Goal: Task Accomplishment & Management: Use online tool/utility

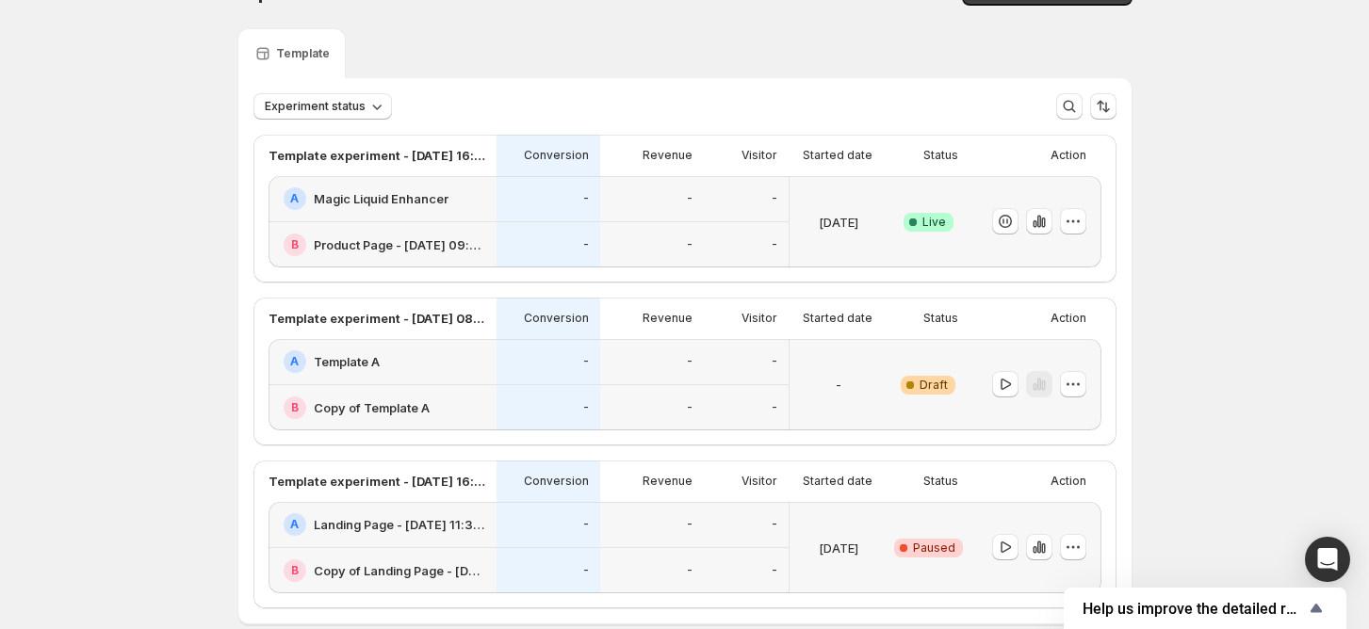
scroll to position [139, 0]
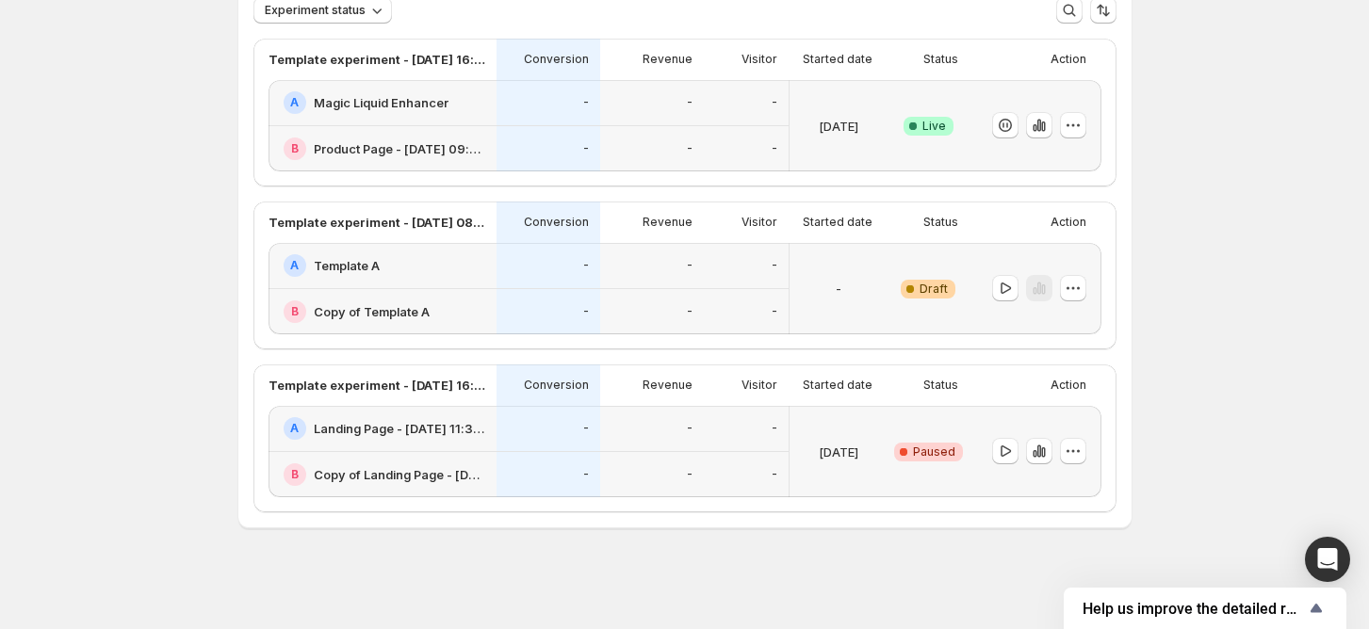
click at [527, 245] on div "-" at bounding box center [549, 266] width 104 height 46
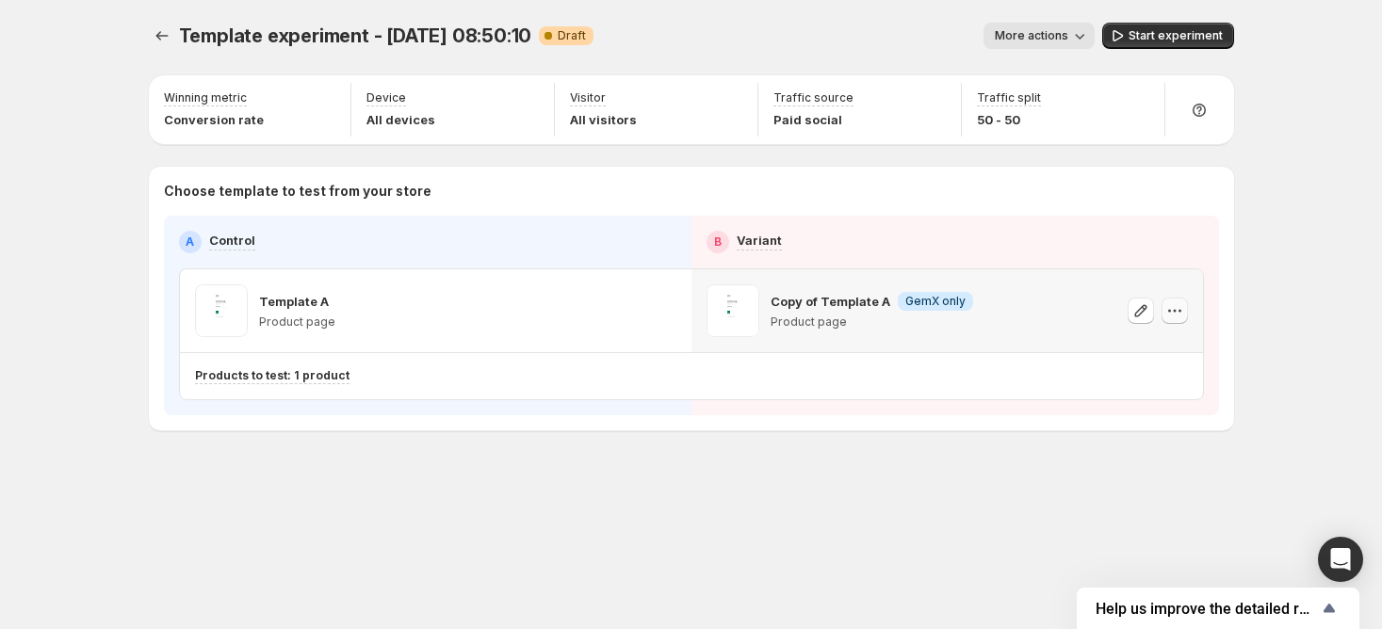
click at [1167, 312] on icon "button" at bounding box center [1174, 310] width 19 height 19
click at [1169, 426] on span "Remove template" at bounding box center [1175, 429] width 102 height 15
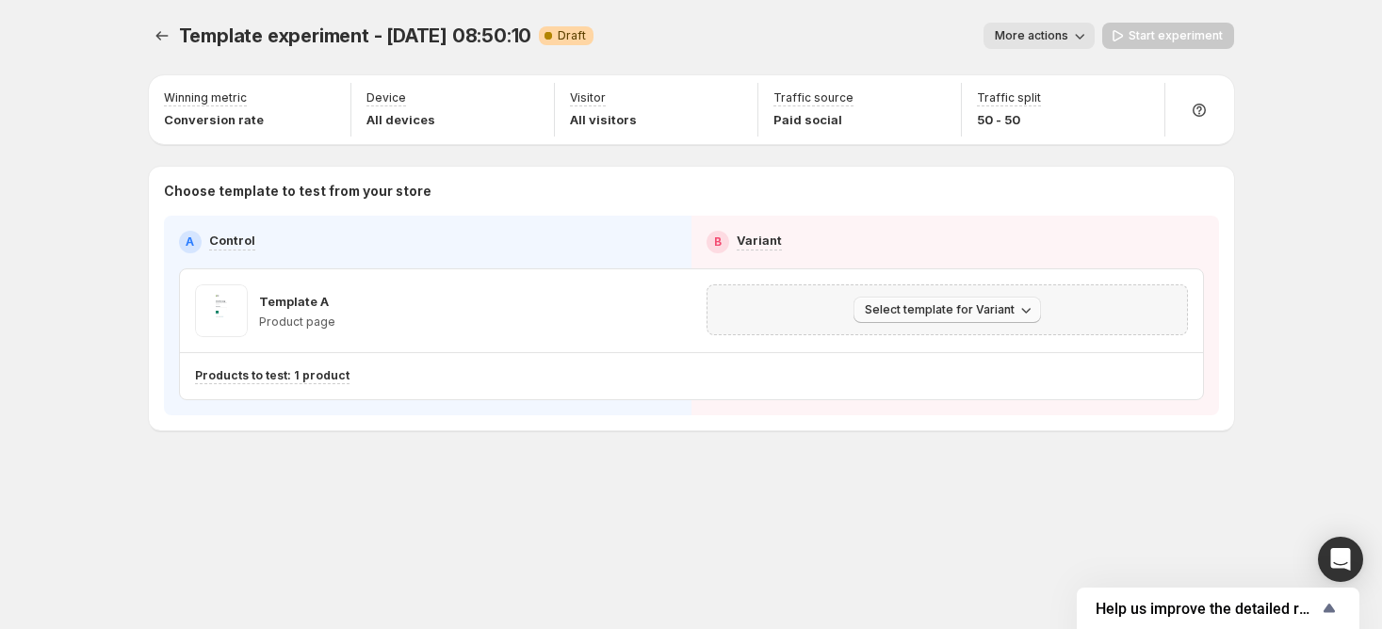
click at [903, 310] on span "Select template for Variant" at bounding box center [940, 309] width 150 height 15
click at [879, 371] on span "Create Variant based on Control" at bounding box center [950, 380] width 192 height 19
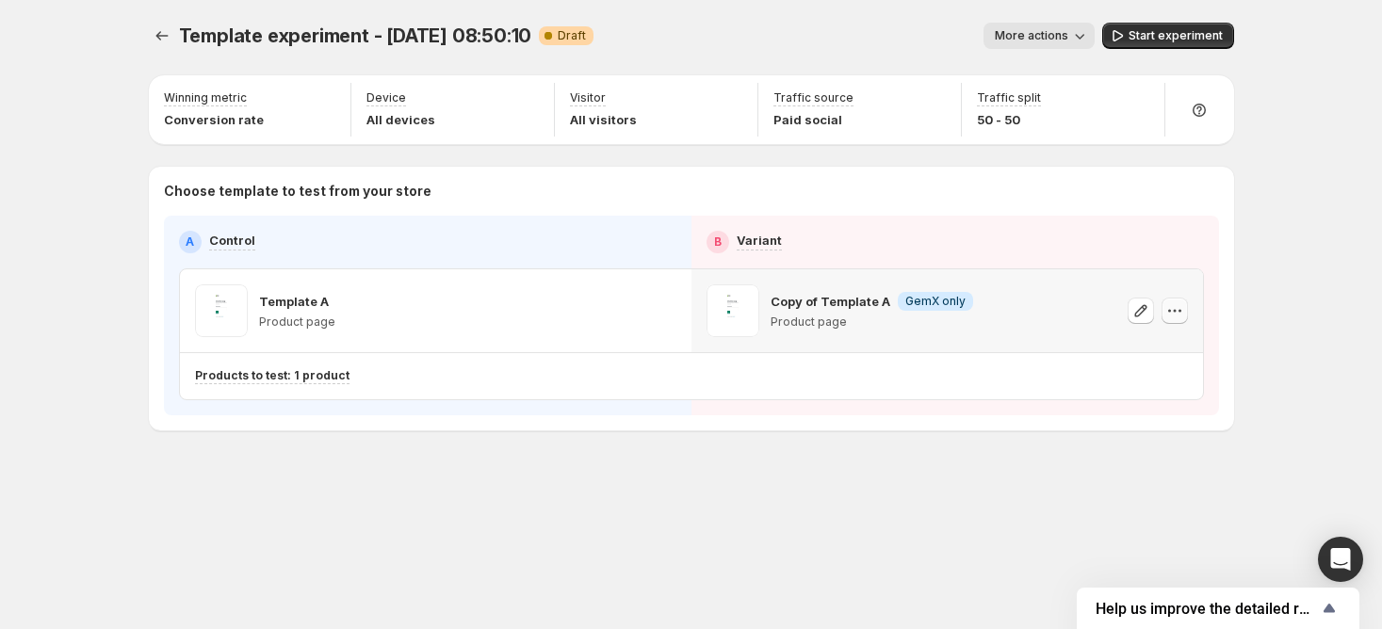
click at [1176, 315] on icon "button" at bounding box center [1174, 310] width 19 height 19
click at [1129, 415] on button "Remove template" at bounding box center [1178, 430] width 169 height 30
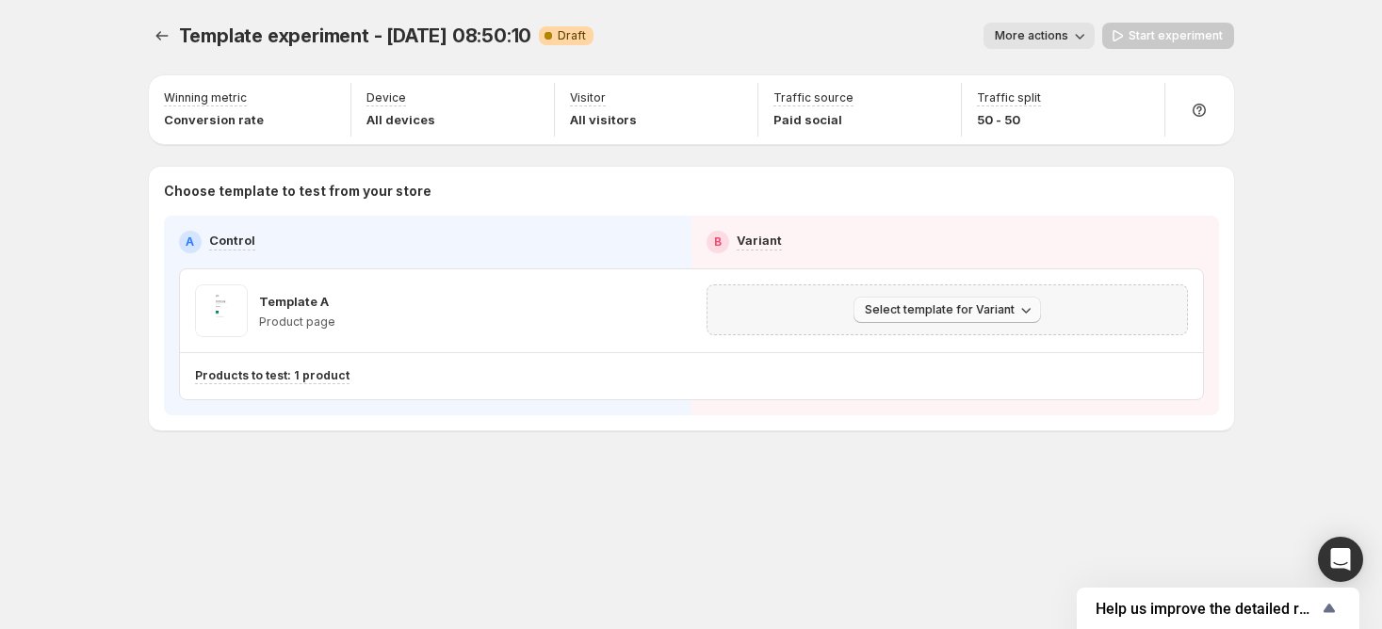
click at [927, 303] on span "Select template for Variant" at bounding box center [940, 309] width 150 height 15
click at [672, 314] on button "button" at bounding box center [663, 311] width 26 height 26
click at [810, 509] on div "Template experiment - Aug 29, 08:50:10. This page is ready Template experiment …" at bounding box center [691, 266] width 1131 height 532
click at [670, 310] on icon "button" at bounding box center [663, 310] width 19 height 19
click at [671, 317] on icon "button" at bounding box center [663, 310] width 19 height 19
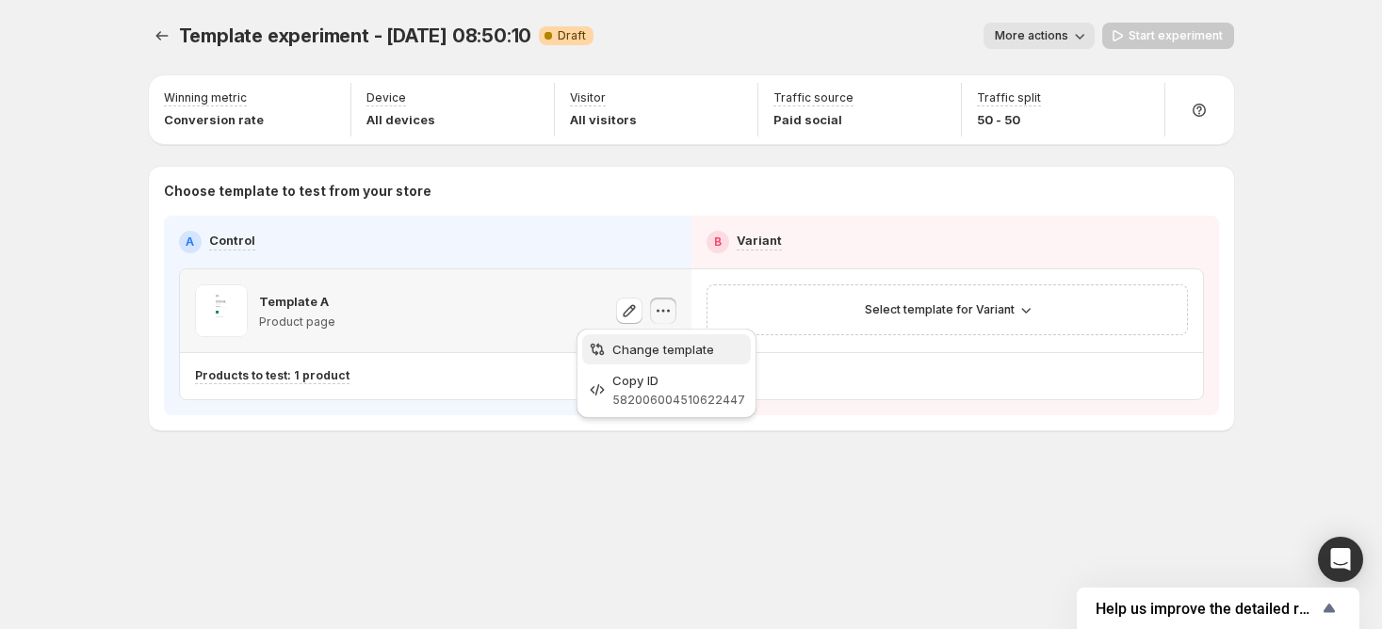
click at [663, 347] on span "Change template" at bounding box center [663, 349] width 102 height 15
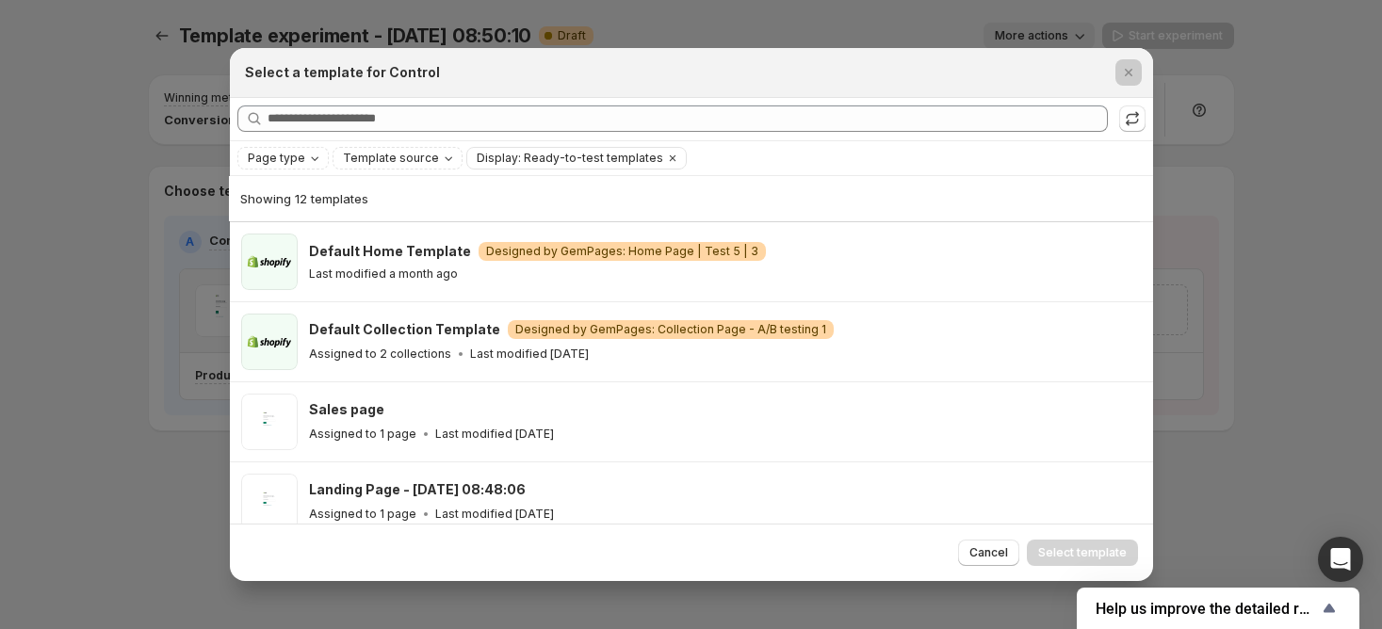
click at [101, 508] on div at bounding box center [691, 314] width 1382 height 629
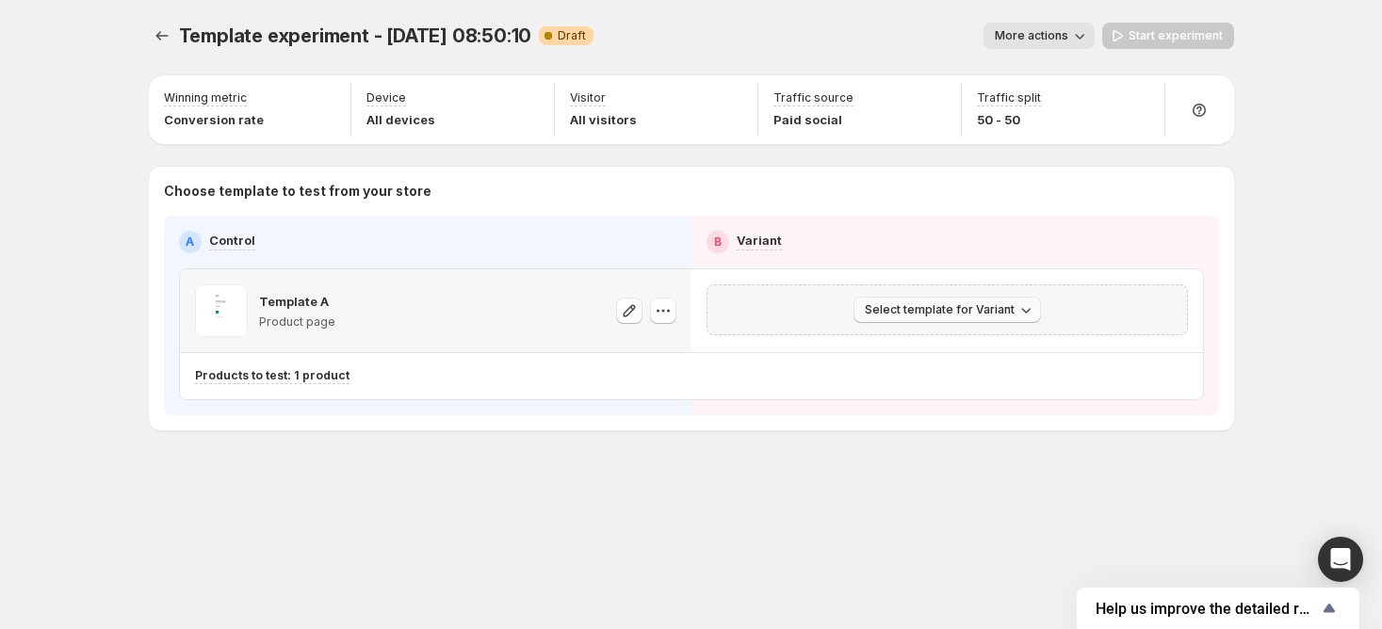
click at [1002, 301] on button "Select template for Variant" at bounding box center [947, 310] width 187 height 26
click at [985, 335] on button "Select an existing template" at bounding box center [949, 349] width 203 height 30
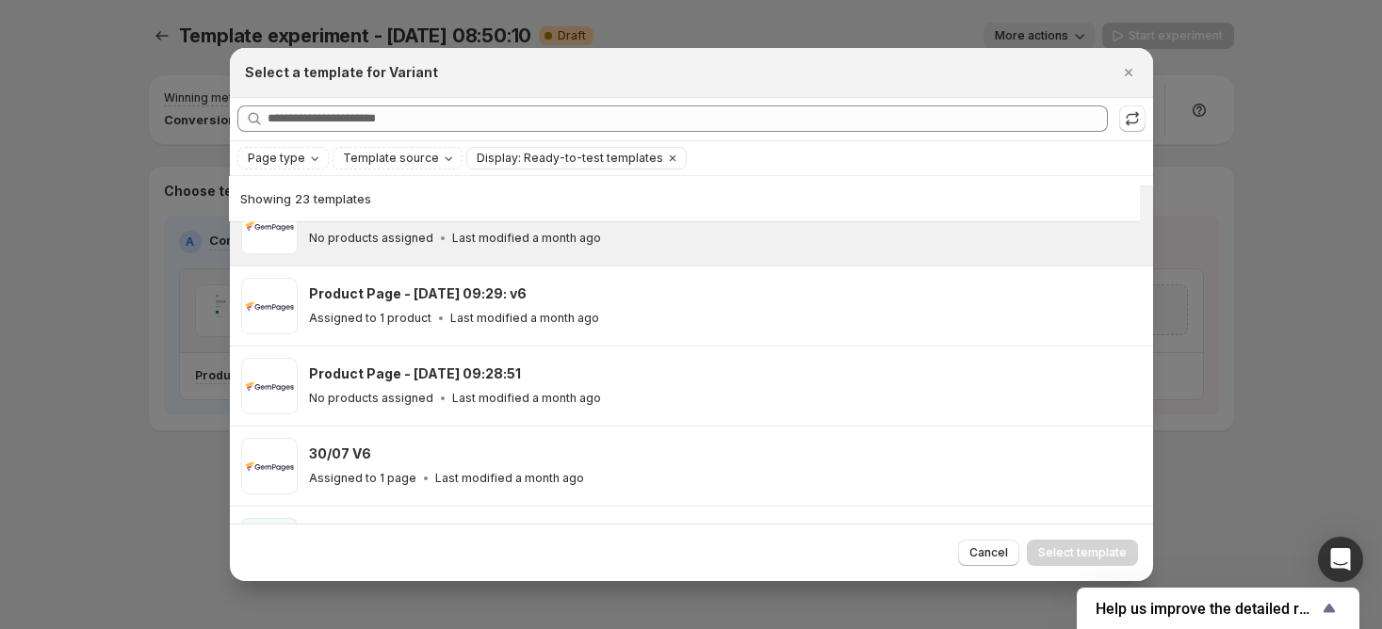
scroll to position [1538, 0]
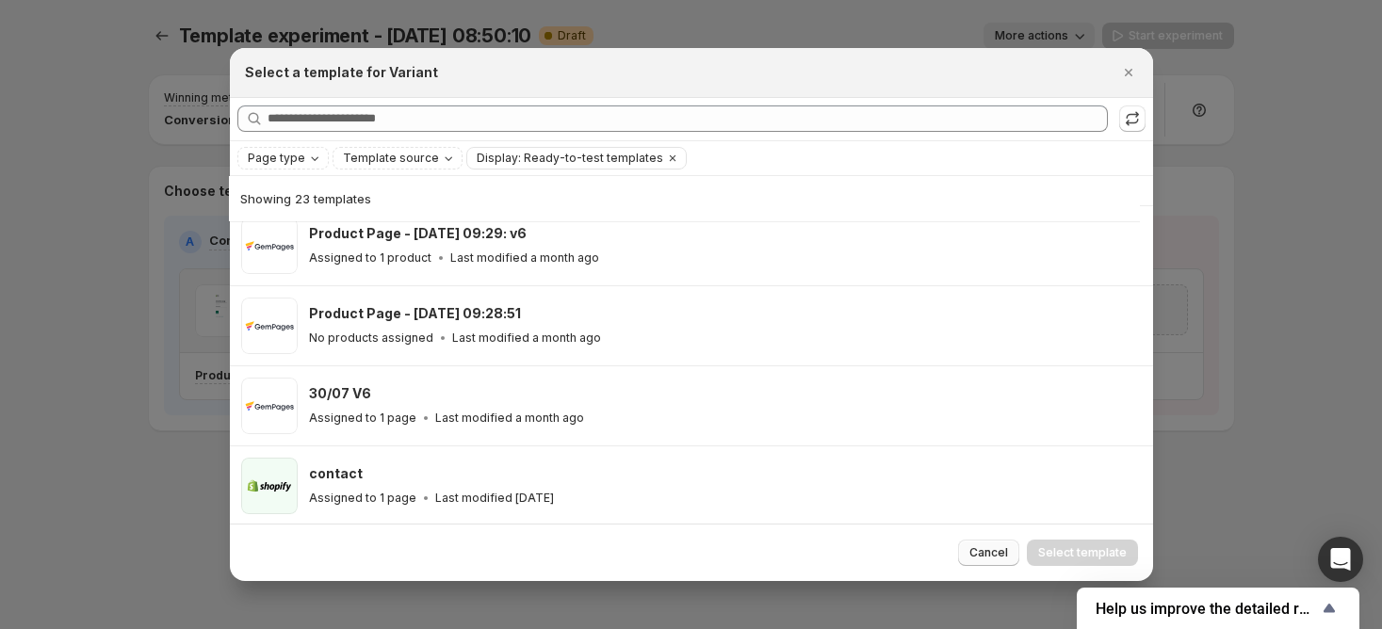
click at [1000, 547] on span "Cancel" at bounding box center [988, 552] width 39 height 15
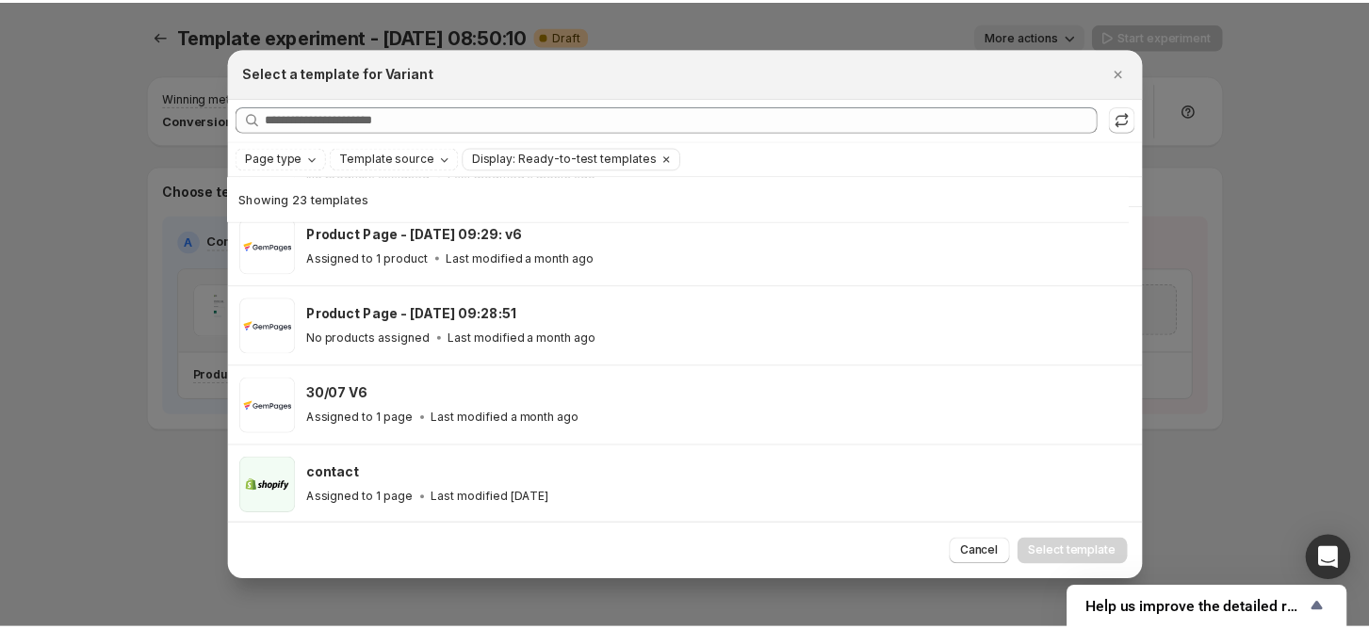
scroll to position [657, 0]
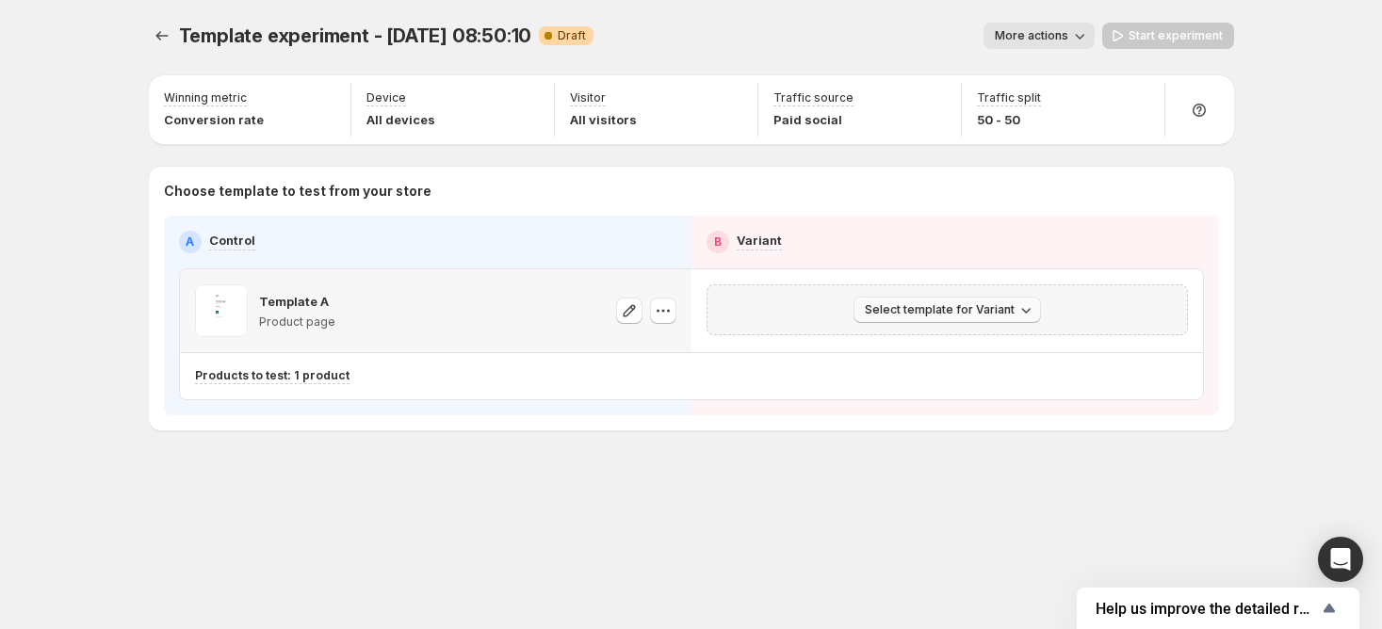
click at [889, 313] on span "Select template for Variant" at bounding box center [940, 309] width 150 height 15
click at [156, 43] on icon "Experiments" at bounding box center [162, 35] width 19 height 19
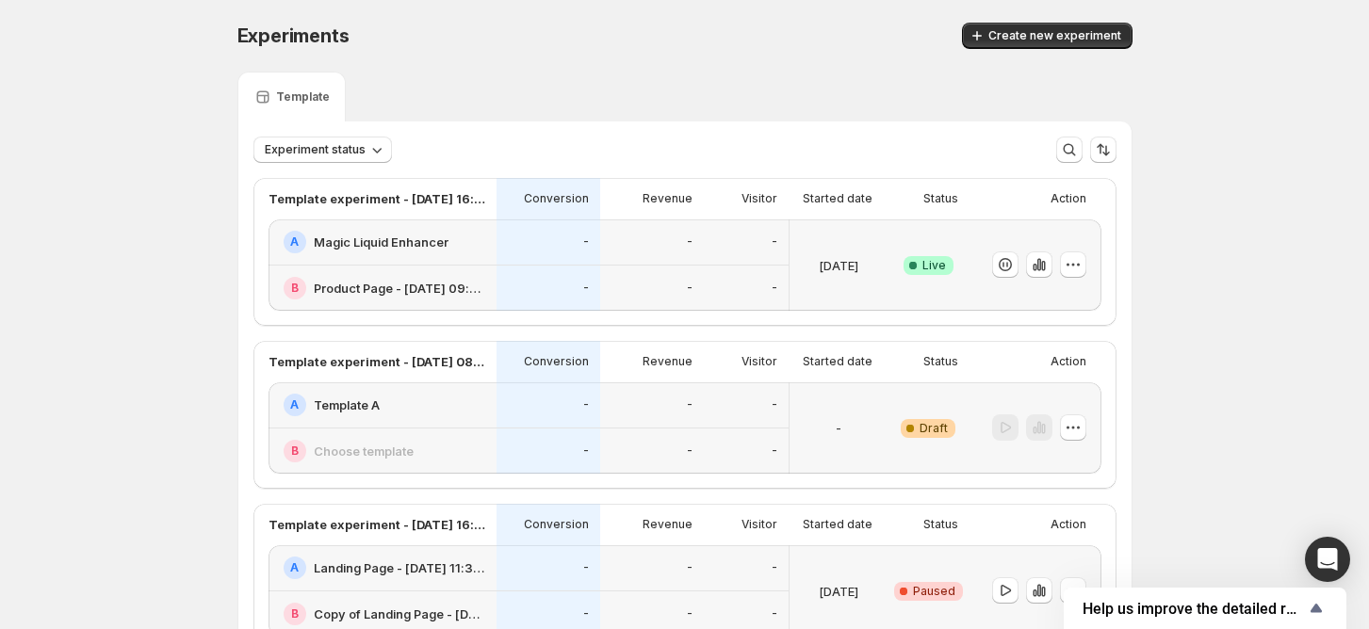
click at [395, 426] on div "A Template A" at bounding box center [383, 406] width 228 height 46
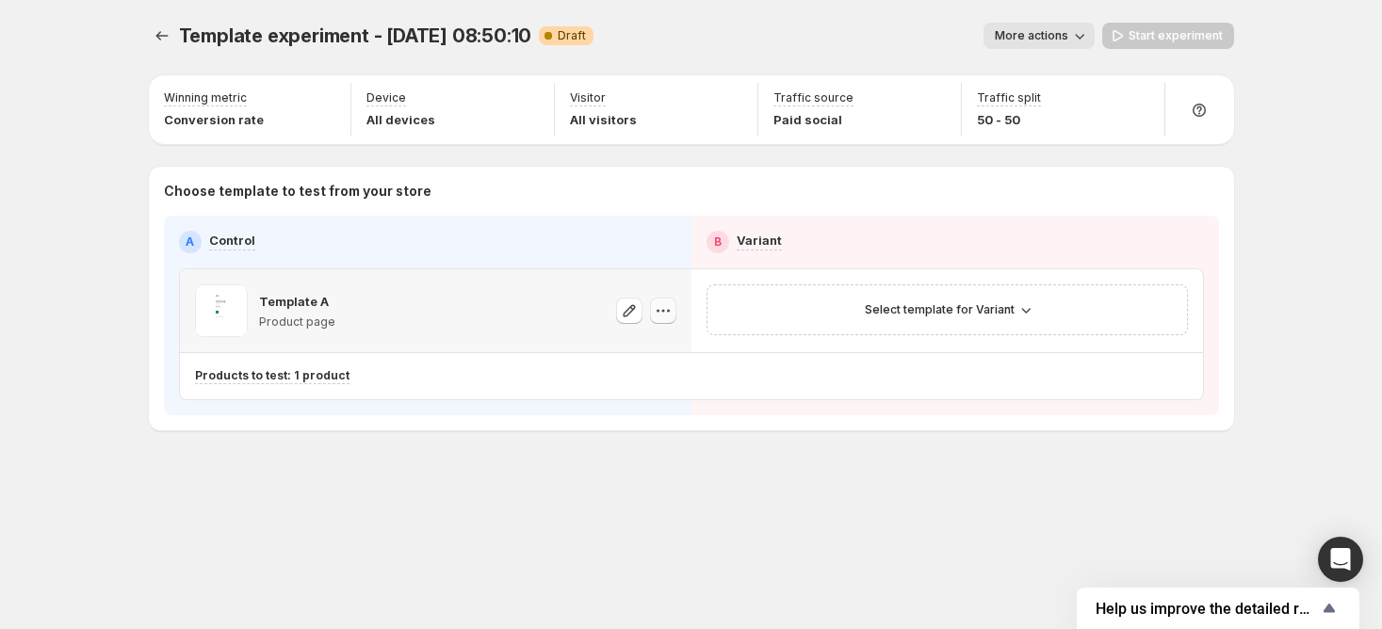
click at [650, 313] on button "button" at bounding box center [663, 311] width 26 height 26
click at [660, 355] on span "Change template" at bounding box center [663, 349] width 102 height 15
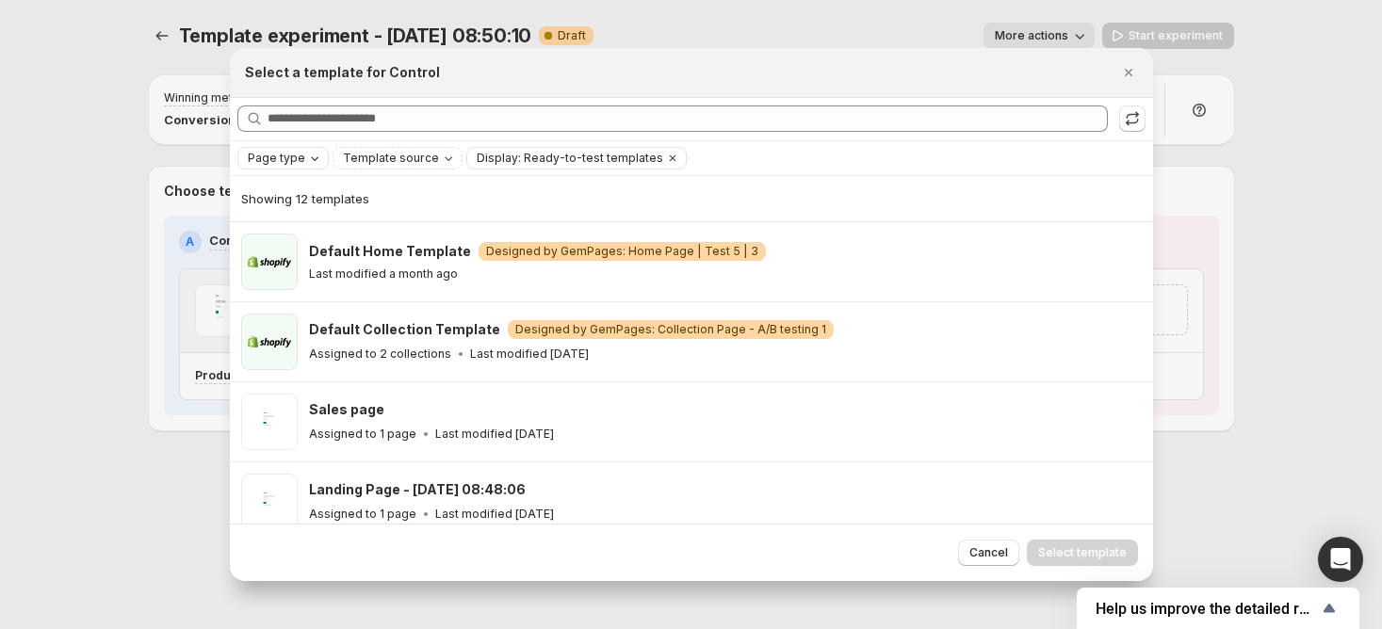
click at [310, 161] on icon "Page type" at bounding box center [314, 158] width 15 height 15
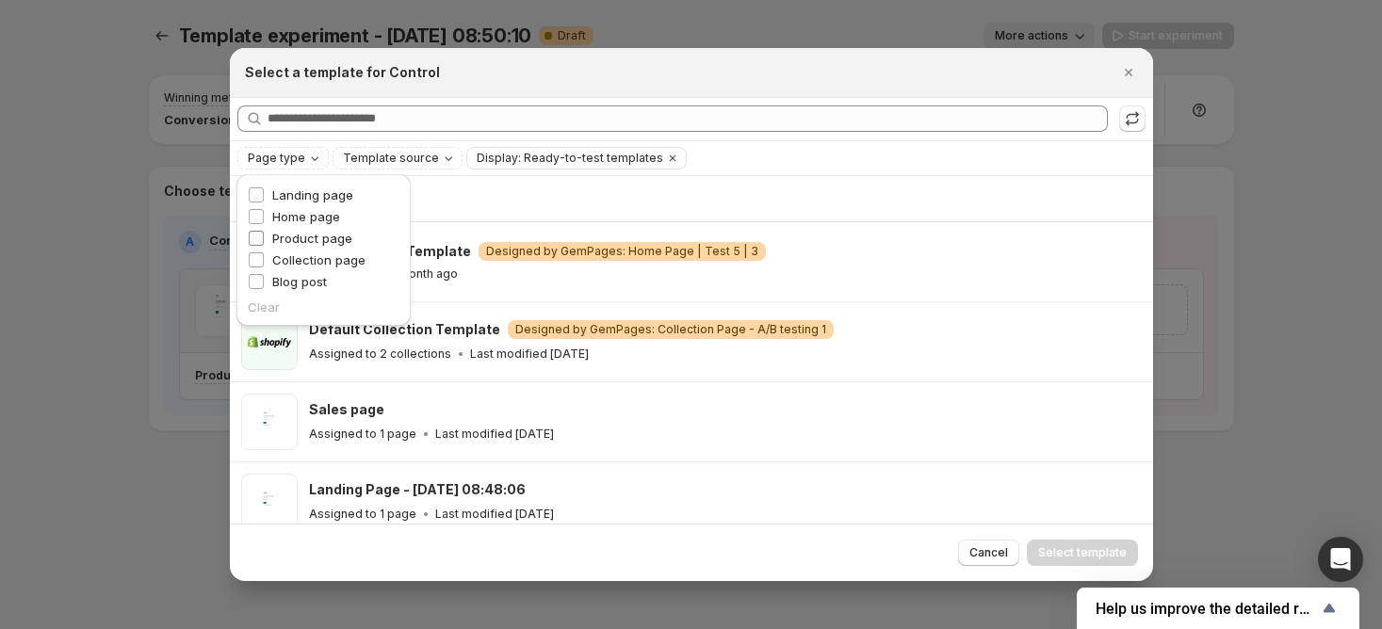
click at [327, 238] on span "Product page" at bounding box center [312, 238] width 80 height 15
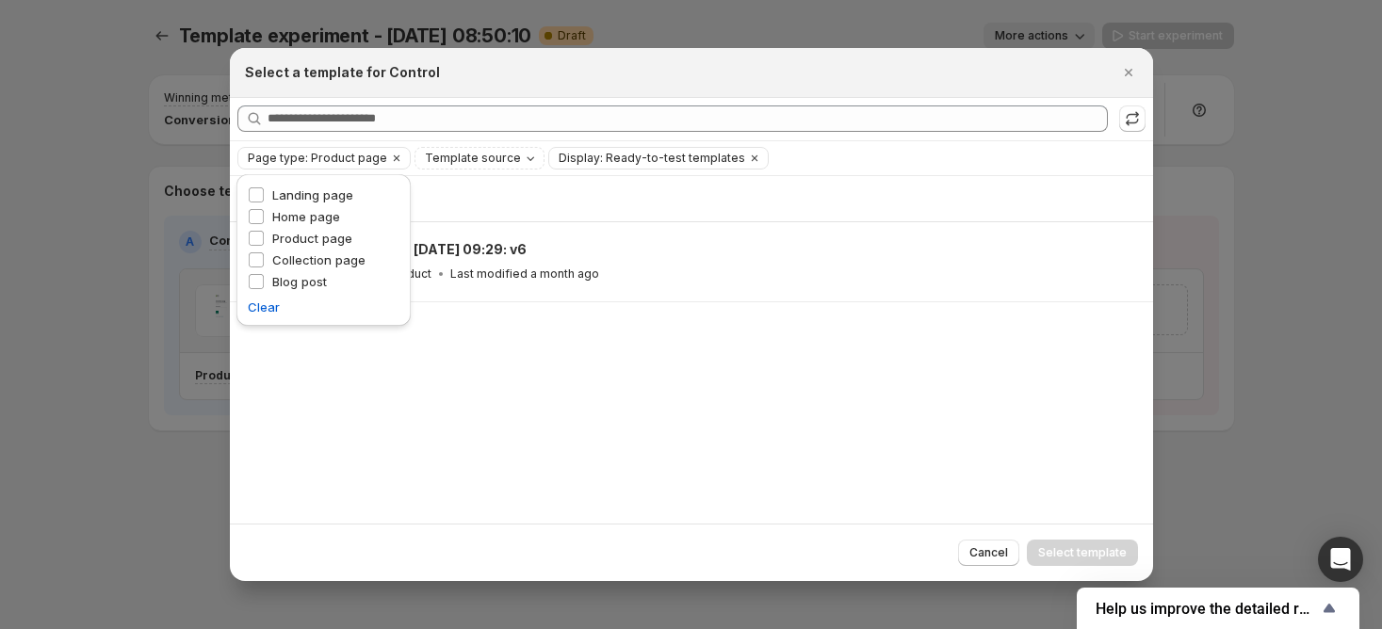
click at [640, 82] on div "Select a template for Control" at bounding box center [691, 73] width 923 height 50
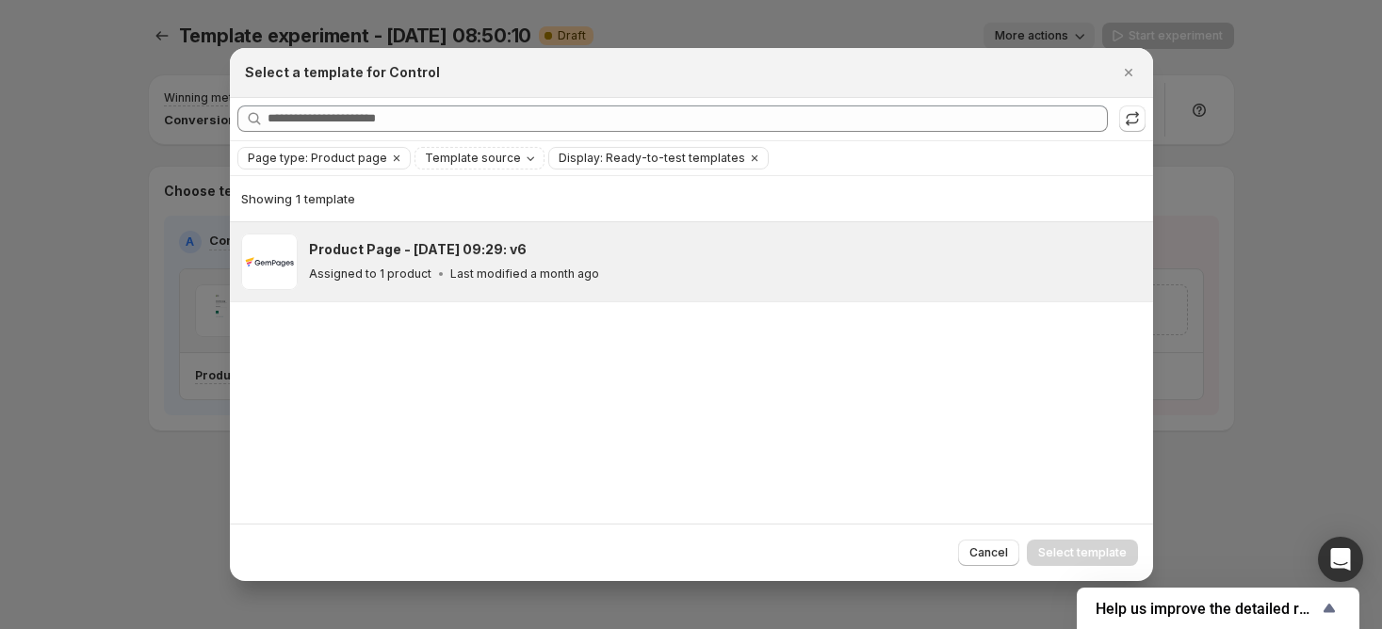
click at [530, 252] on div "Product Page - Jul 30, 09:29: v6" at bounding box center [722, 249] width 827 height 19
click at [1102, 545] on button "Select template" at bounding box center [1082, 553] width 111 height 26
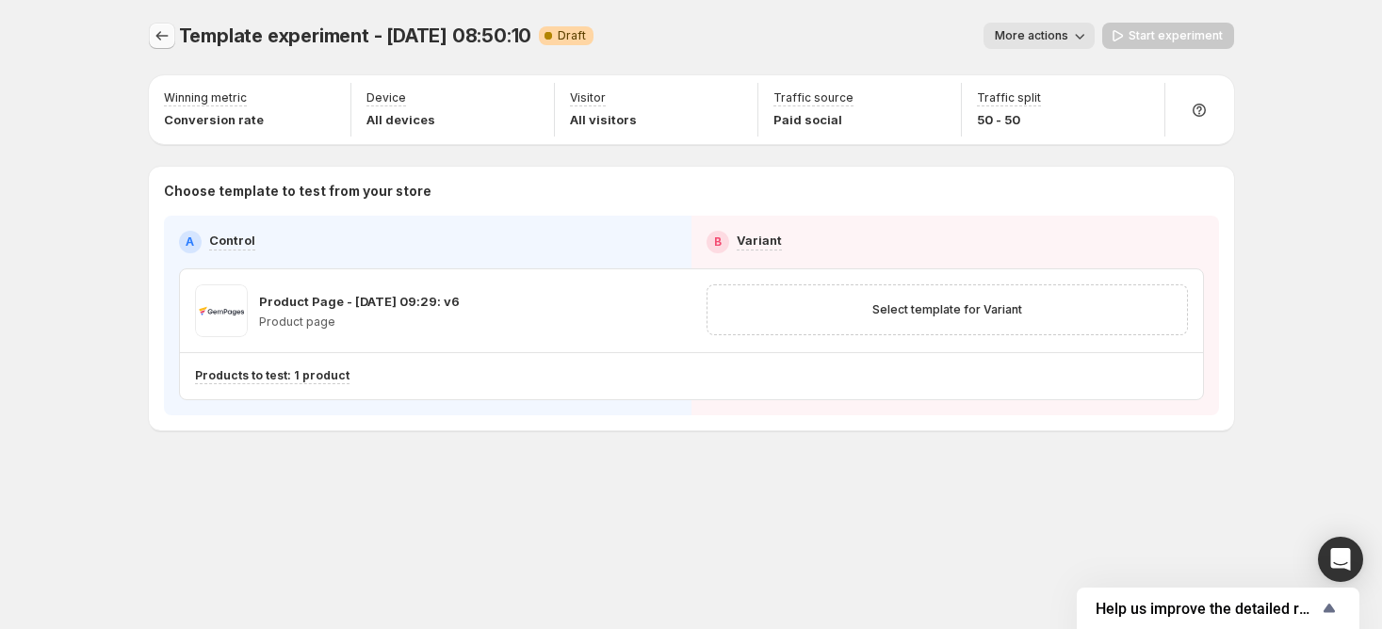
click at [166, 41] on icon "Experiments" at bounding box center [162, 35] width 19 height 19
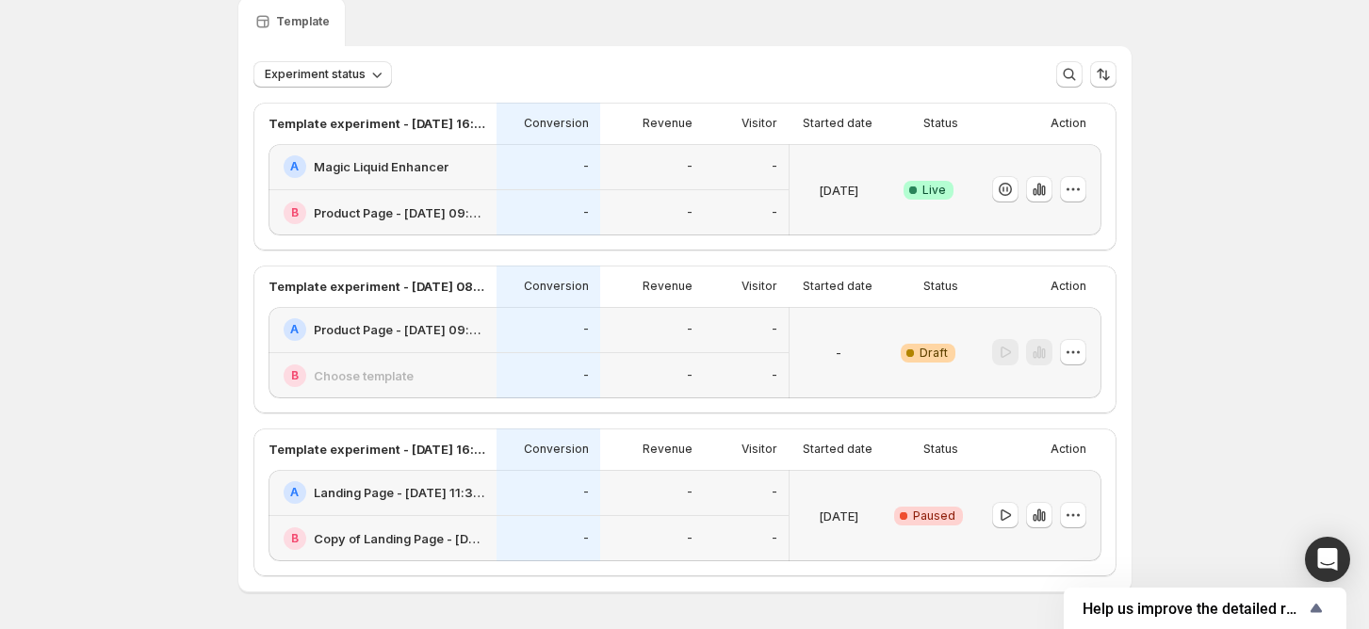
scroll to position [139, 0]
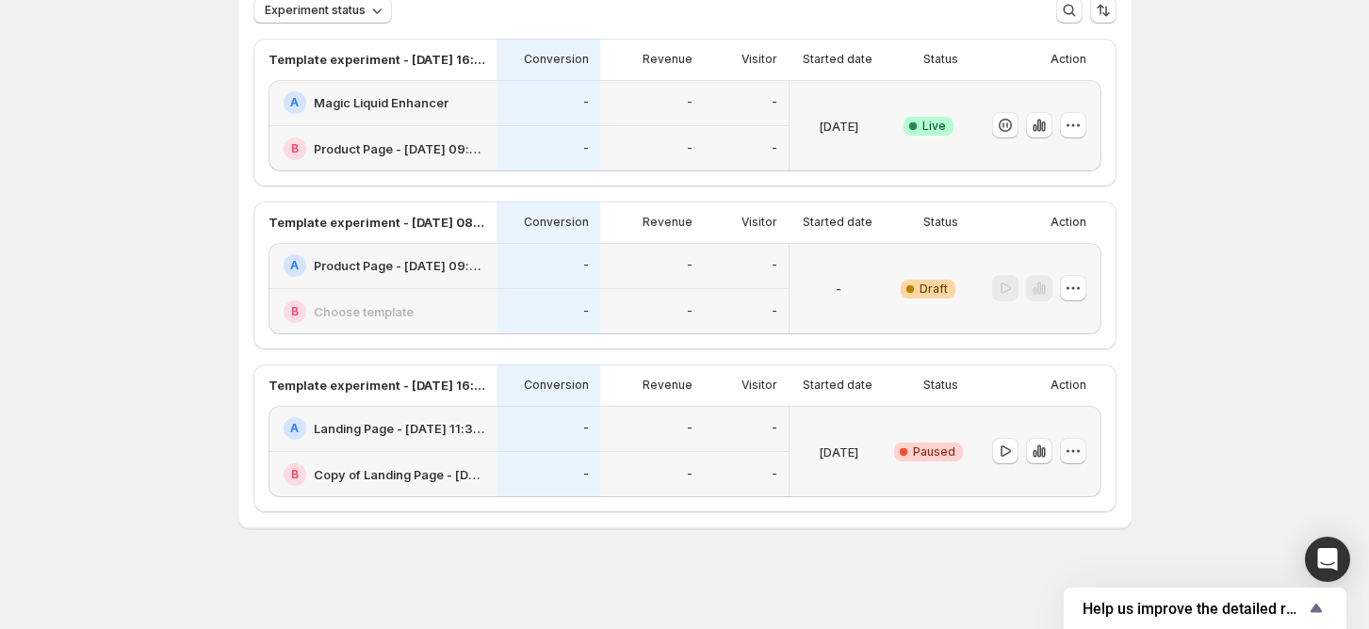
click at [1086, 448] on button "button" at bounding box center [1073, 451] width 26 height 26
click at [1077, 562] on span "End experiment" at bounding box center [1091, 554] width 91 height 19
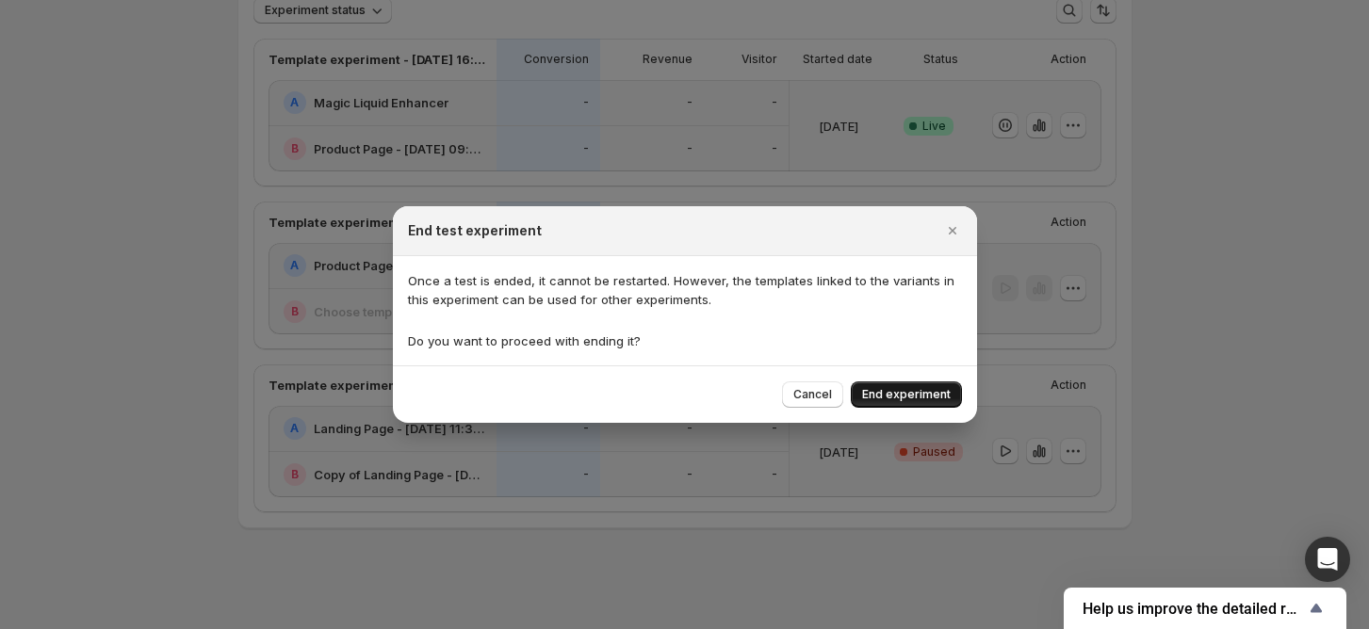
click at [870, 396] on span "End experiment" at bounding box center [906, 394] width 89 height 15
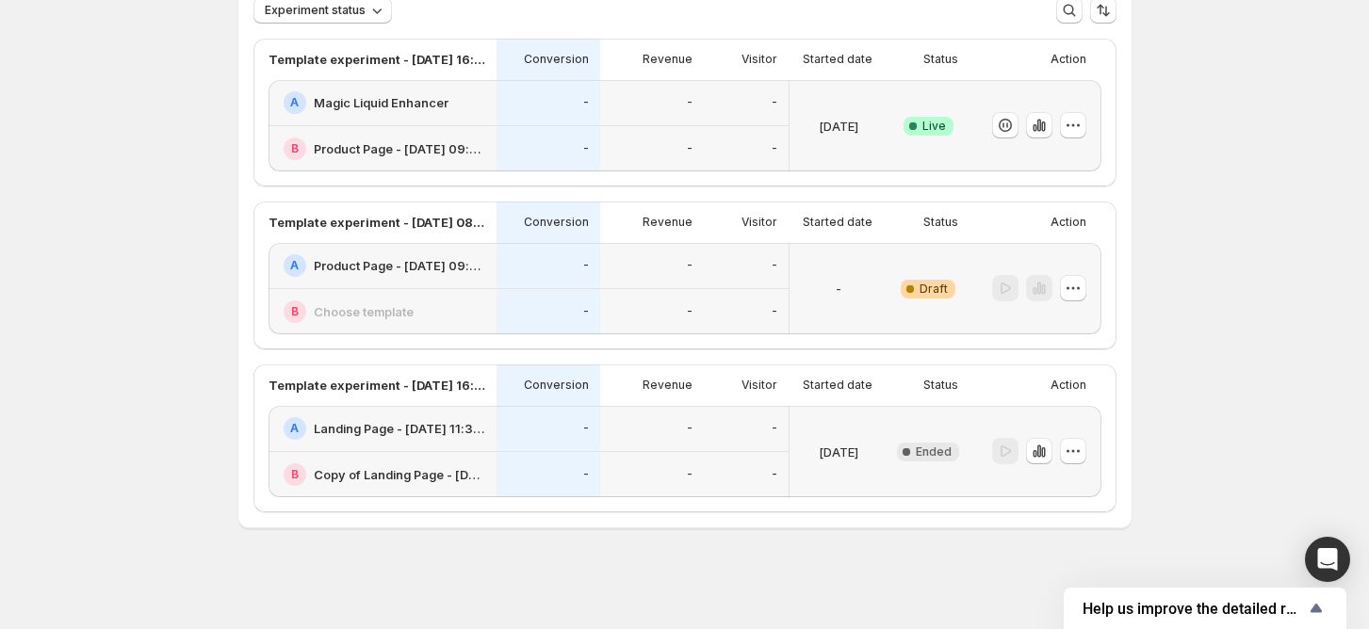
click at [464, 265] on h2 "Product Page - Jul 30, 09:29: v6" at bounding box center [399, 265] width 171 height 19
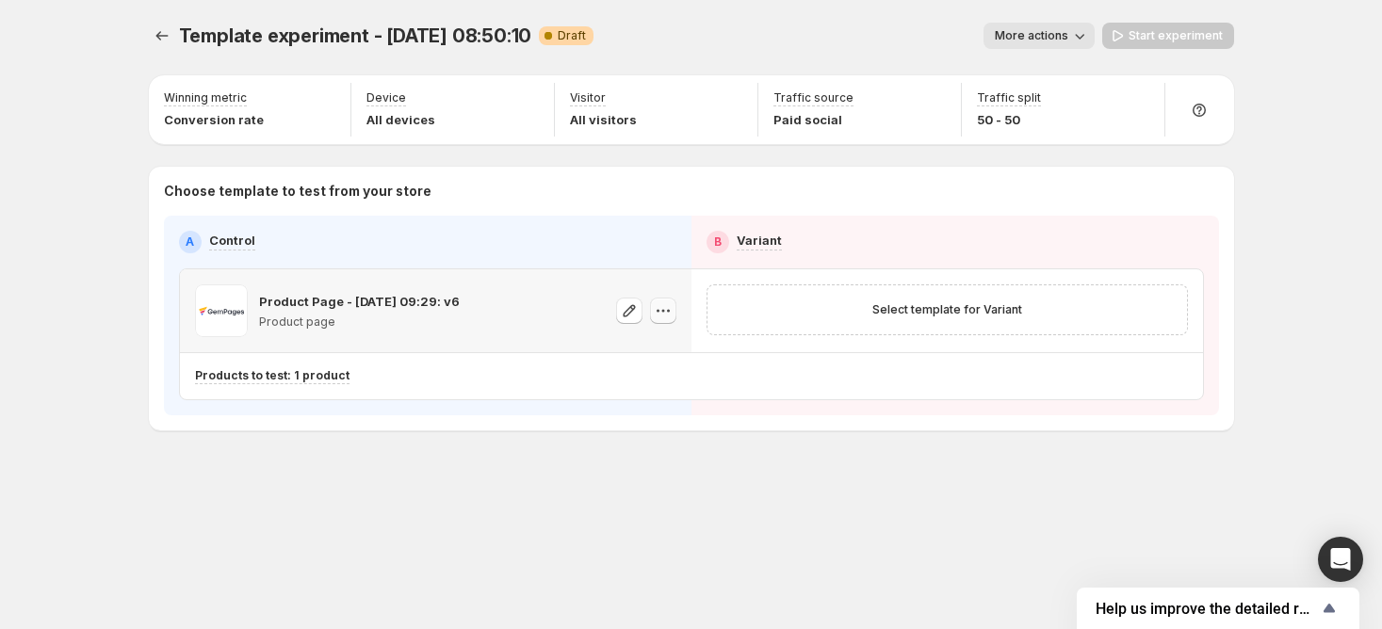
click at [663, 305] on icon "button" at bounding box center [663, 310] width 19 height 19
click at [644, 336] on button "Change template" at bounding box center [666, 349] width 169 height 30
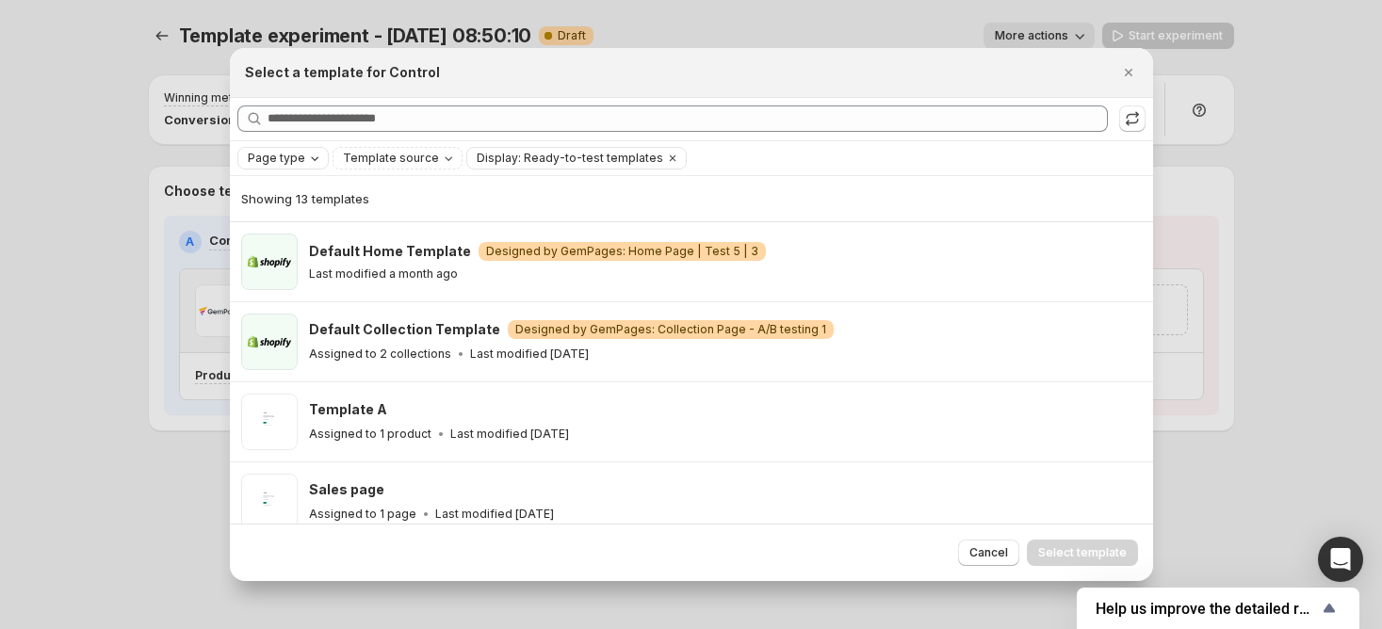
click at [312, 163] on icon "Page type" at bounding box center [314, 158] width 15 height 15
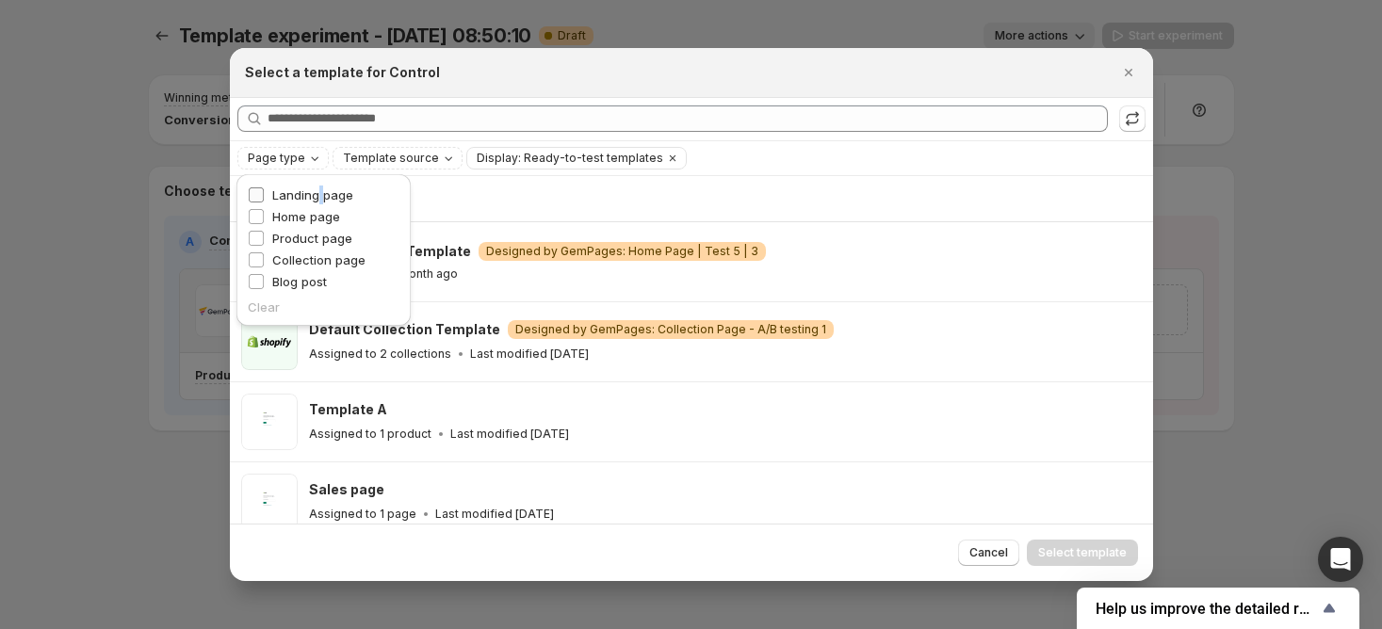
click at [321, 192] on span "Landing page" at bounding box center [312, 194] width 81 height 15
click at [300, 189] on span "Landing page" at bounding box center [312, 194] width 81 height 15
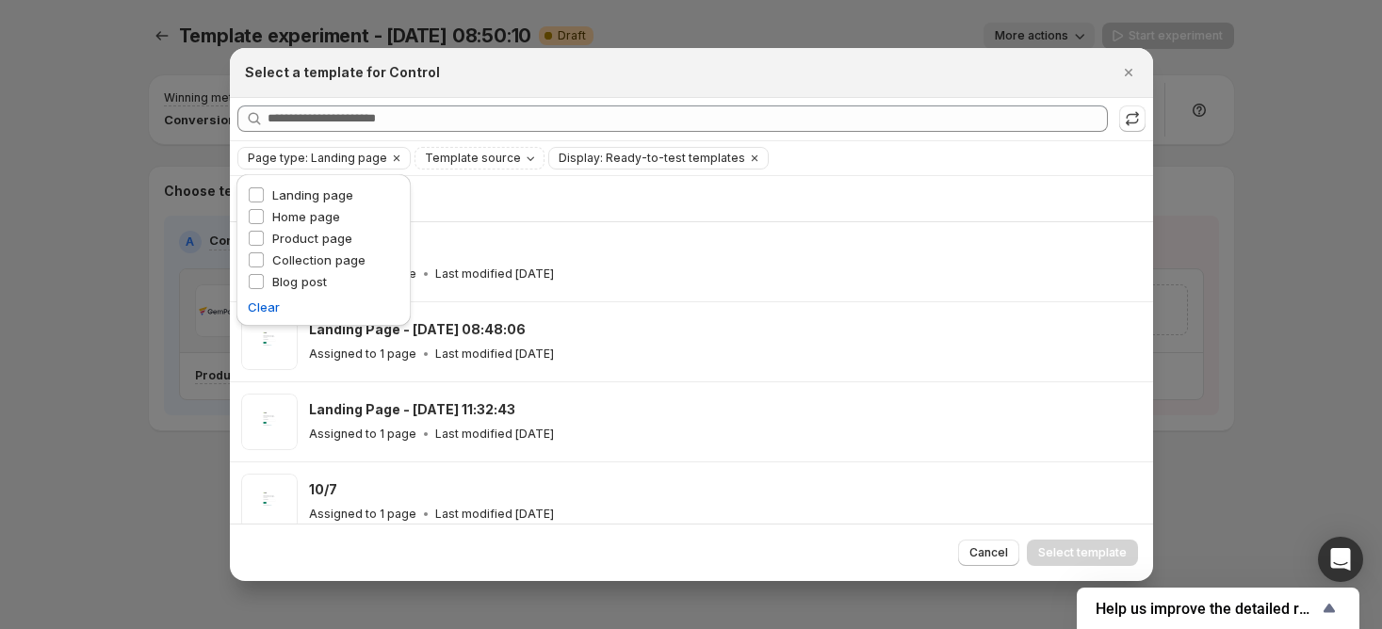
click at [889, 151] on div "Page type: Landing page Template source Display: Ready-to-test templates Clear …" at bounding box center [691, 158] width 908 height 23
click at [1128, 77] on icon "Close" at bounding box center [1128, 72] width 19 height 19
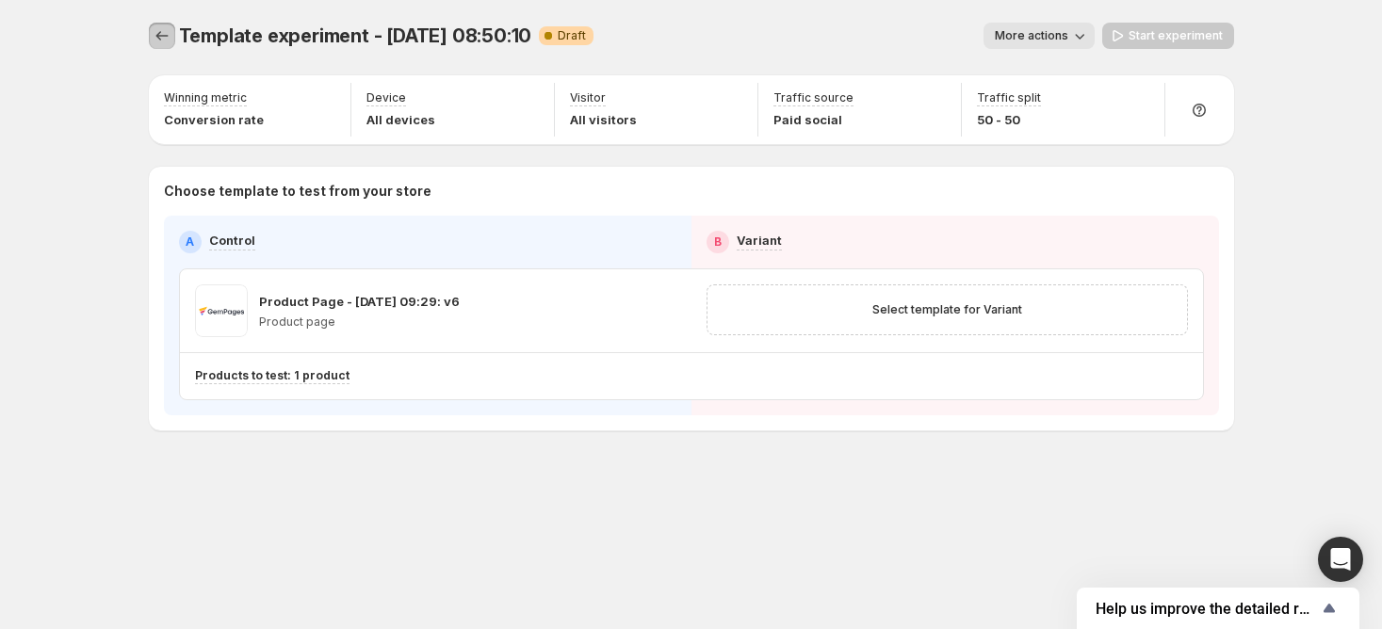
click at [166, 31] on icon "Experiments" at bounding box center [162, 35] width 19 height 19
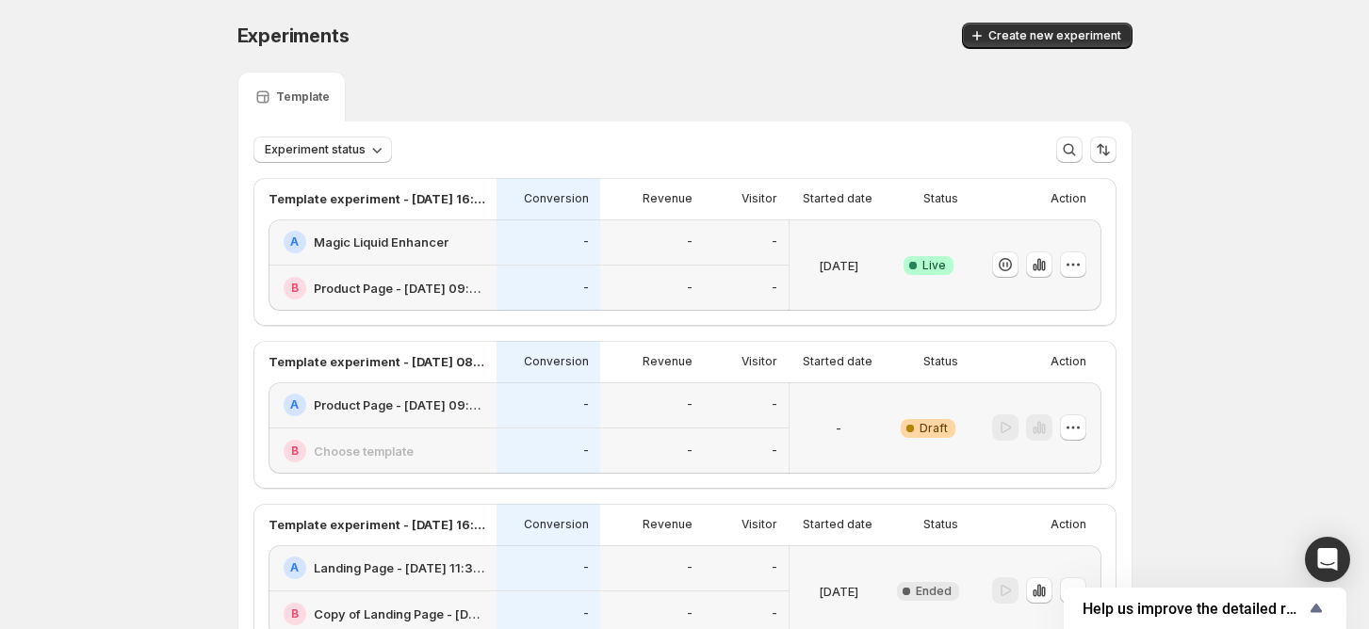
click at [546, 403] on div "-" at bounding box center [548, 405] width 81 height 23
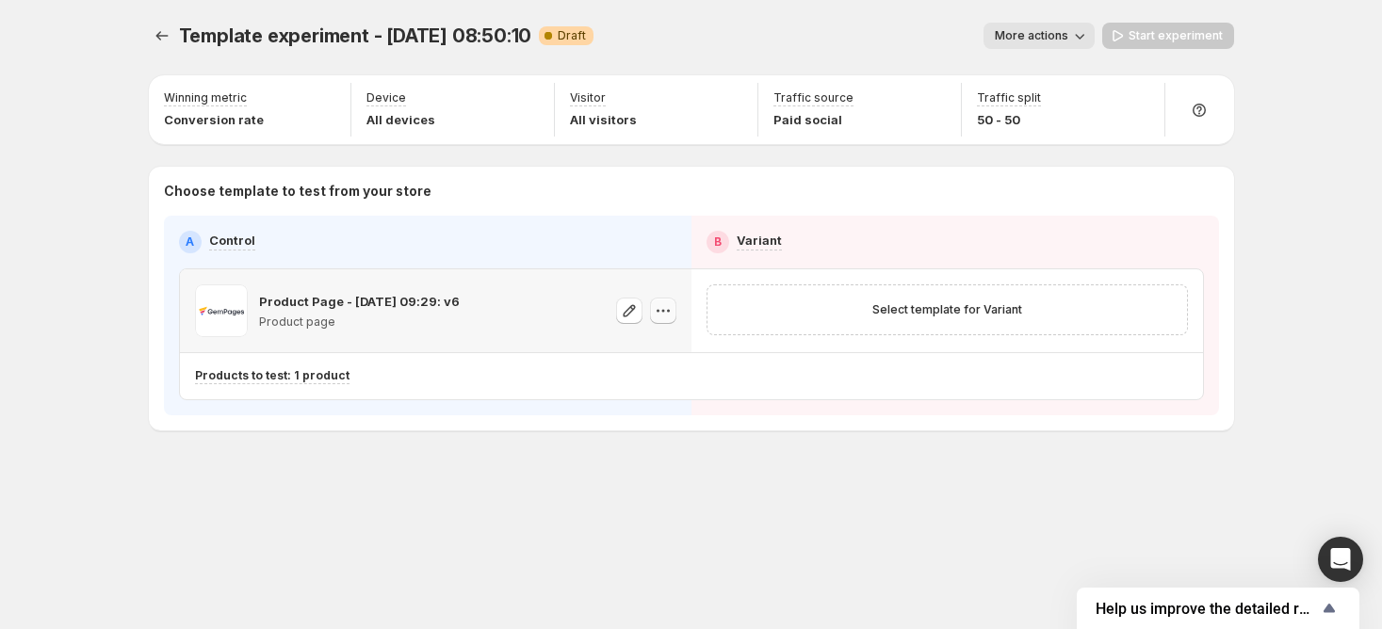
click at [664, 310] on icon "button" at bounding box center [663, 310] width 19 height 19
click at [656, 350] on span "Change template" at bounding box center [663, 349] width 102 height 15
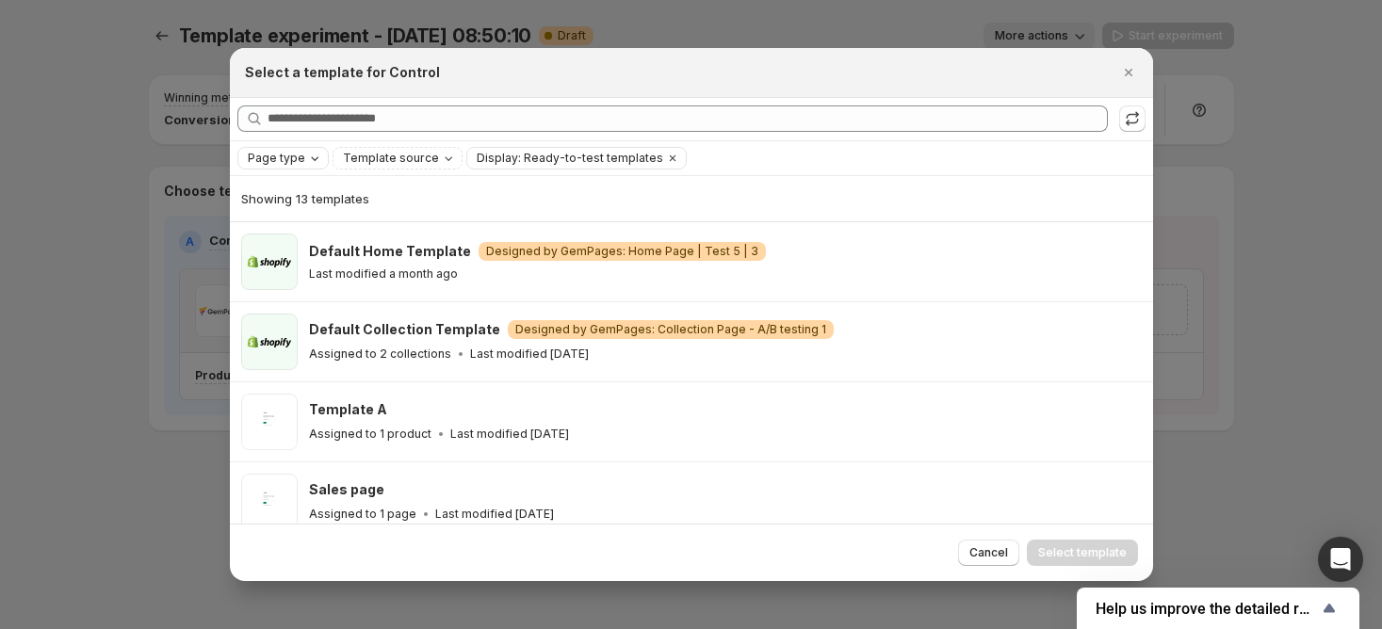
click at [309, 151] on icon "Page type" at bounding box center [314, 158] width 15 height 15
click at [319, 214] on span "Home page" at bounding box center [306, 216] width 68 height 15
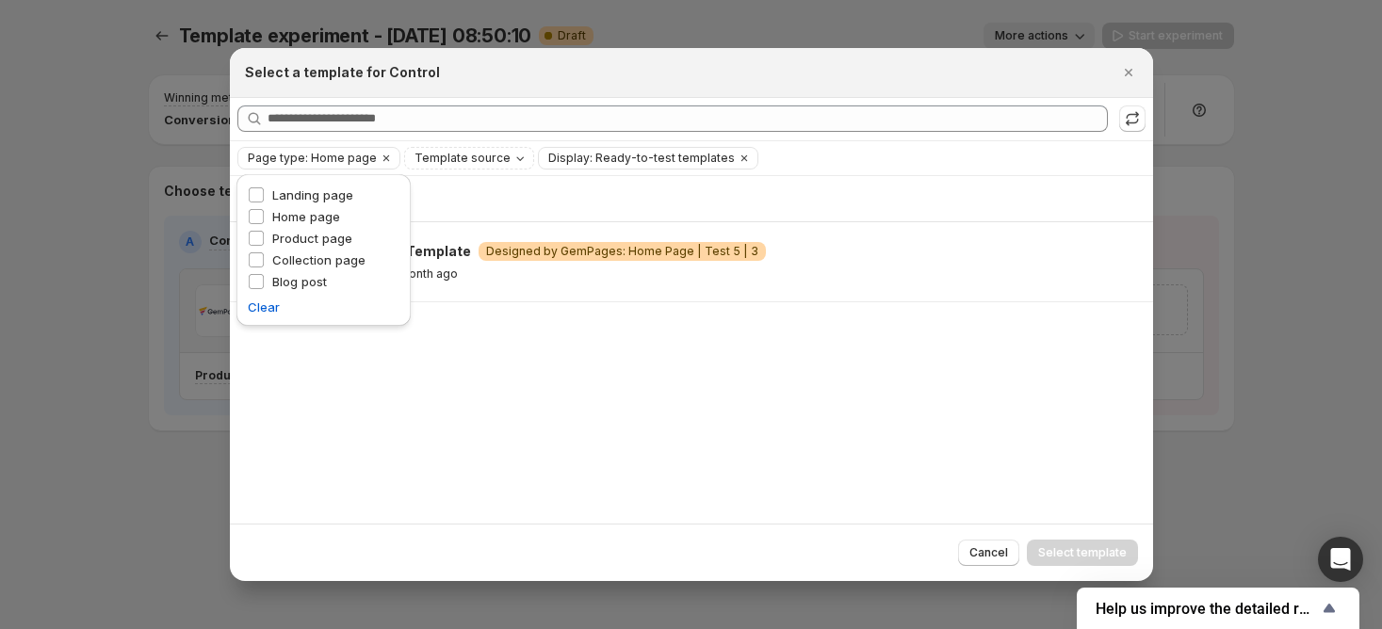
click at [670, 72] on div "Select a template for Control" at bounding box center [674, 72] width 859 height 19
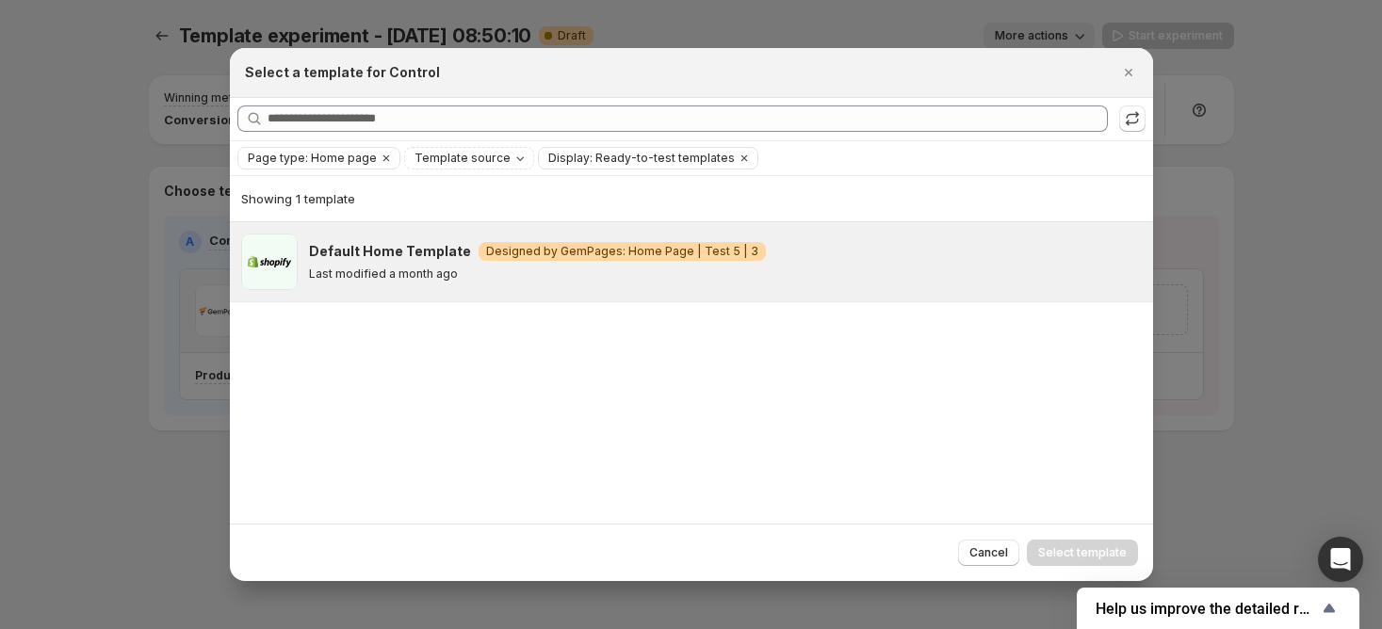
click at [746, 255] on div "Default Home Template Warning Designed by GemPages: Home Page | Test 5 | 3" at bounding box center [722, 251] width 827 height 19
click at [1063, 546] on span "Select template" at bounding box center [1082, 552] width 89 height 15
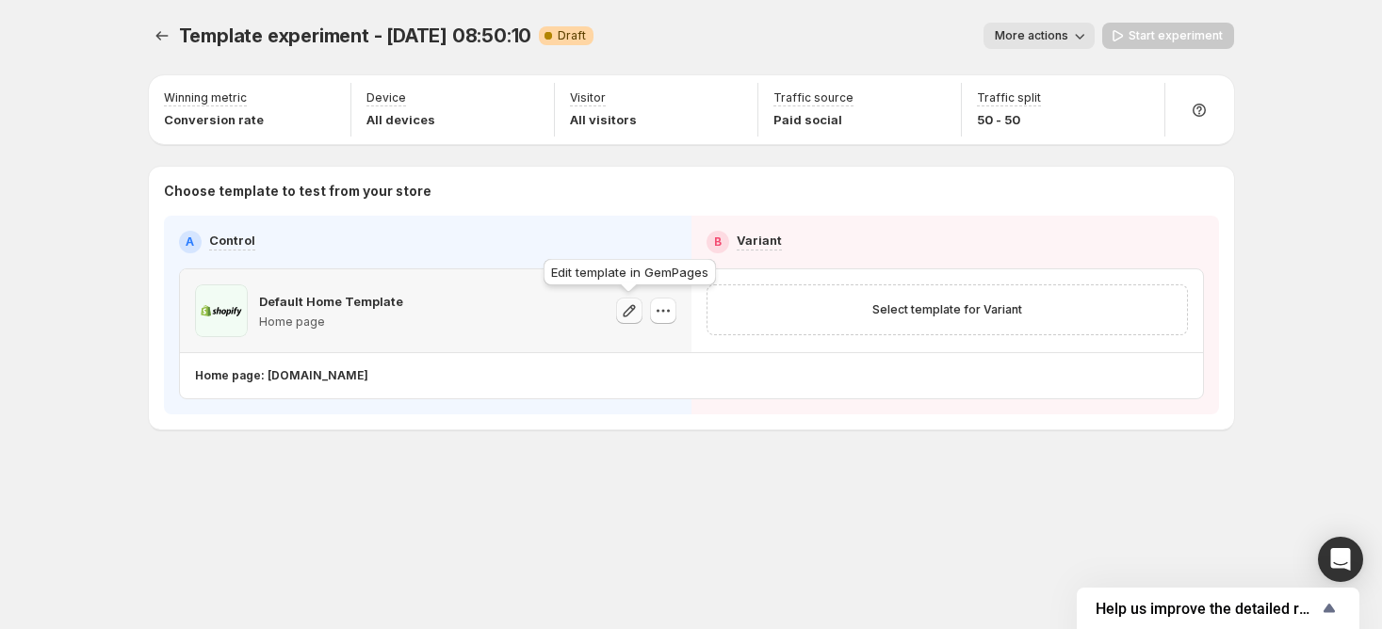
click at [620, 309] on icon "button" at bounding box center [629, 310] width 19 height 19
click at [1169, 20] on div "Template experiment - Aug 29, 08:50:10. This page is ready Template experiment …" at bounding box center [691, 36] width 1085 height 72
click at [872, 319] on button "Select template for Variant" at bounding box center [947, 310] width 172 height 26
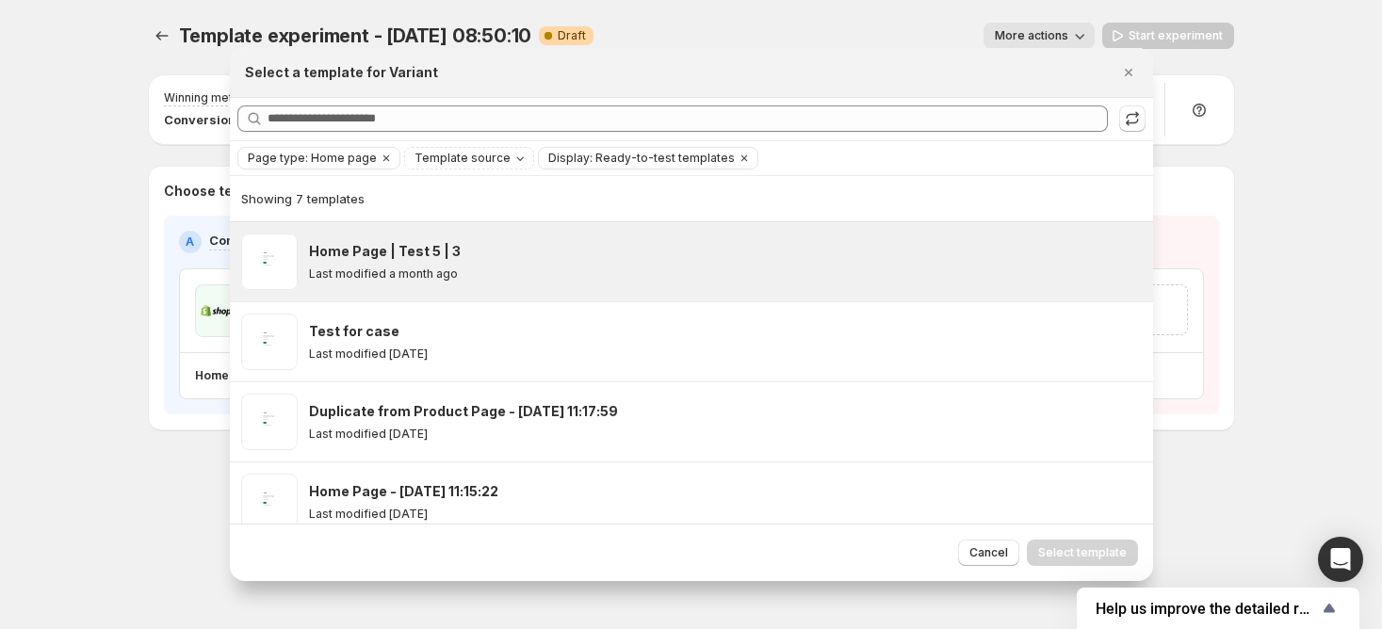
click at [554, 262] on div "Home Page | Test 5 | 3 Last modified a month ago" at bounding box center [722, 262] width 827 height 40
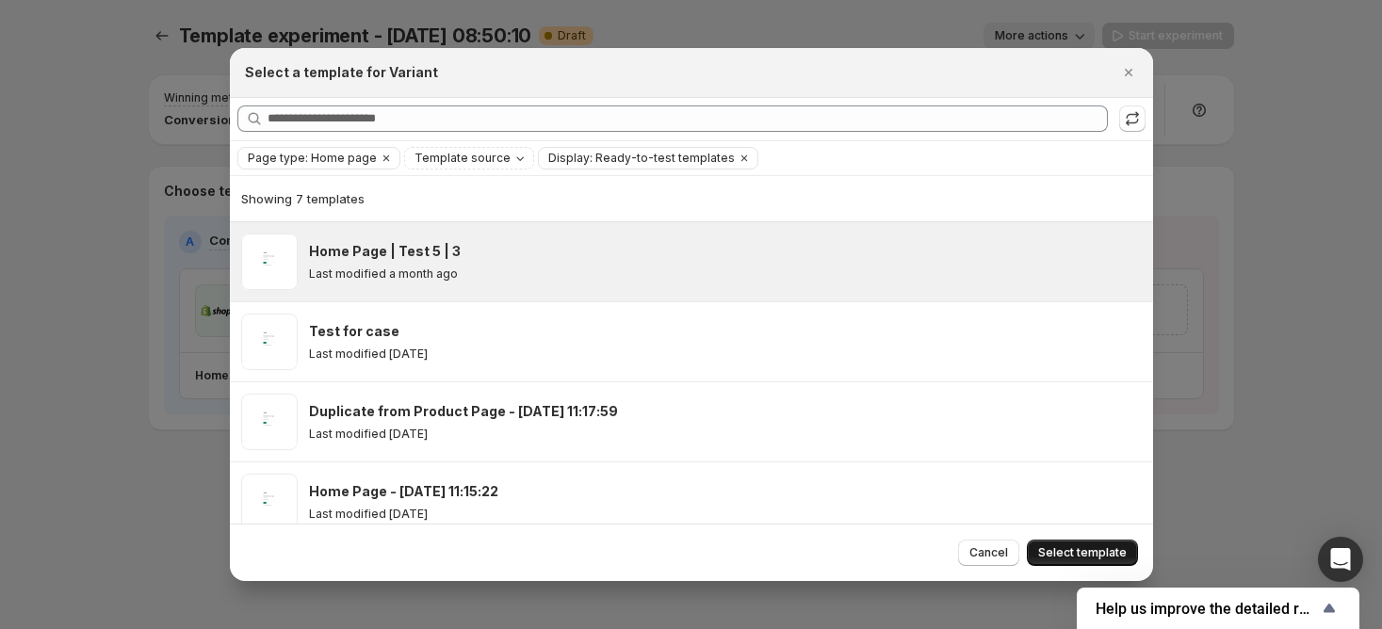
click at [1090, 546] on span "Select template" at bounding box center [1082, 552] width 89 height 15
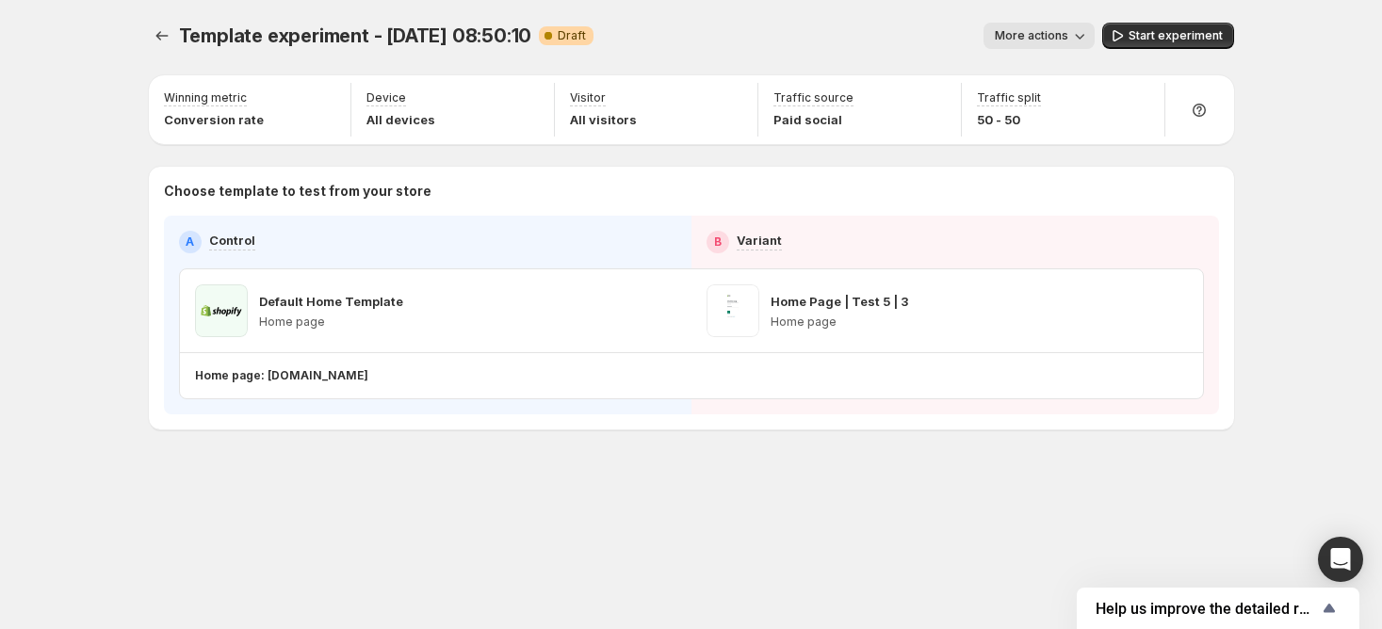
click at [521, 437] on div "Template experiment - Aug 29, 08:50:10. This page is ready Template experiment …" at bounding box center [691, 265] width 1131 height 531
click at [630, 305] on icon "button" at bounding box center [629, 310] width 12 height 12
click at [1143, 29] on span "Start experiment" at bounding box center [1176, 35] width 94 height 15
click at [1115, 41] on icon "button" at bounding box center [1108, 35] width 19 height 19
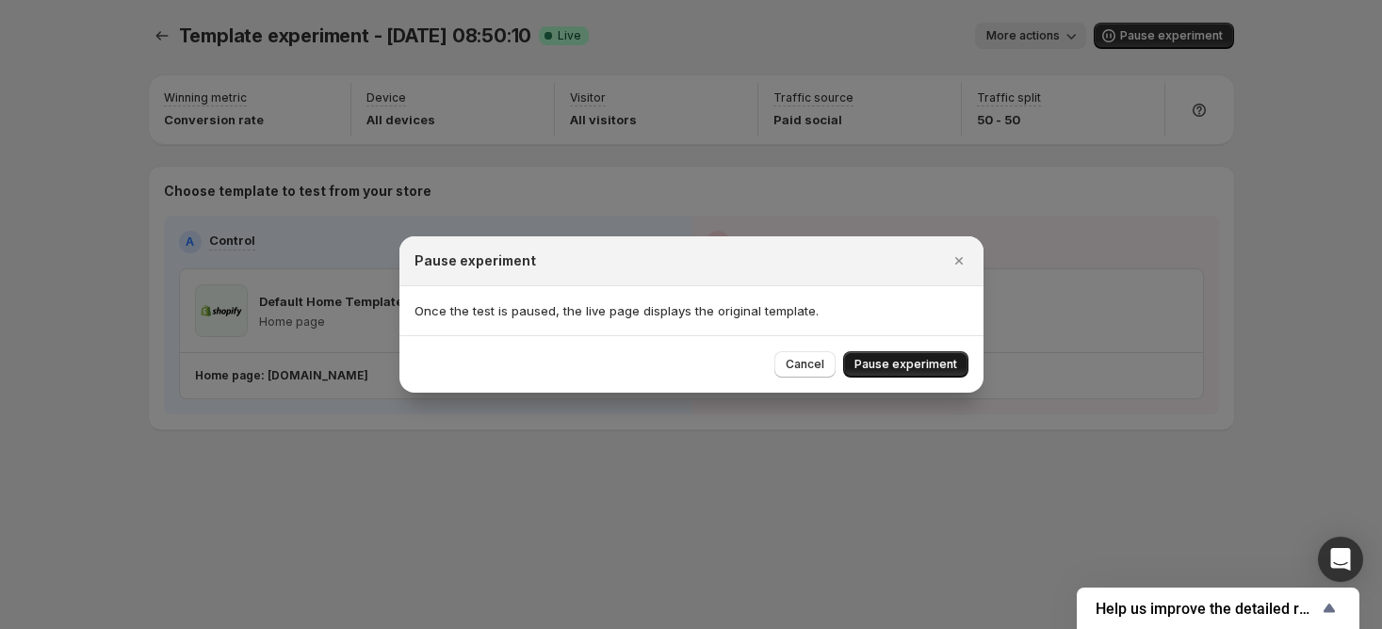
click at [926, 352] on button "Pause experiment" at bounding box center [905, 364] width 125 height 26
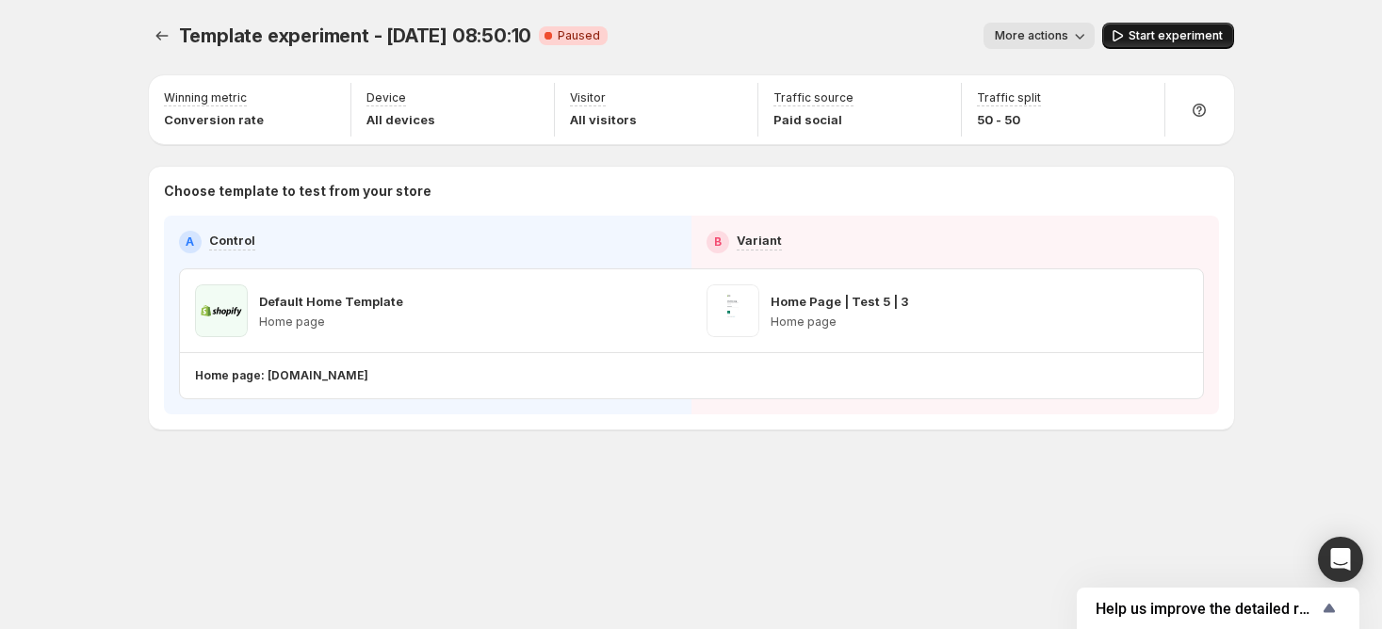
click at [1123, 44] on icon "button" at bounding box center [1117, 35] width 19 height 19
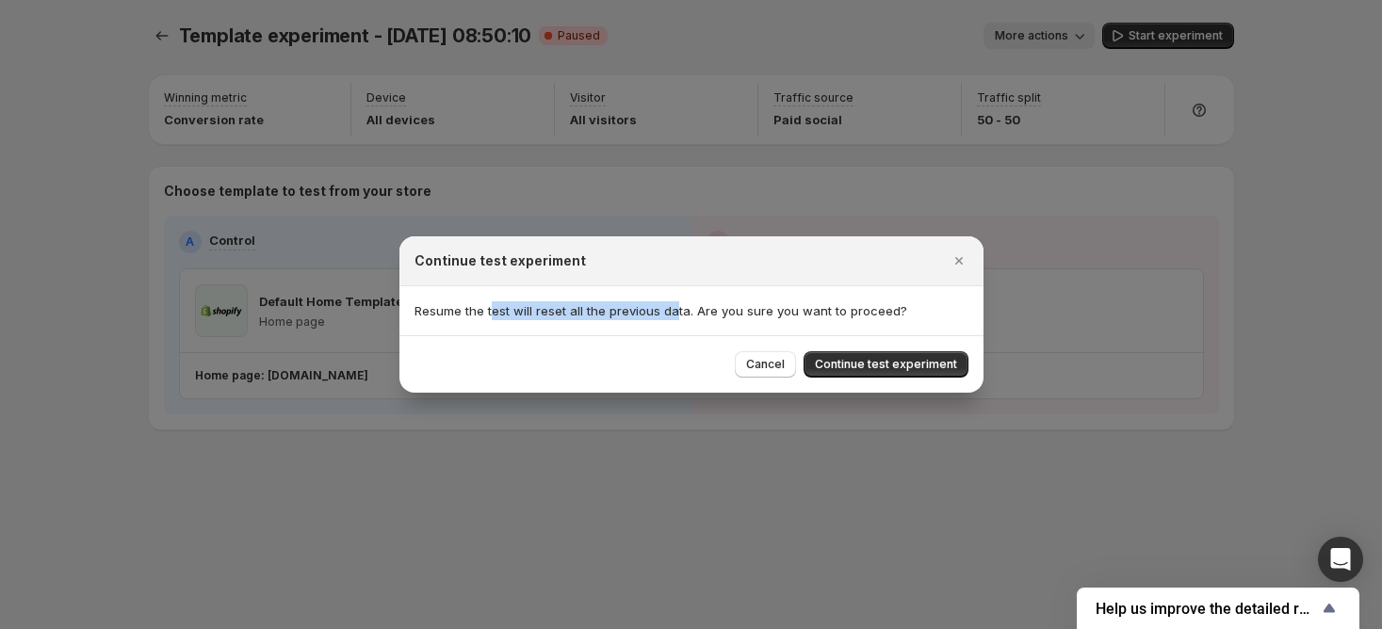
drag, startPoint x: 491, startPoint y: 316, endPoint x: 716, endPoint y: 314, distance: 225.2
click at [716, 314] on p "Resume the test will reset all the previous data. Are you sure you want to proc…" at bounding box center [692, 310] width 554 height 19
click at [962, 256] on icon "Close" at bounding box center [959, 261] width 19 height 19
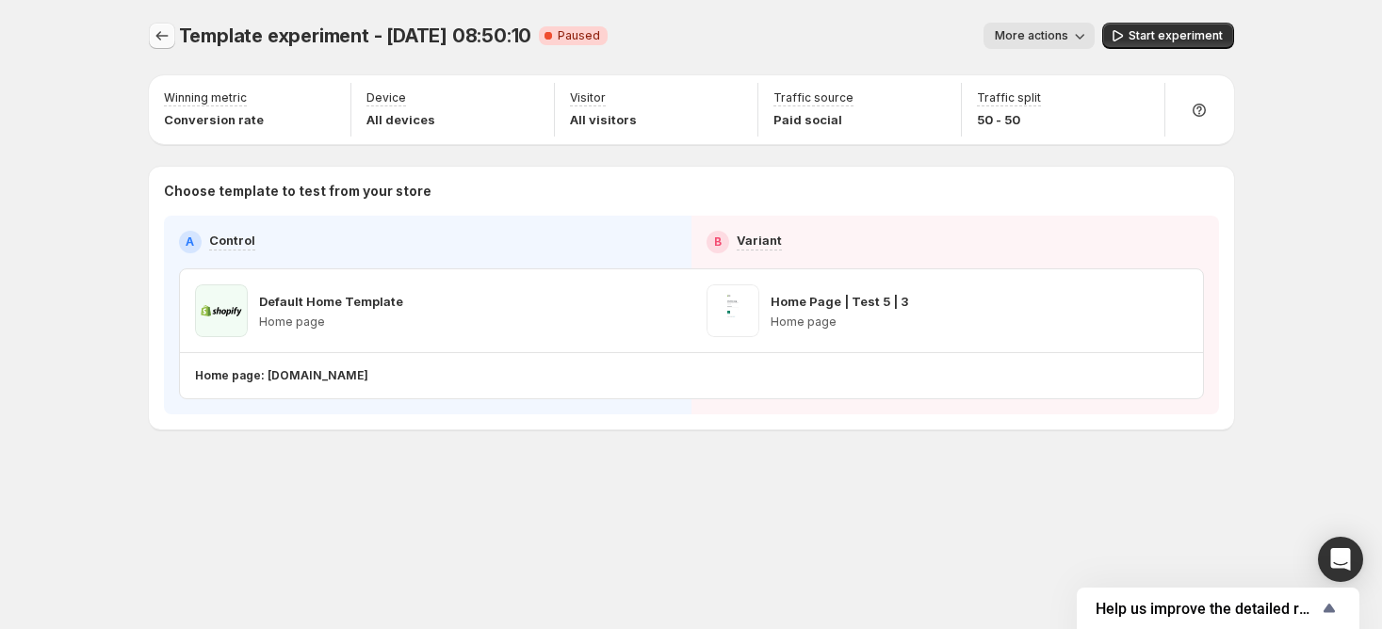
click at [160, 32] on icon "Experiments" at bounding box center [162, 35] width 19 height 19
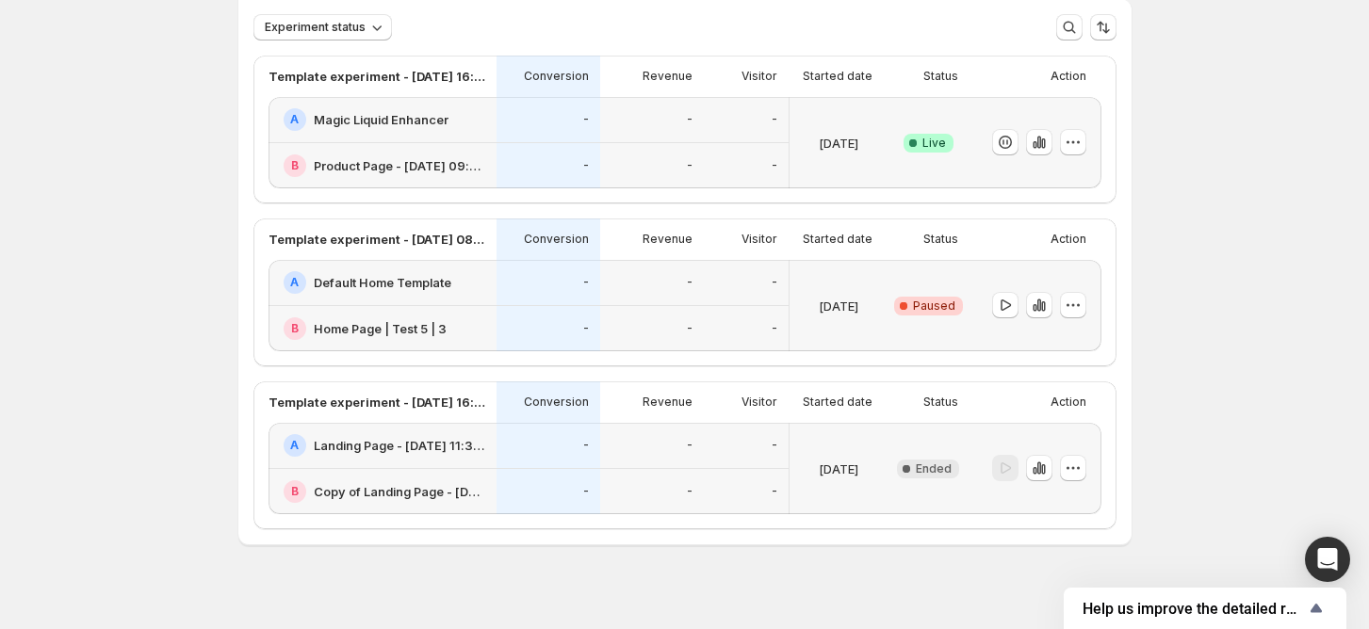
scroll to position [125, 0]
click at [1082, 303] on icon "button" at bounding box center [1073, 302] width 19 height 19
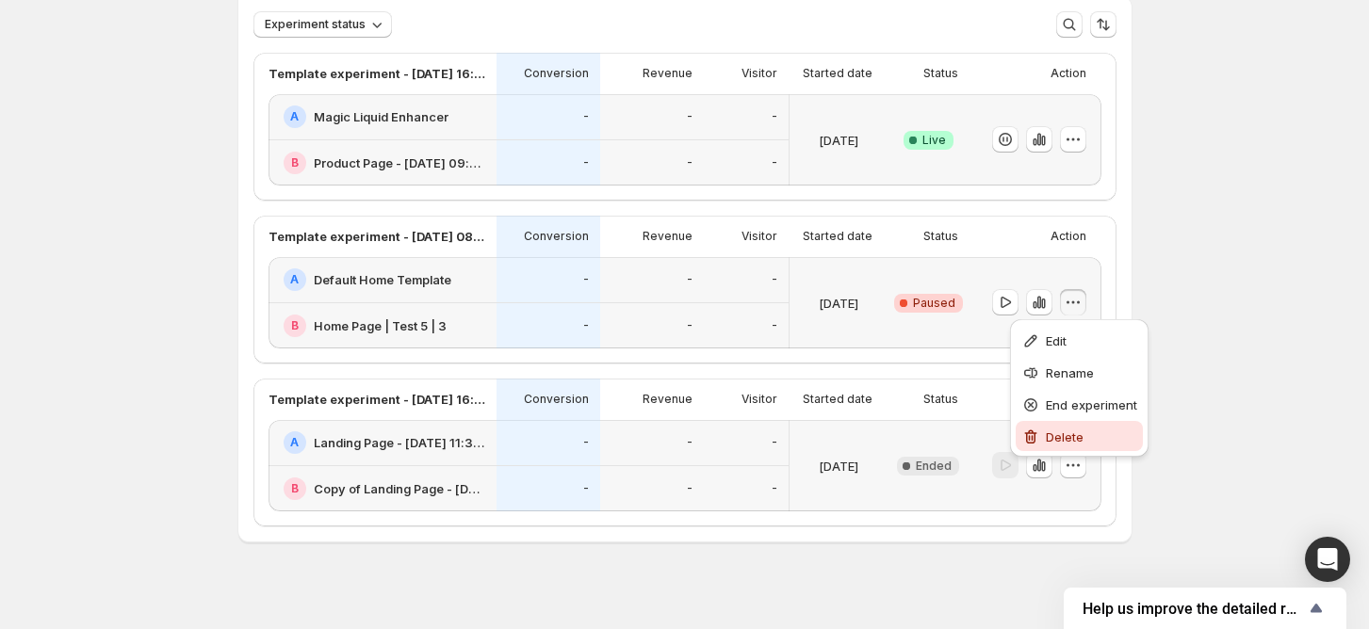
click at [1059, 439] on span "Delete" at bounding box center [1065, 437] width 38 height 15
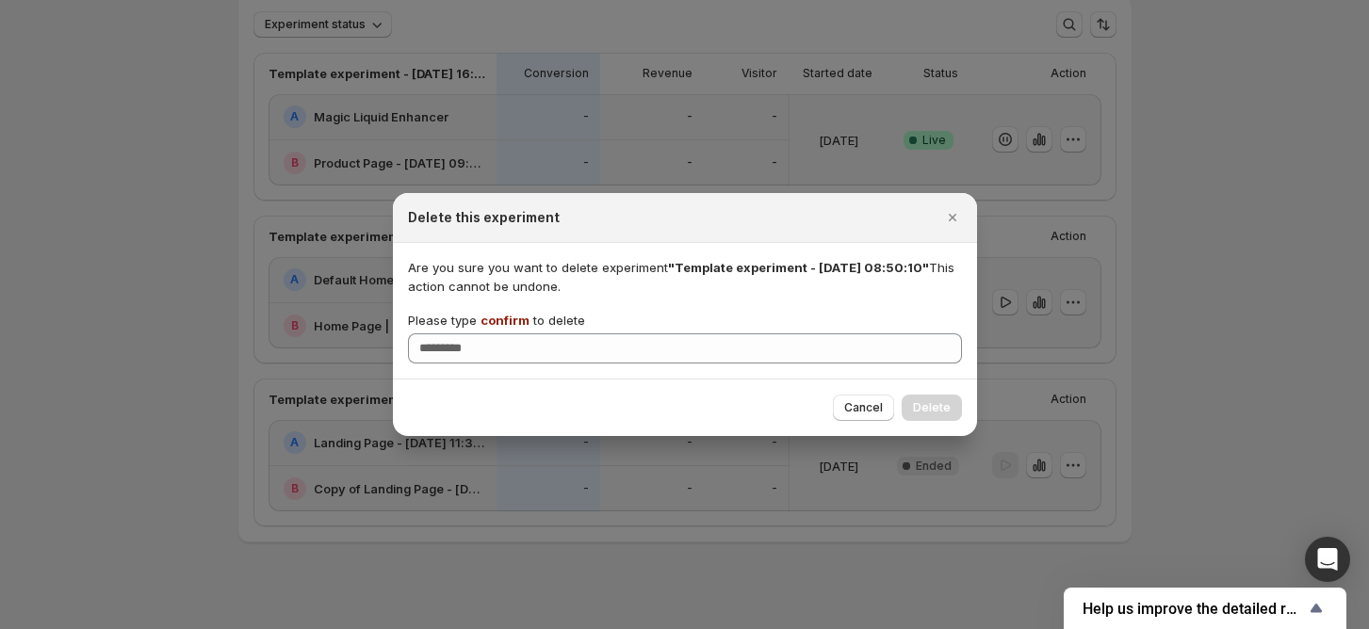
click at [512, 318] on span "confirm" at bounding box center [504, 320] width 49 height 15
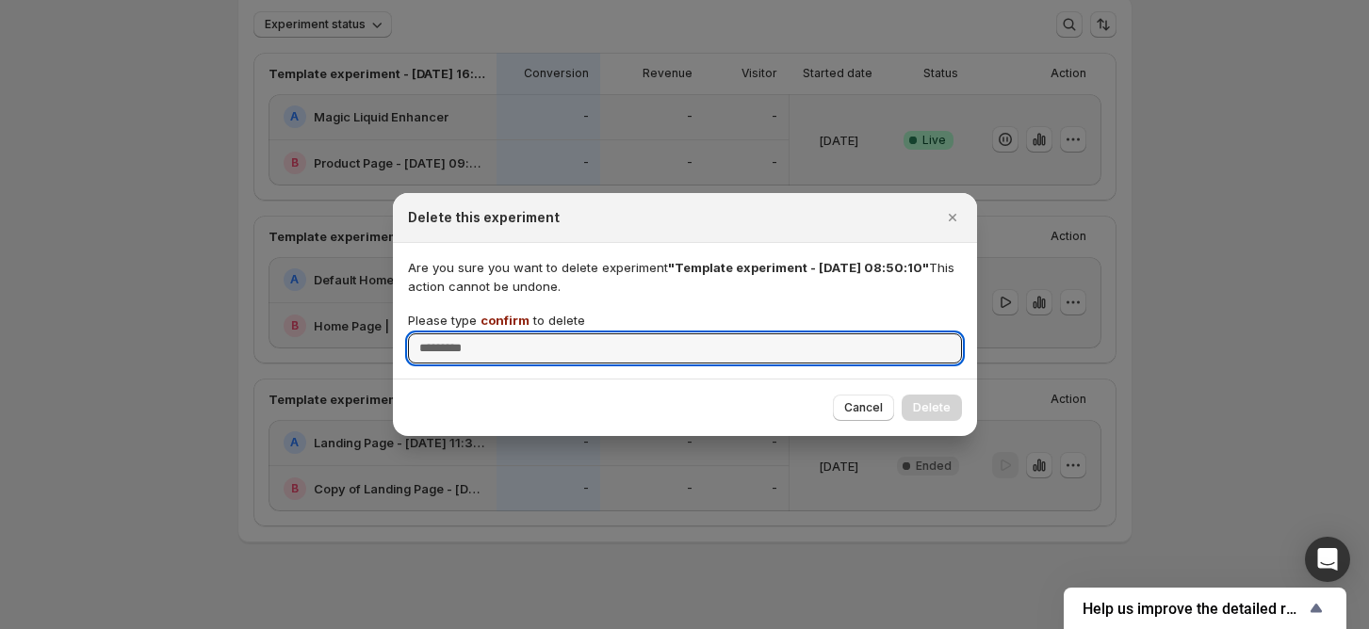
click at [512, 334] on input "Please type confirm to delete" at bounding box center [685, 349] width 554 height 30
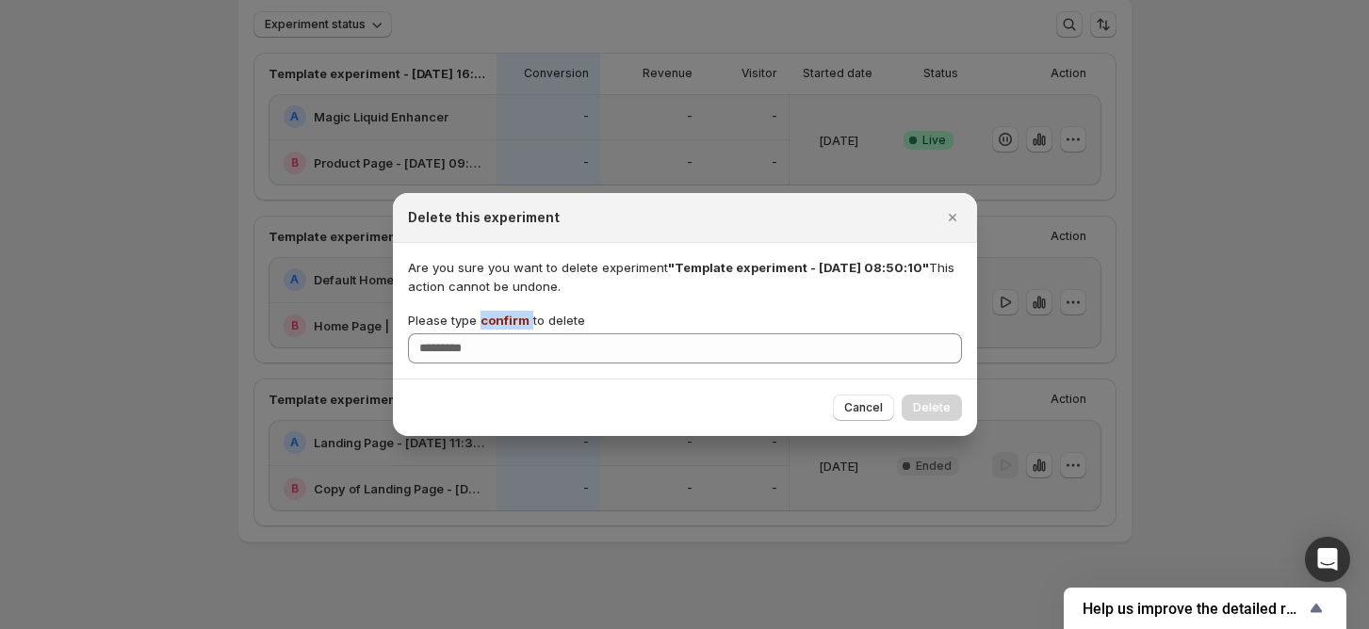
click at [512, 318] on span "confirm" at bounding box center [504, 320] width 49 height 15
click at [512, 334] on input "Please type confirm to delete" at bounding box center [685, 349] width 554 height 30
copy p "confirm"
drag, startPoint x: 332, startPoint y: 305, endPoint x: 373, endPoint y: 306, distance: 41.5
click at [334, 305] on div at bounding box center [684, 314] width 1369 height 629
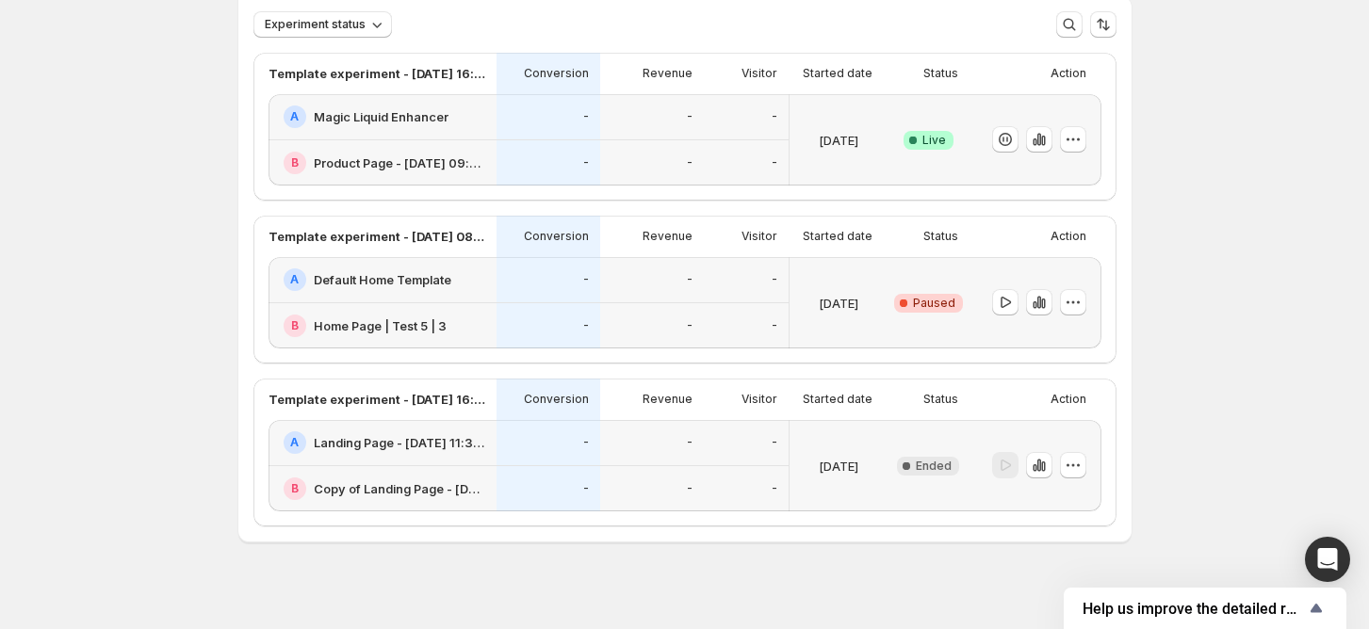
click at [567, 298] on div "-" at bounding box center [549, 280] width 104 height 46
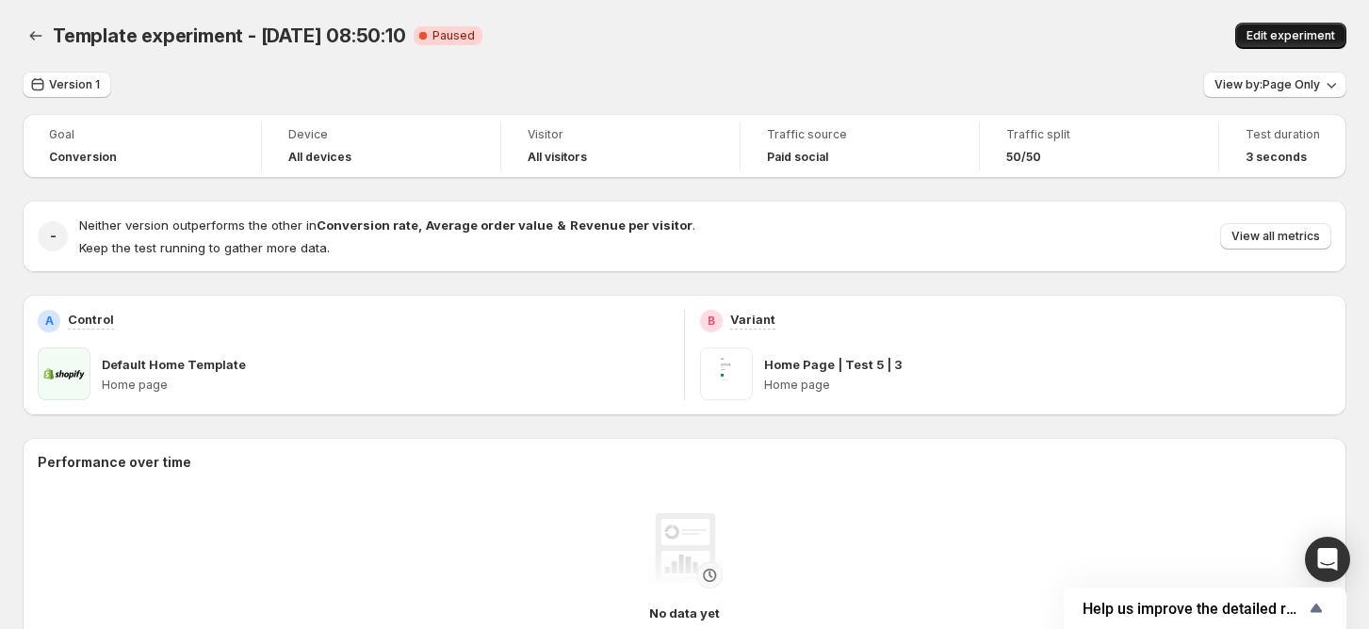
click at [1263, 29] on span "Edit experiment" at bounding box center [1290, 35] width 89 height 15
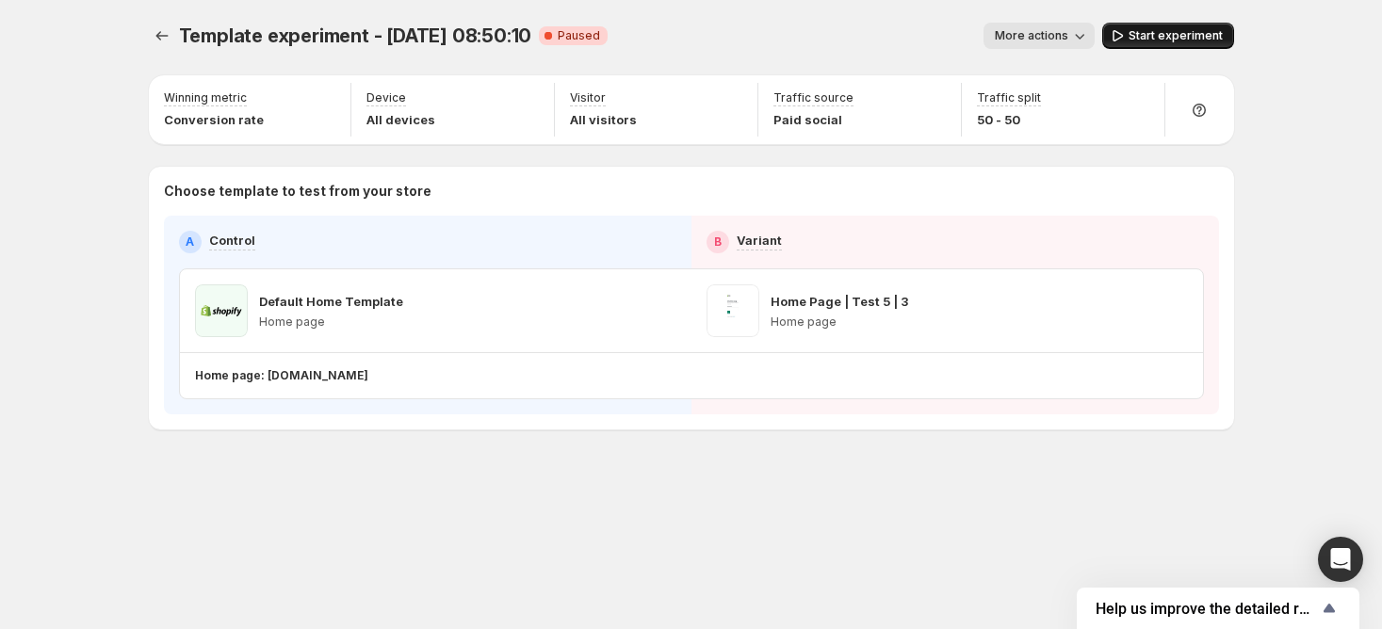
click at [1148, 32] on span "Start experiment" at bounding box center [1176, 35] width 94 height 15
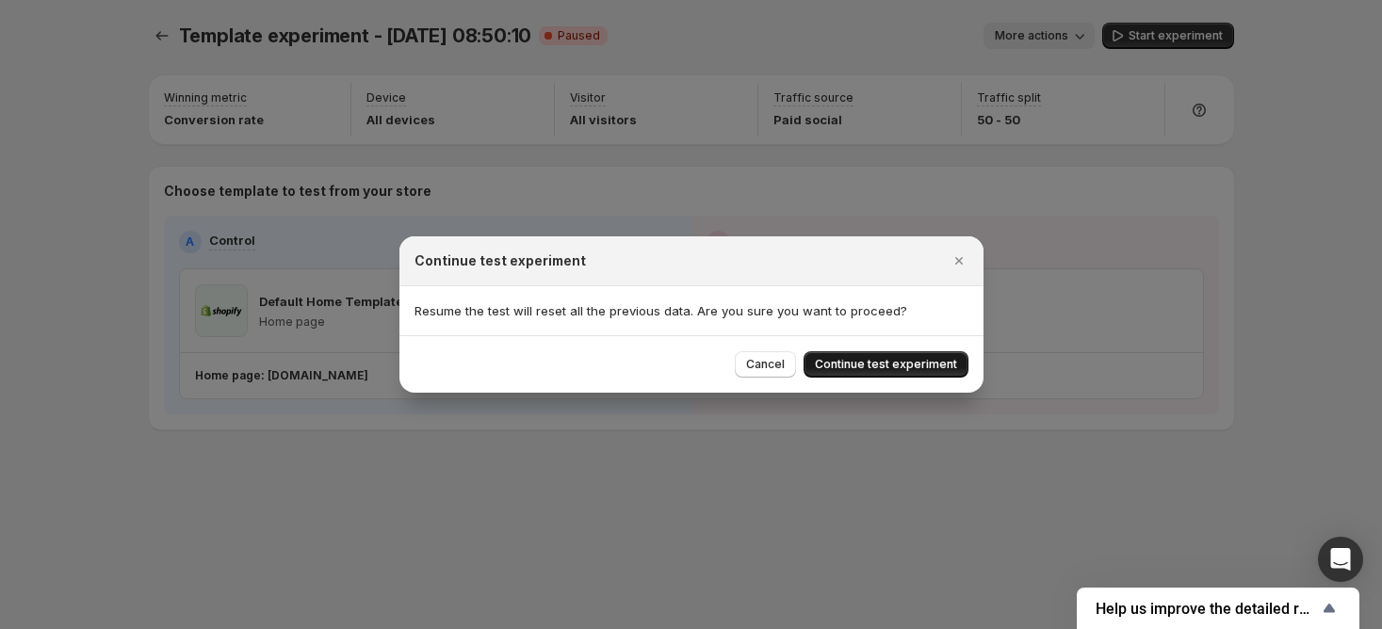
click at [908, 354] on button "Continue test experiment" at bounding box center [886, 364] width 165 height 26
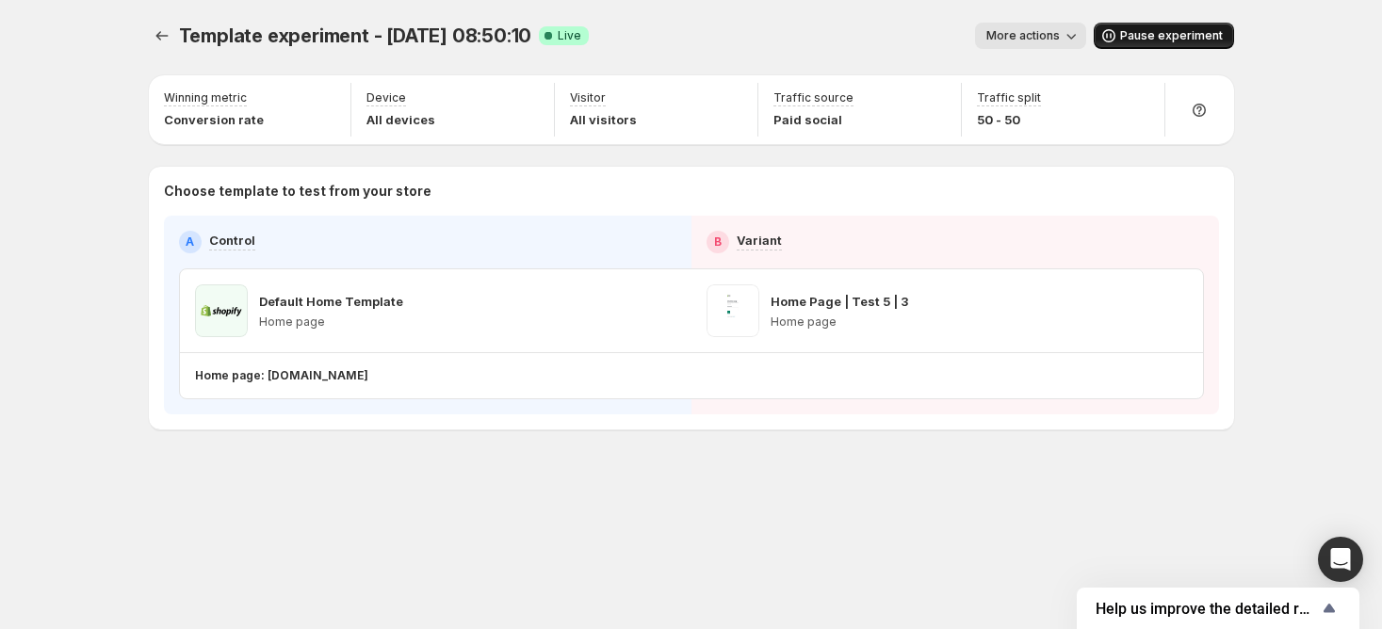
click at [1130, 24] on button "Pause experiment" at bounding box center [1164, 36] width 140 height 26
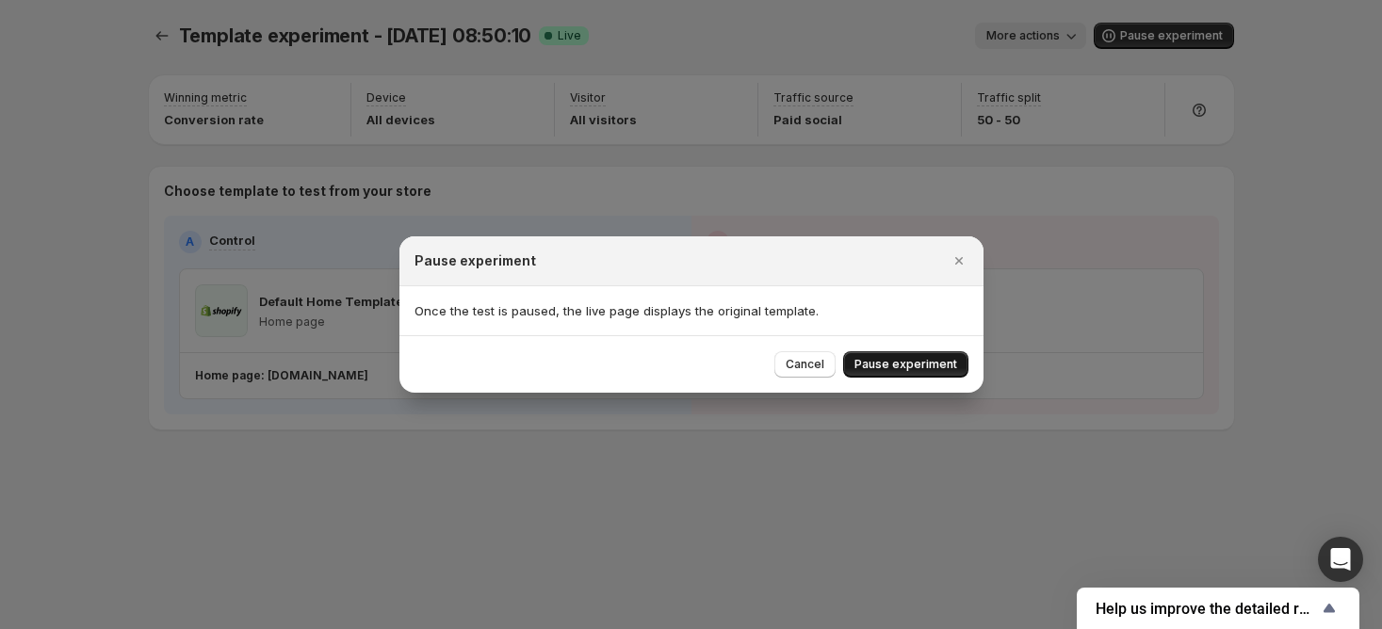
click at [916, 366] on span "Pause experiment" at bounding box center [906, 364] width 103 height 15
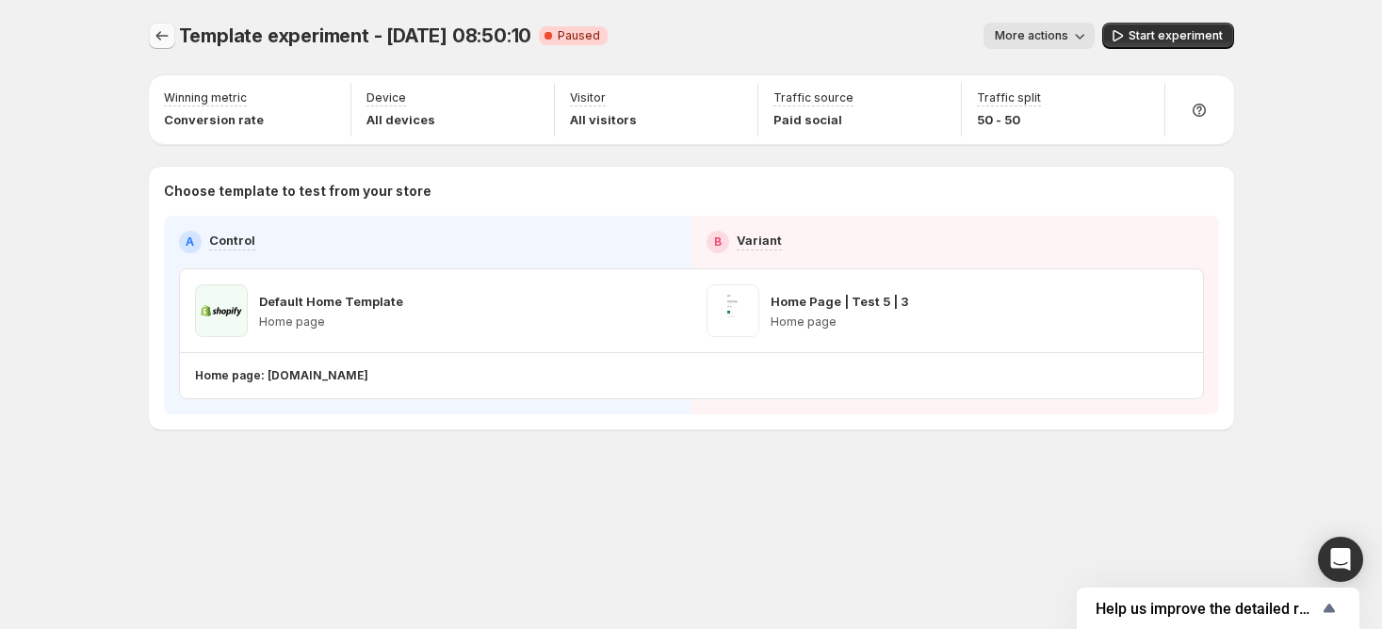
click at [170, 41] on icon "Experiments" at bounding box center [162, 35] width 19 height 19
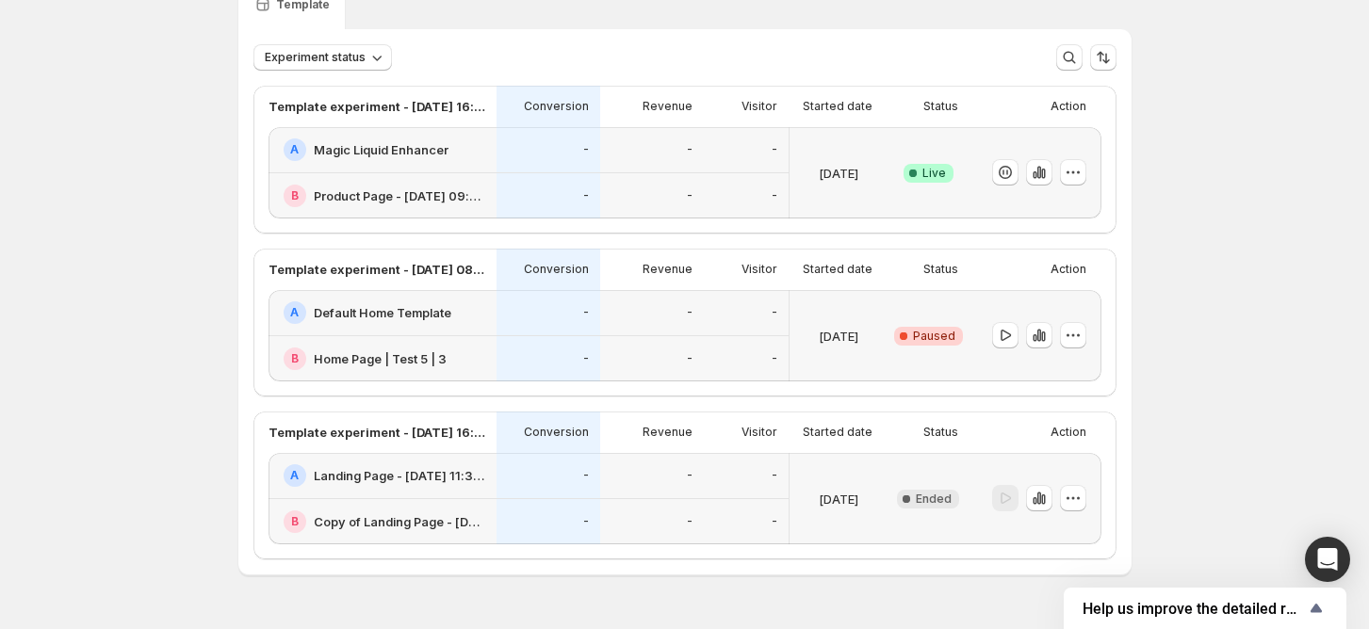
scroll to position [139, 0]
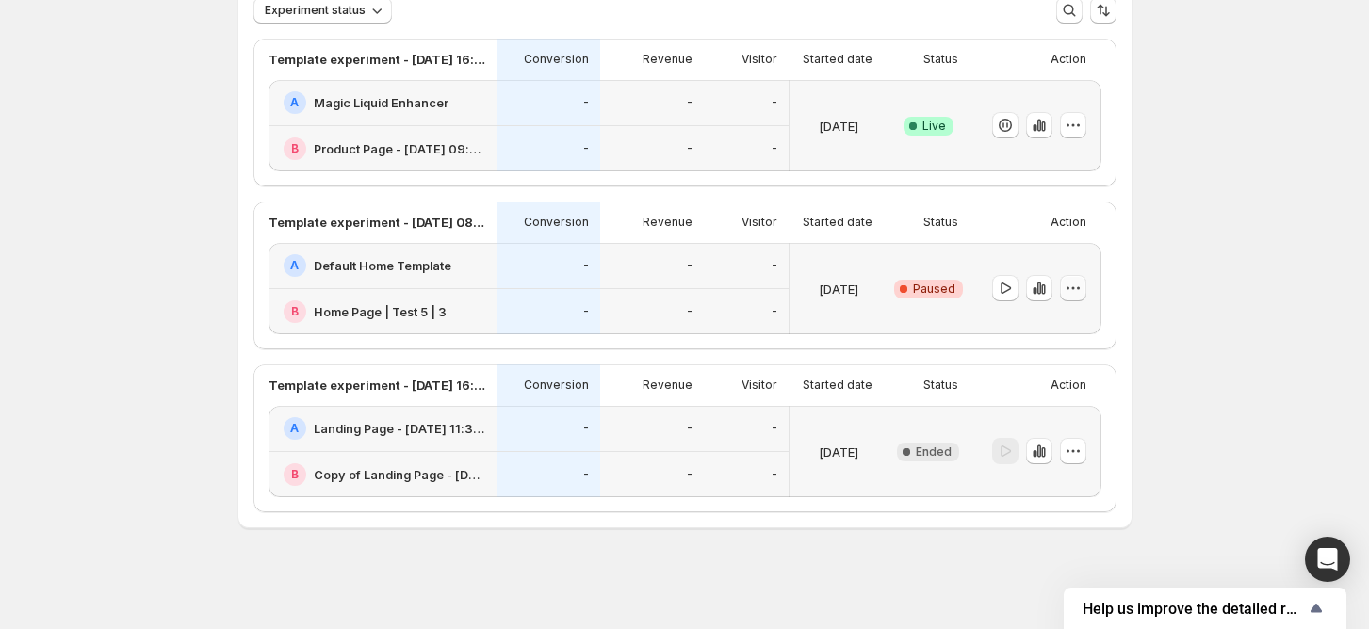
click at [1071, 282] on icon "button" at bounding box center [1073, 288] width 19 height 19
click at [1027, 414] on icon "button" at bounding box center [1030, 423] width 19 height 19
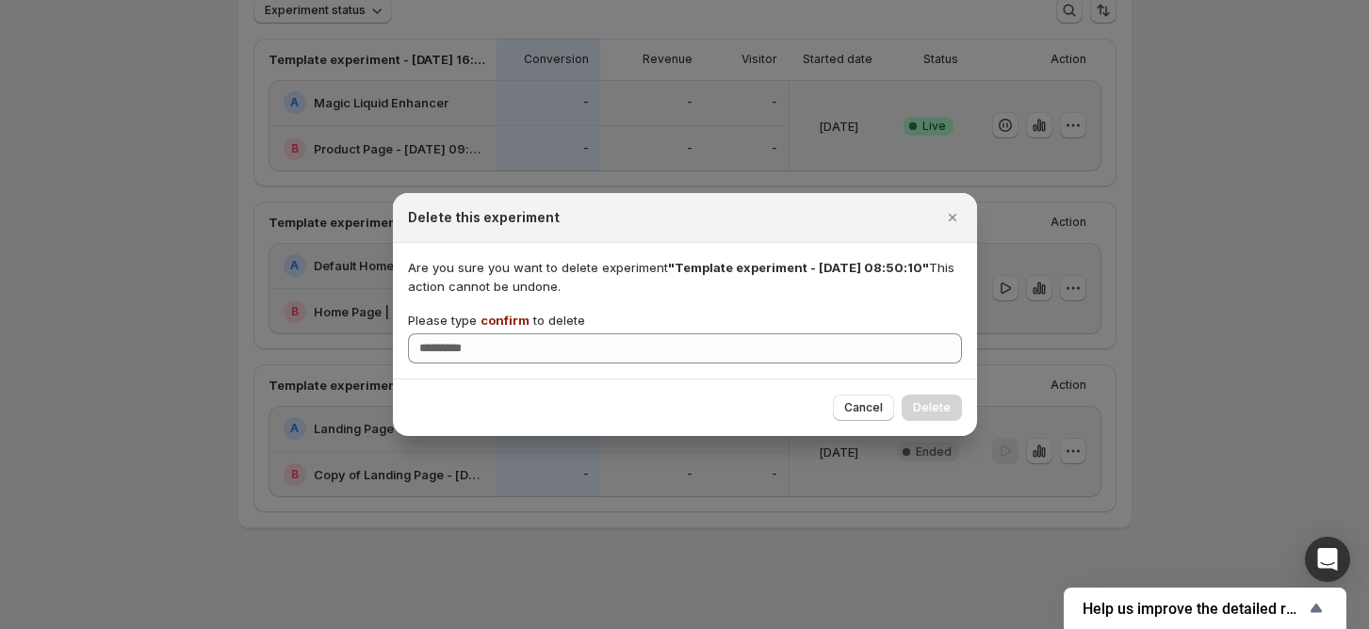
click at [513, 318] on span "confirm" at bounding box center [504, 320] width 49 height 15
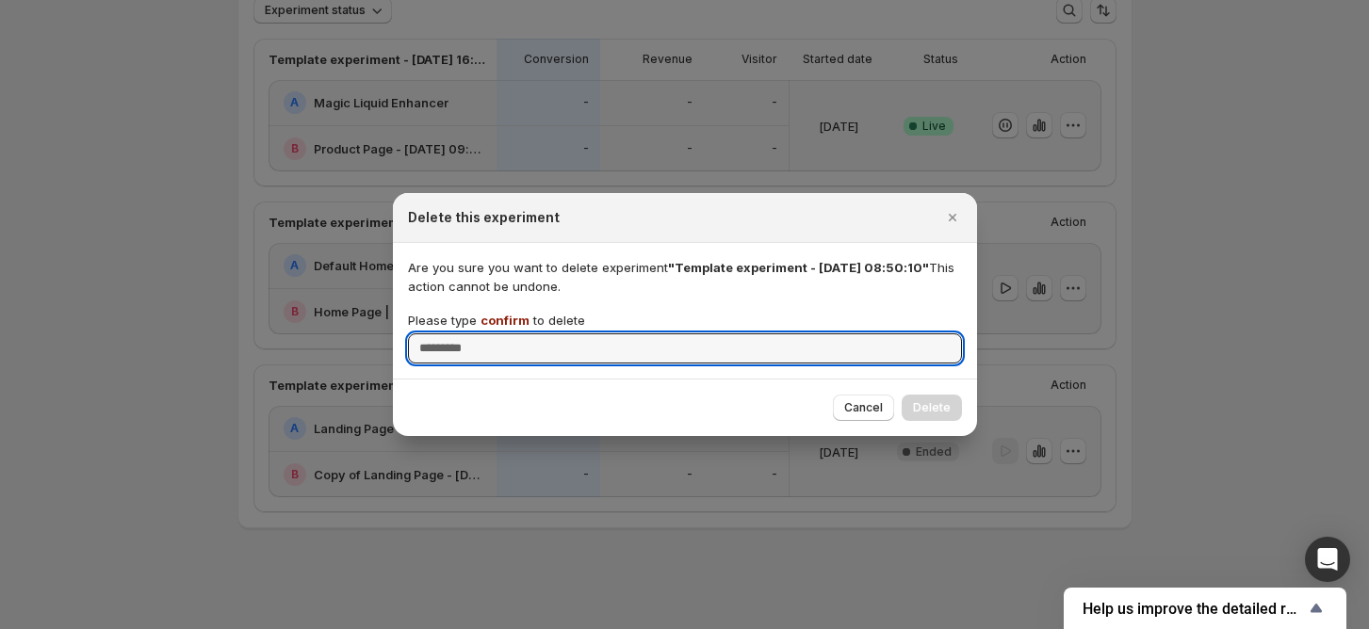
click at [513, 334] on input "Please type confirm to delete" at bounding box center [685, 349] width 554 height 30
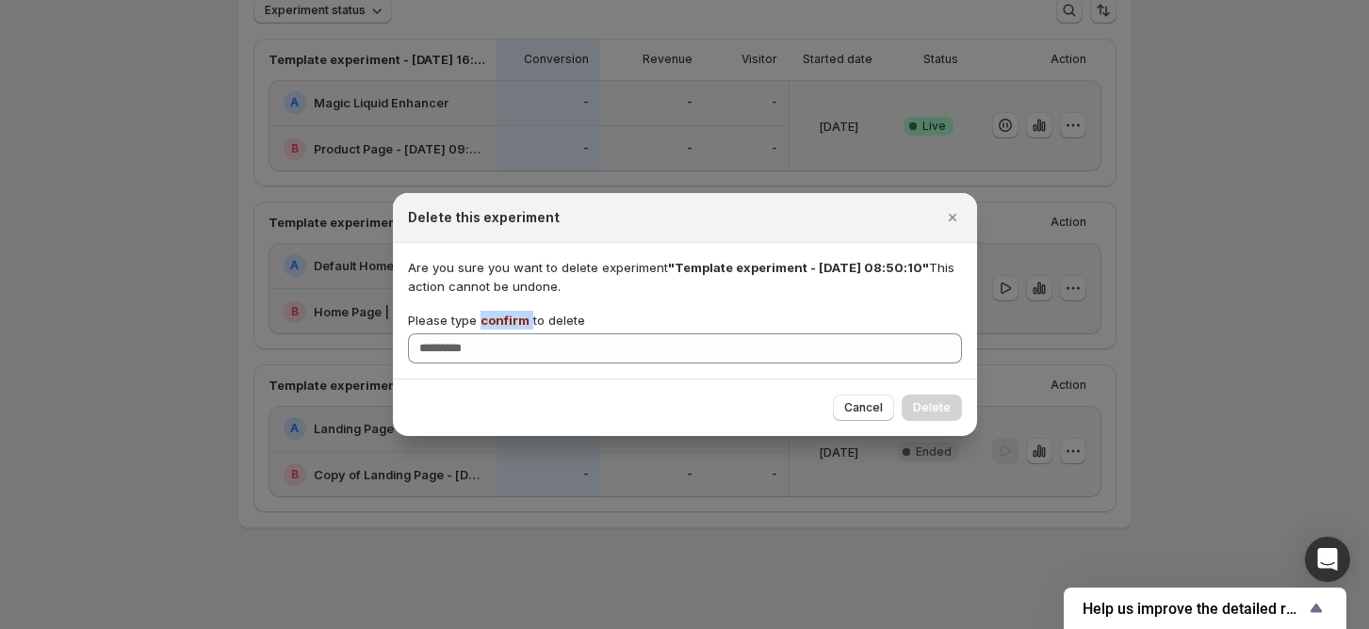
click at [513, 318] on span "confirm" at bounding box center [504, 320] width 49 height 15
click at [513, 334] on input "Please type confirm to delete" at bounding box center [685, 349] width 554 height 30
copy p "confirm"
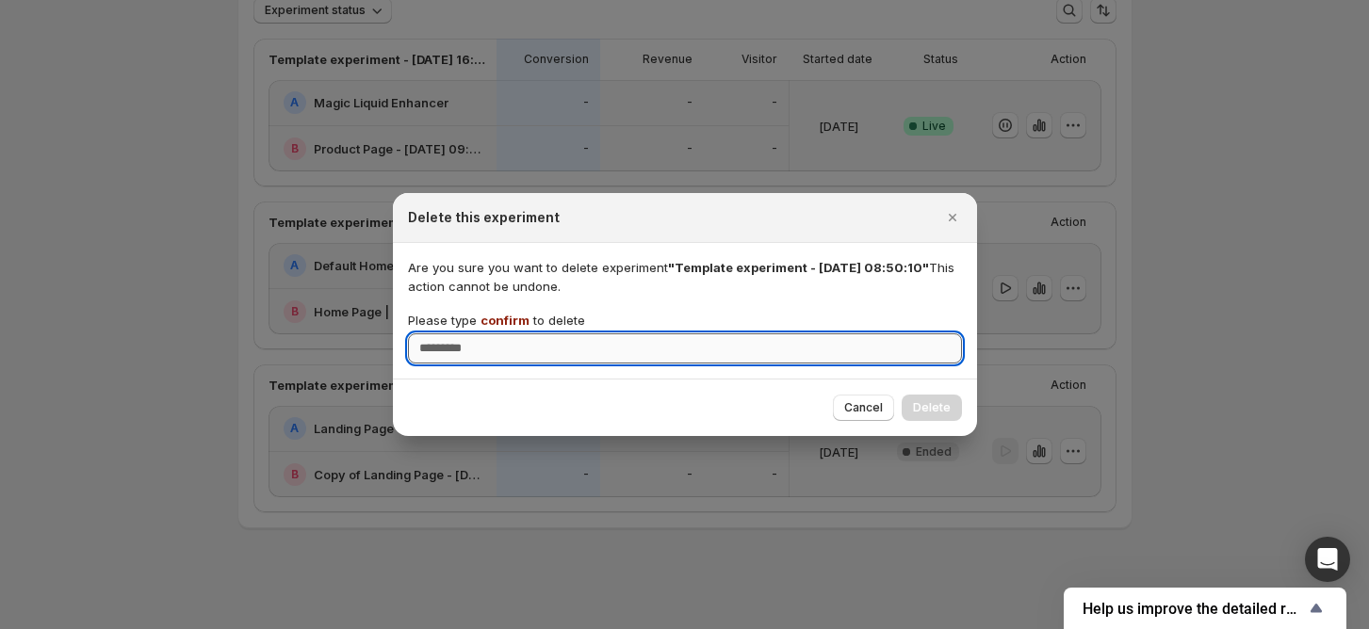
click at [512, 344] on input "Please type confirm to delete" at bounding box center [685, 349] width 554 height 30
paste input "*******"
type input "*******"
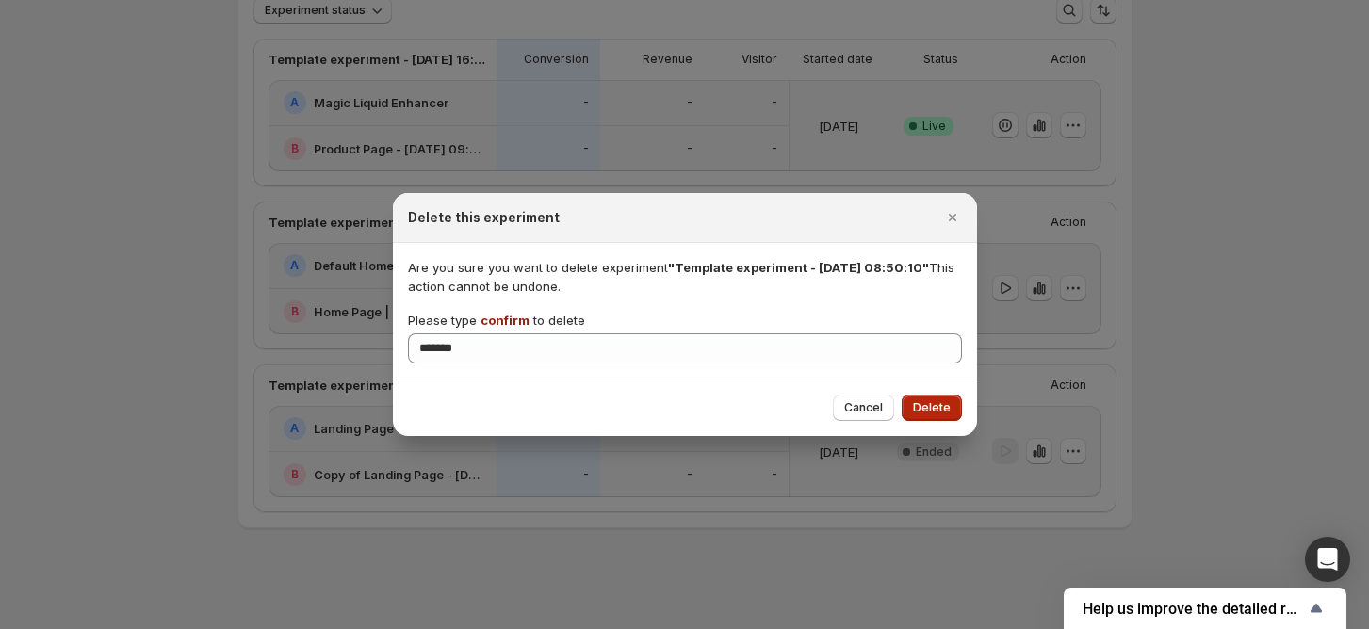
click at [920, 405] on span "Delete" at bounding box center [932, 407] width 38 height 15
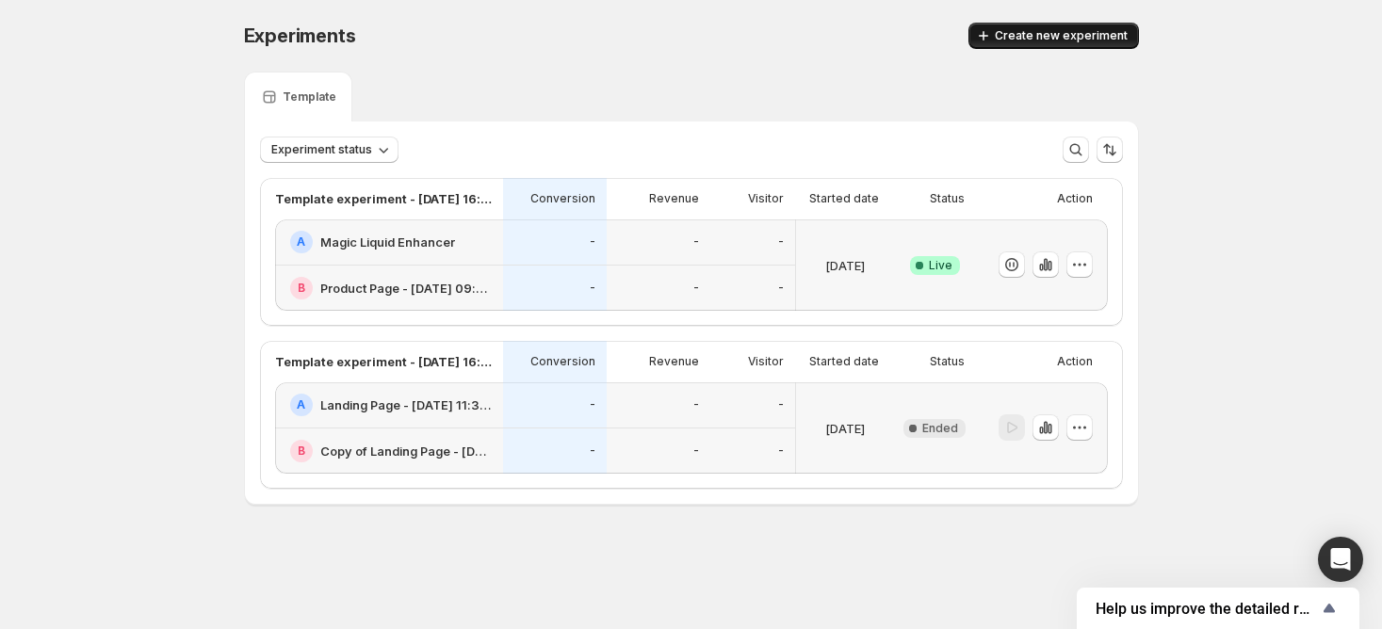
click at [1055, 32] on span "Create new experiment" at bounding box center [1061, 35] width 133 height 15
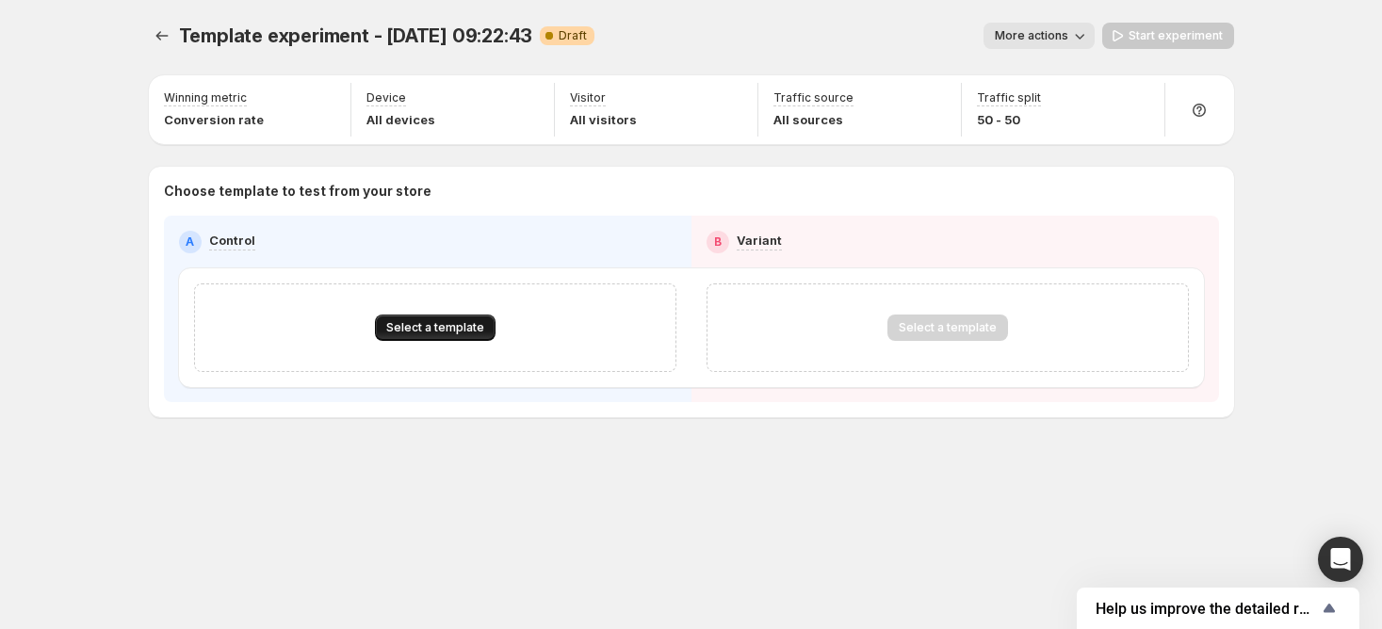
click at [430, 320] on span "Select a template" at bounding box center [435, 327] width 98 height 15
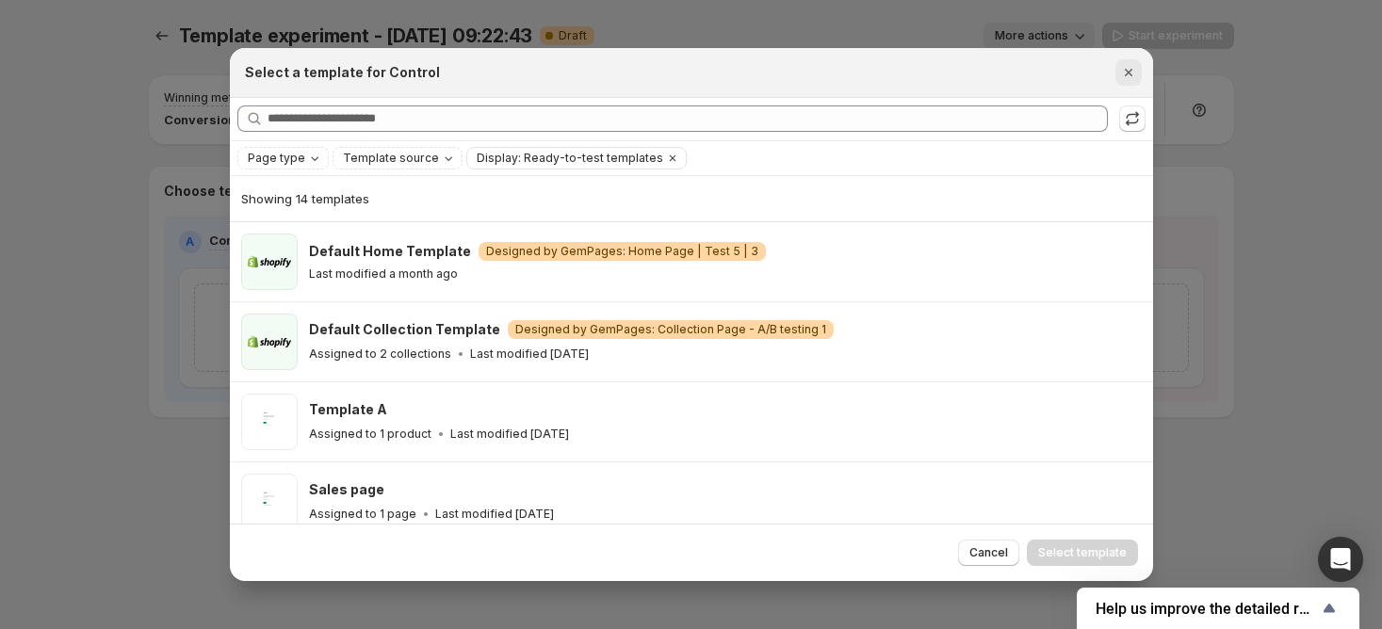
click at [1124, 68] on icon "Close" at bounding box center [1128, 72] width 19 height 19
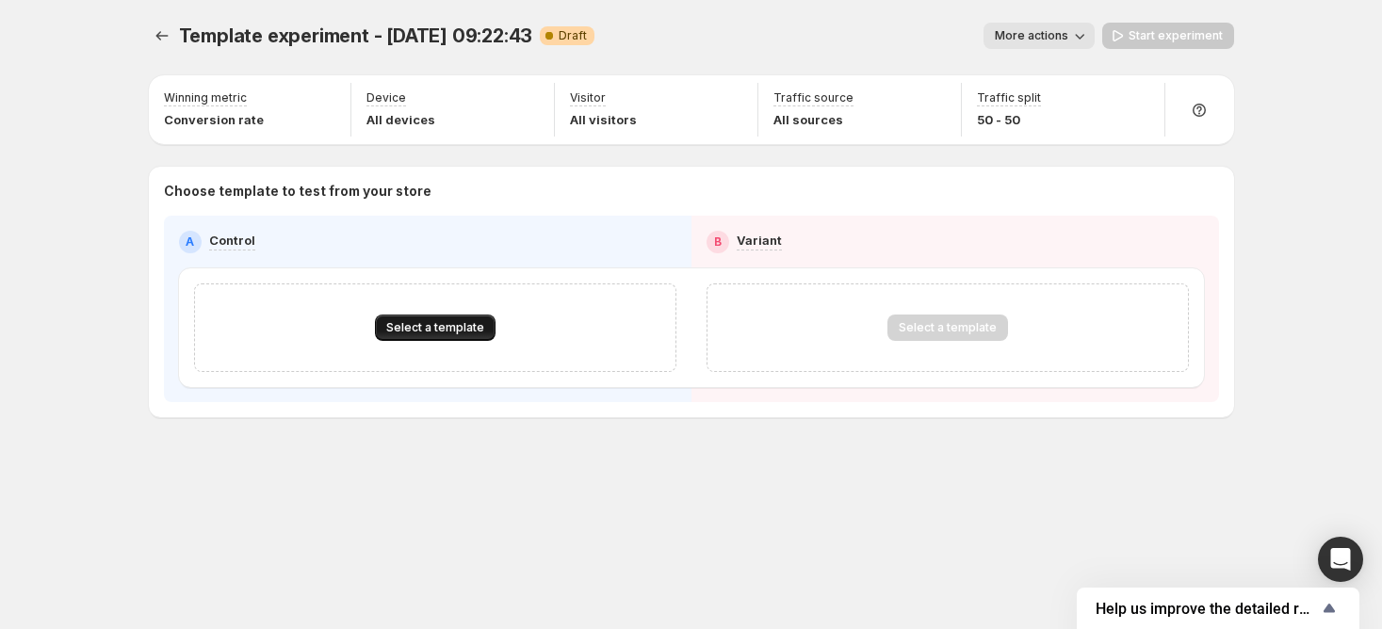
click at [392, 335] on button "Select a template" at bounding box center [435, 328] width 121 height 26
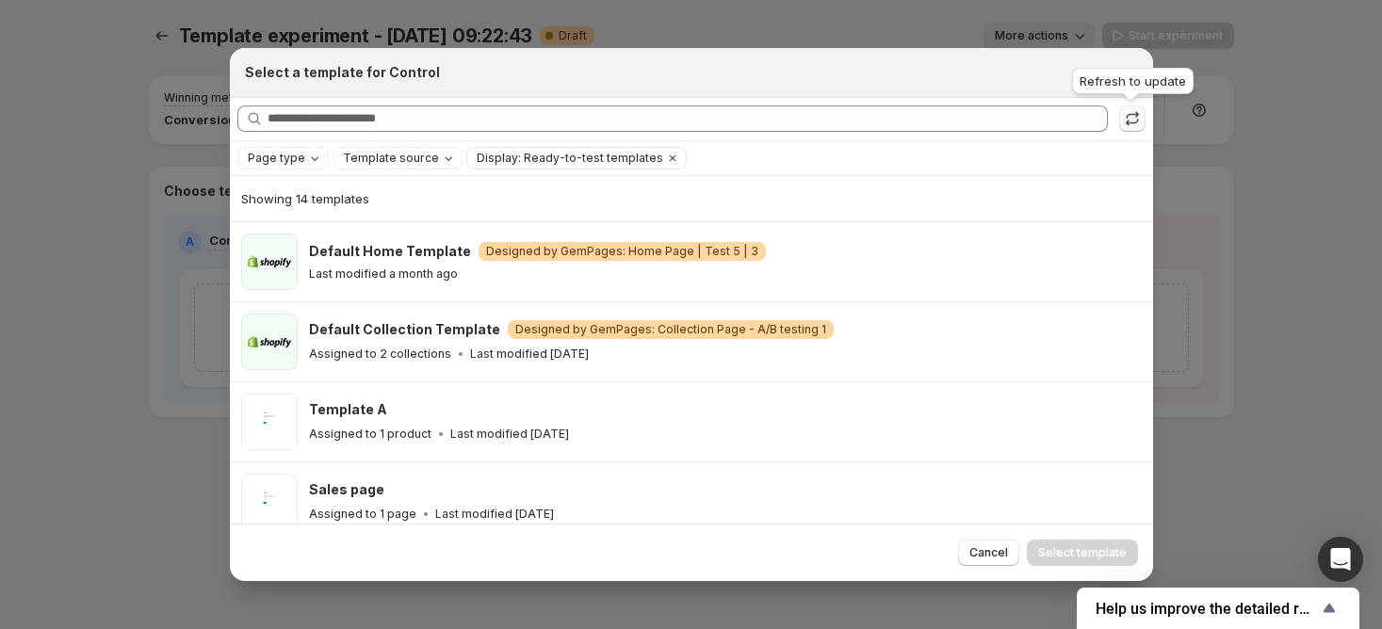
click at [1124, 123] on icon ":rlt:" at bounding box center [1132, 118] width 19 height 19
click at [300, 154] on span "Page type" at bounding box center [276, 158] width 57 height 15
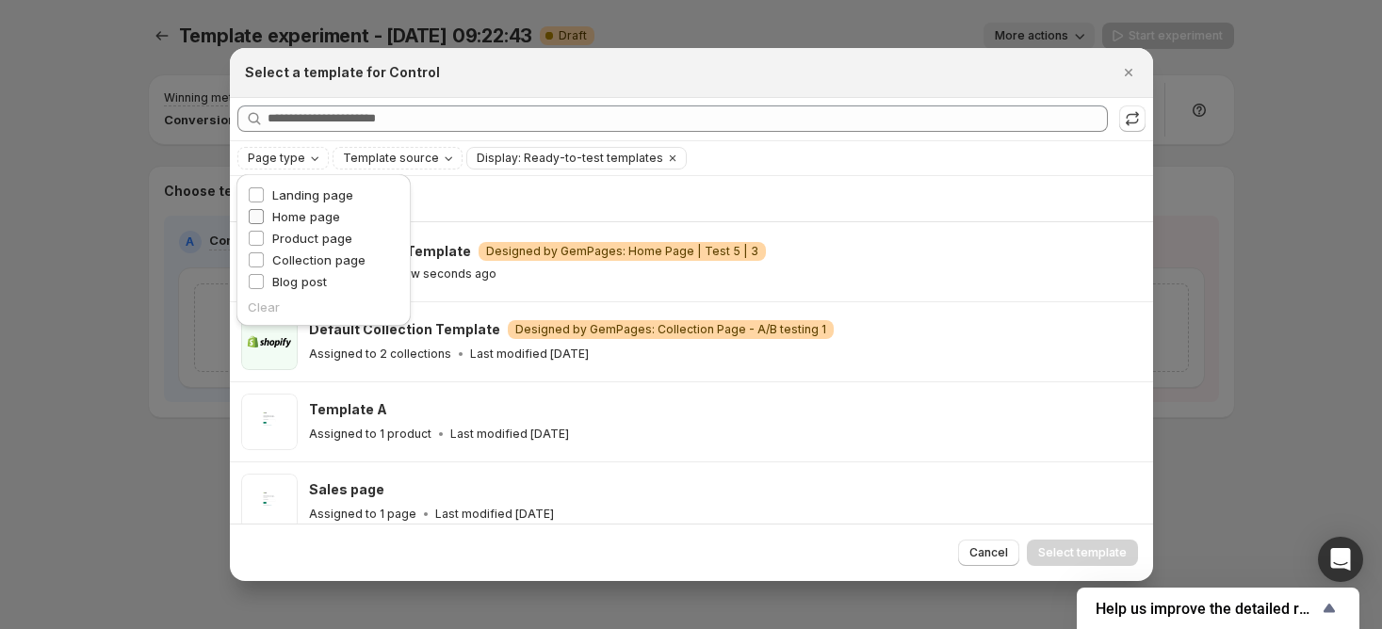
click at [300, 211] on span "Home page" at bounding box center [306, 216] width 68 height 15
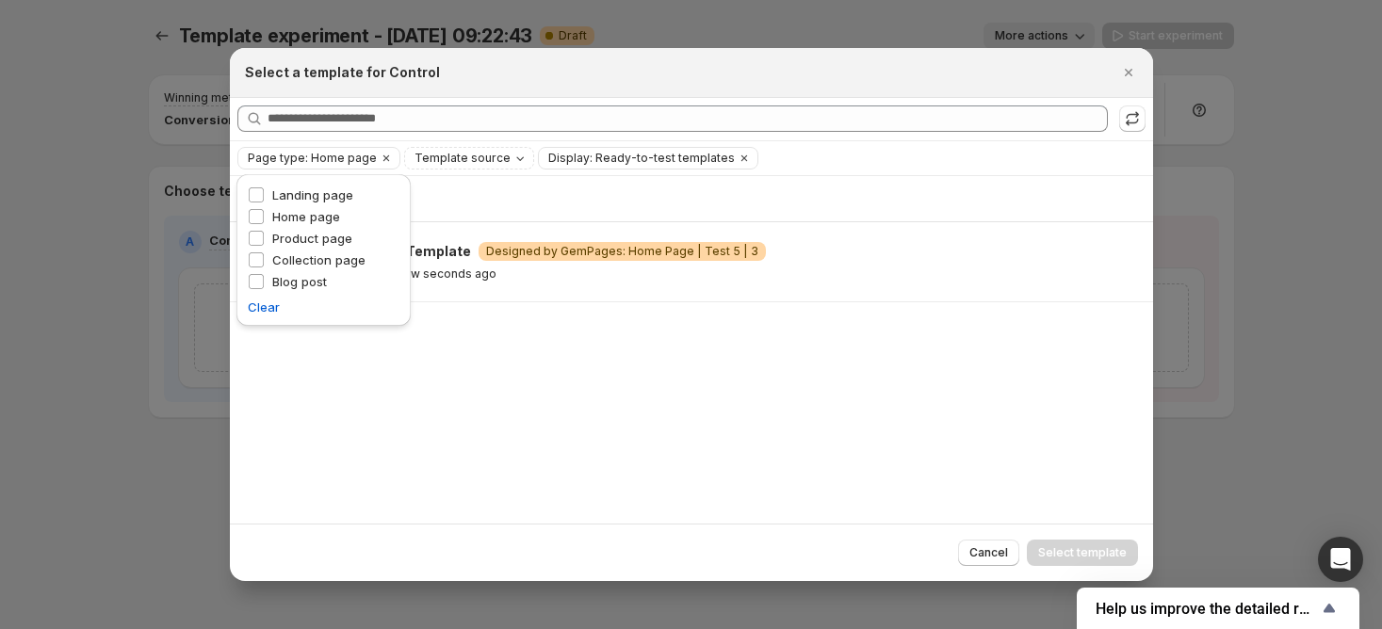
click at [915, 360] on div "Showing 1 template Default Home Template Warning Designed by GemPages: Home Pag…" at bounding box center [691, 350] width 923 height 349
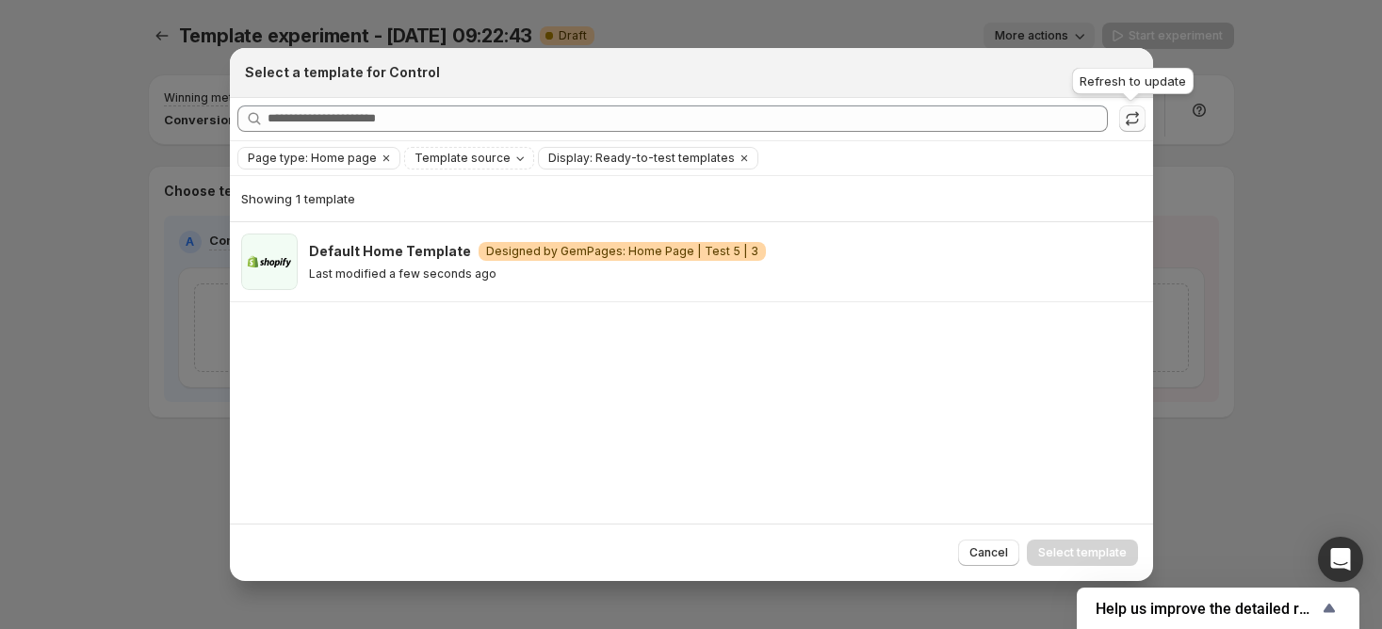
click at [1144, 117] on button ":rlt:" at bounding box center [1132, 119] width 26 height 26
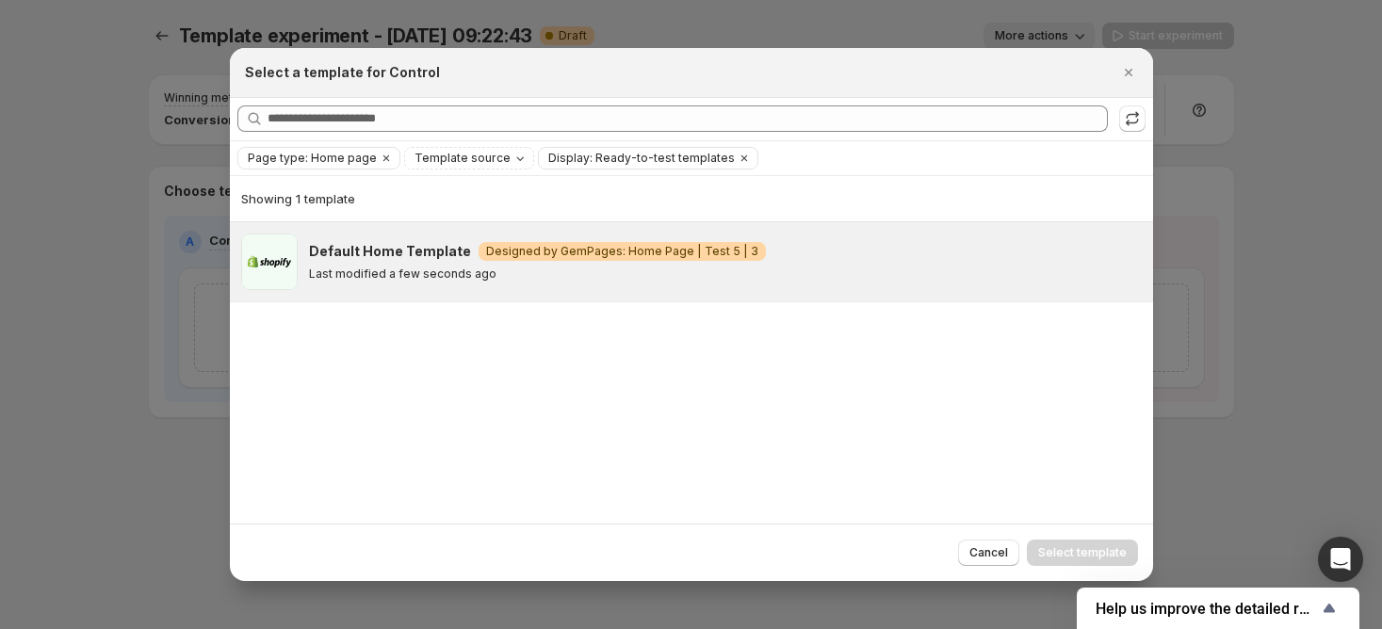
click at [938, 292] on div "Default Home Template Warning Designed by GemPages: Home Page | Test 5 | 3 Last…" at bounding box center [691, 261] width 923 height 79
click at [1133, 76] on icon "Close" at bounding box center [1128, 72] width 19 height 19
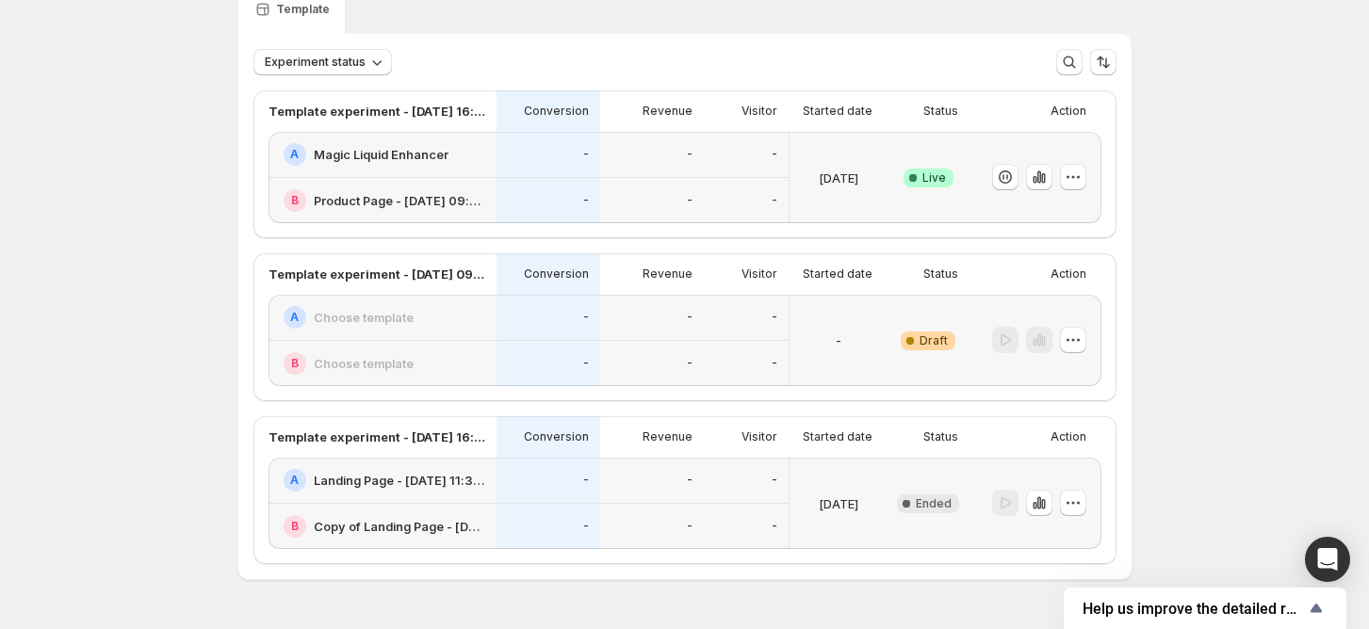
scroll to position [125, 0]
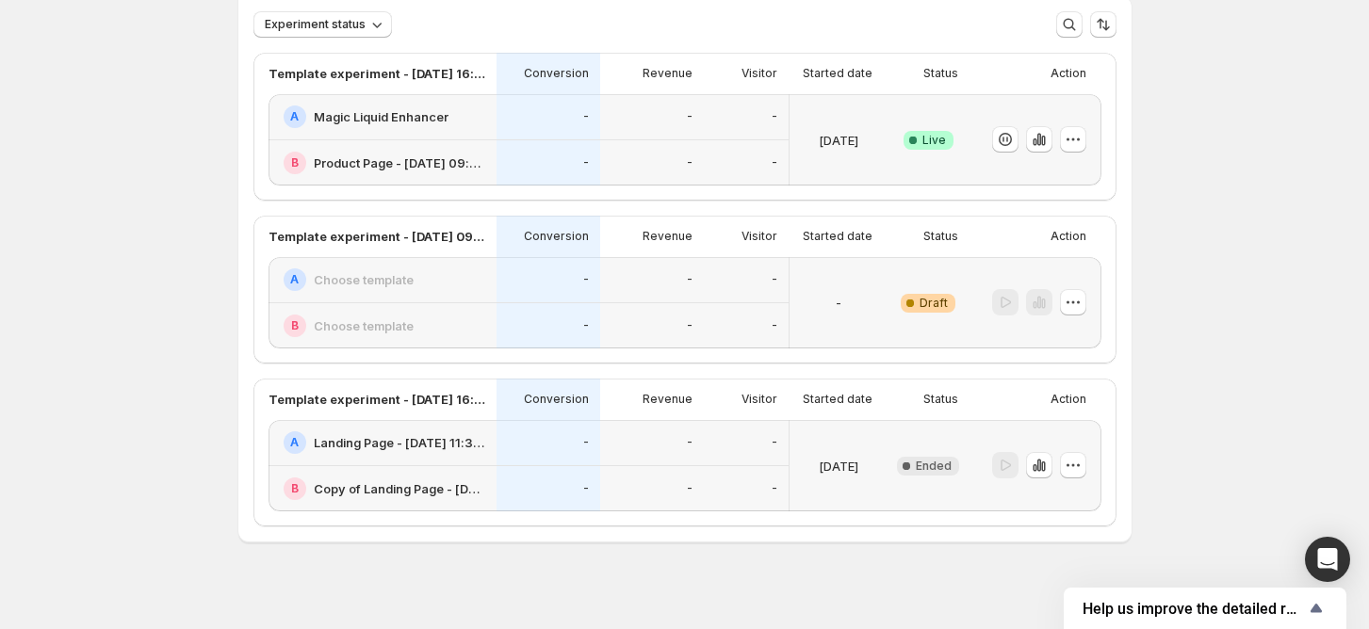
click at [440, 285] on div "A Choose template" at bounding box center [385, 280] width 202 height 23
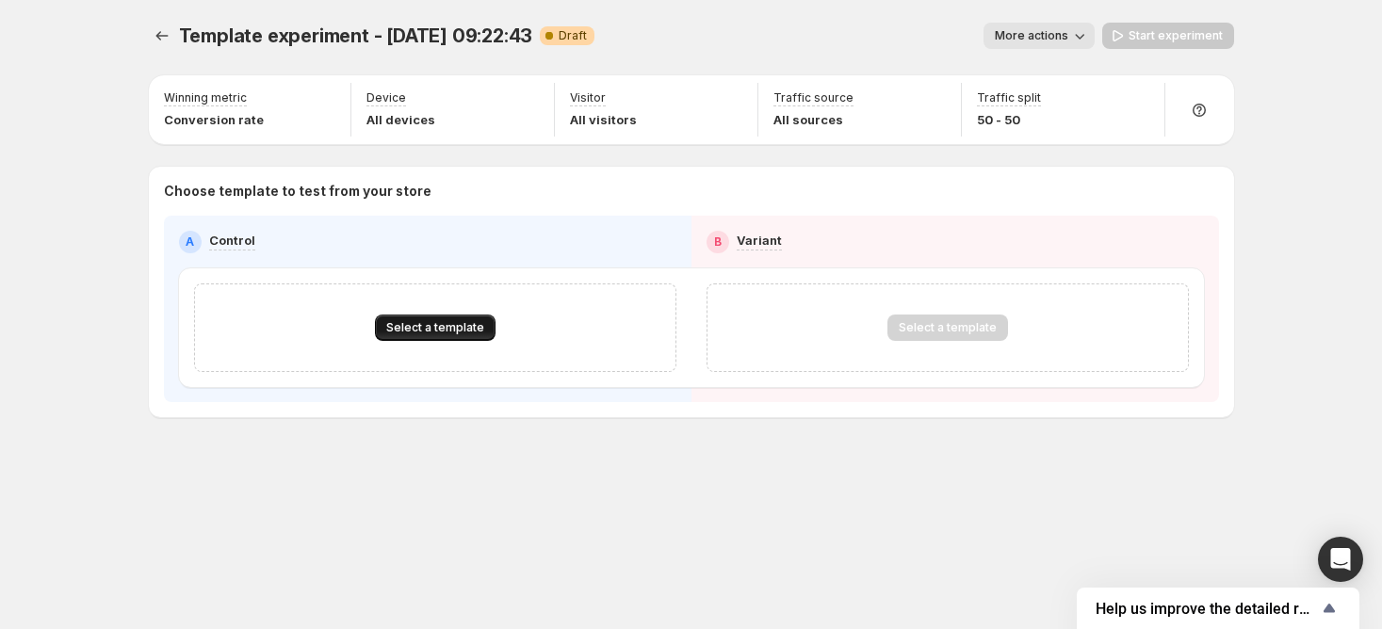
click at [479, 329] on span "Select a template" at bounding box center [435, 327] width 98 height 15
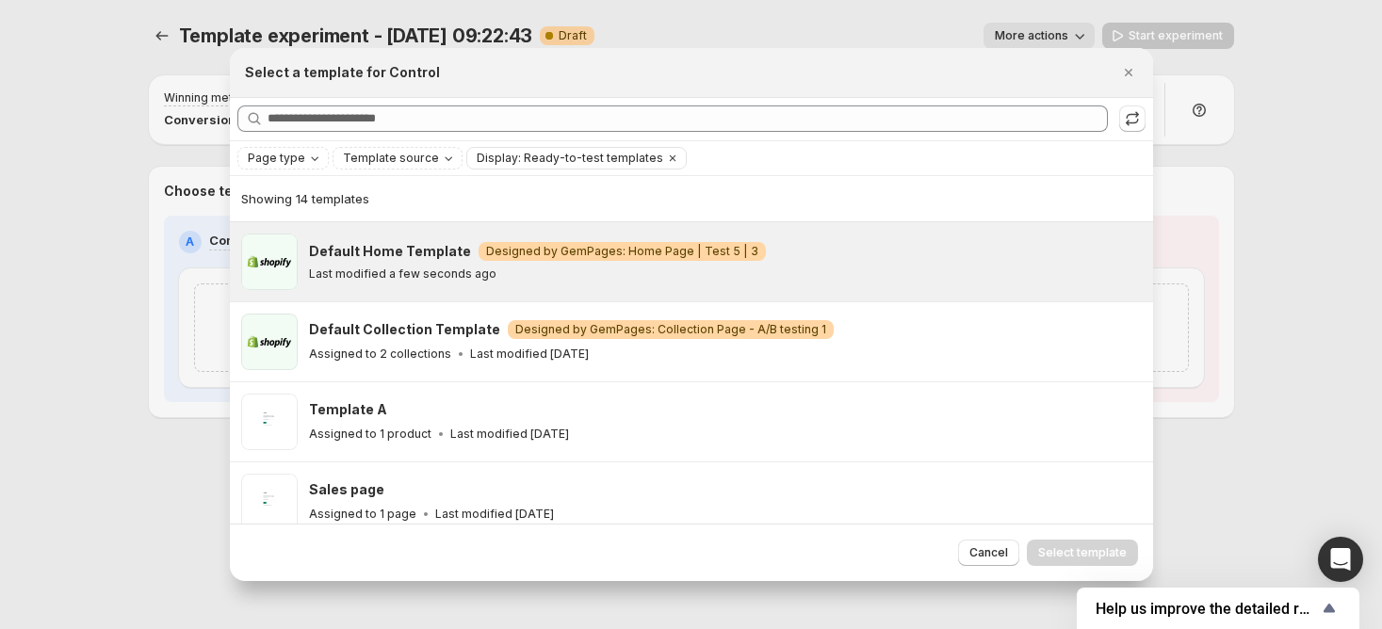
click at [874, 260] on div "Default Home Template Warning Designed by GemPages: Home Page | Test 5 | 3" at bounding box center [722, 251] width 827 height 19
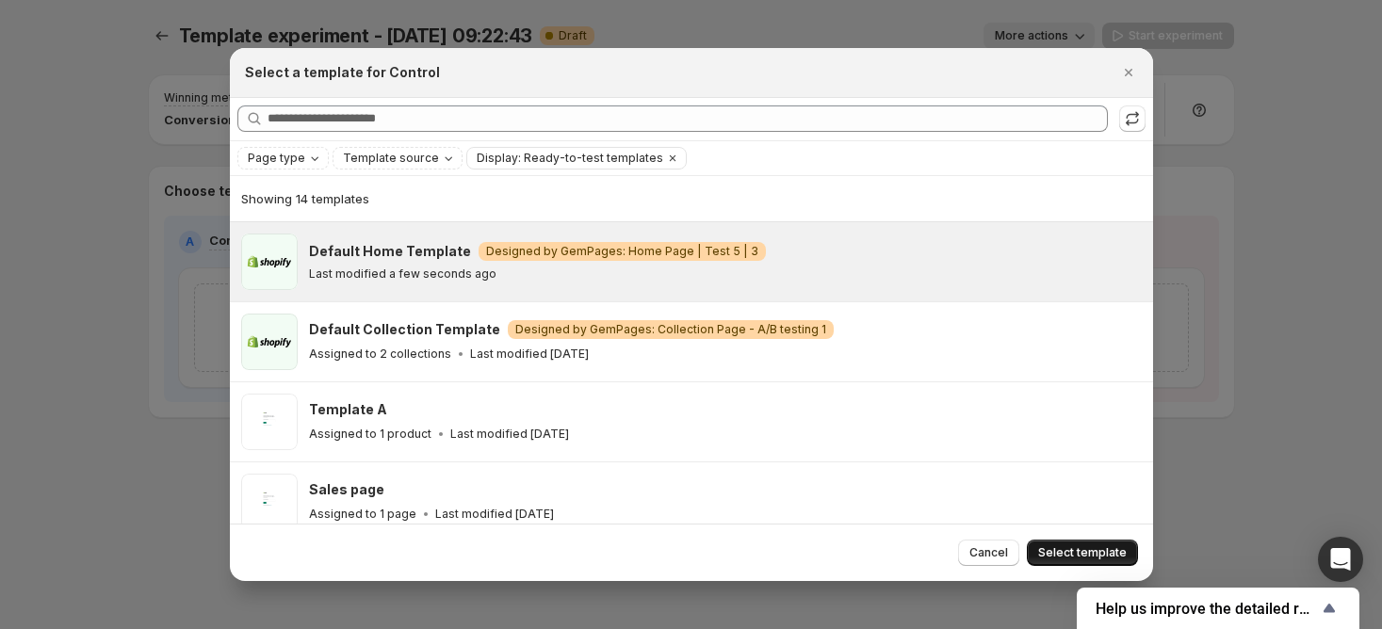
click at [1067, 542] on button "Select template" at bounding box center [1082, 553] width 111 height 26
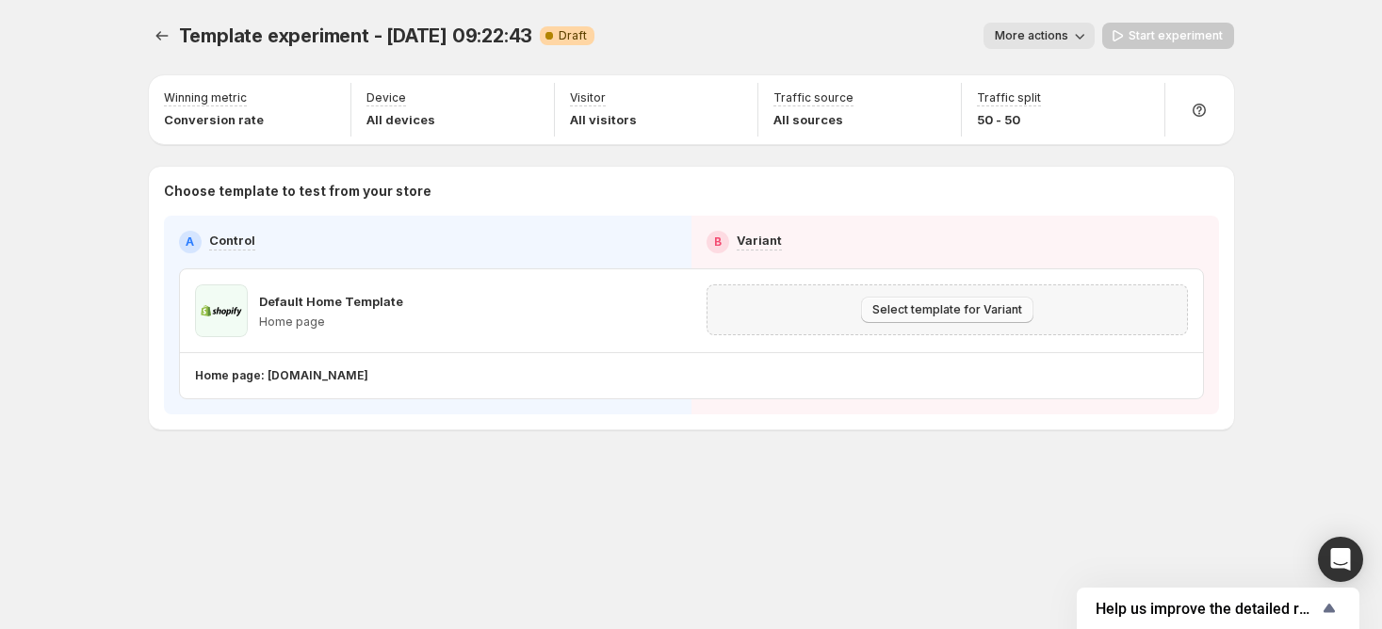
click at [957, 310] on span "Select template for Variant" at bounding box center [947, 309] width 150 height 15
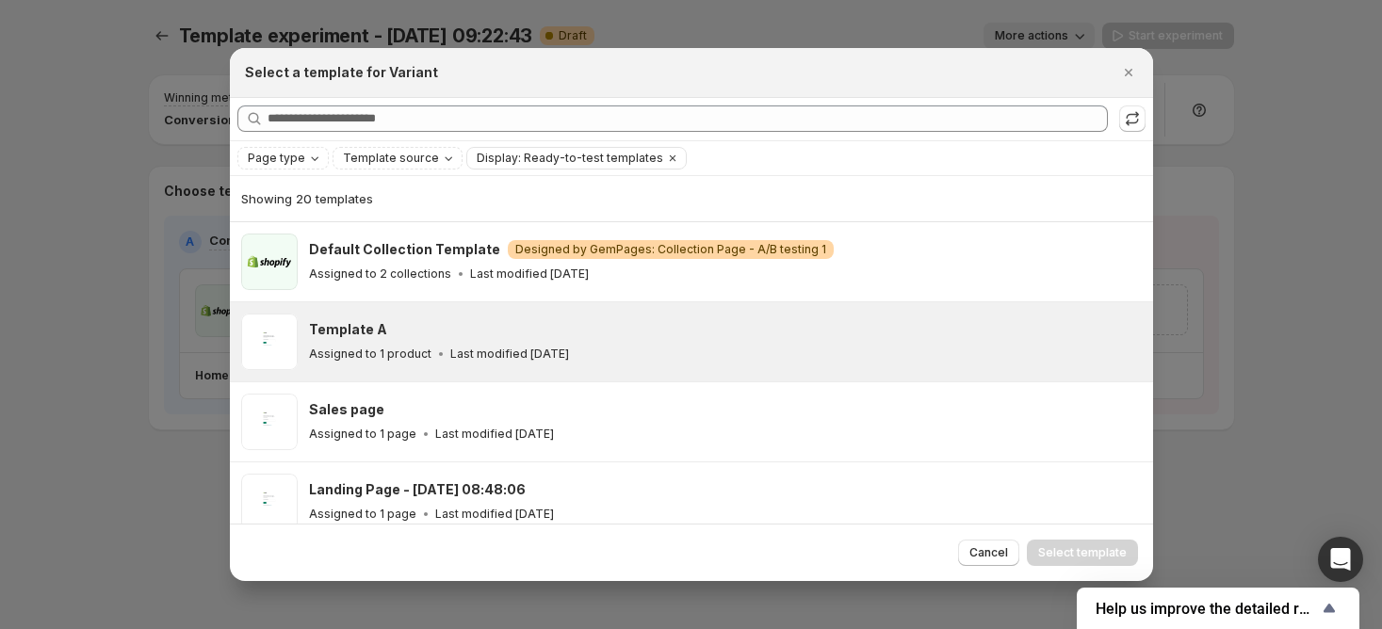
click at [493, 330] on div "Template A" at bounding box center [722, 329] width 827 height 19
click at [1071, 545] on button "Select template" at bounding box center [1082, 553] width 111 height 26
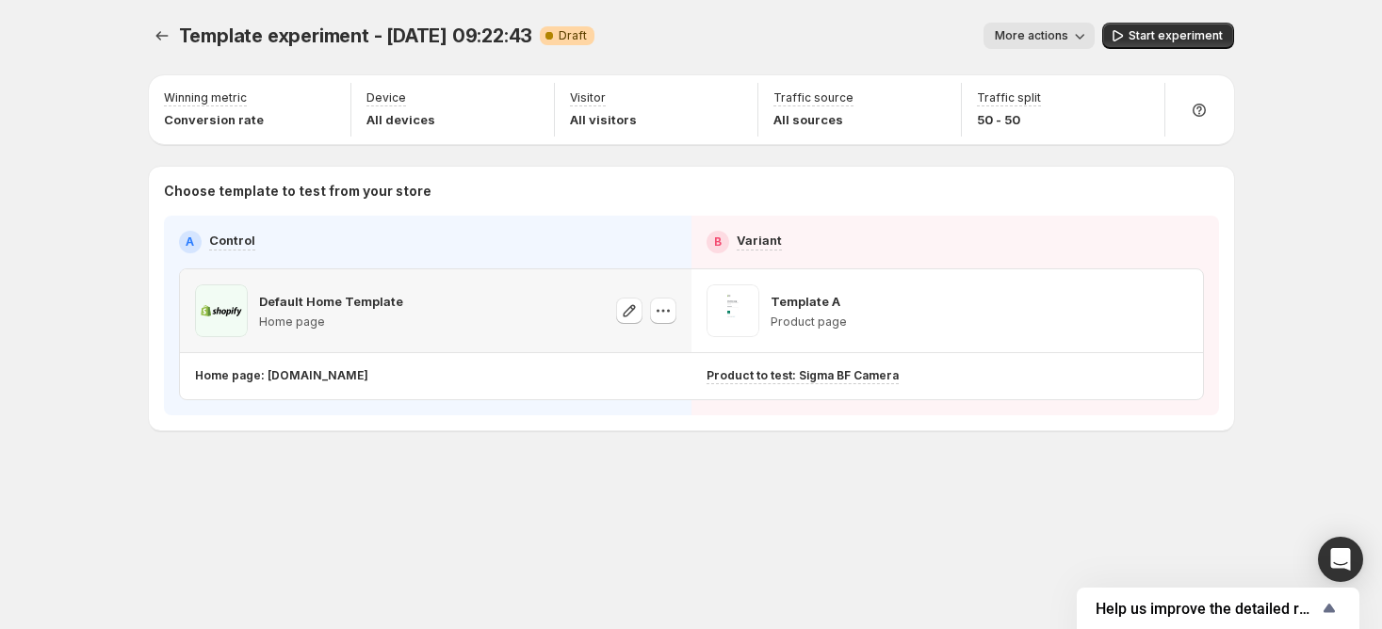
click at [337, 293] on p "Default Home Template" at bounding box center [331, 301] width 144 height 19
click at [663, 307] on icon "button" at bounding box center [663, 310] width 19 height 19
click at [652, 343] on span "Change template" at bounding box center [665, 349] width 102 height 15
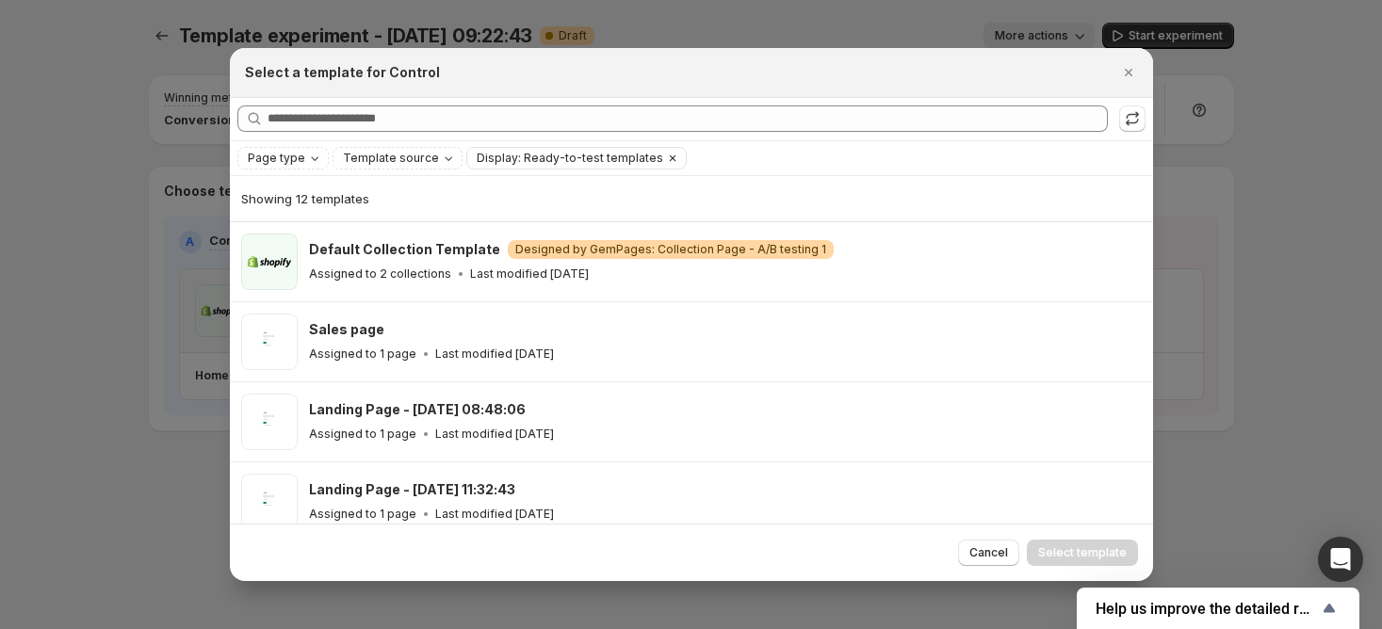
click at [663, 166] on button "Clear" at bounding box center [672, 158] width 19 height 21
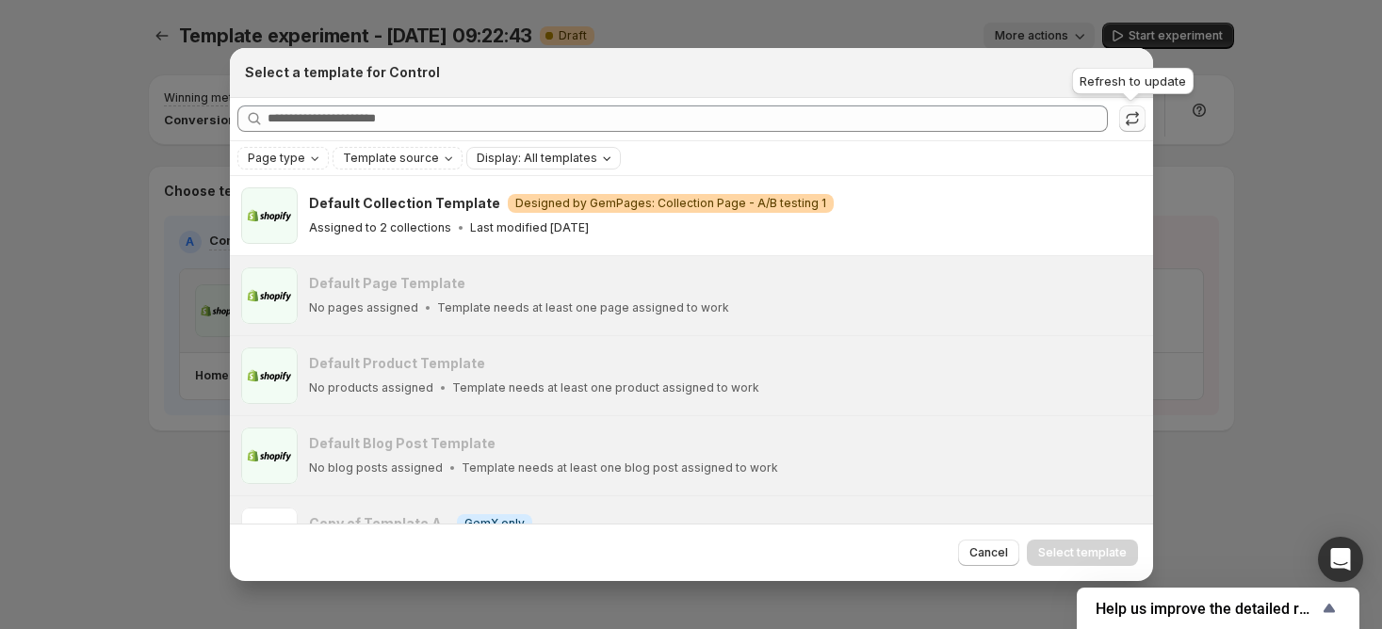
click at [1120, 124] on button ":rph:" at bounding box center [1132, 119] width 26 height 26
click at [283, 155] on span "Page type" at bounding box center [276, 158] width 57 height 15
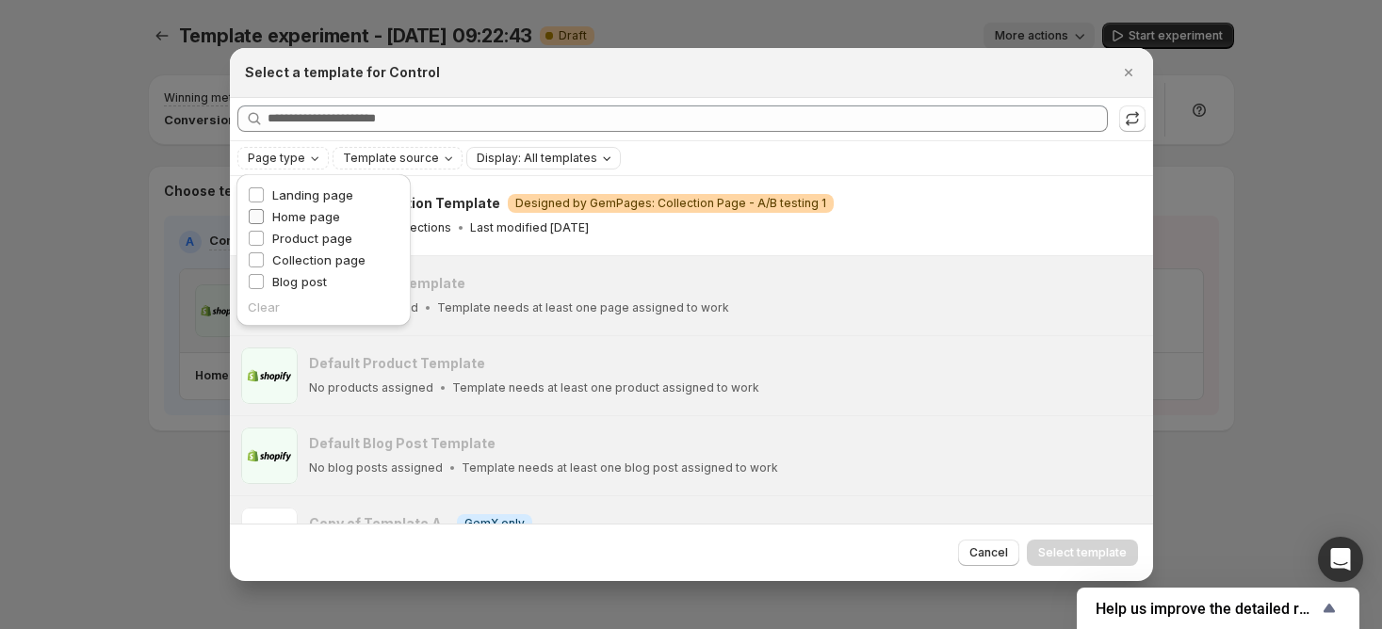
click at [300, 215] on span "Home page" at bounding box center [306, 216] width 68 height 15
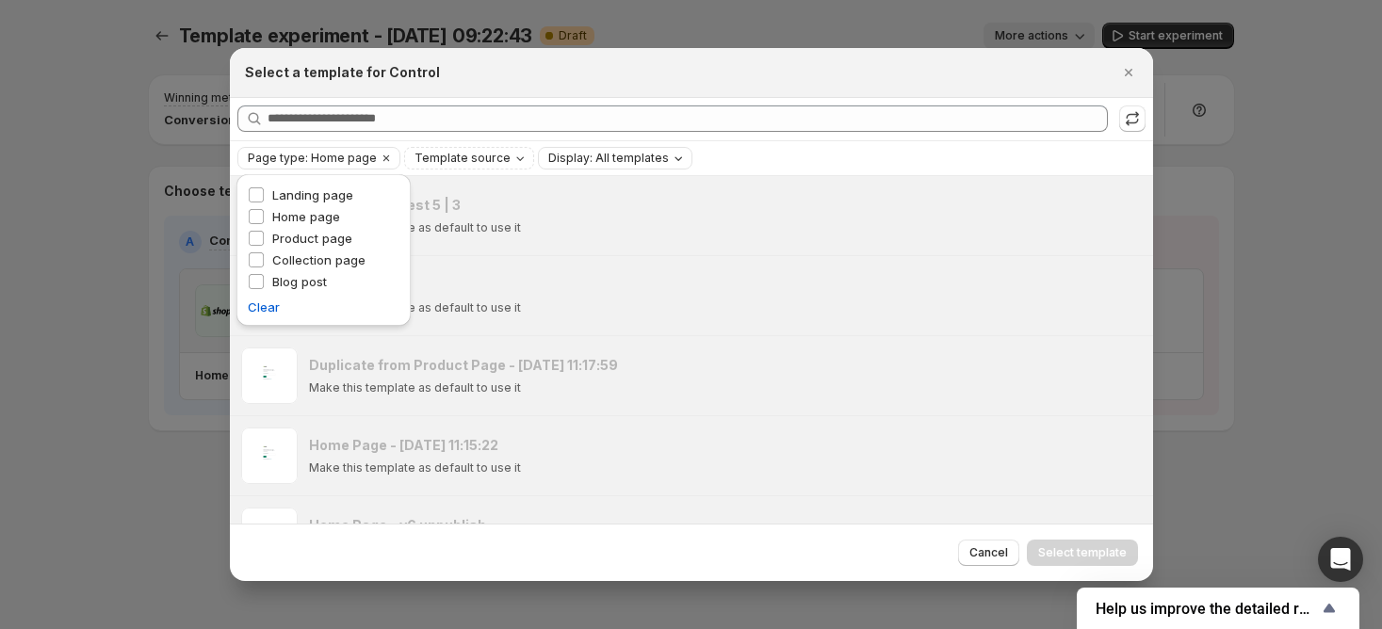
click at [646, 102] on div "Searching all templates" at bounding box center [691, 119] width 923 height 42
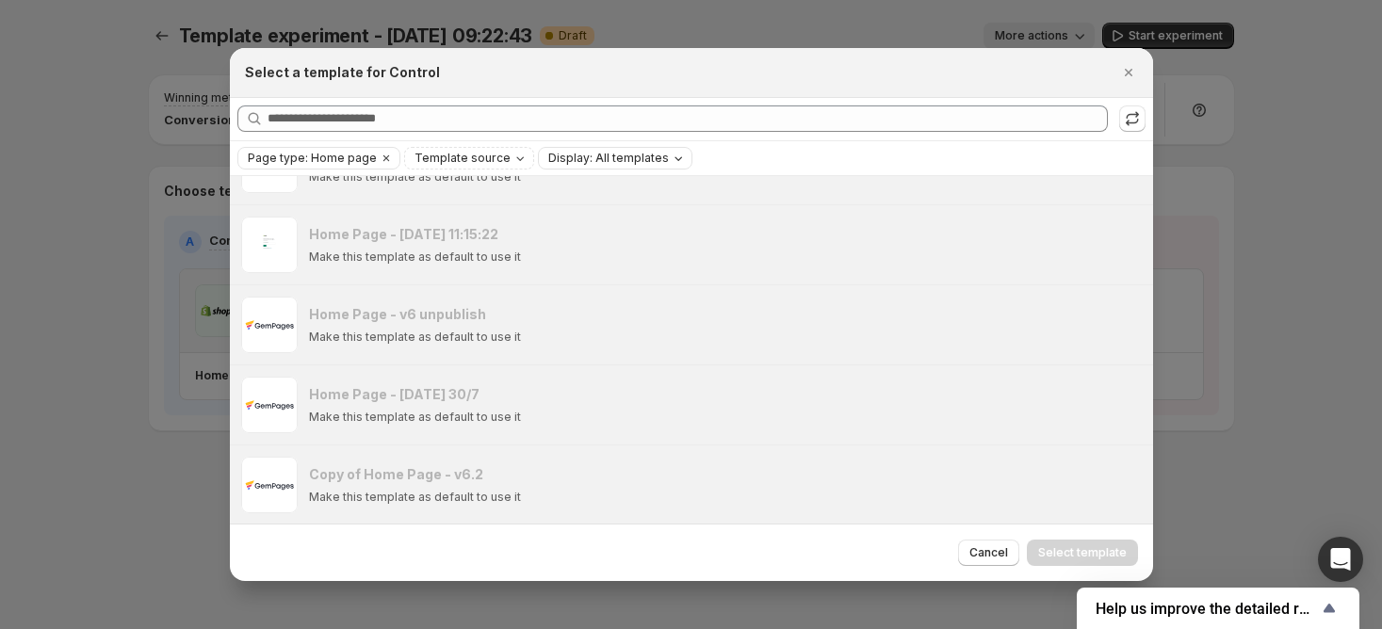
click at [86, 442] on div at bounding box center [691, 314] width 1382 height 629
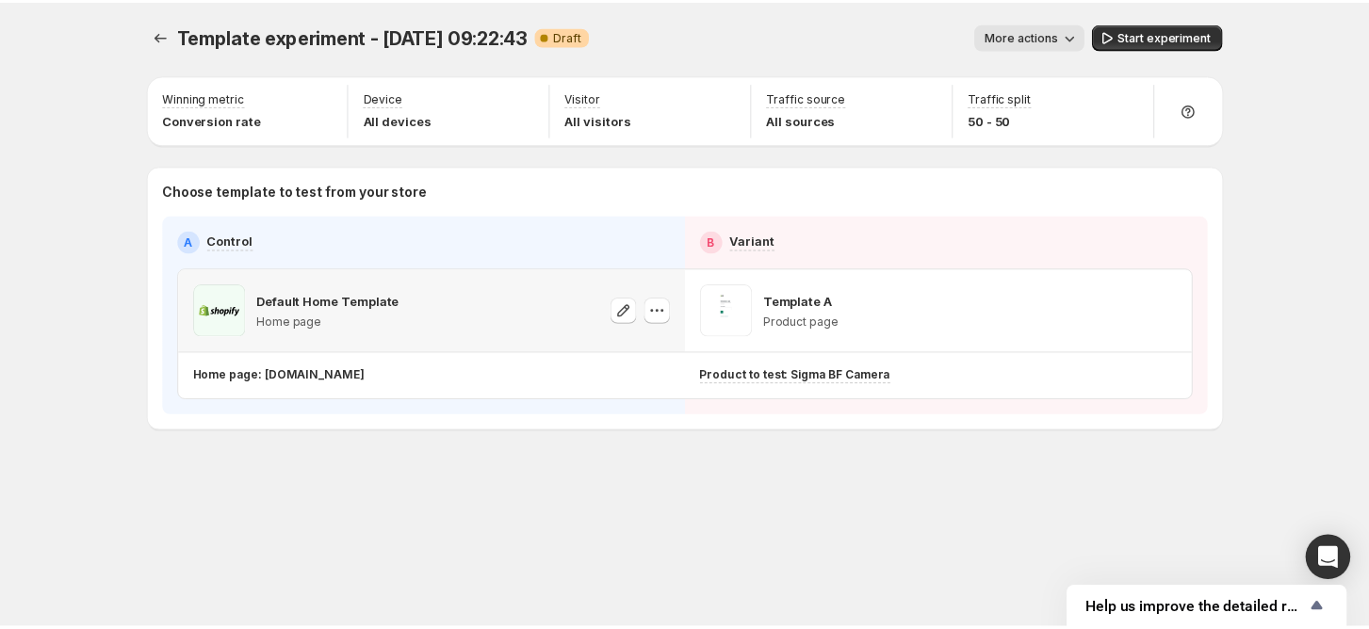
scroll to position [291, 0]
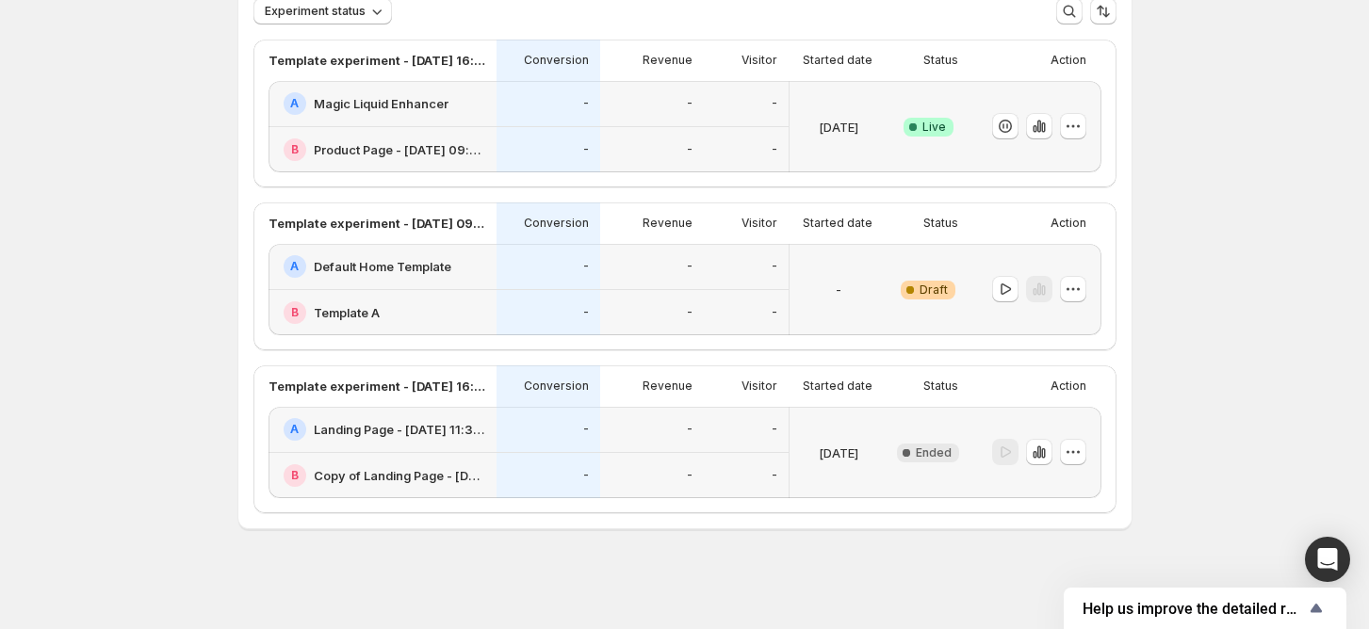
scroll to position [139, 0]
click at [1083, 292] on icon "button" at bounding box center [1073, 288] width 19 height 19
click at [1041, 421] on div "Delete" at bounding box center [1079, 423] width 116 height 19
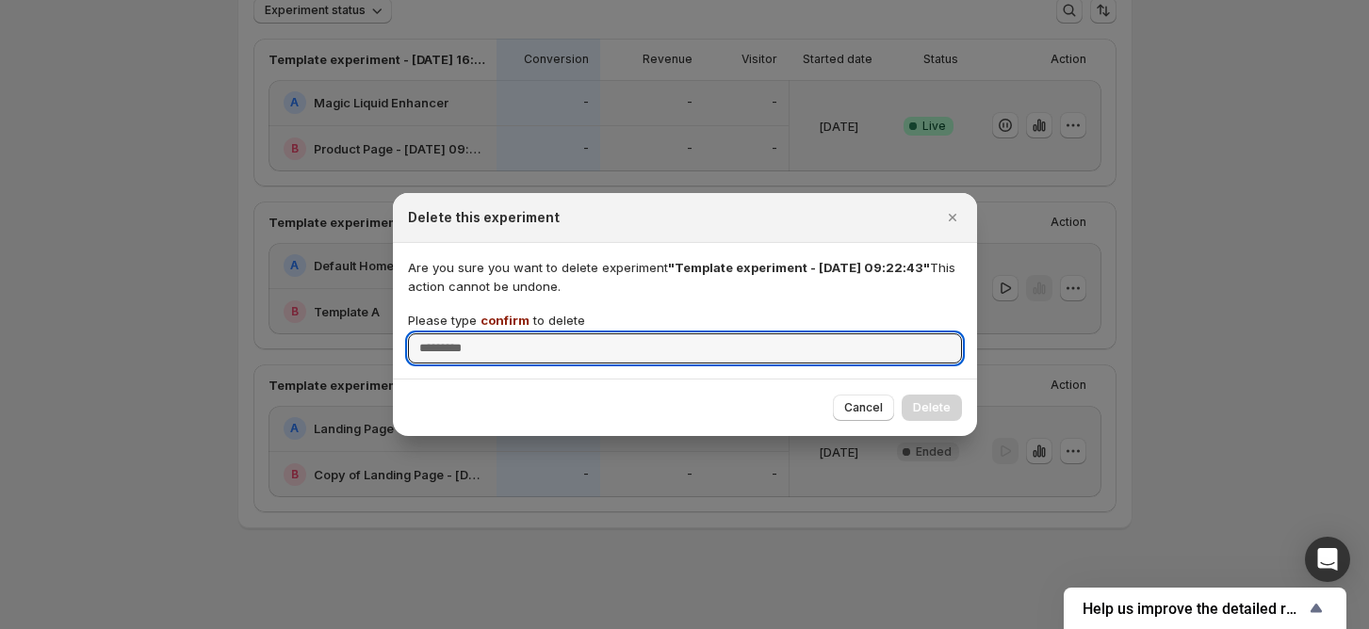
click at [507, 313] on span "confirm" at bounding box center [504, 320] width 49 height 15
click at [507, 334] on input "Please type confirm to delete" at bounding box center [685, 349] width 554 height 30
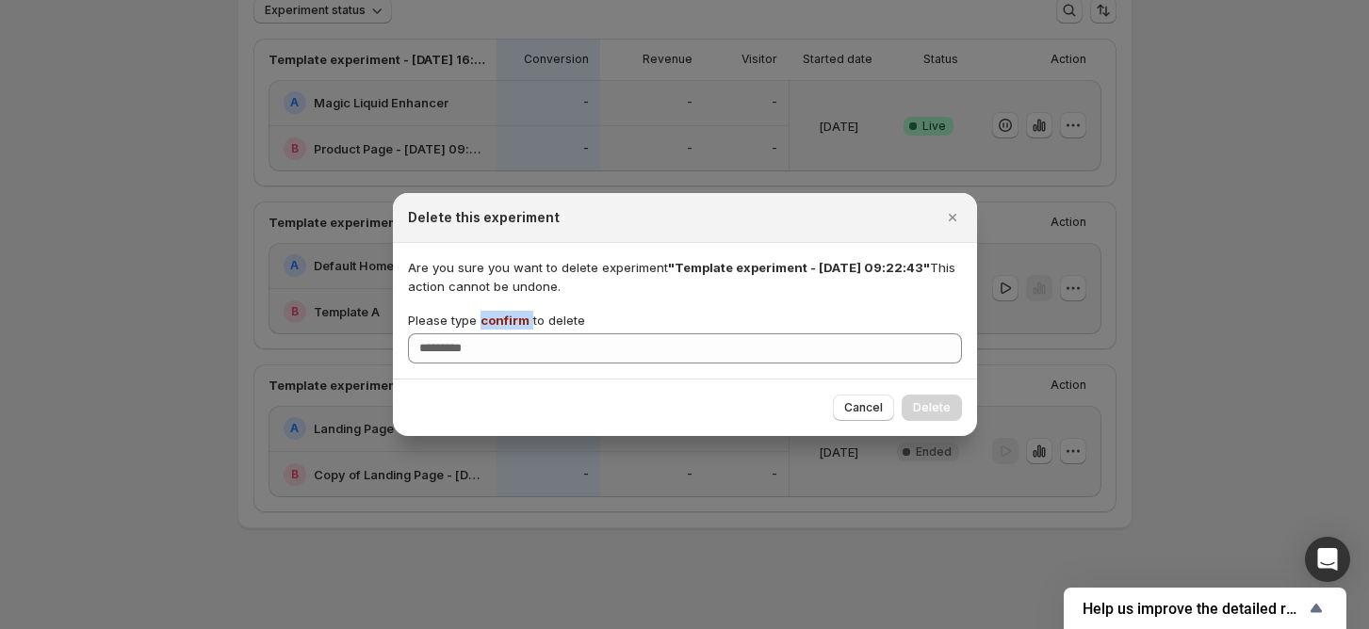
click at [507, 313] on span "confirm" at bounding box center [504, 320] width 49 height 15
click at [507, 334] on input "Please type confirm to delete" at bounding box center [685, 349] width 554 height 30
copy p "confirm"
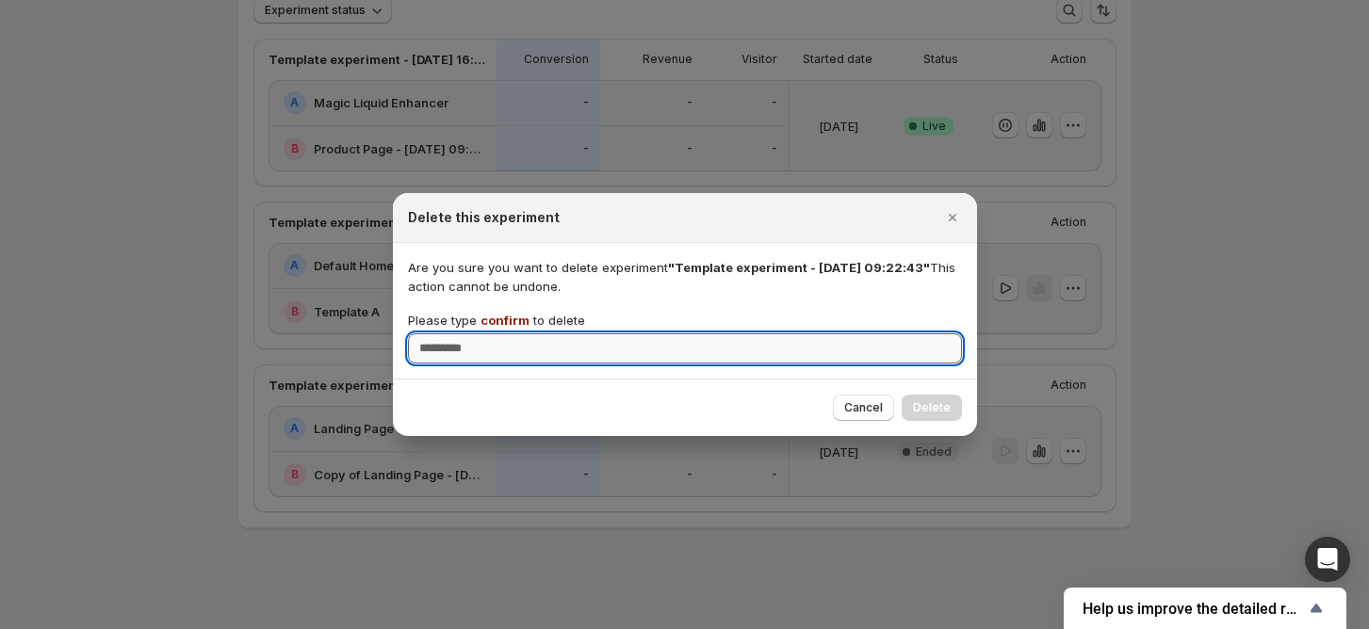
click at [506, 341] on input "Please type confirm to delete" at bounding box center [685, 349] width 554 height 30
paste input "*******"
type input "*******"
click at [935, 402] on span "Delete" at bounding box center [932, 407] width 38 height 15
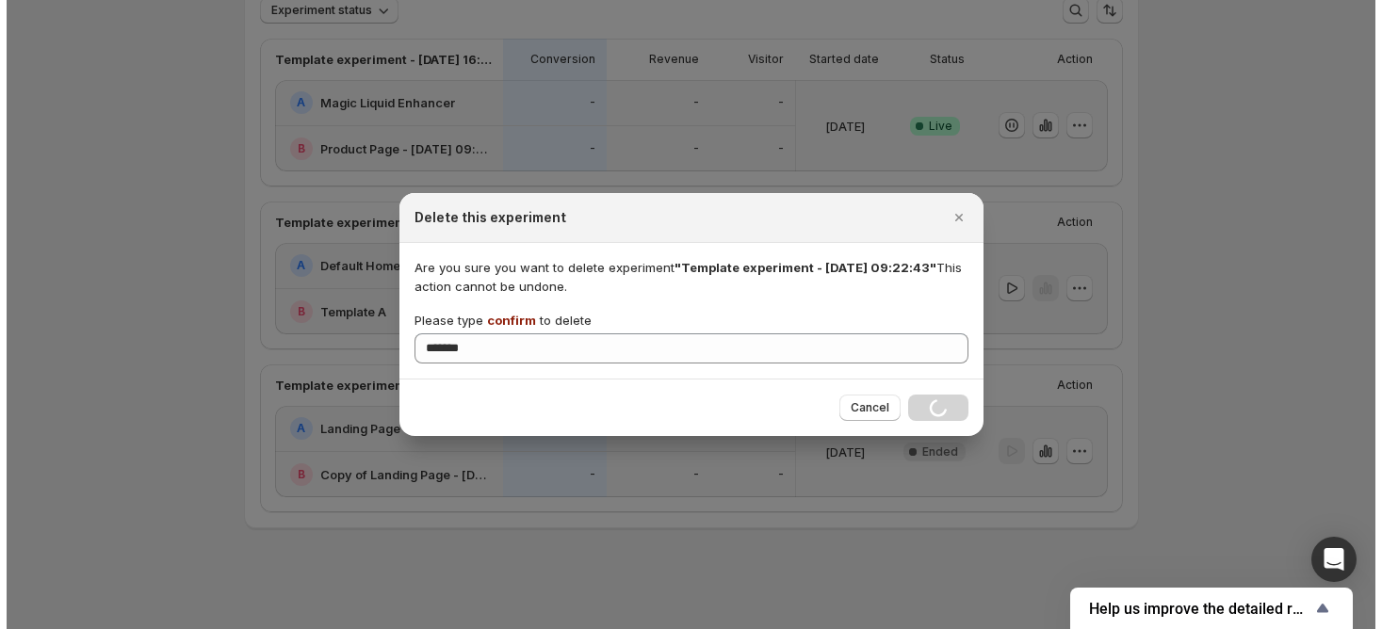
scroll to position [0, 0]
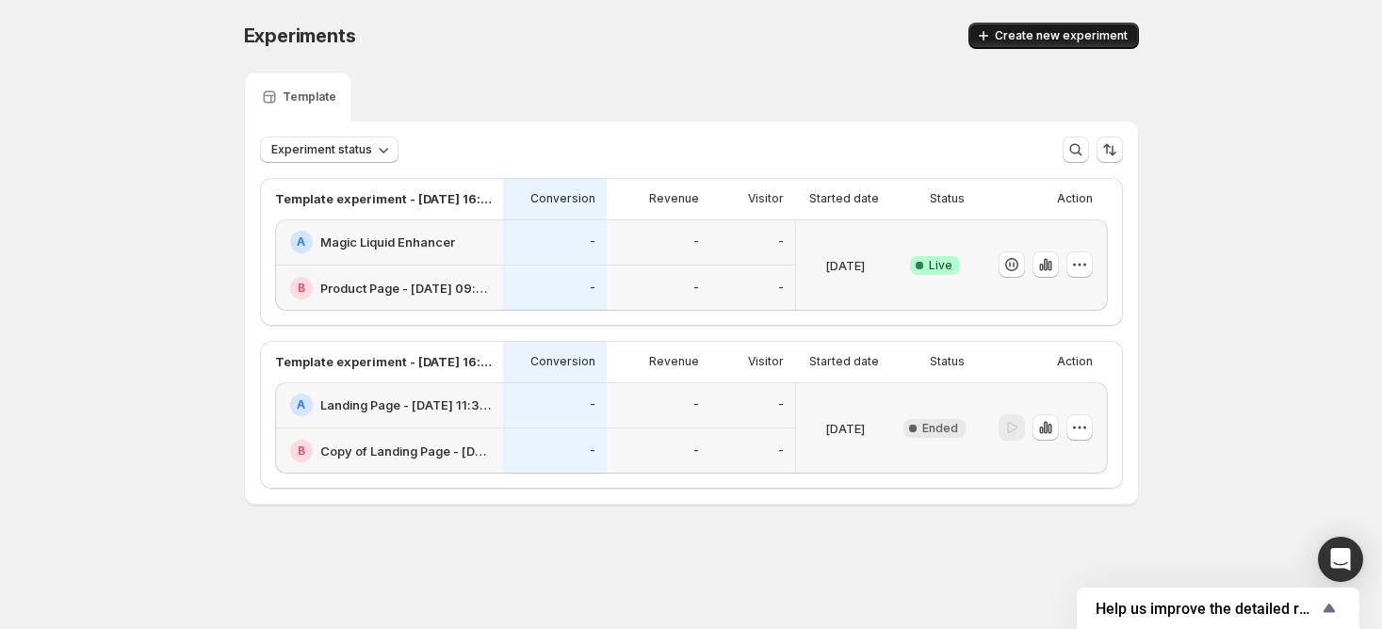
click at [1100, 41] on span "Create new experiment" at bounding box center [1061, 35] width 133 height 15
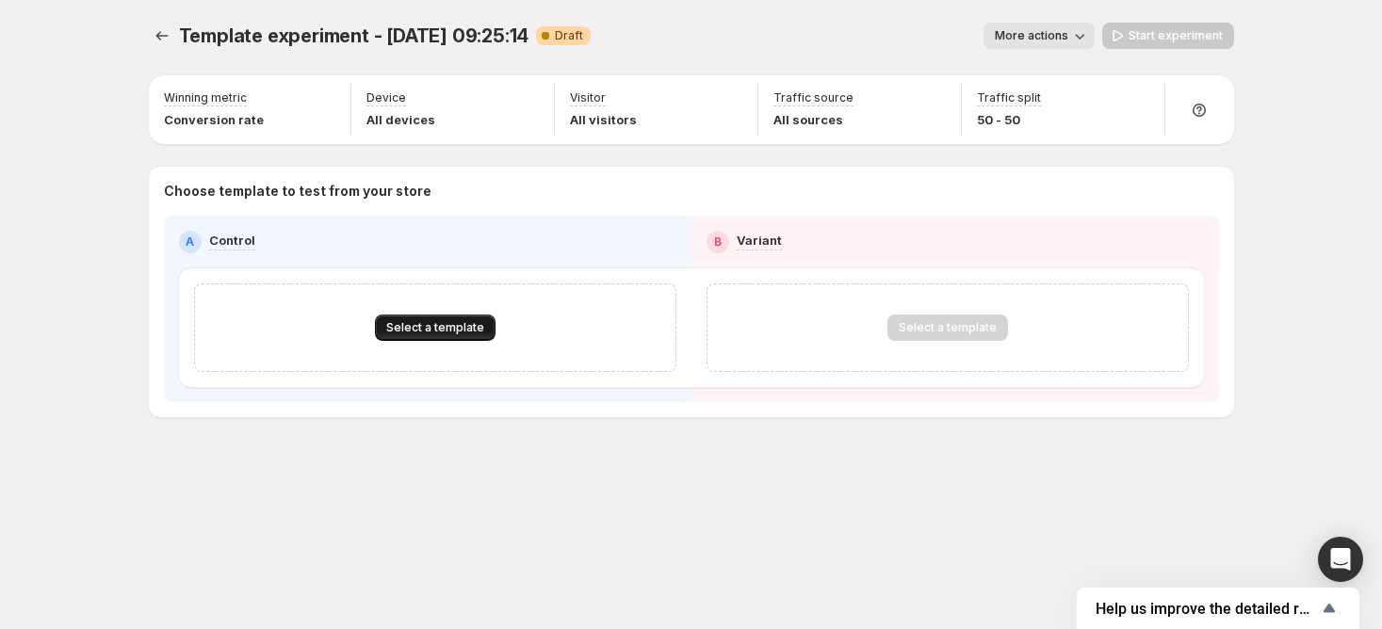
click at [396, 327] on span "Select a template" at bounding box center [435, 327] width 98 height 15
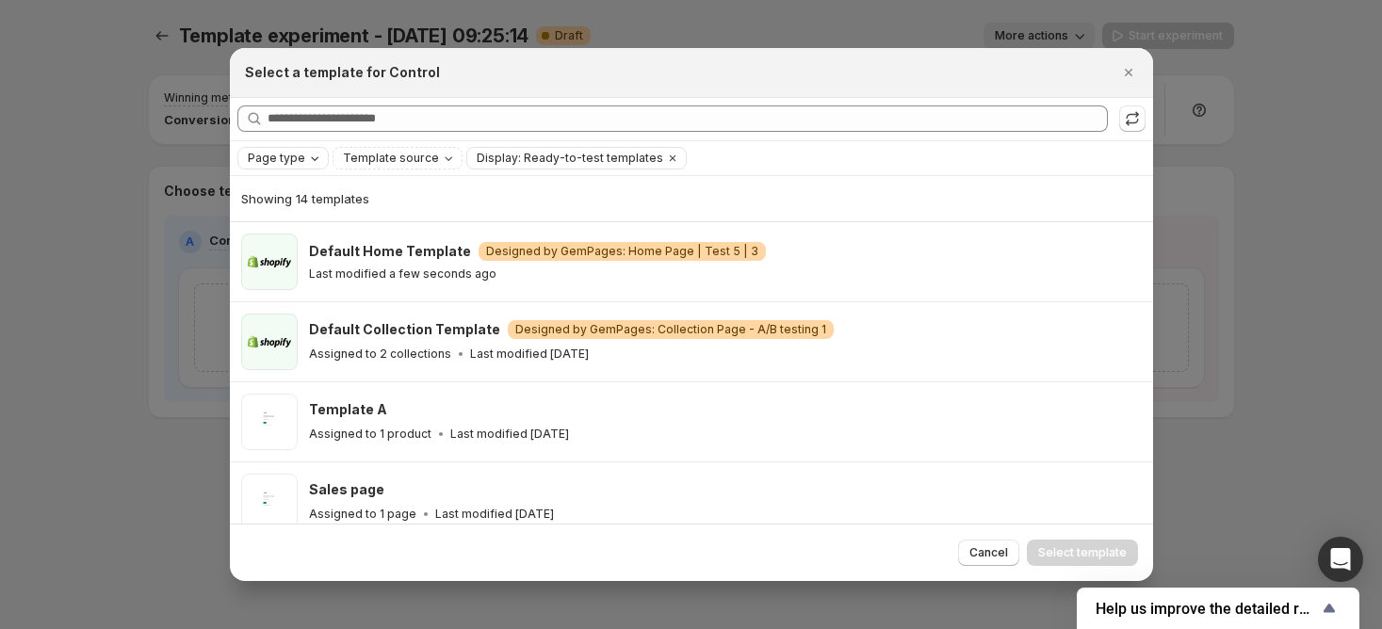
click at [289, 168] on button "Page type" at bounding box center [283, 158] width 90 height 21
click at [317, 215] on span "Home page" at bounding box center [306, 216] width 68 height 15
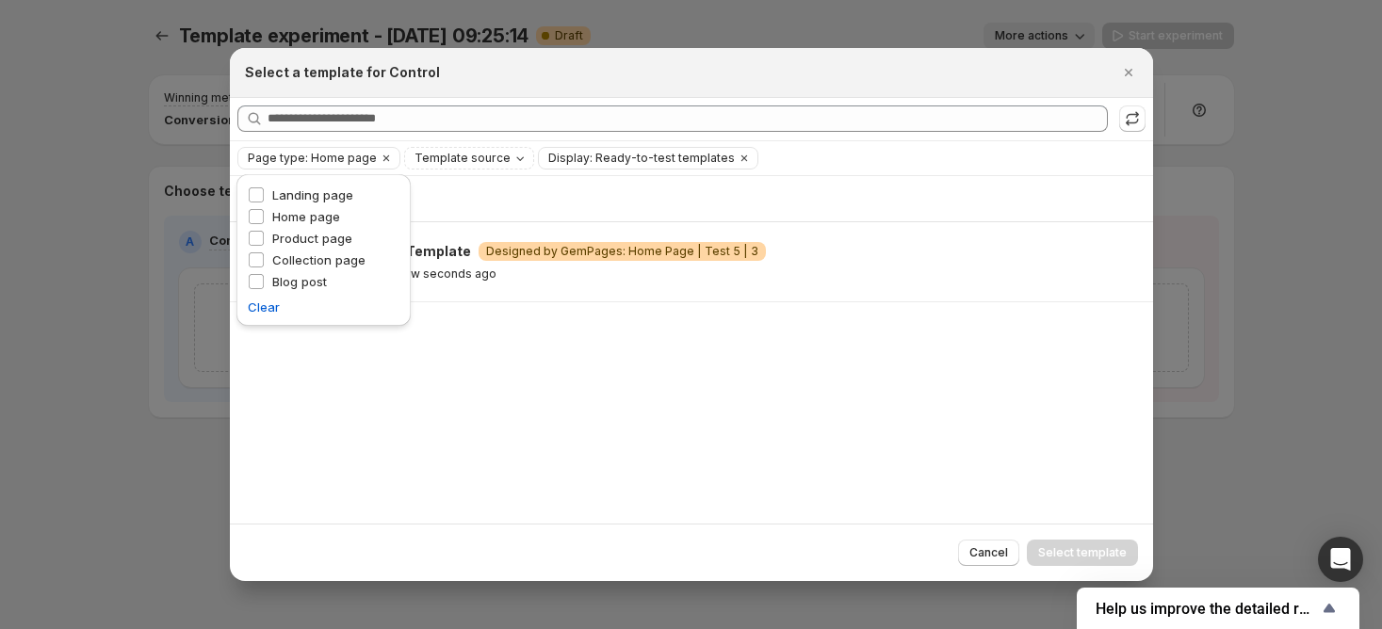
click at [755, 331] on div "Showing 1 template Default Home Template Warning Designed by GemPages: Home Pag…" at bounding box center [691, 350] width 923 height 349
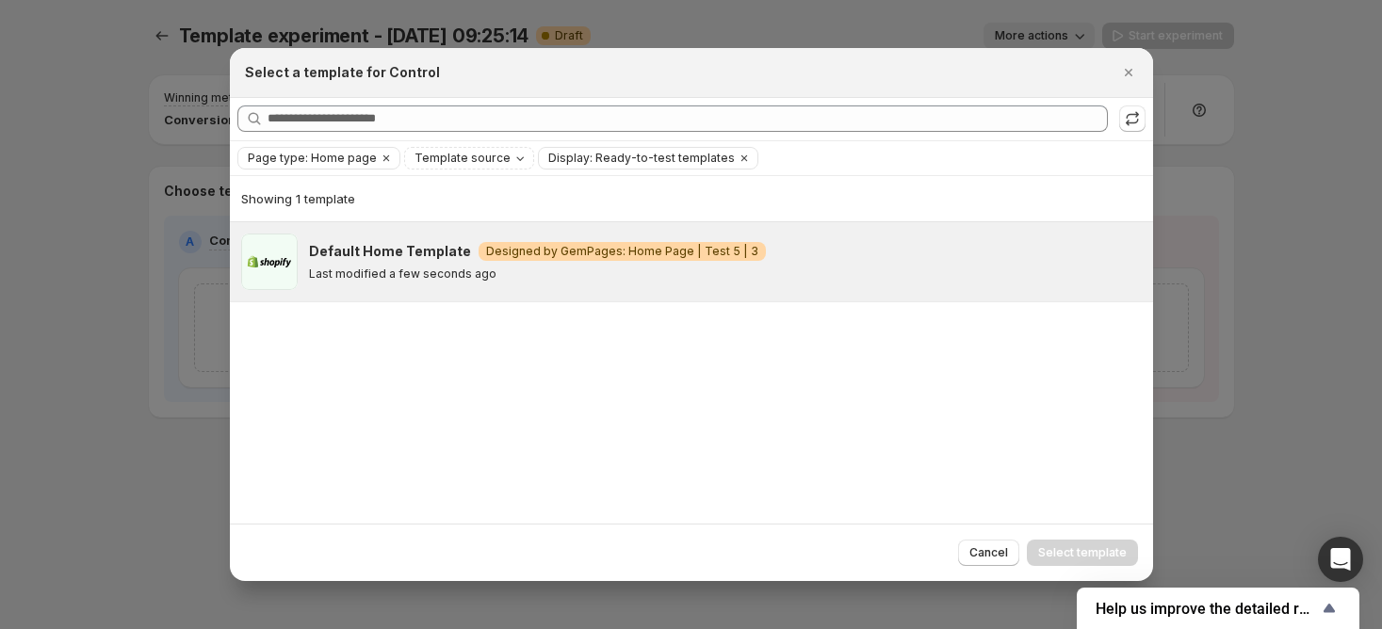
click at [603, 284] on div "Default Home Template Warning Designed by GemPages: Home Page | Test 5 | 3 Last…" at bounding box center [725, 262] width 833 height 57
click at [1070, 543] on button "Select template" at bounding box center [1082, 553] width 111 height 26
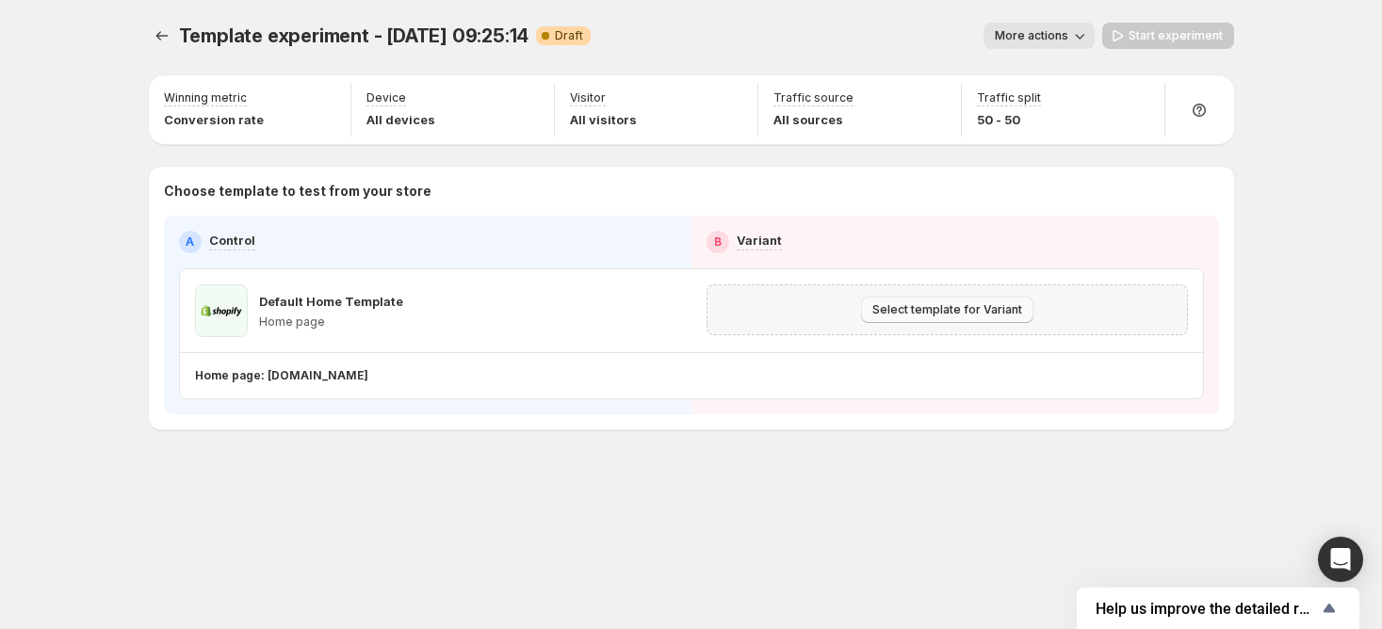
click at [914, 302] on span "Select template for Variant" at bounding box center [947, 309] width 150 height 15
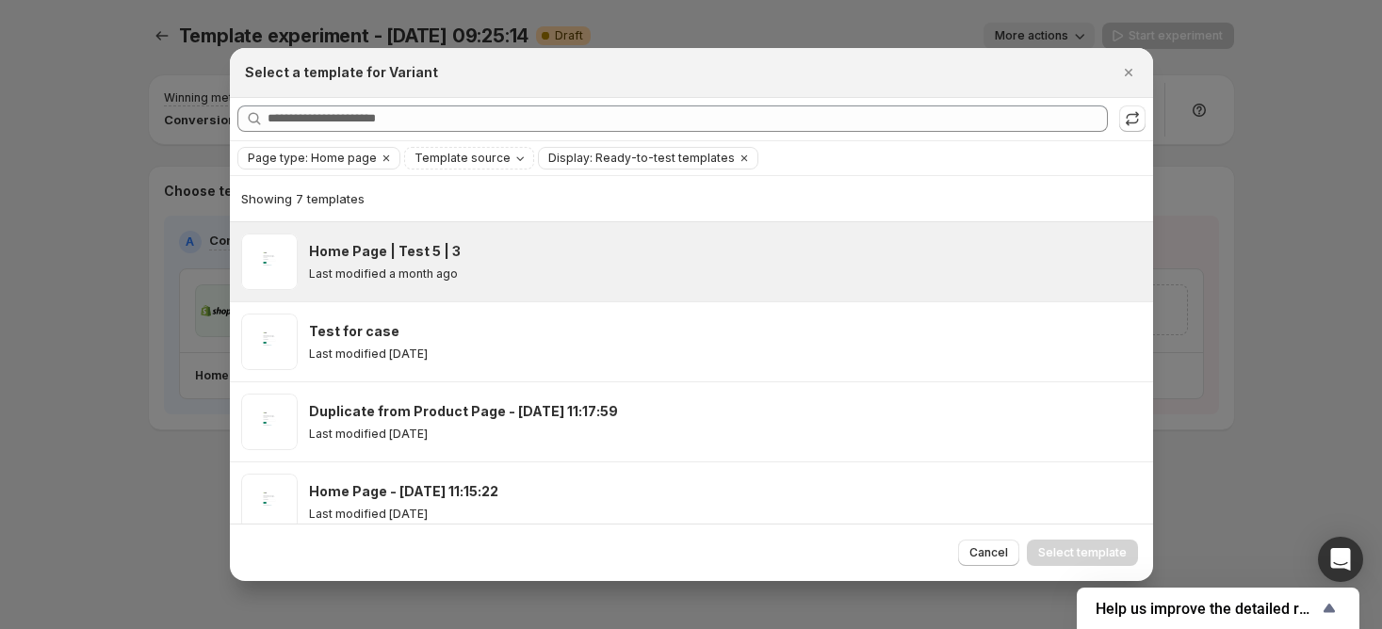
click at [779, 267] on div "Last modified a month ago" at bounding box center [722, 274] width 827 height 15
click at [1102, 546] on span "Select template" at bounding box center [1082, 552] width 89 height 15
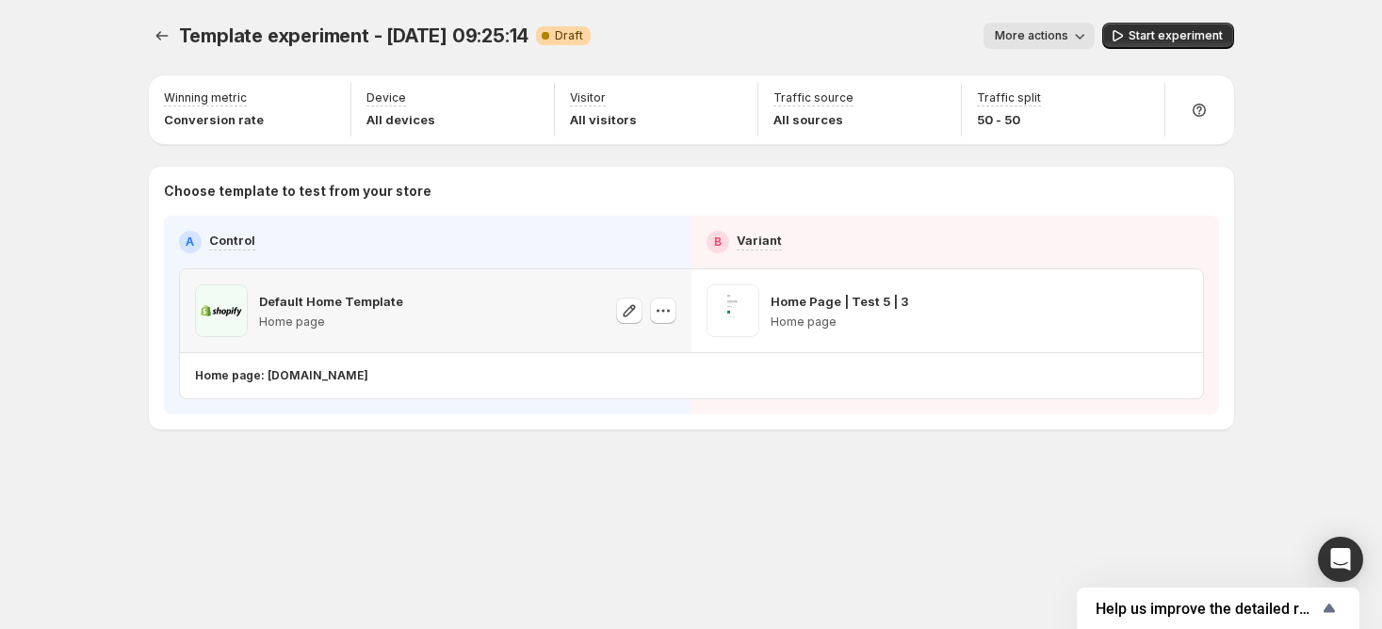
drag, startPoint x: 390, startPoint y: 314, endPoint x: 455, endPoint y: 305, distance: 65.6
click at [389, 315] on p "Home page" at bounding box center [331, 322] width 144 height 15
click at [630, 313] on icon "button" at bounding box center [629, 310] width 19 height 19
click at [675, 311] on button "button" at bounding box center [663, 311] width 26 height 26
click at [657, 343] on span "Change template" at bounding box center [665, 349] width 102 height 15
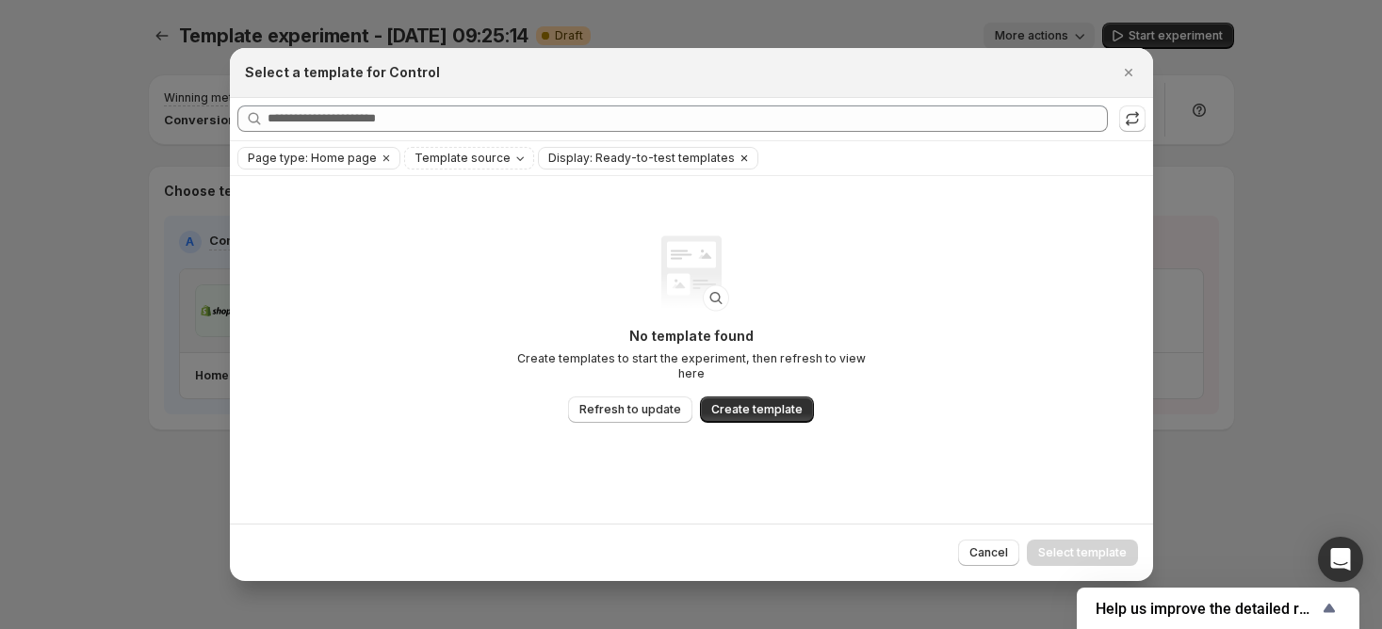
click at [735, 148] on button "Clear" at bounding box center [744, 158] width 19 height 21
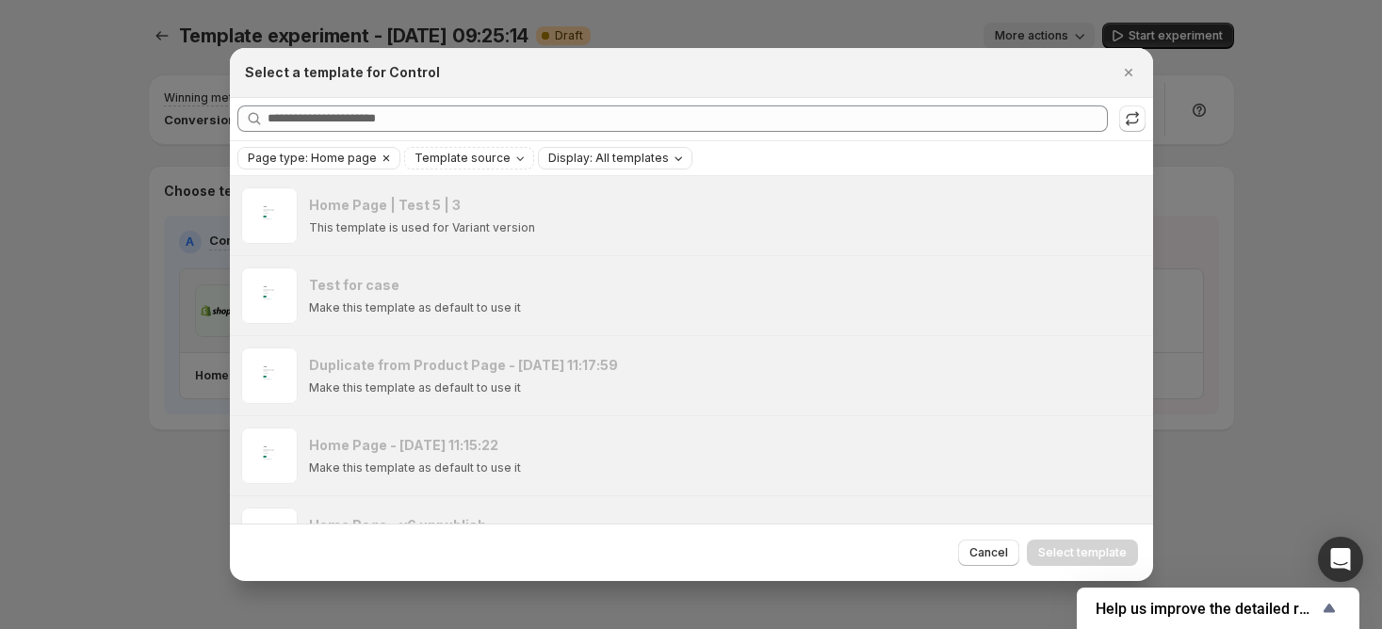
click at [383, 155] on icon "Clear" at bounding box center [386, 158] width 15 height 15
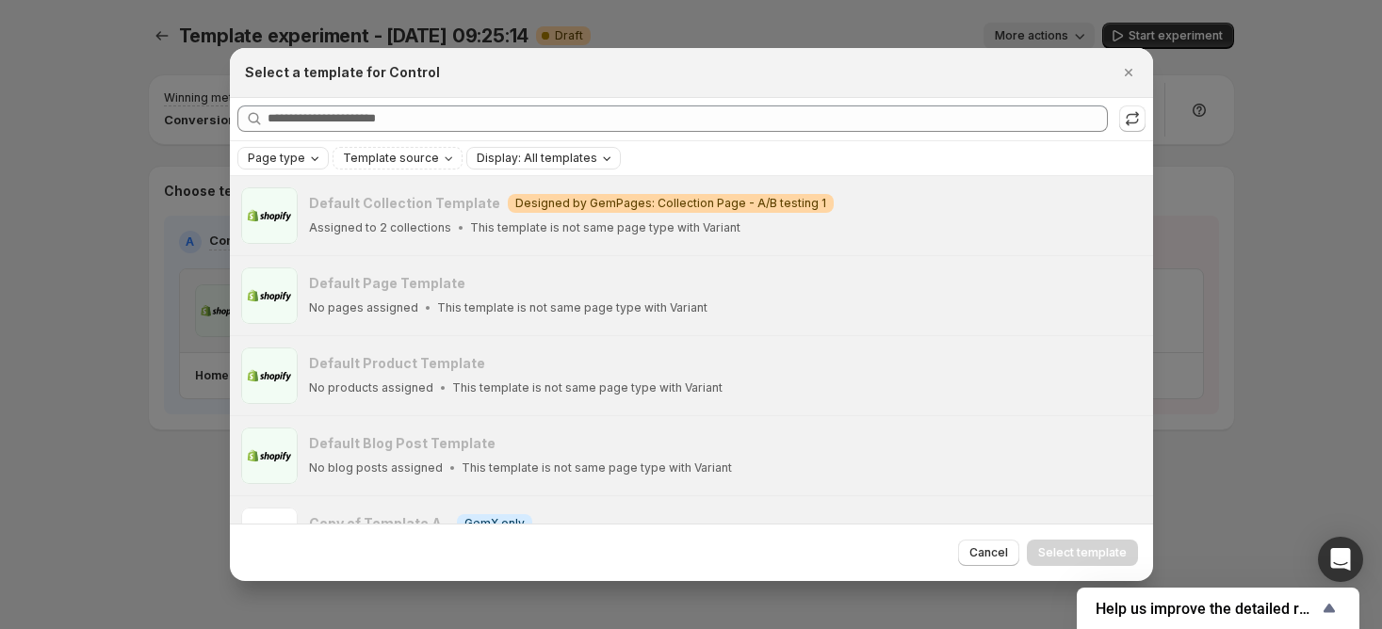
click at [311, 166] on div "Page type" at bounding box center [285, 158] width 78 height 19
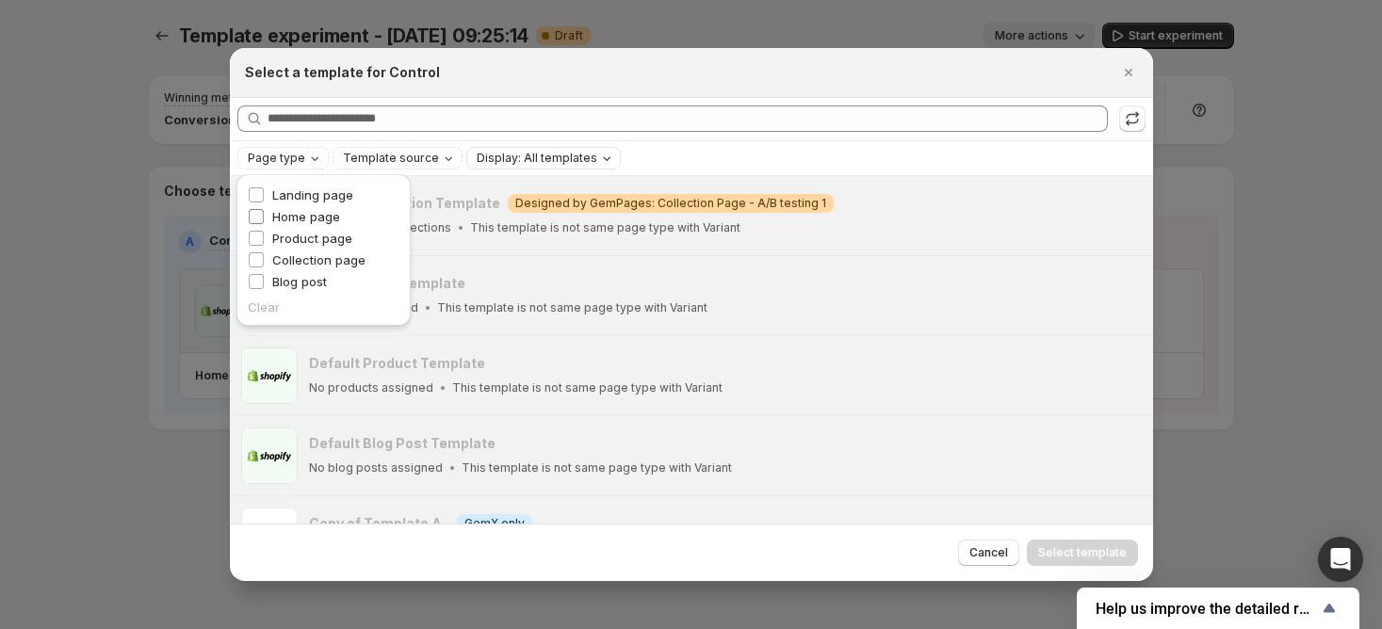
click at [314, 216] on span "Home page" at bounding box center [306, 216] width 68 height 15
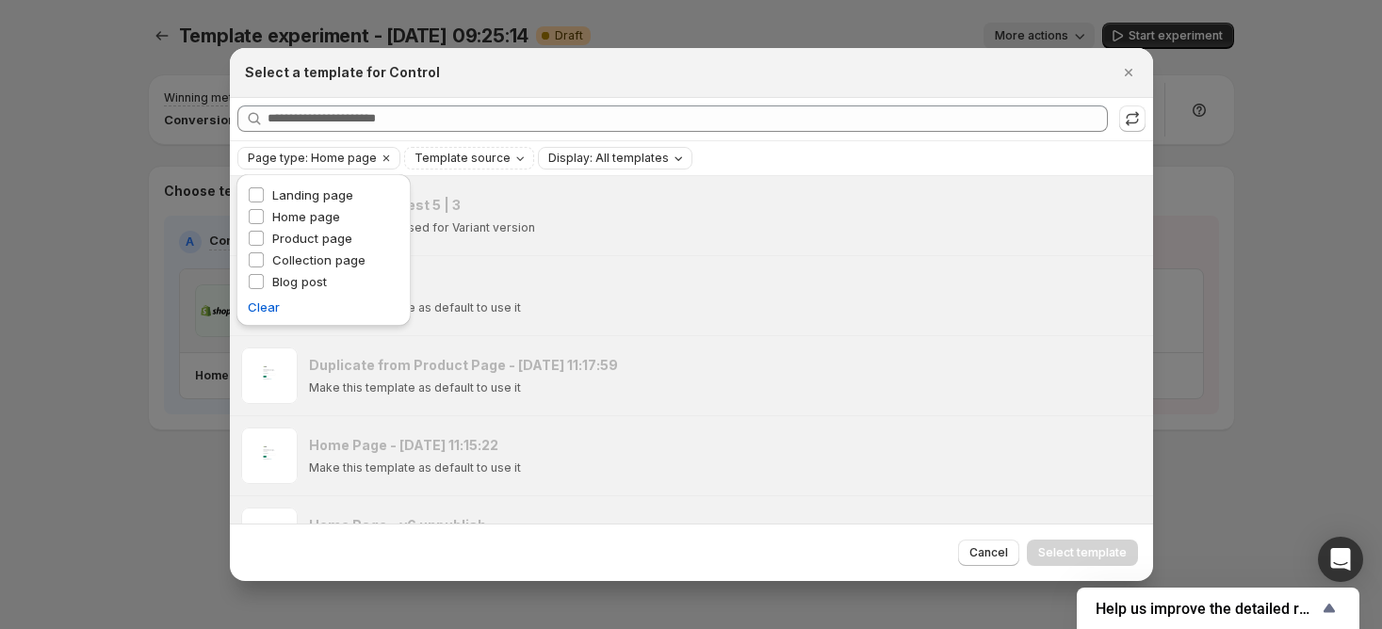
click at [789, 76] on div "Select a template for Control" at bounding box center [674, 72] width 859 height 19
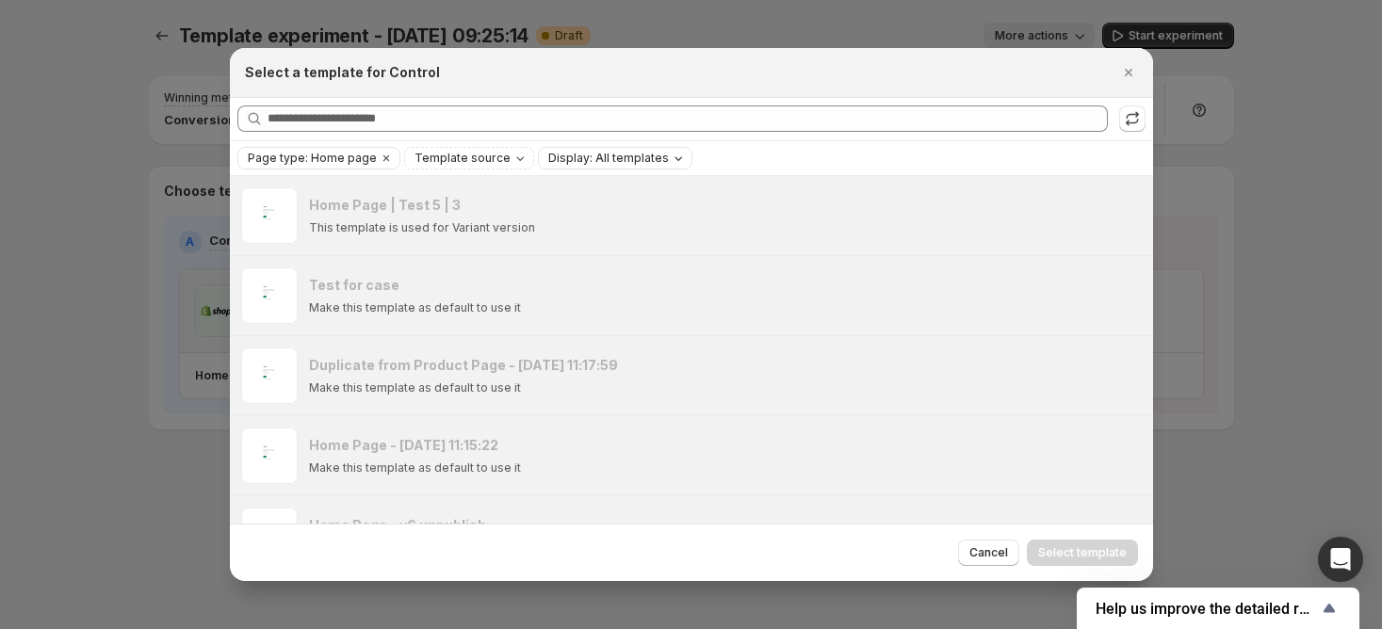
scroll to position [211, 0]
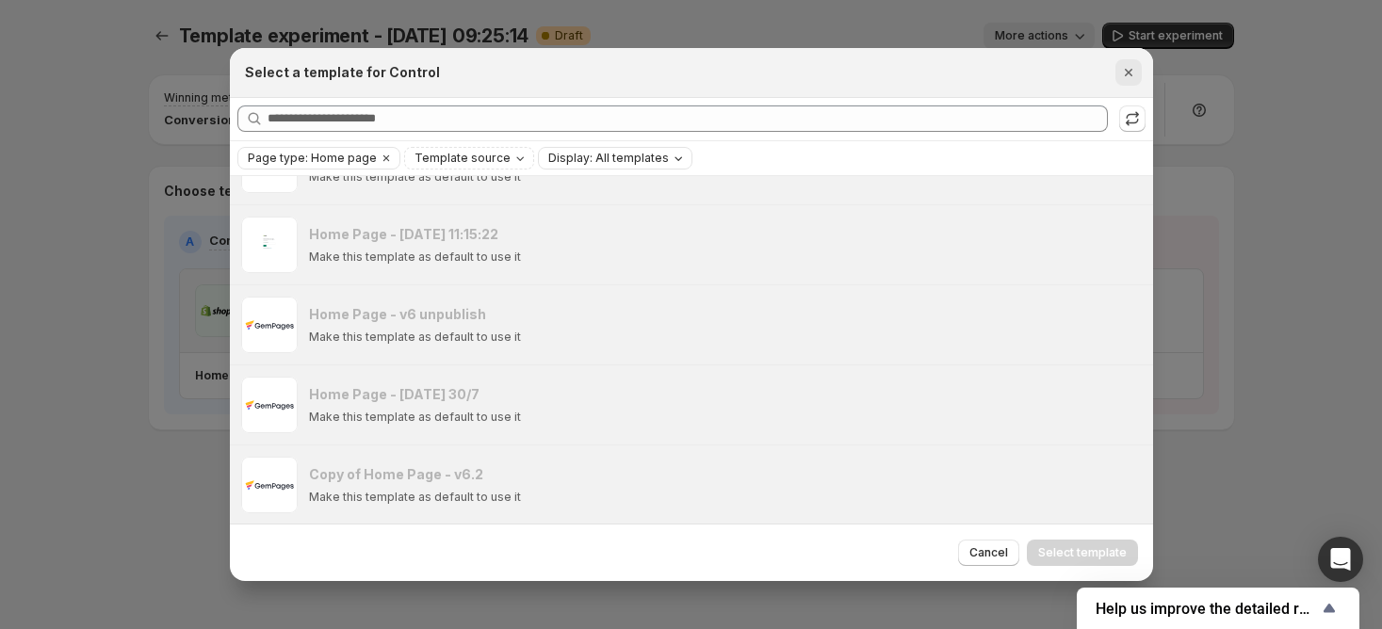
click at [1119, 76] on icon "Close" at bounding box center [1128, 72] width 19 height 19
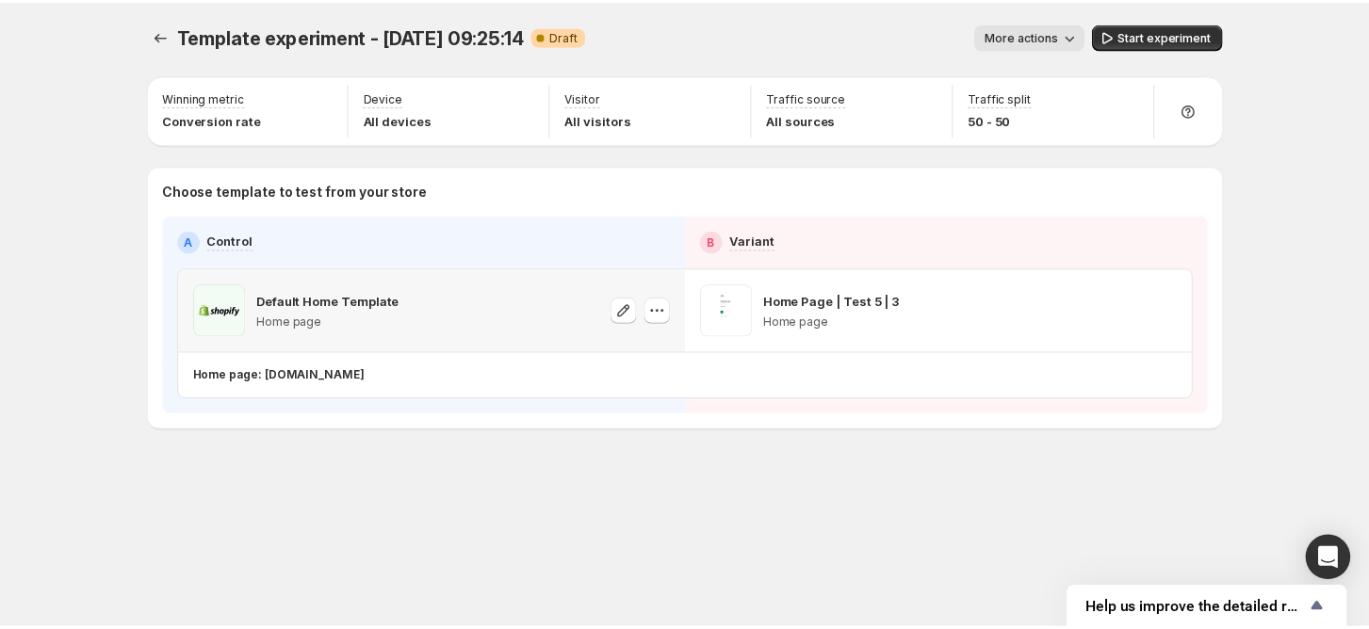
scroll to position [291, 0]
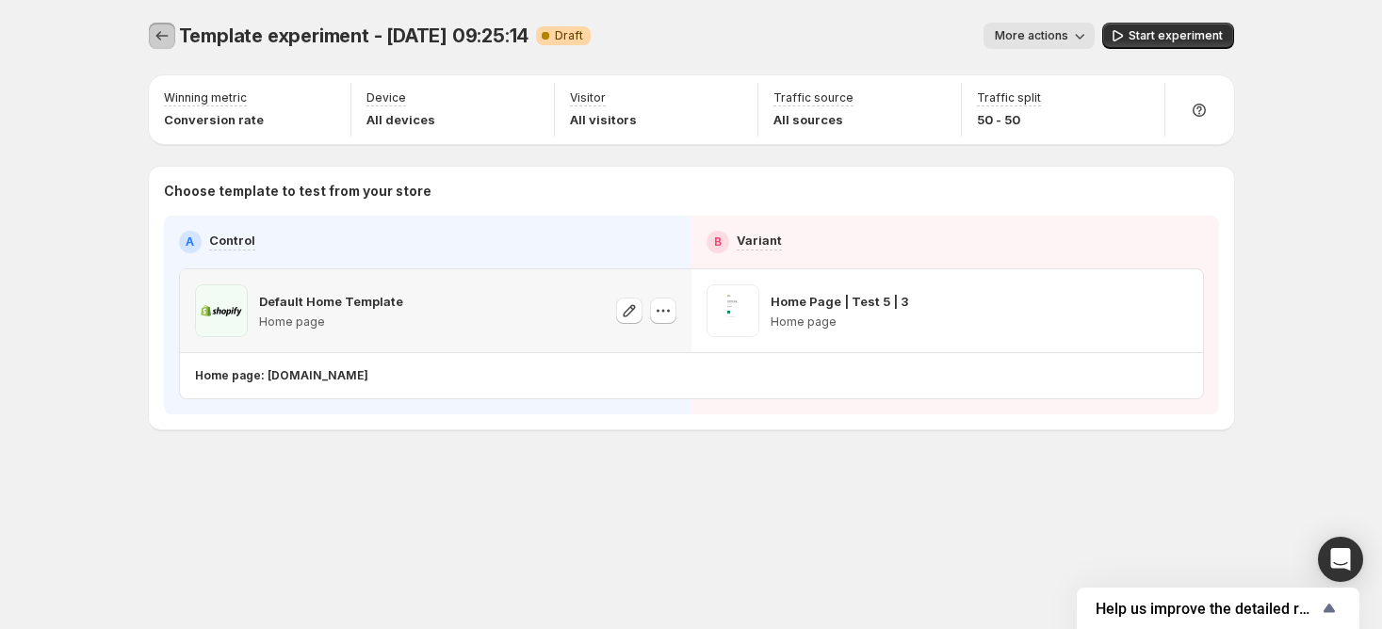
click at [151, 37] on button "Experiments" at bounding box center [162, 36] width 26 height 26
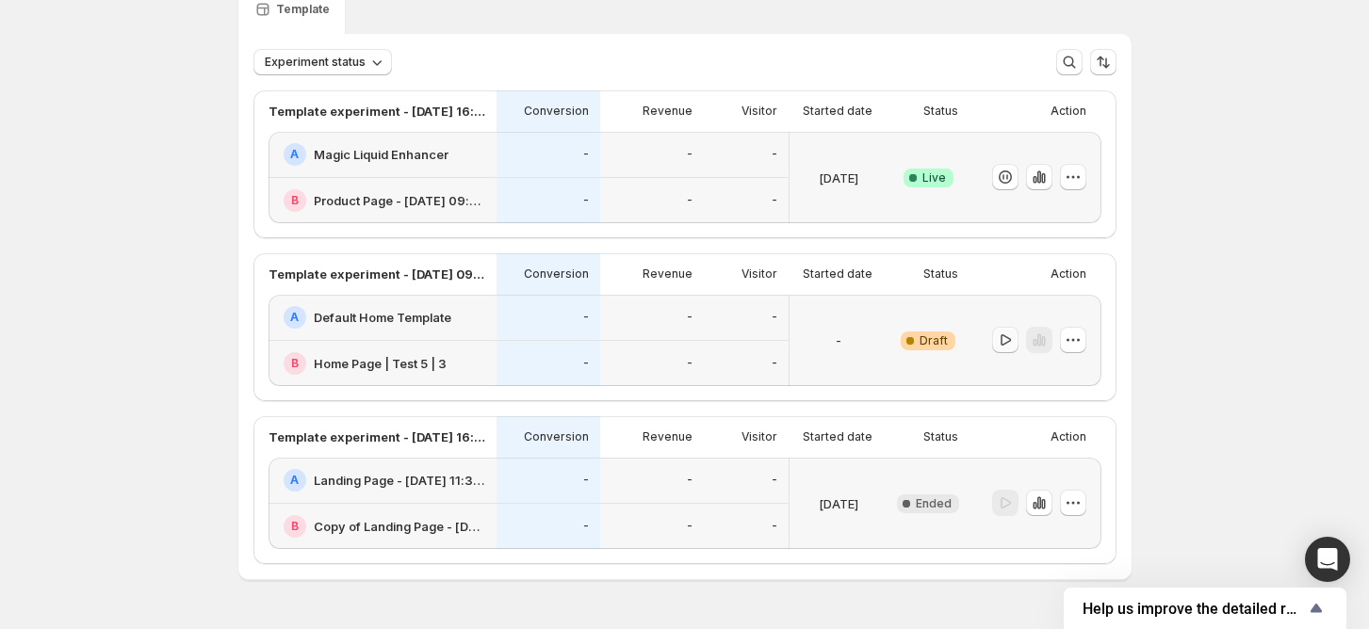
scroll to position [125, 0]
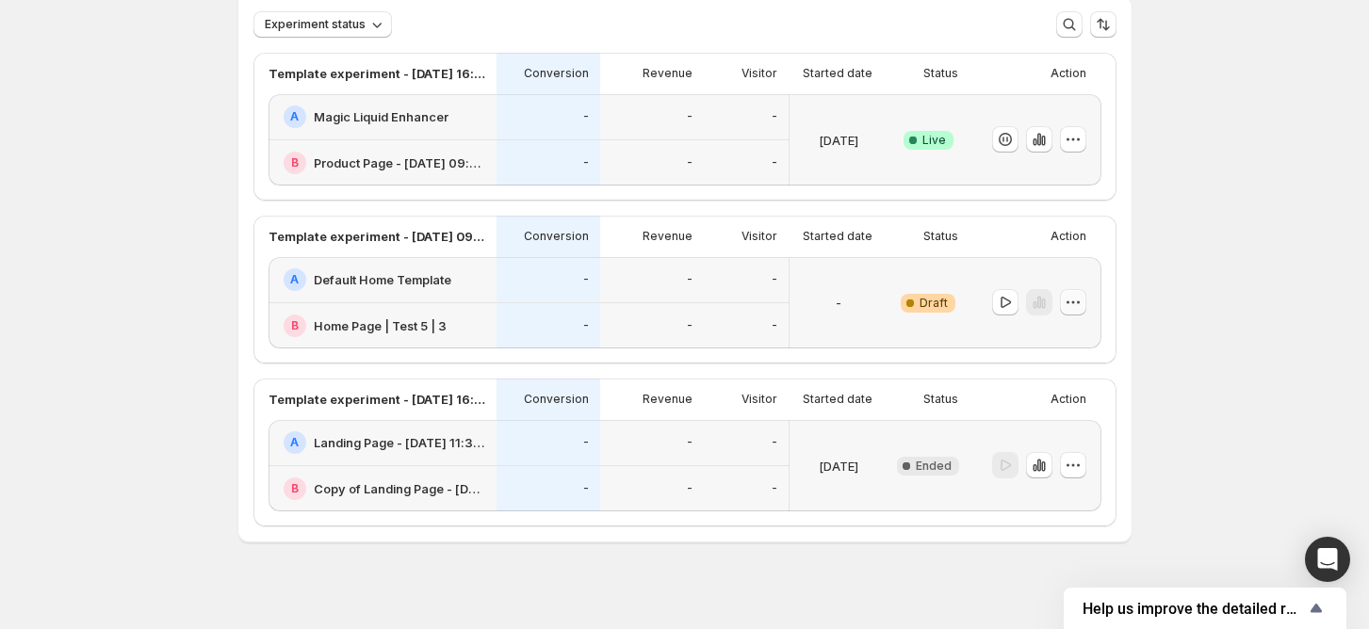
click at [1072, 304] on icon "button" at bounding box center [1073, 302] width 19 height 19
click at [1034, 433] on icon "button" at bounding box center [1030, 437] width 12 height 14
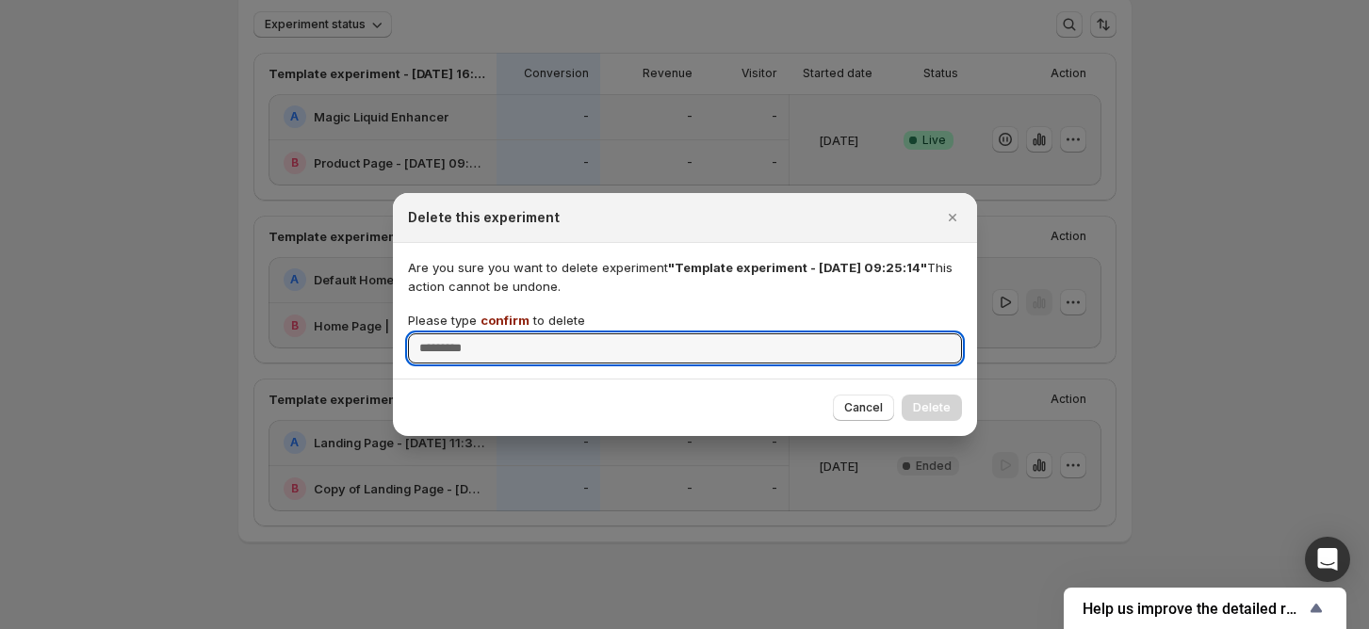
click at [490, 313] on span "confirm" at bounding box center [504, 320] width 49 height 15
click at [490, 334] on input "Please type confirm to delete" at bounding box center [685, 349] width 554 height 30
click at [490, 313] on span "confirm" at bounding box center [504, 320] width 49 height 15
click at [490, 334] on input "Please type confirm to delete" at bounding box center [685, 349] width 554 height 30
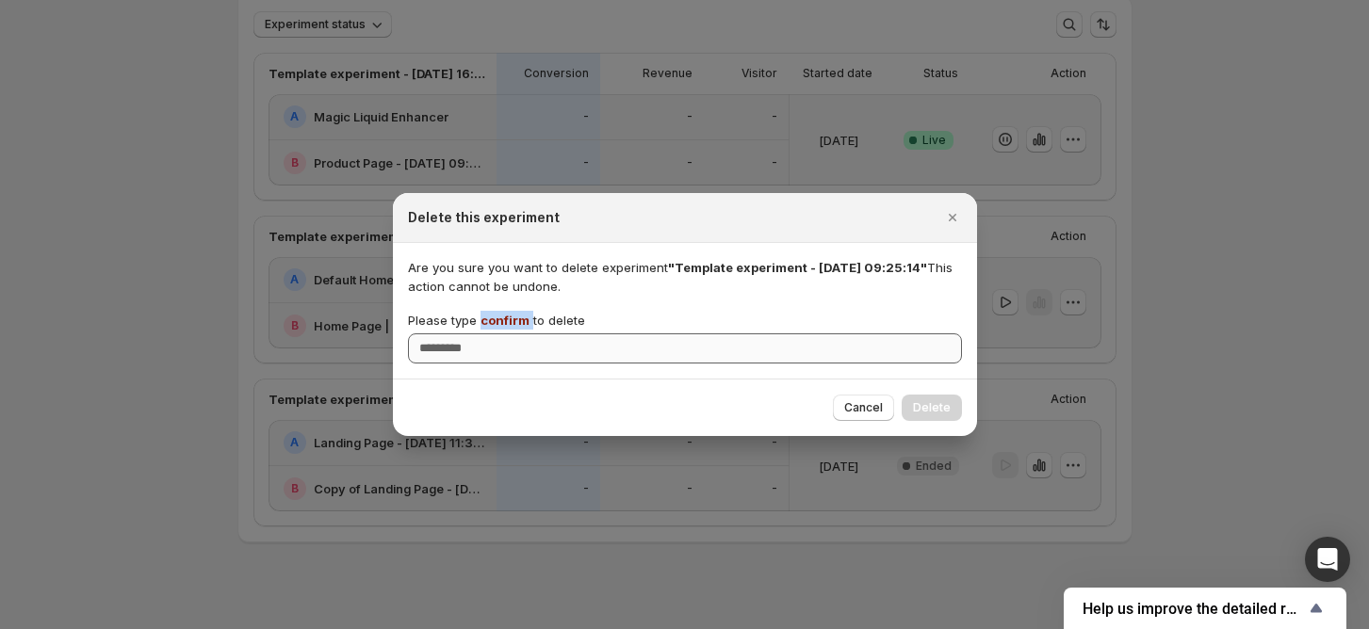
copy p "confirm"
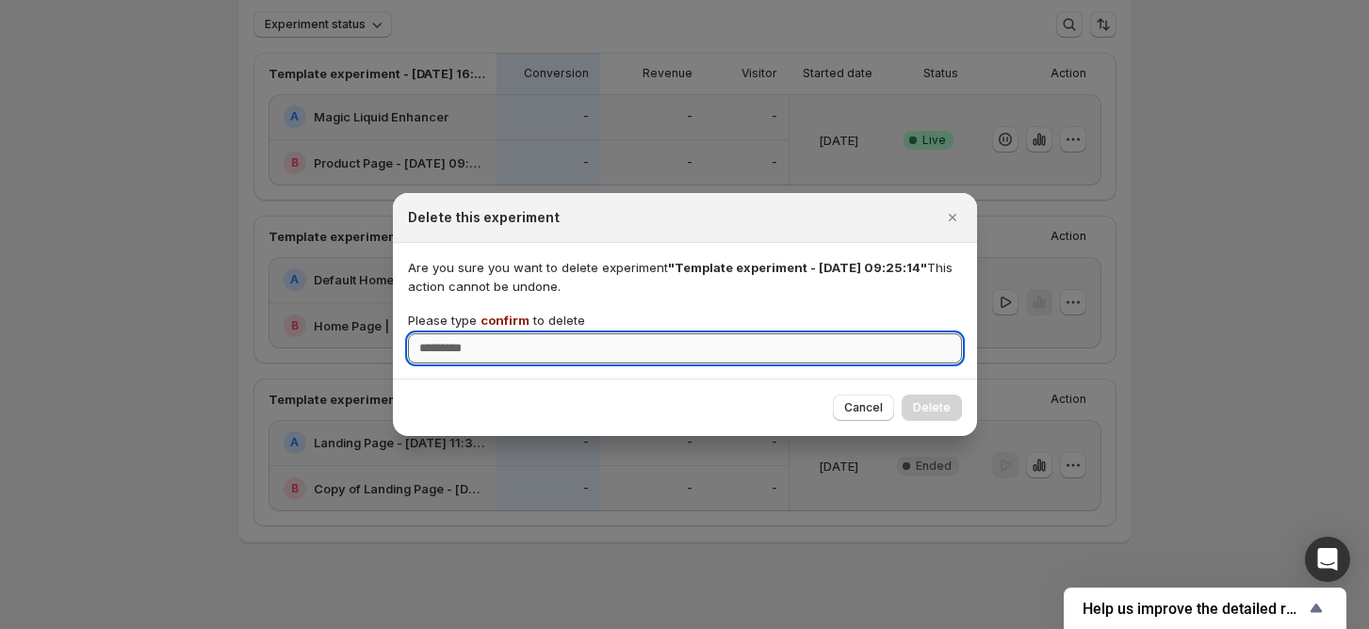
click at [498, 346] on input "Please type confirm to delete" at bounding box center [685, 349] width 554 height 30
paste input "*******"
type input "*******"
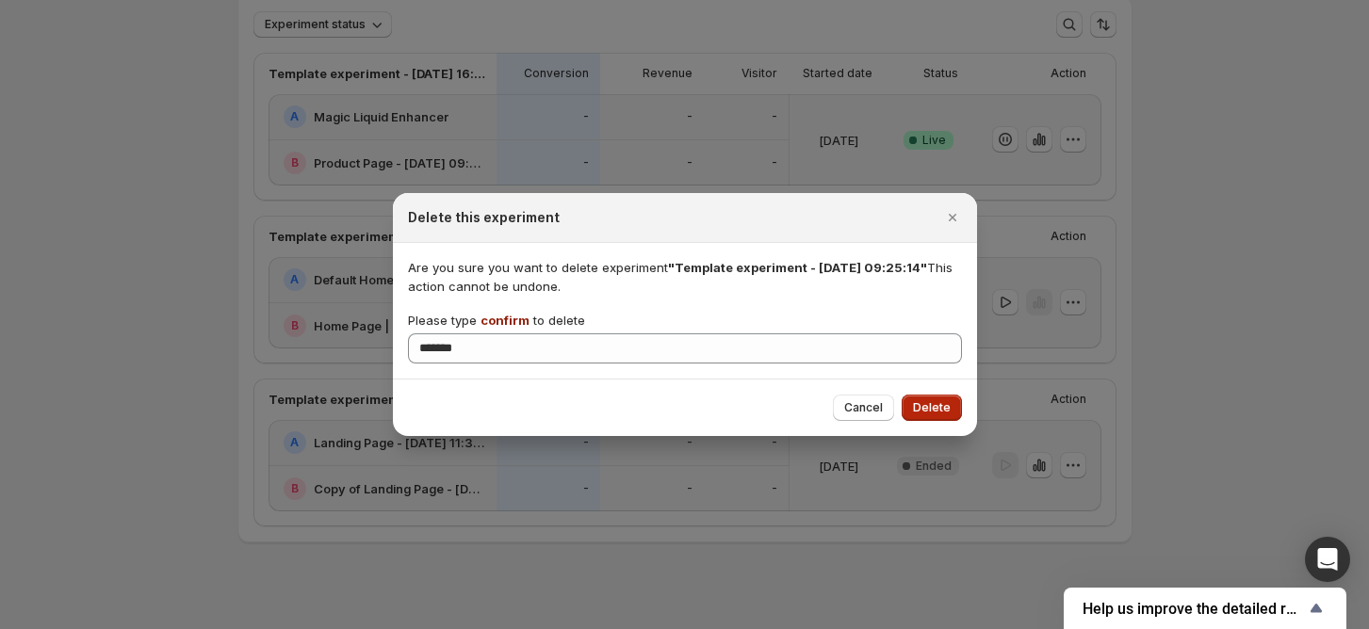
click at [952, 398] on button "Delete" at bounding box center [932, 408] width 60 height 26
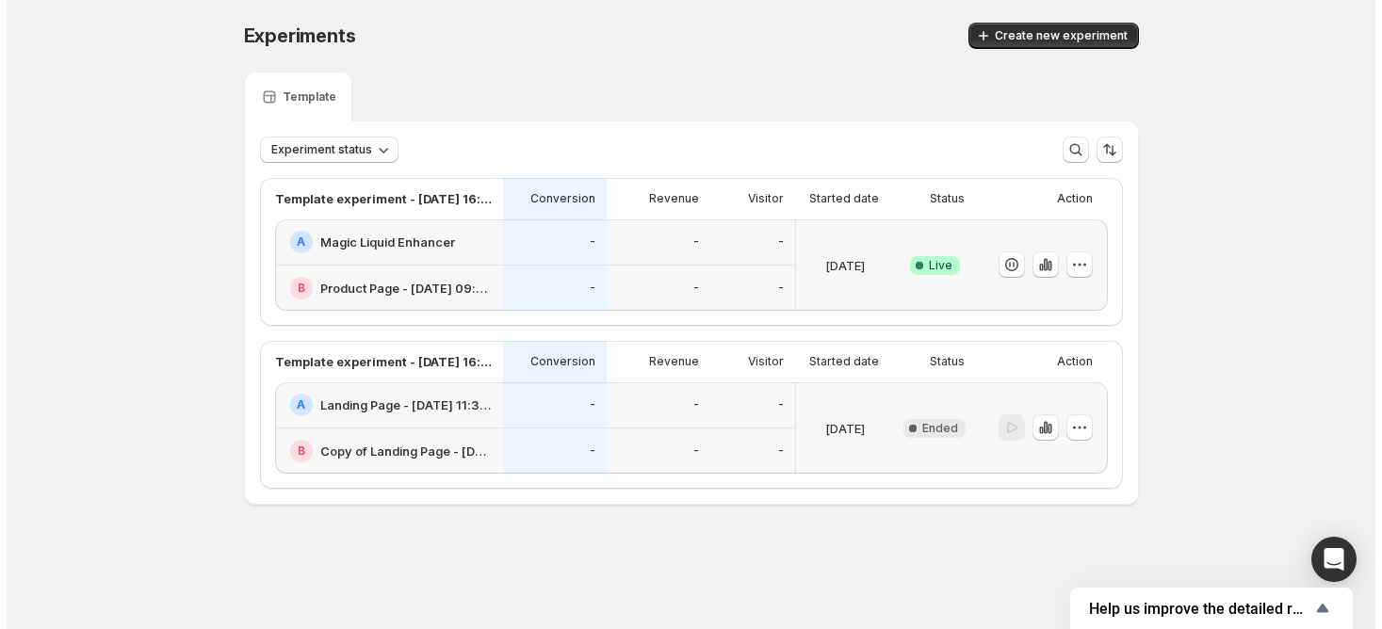
scroll to position [0, 0]
click at [1039, 34] on span "Create new experiment" at bounding box center [1061, 35] width 133 height 15
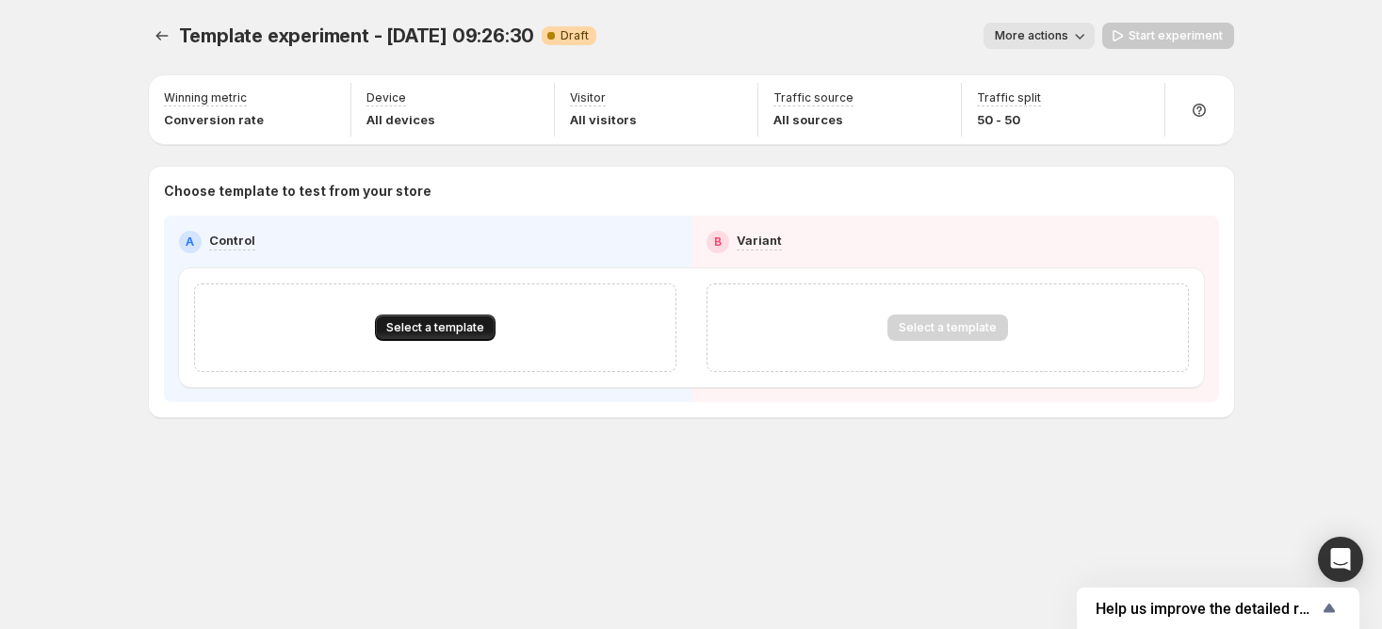
click at [455, 321] on span "Select a template" at bounding box center [435, 327] width 98 height 15
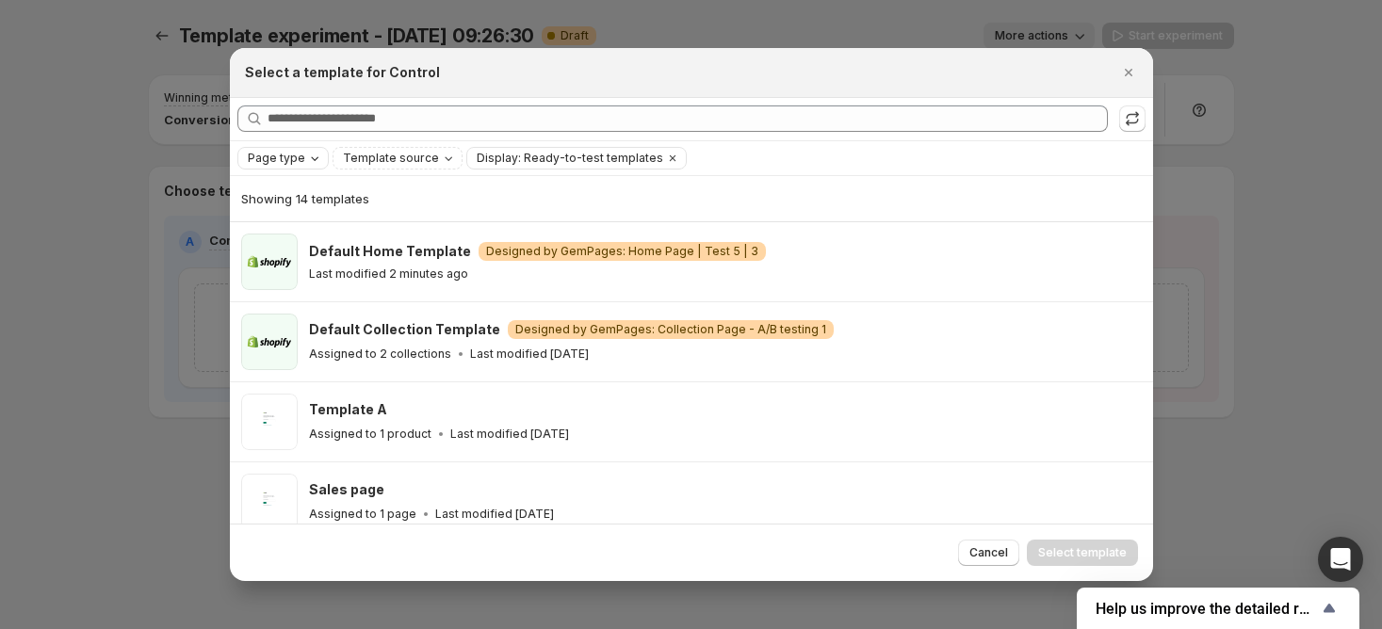
click at [286, 156] on span "Page type" at bounding box center [276, 158] width 57 height 15
click at [305, 216] on span "Home page" at bounding box center [306, 216] width 68 height 15
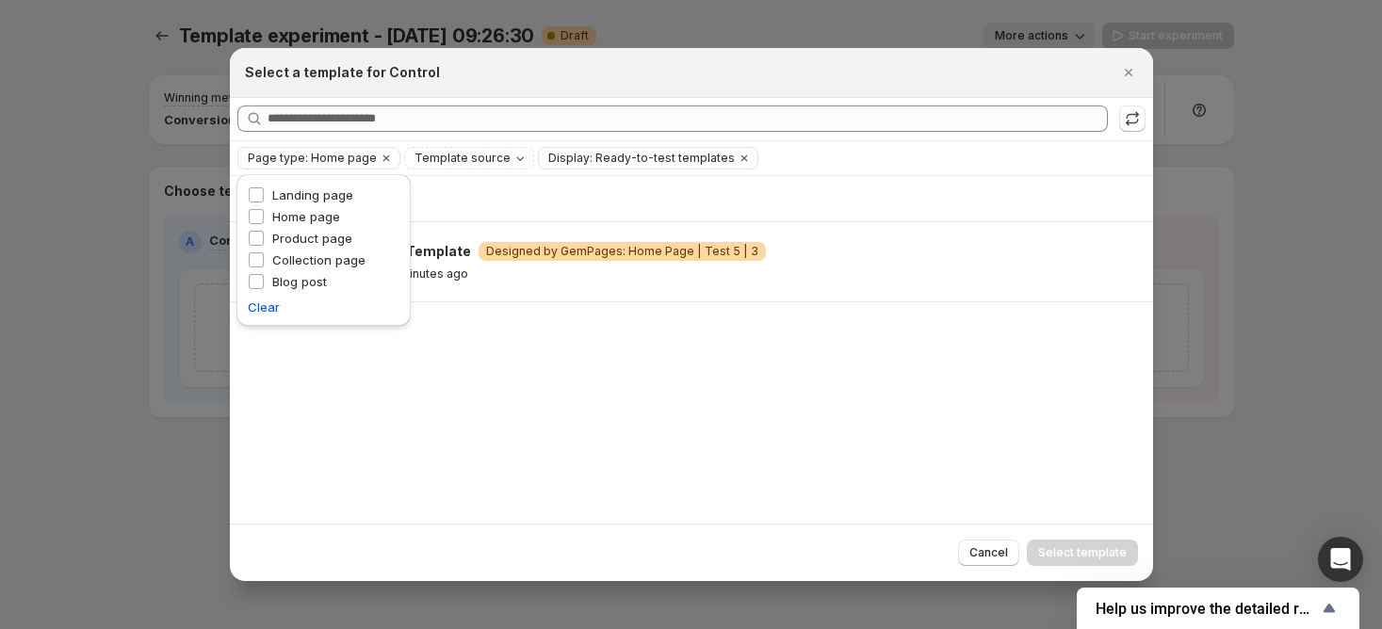
click at [371, 464] on div "Showing 1 template Default Home Template Warning Designed by GemPages: Home Pag…" at bounding box center [691, 350] width 923 height 349
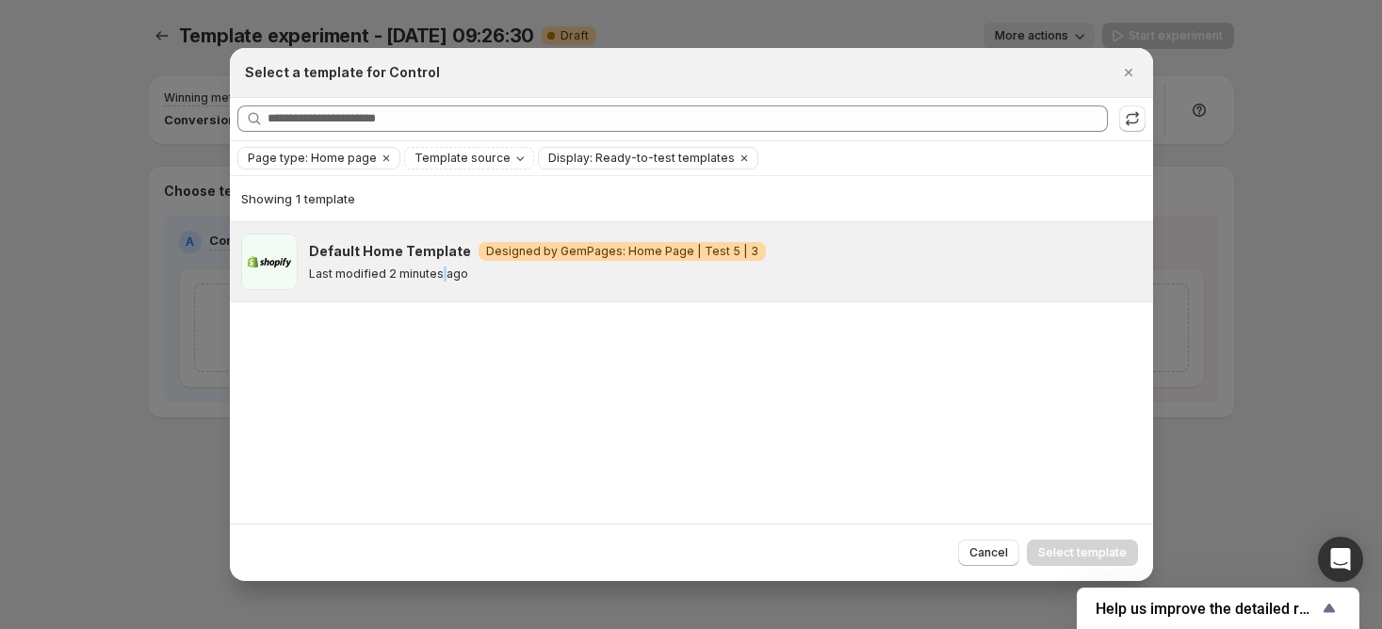
click at [438, 281] on div "Default Home Template Warning Designed by GemPages: Home Page | Test 5 | 3 Last…" at bounding box center [725, 262] width 833 height 57
click at [379, 159] on icon "Clear" at bounding box center [386, 158] width 15 height 15
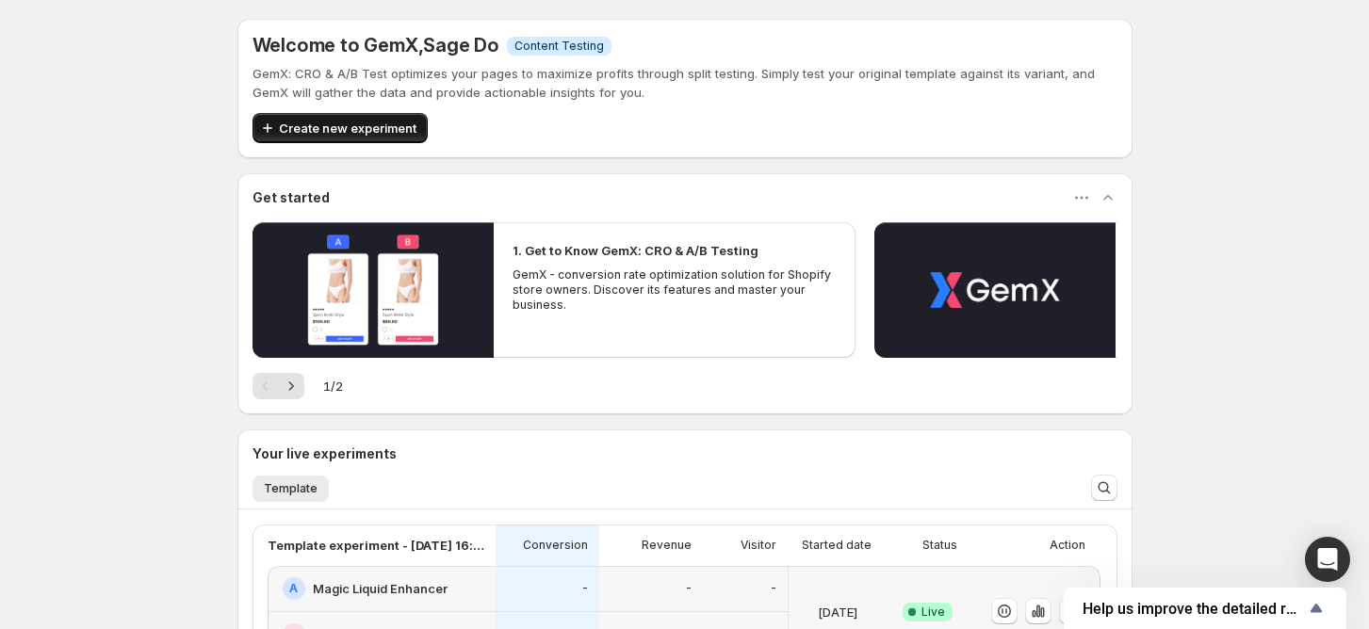
click at [413, 125] on span "Create new experiment" at bounding box center [348, 128] width 138 height 19
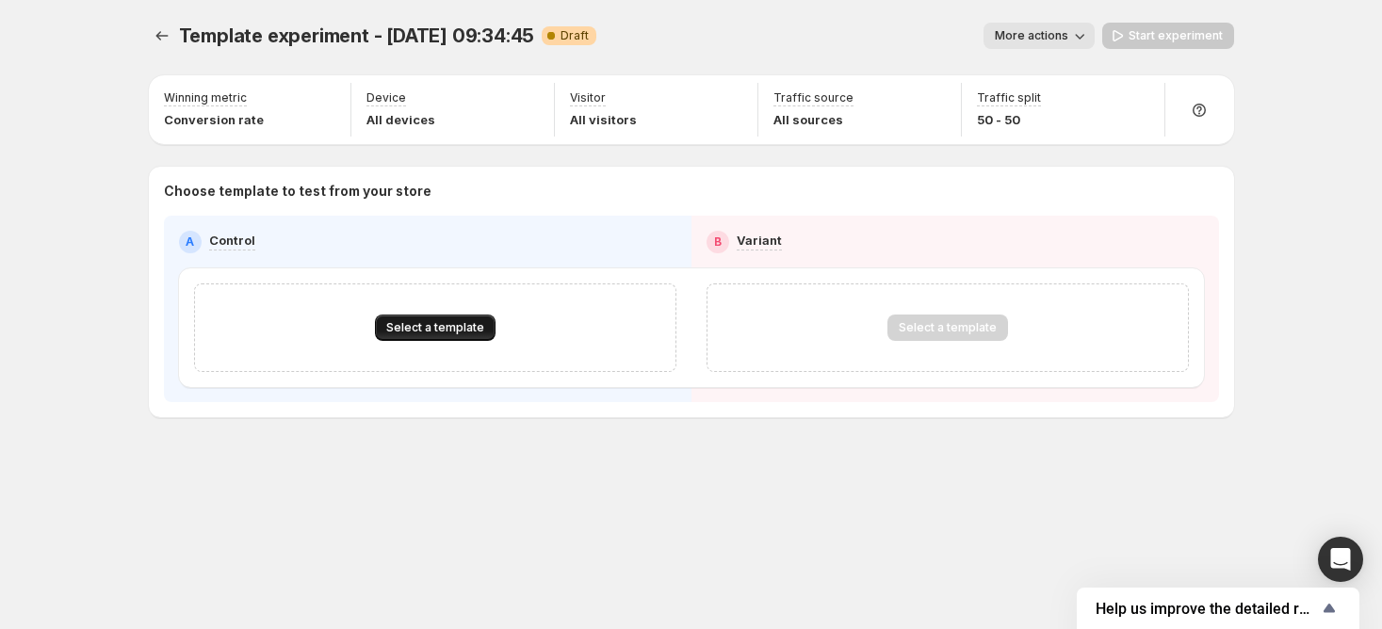
click at [470, 328] on span "Select a template" at bounding box center [435, 327] width 98 height 15
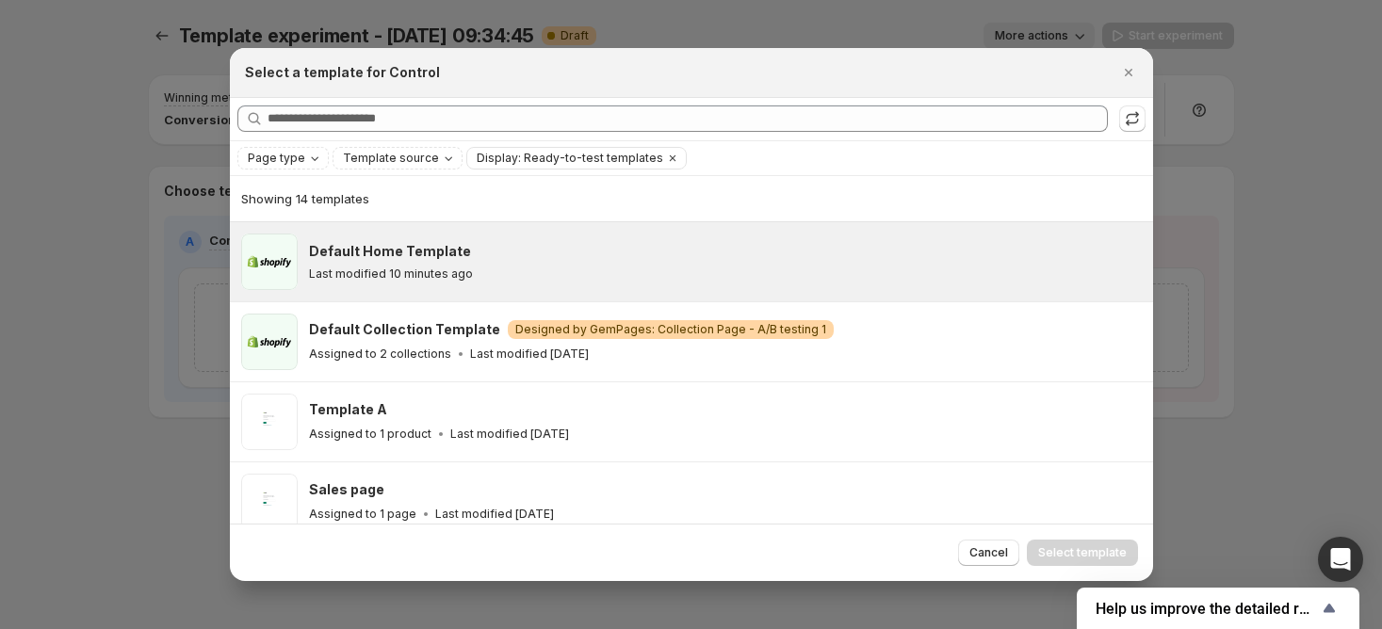
click at [488, 272] on div "Last modified 10 minutes ago" at bounding box center [722, 274] width 827 height 15
click at [1050, 549] on span "Select template" at bounding box center [1082, 552] width 89 height 15
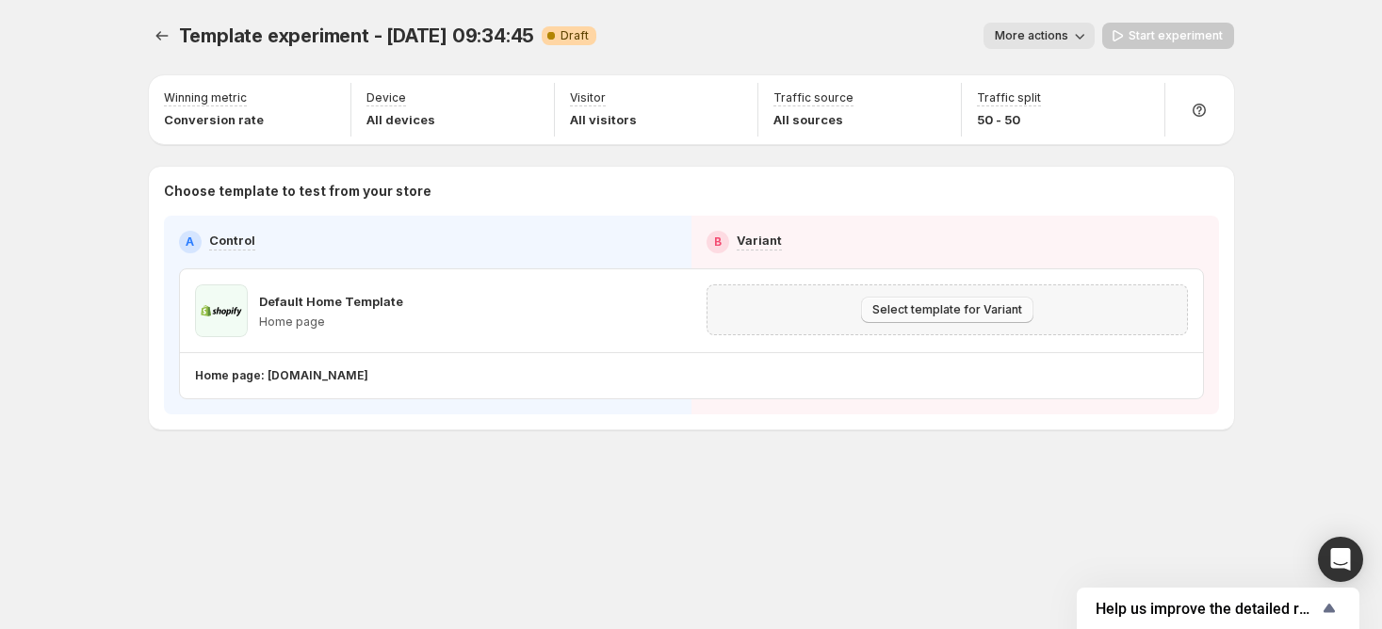
click at [913, 305] on span "Select template for Variant" at bounding box center [947, 309] width 150 height 15
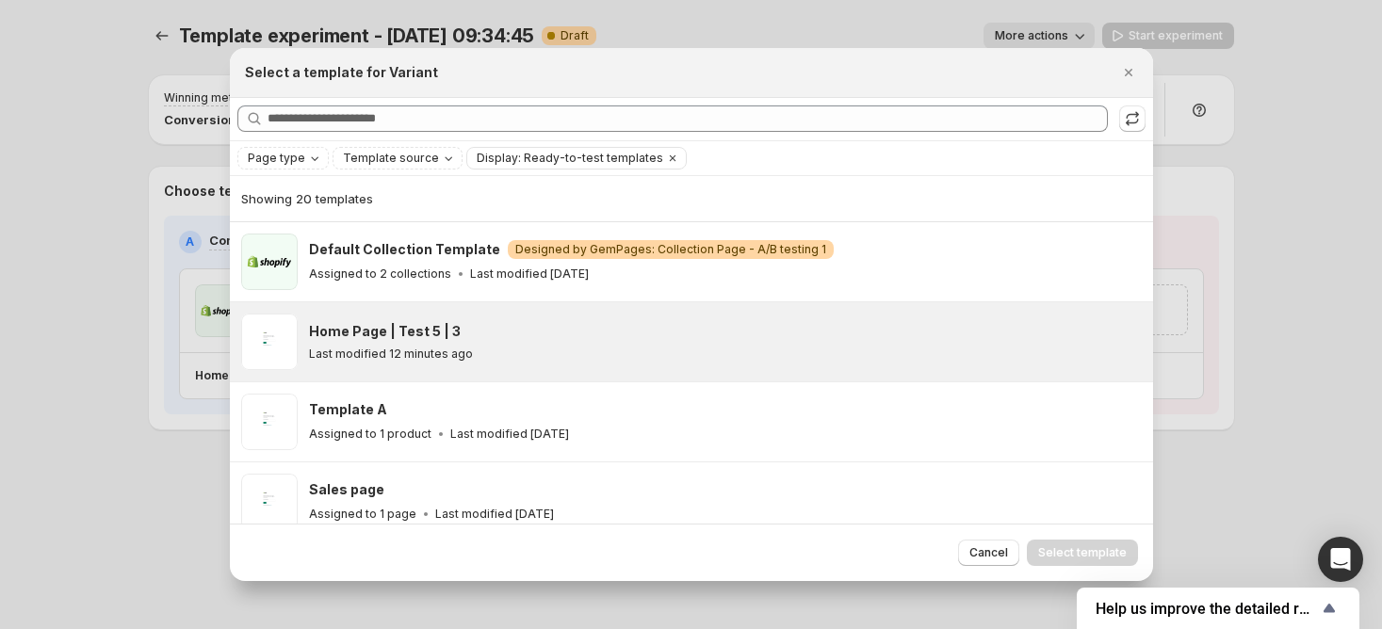
drag, startPoint x: 615, startPoint y: 351, endPoint x: 755, endPoint y: 353, distance: 139.4
click at [614, 352] on div "Last modified 12 minutes ago" at bounding box center [722, 354] width 827 height 15
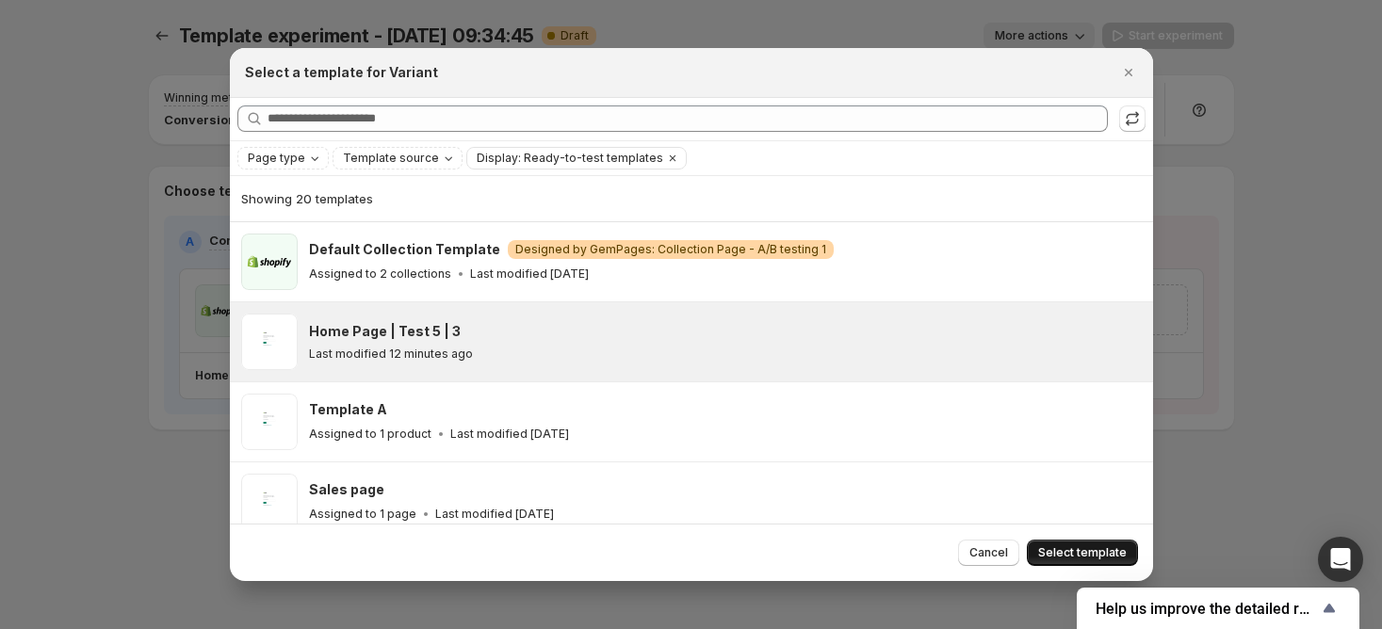
click at [1057, 553] on span "Select template" at bounding box center [1082, 552] width 89 height 15
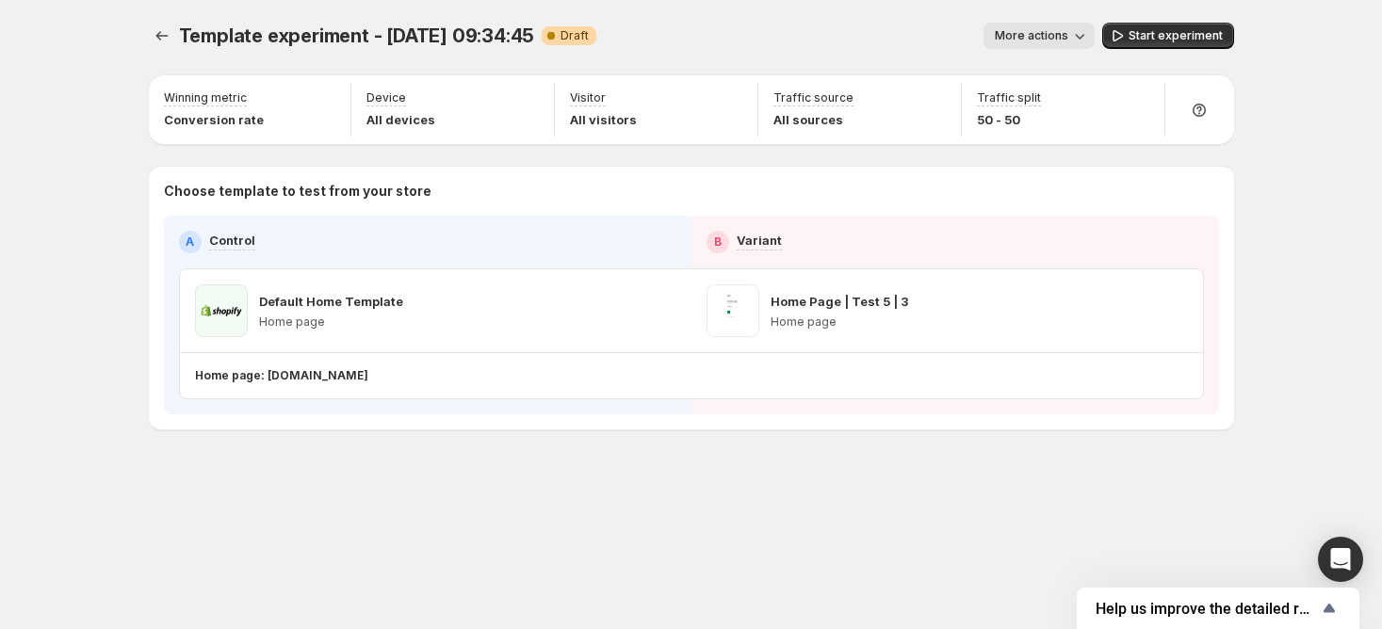
click at [147, 31] on div "Template experiment - Sep 10, 09:34:45. This page is ready Template experiment …" at bounding box center [691, 265] width 1131 height 531
click at [1316, 298] on div "Template experiment - Sep 10, 09:34:45. This page is ready Template experiment …" at bounding box center [691, 314] width 1382 height 629
click at [1155, 41] on span "Start experiment" at bounding box center [1176, 35] width 94 height 15
click at [1118, 40] on icon "button" at bounding box center [1108, 35] width 19 height 19
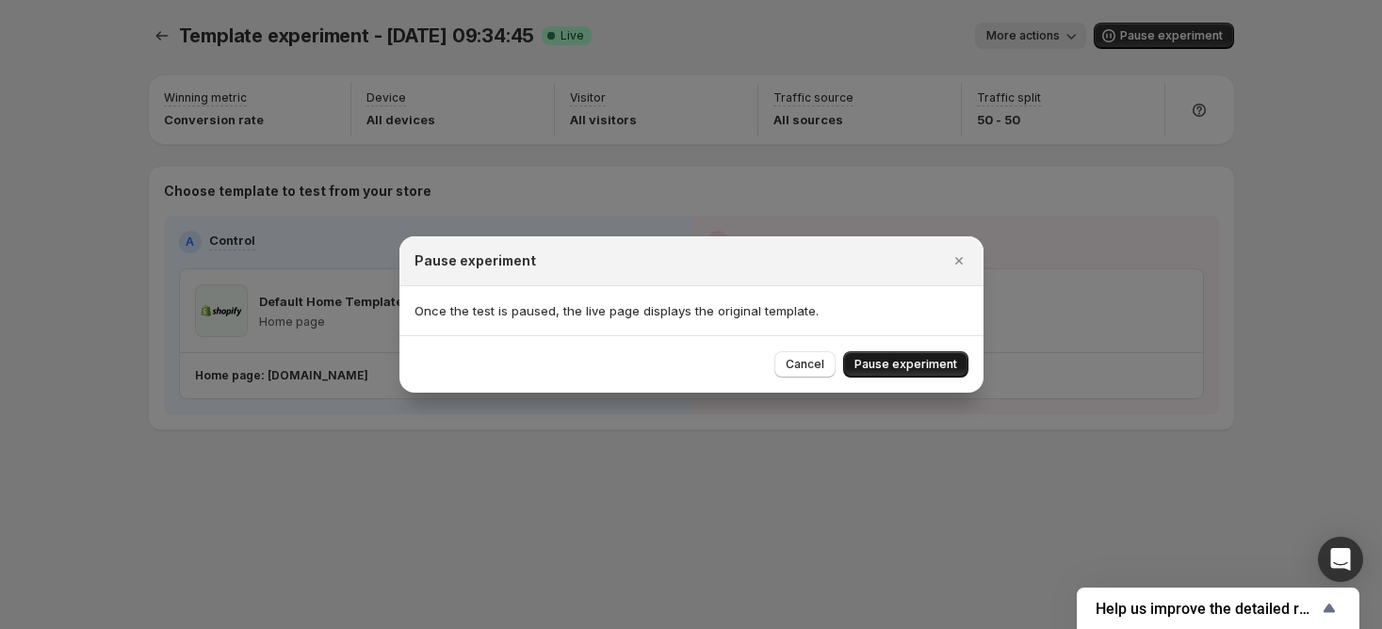
click at [921, 356] on button "Pause experiment" at bounding box center [905, 364] width 125 height 26
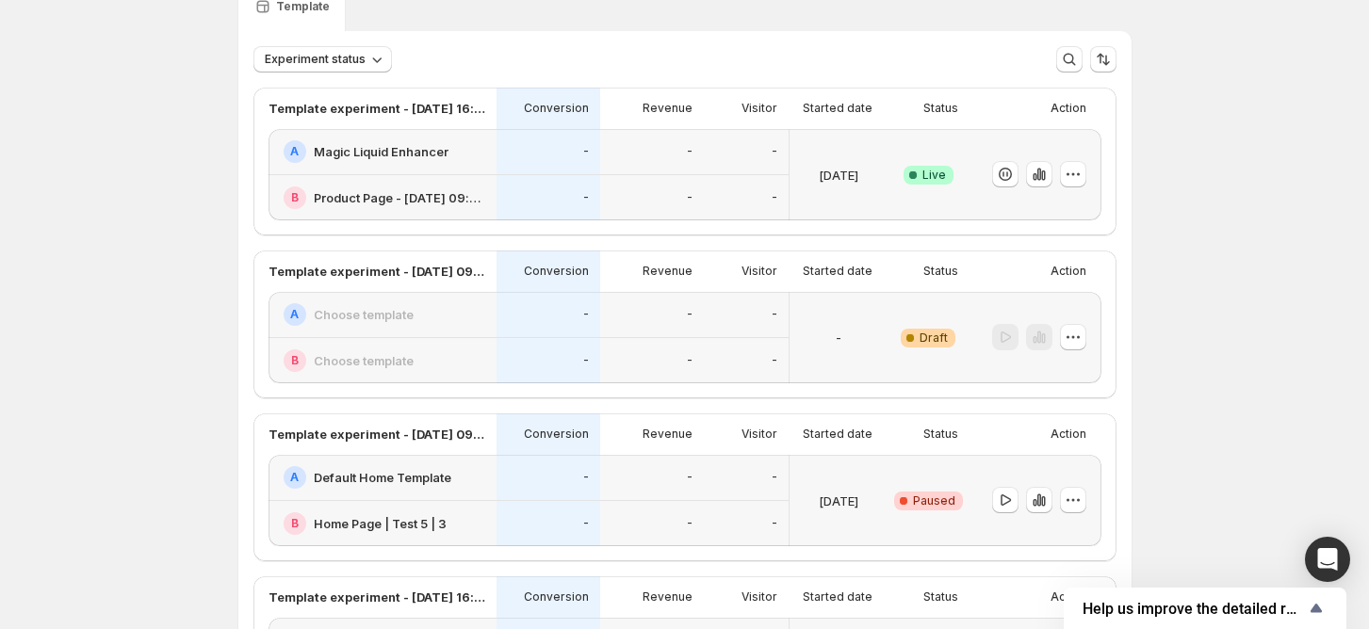
scroll to position [125, 0]
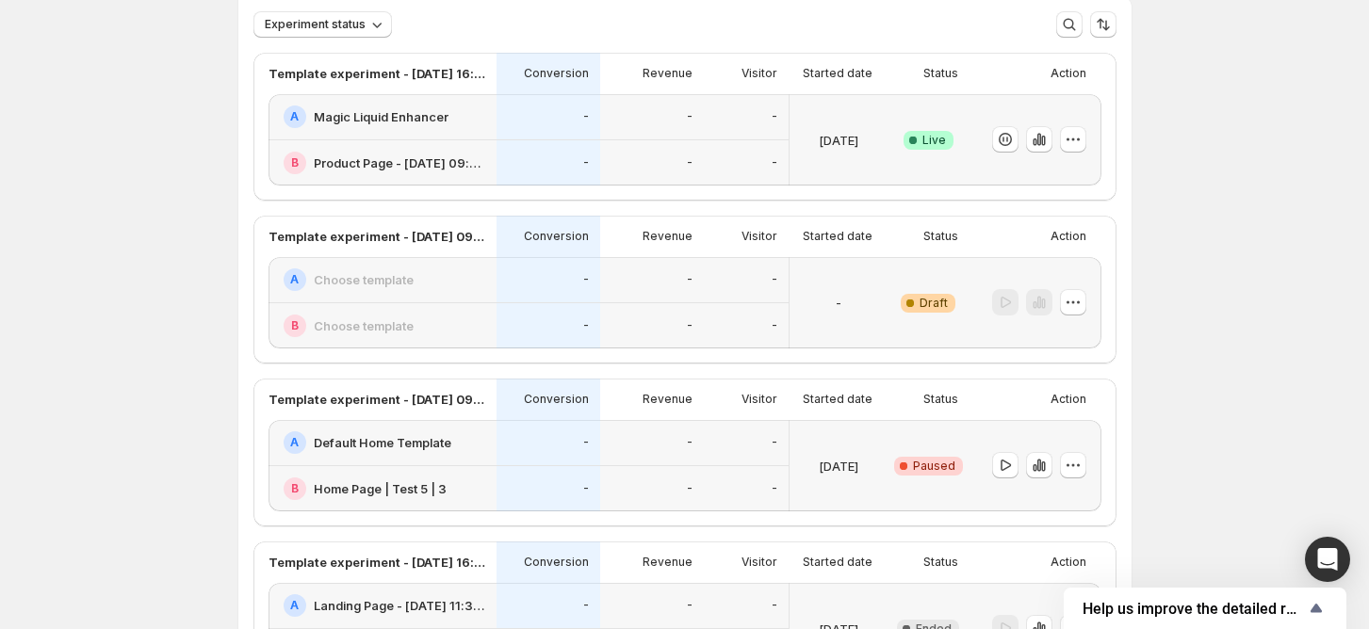
click at [384, 448] on h2 "Default Home Template" at bounding box center [383, 442] width 138 height 19
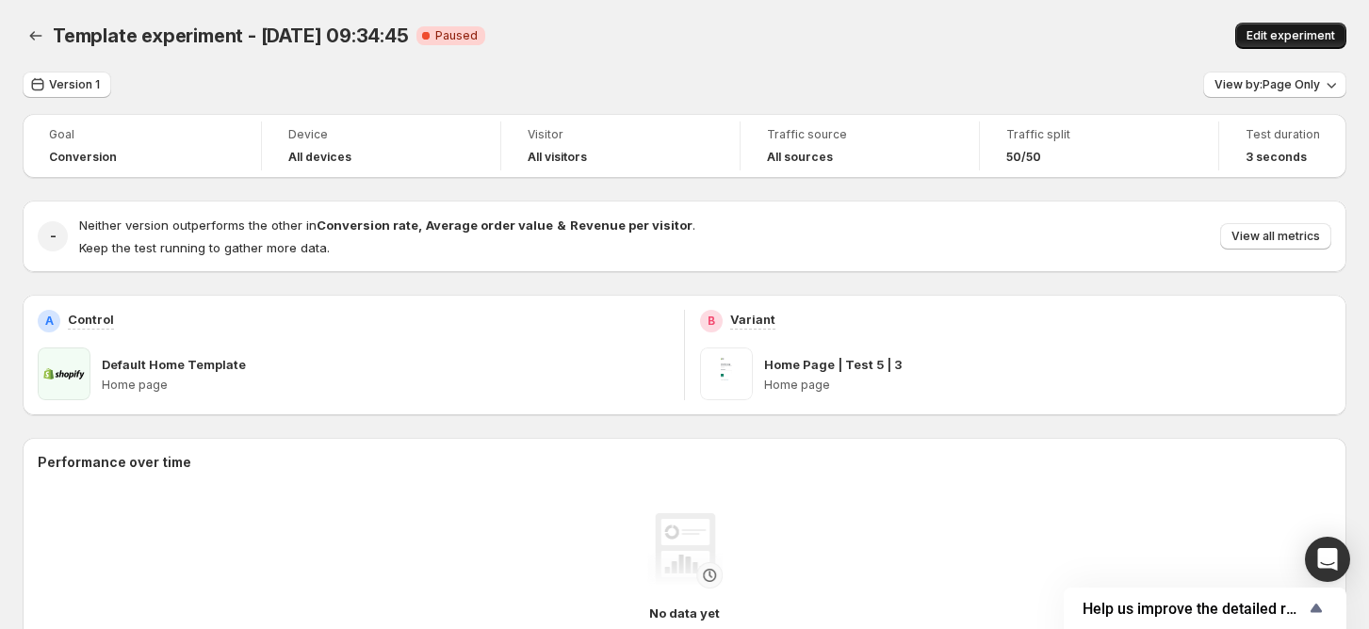
click at [1300, 23] on div "Template experiment - Sep 10, 09:34:45. This page is ready Template experiment …" at bounding box center [685, 36] width 1324 height 72
click at [1300, 30] on span "Edit experiment" at bounding box center [1290, 35] width 89 height 15
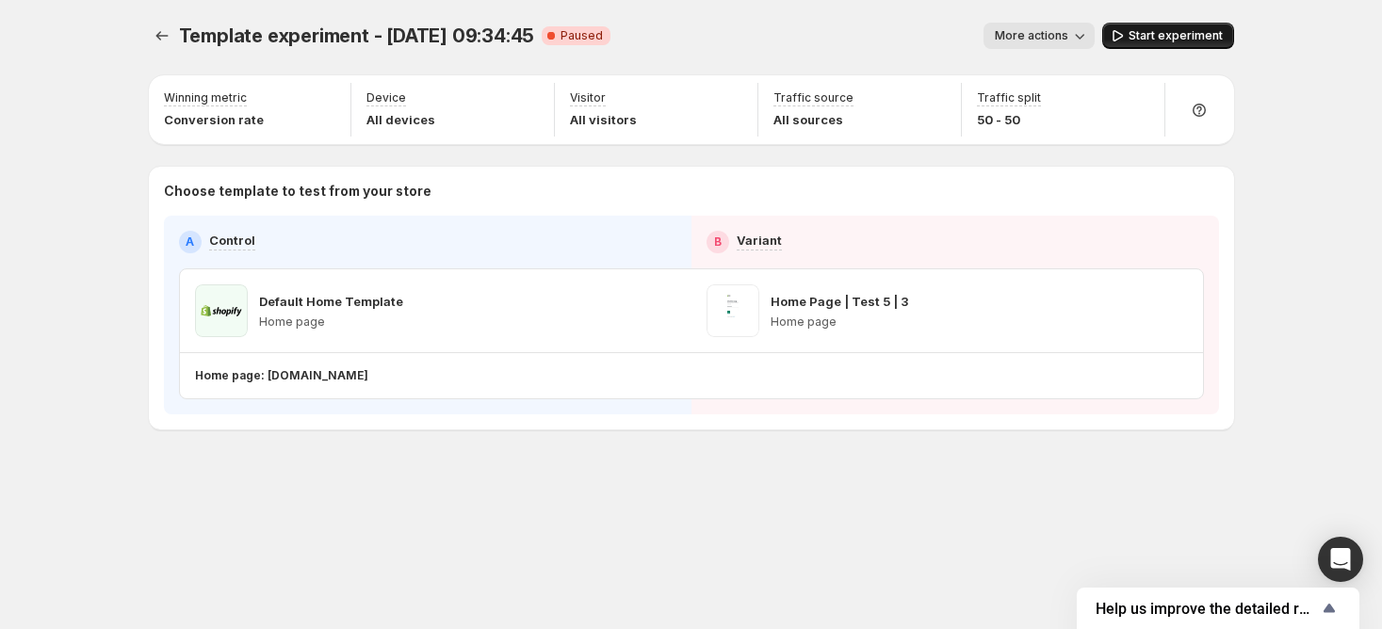
click at [1198, 40] on span "Start experiment" at bounding box center [1176, 35] width 94 height 15
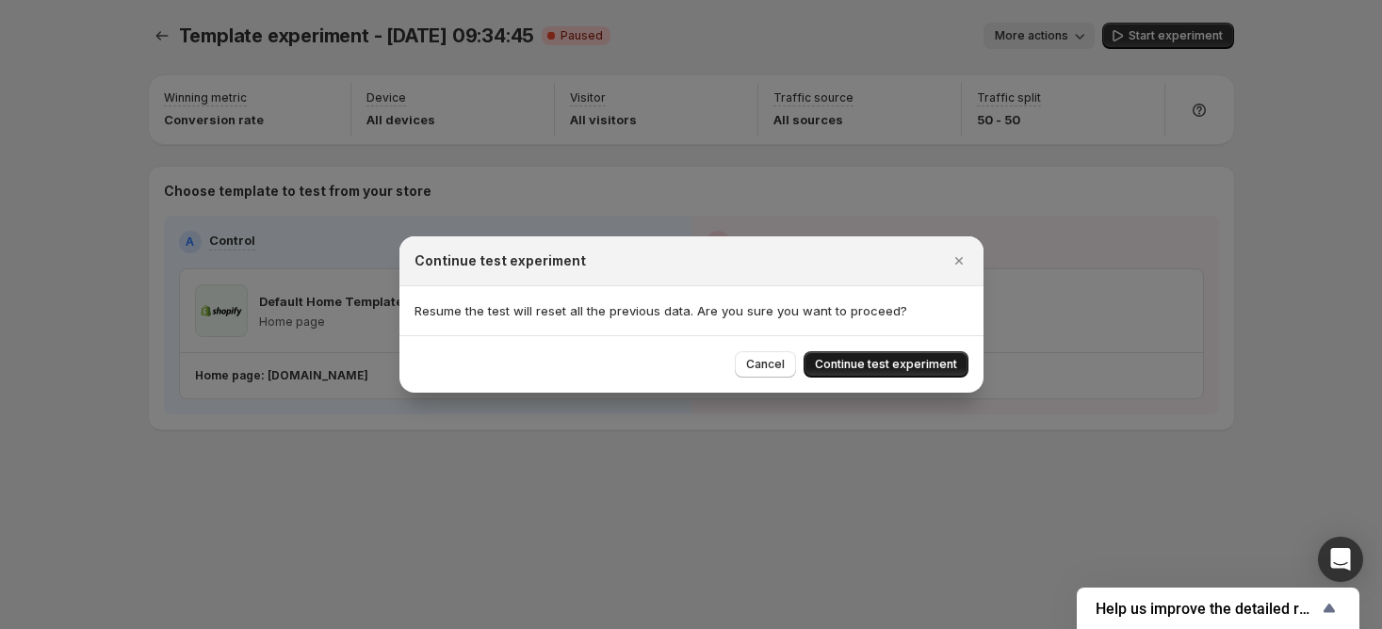
click at [858, 362] on span "Continue test experiment" at bounding box center [886, 364] width 142 height 15
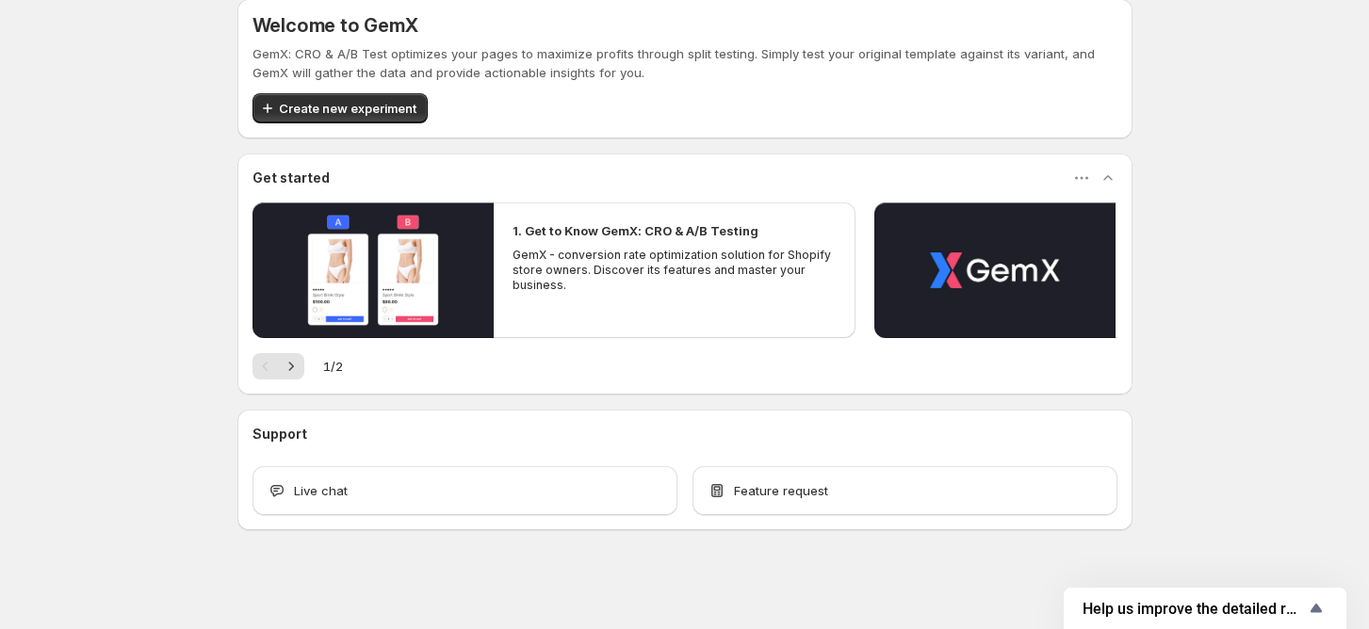
scroll to position [23, 0]
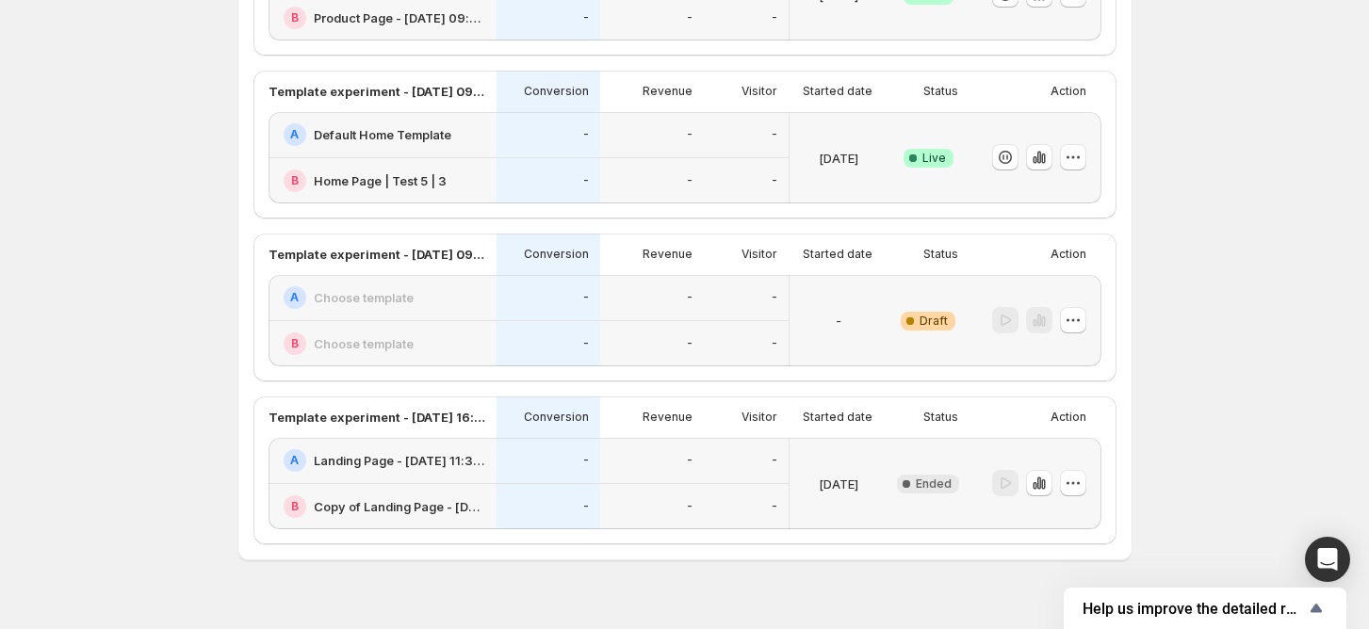
scroll to position [273, 0]
click at [400, 93] on p "Template experiment - Sep 10, 09:34:45" at bounding box center [377, 88] width 217 height 19
click at [480, 133] on div "A Default Home Template" at bounding box center [385, 132] width 202 height 23
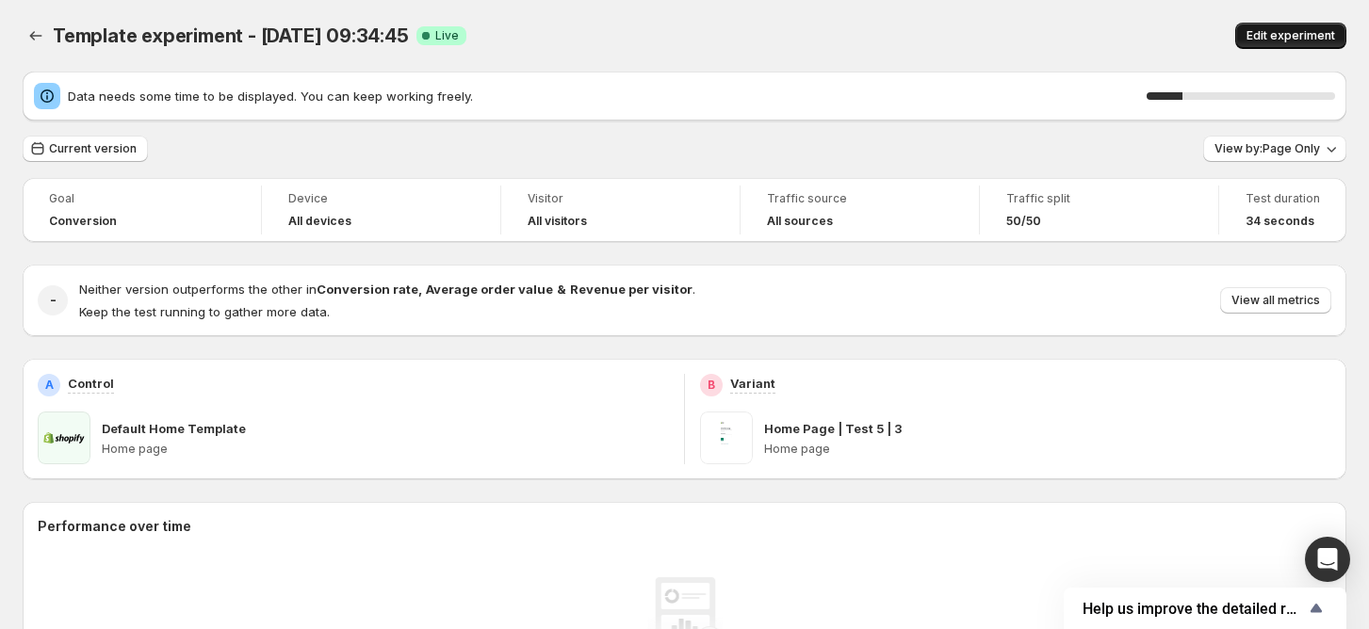
click at [1304, 28] on span "Edit experiment" at bounding box center [1290, 35] width 89 height 15
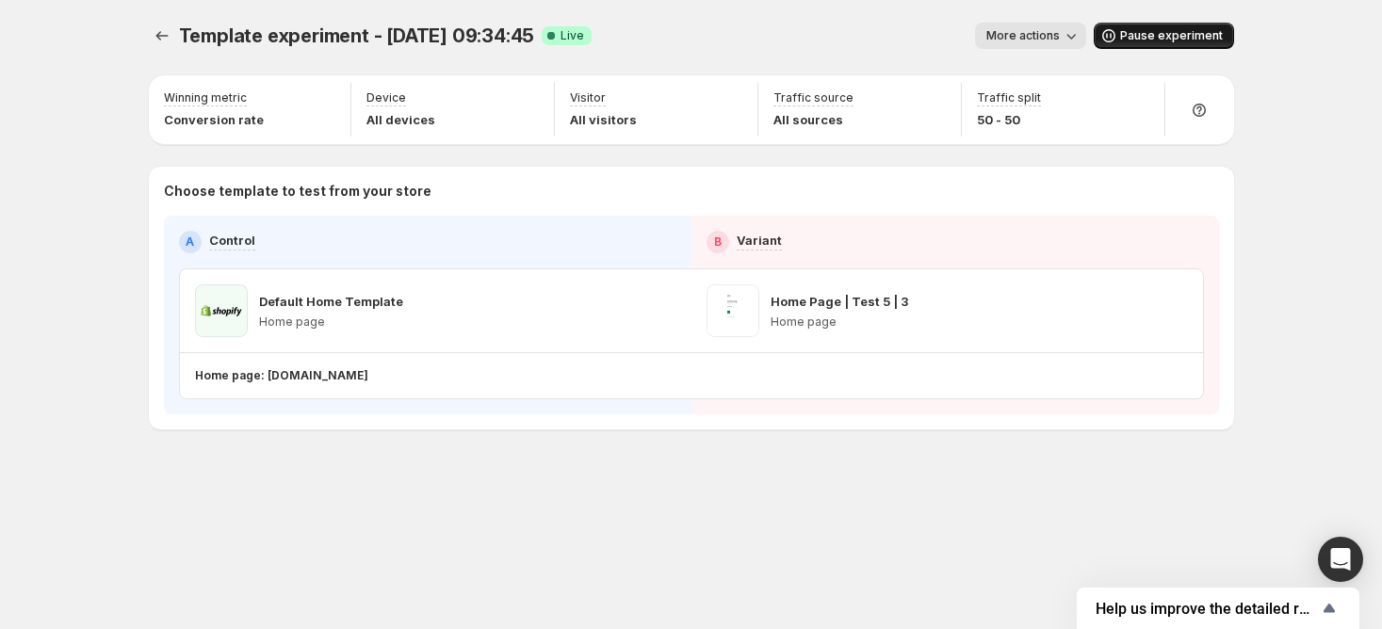
click at [1145, 29] on span "Pause experiment" at bounding box center [1171, 35] width 103 height 15
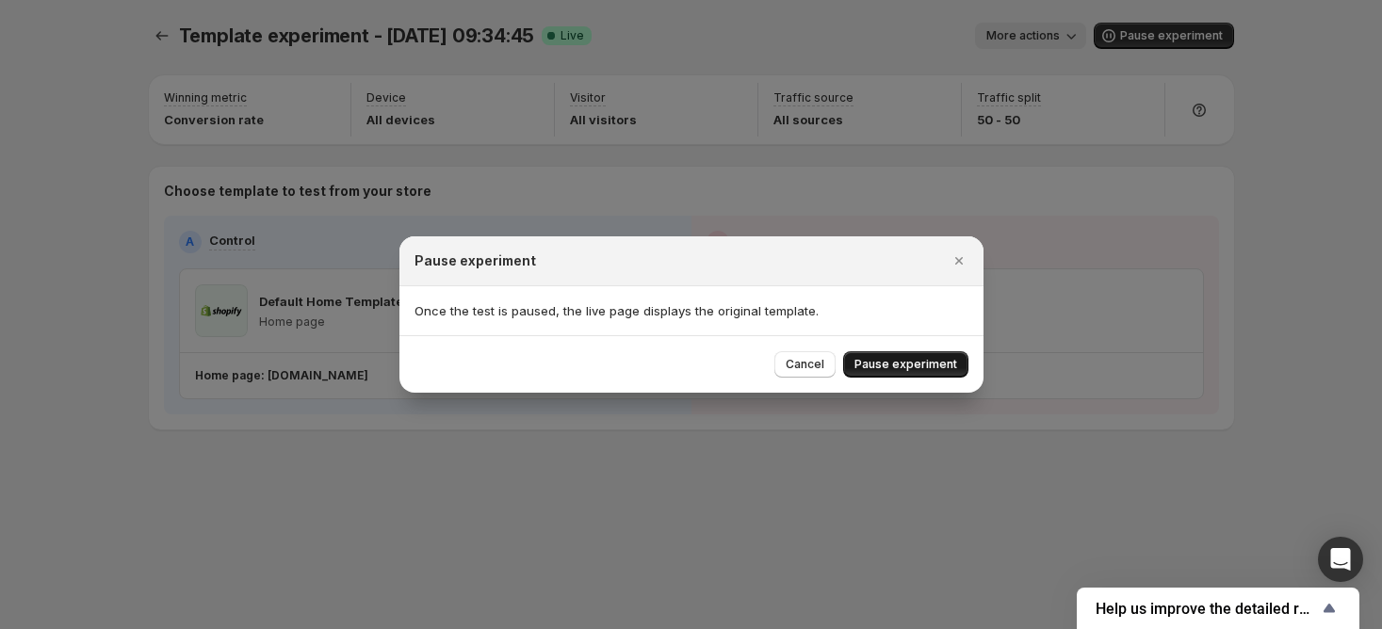
click at [943, 361] on span "Pause experiment" at bounding box center [906, 364] width 103 height 15
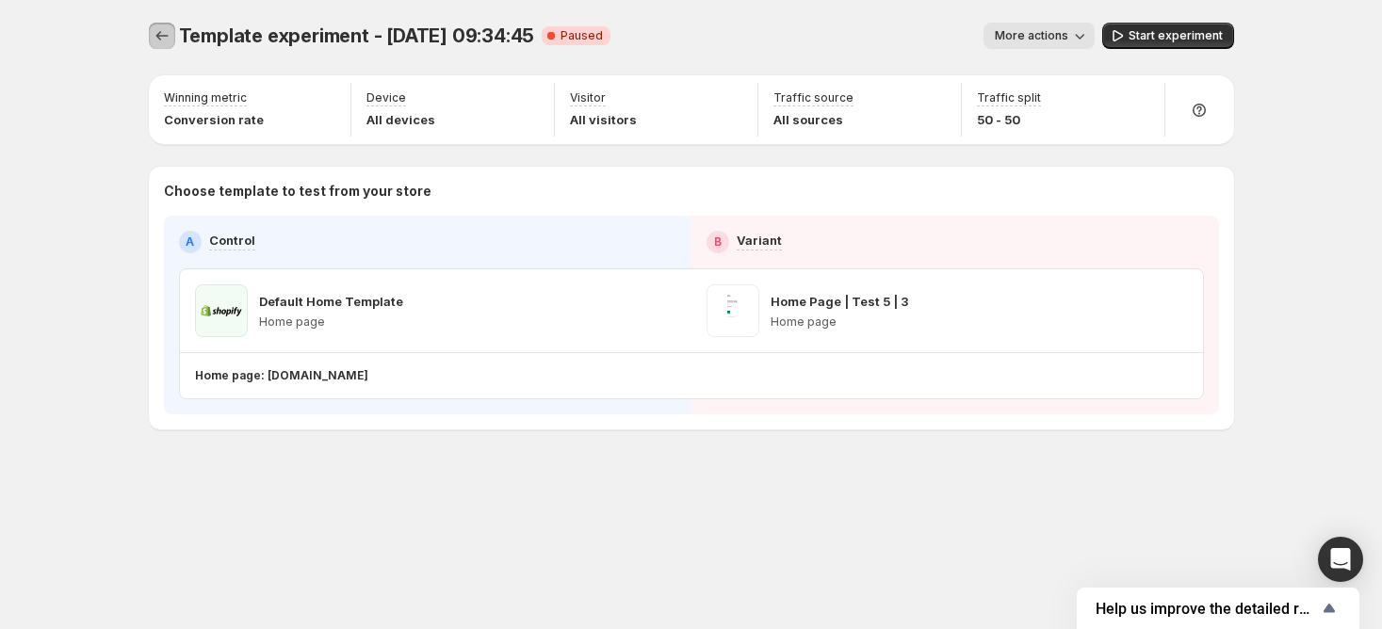
click at [157, 26] on icon "Experiments" at bounding box center [162, 35] width 19 height 19
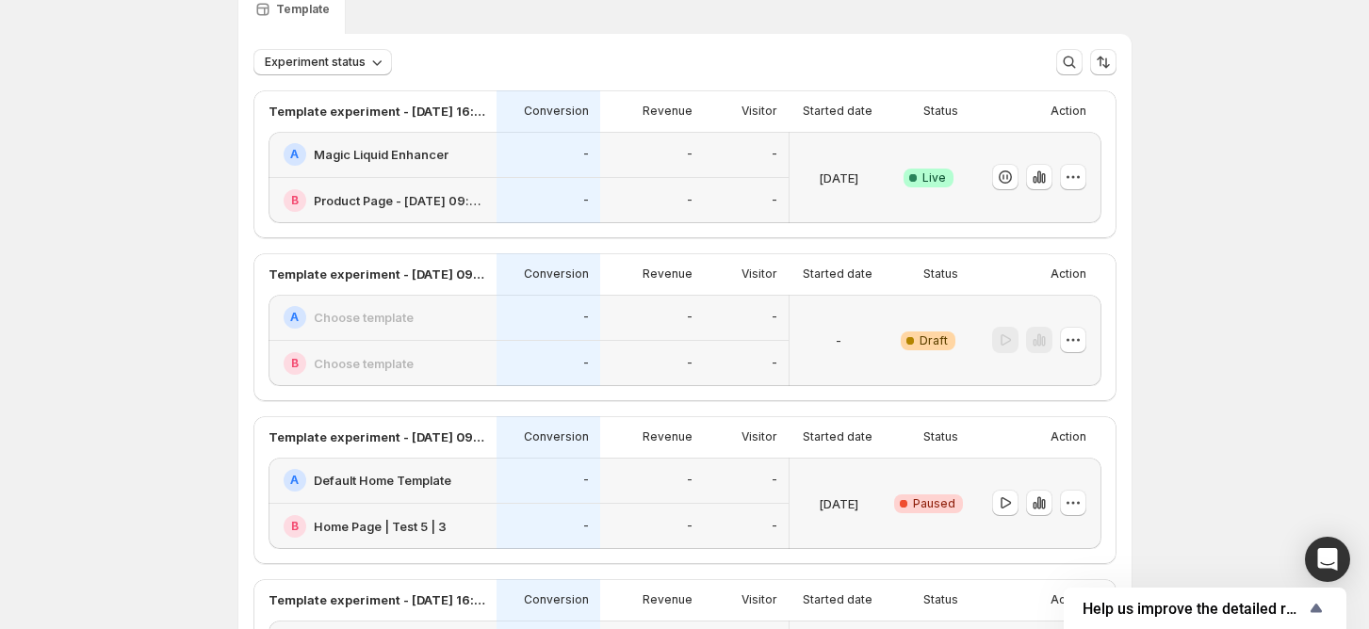
scroll to position [125, 0]
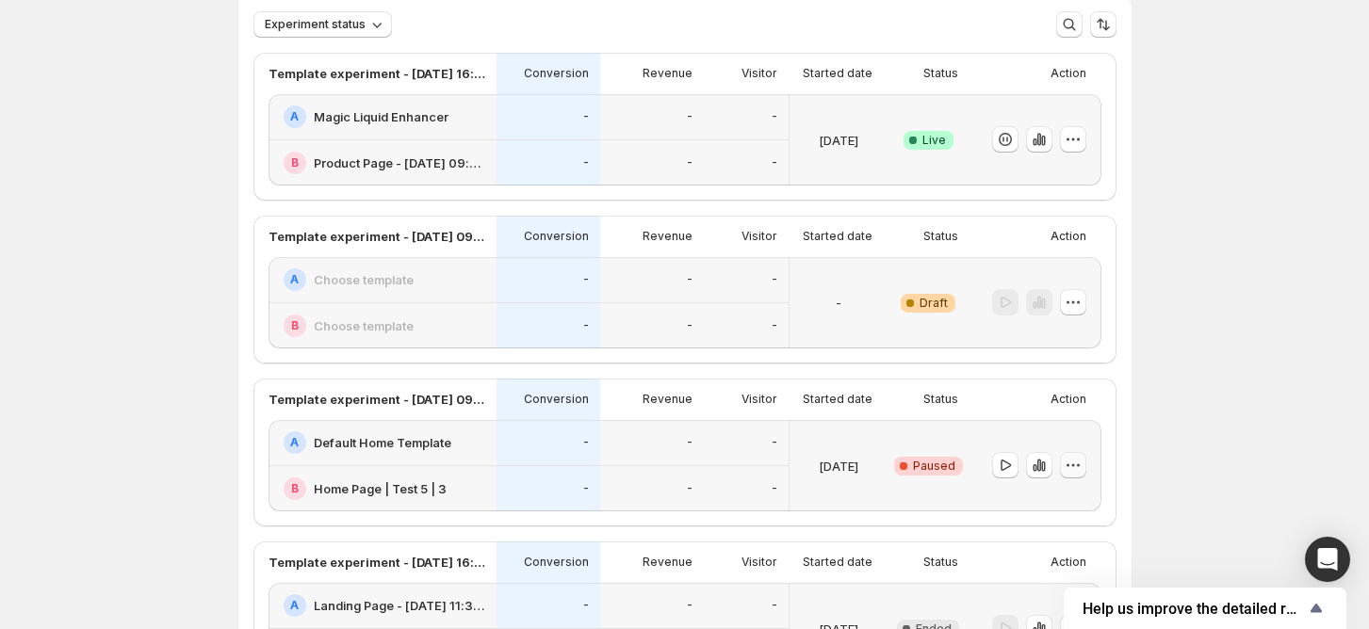
click at [1082, 465] on icon "button" at bounding box center [1073, 465] width 19 height 19
click at [1076, 415] on button "Delete" at bounding box center [1079, 426] width 127 height 30
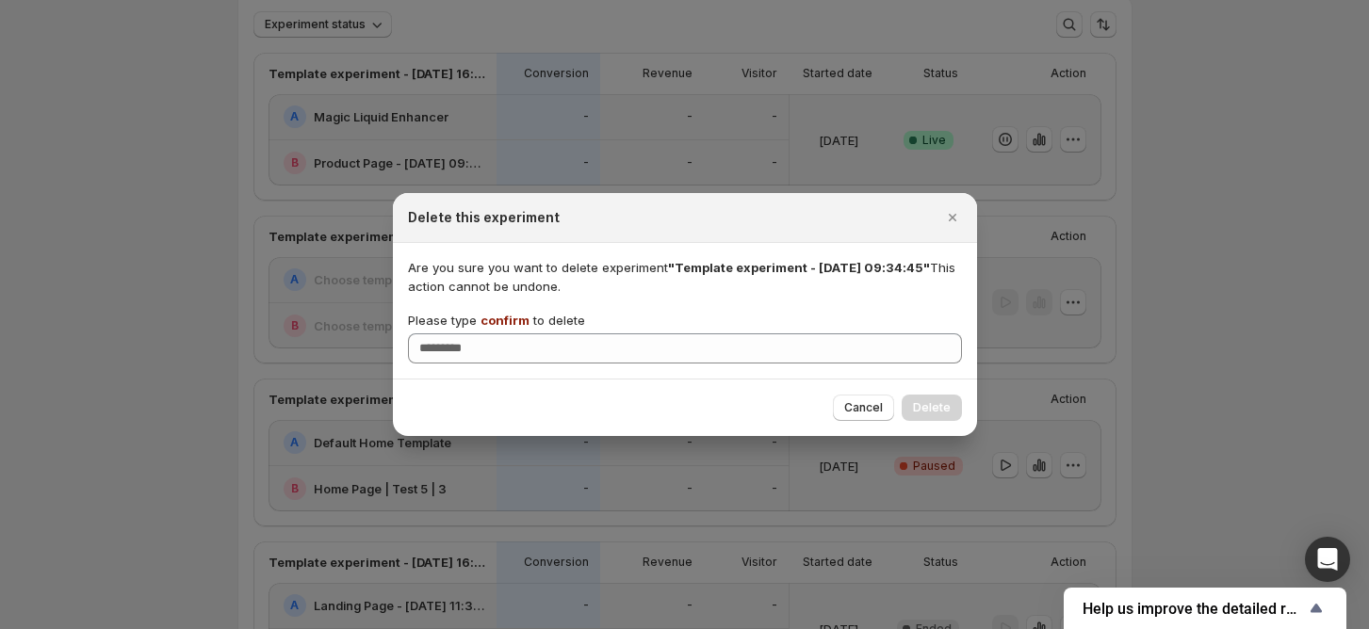
click at [490, 317] on span "confirm" at bounding box center [504, 320] width 49 height 15
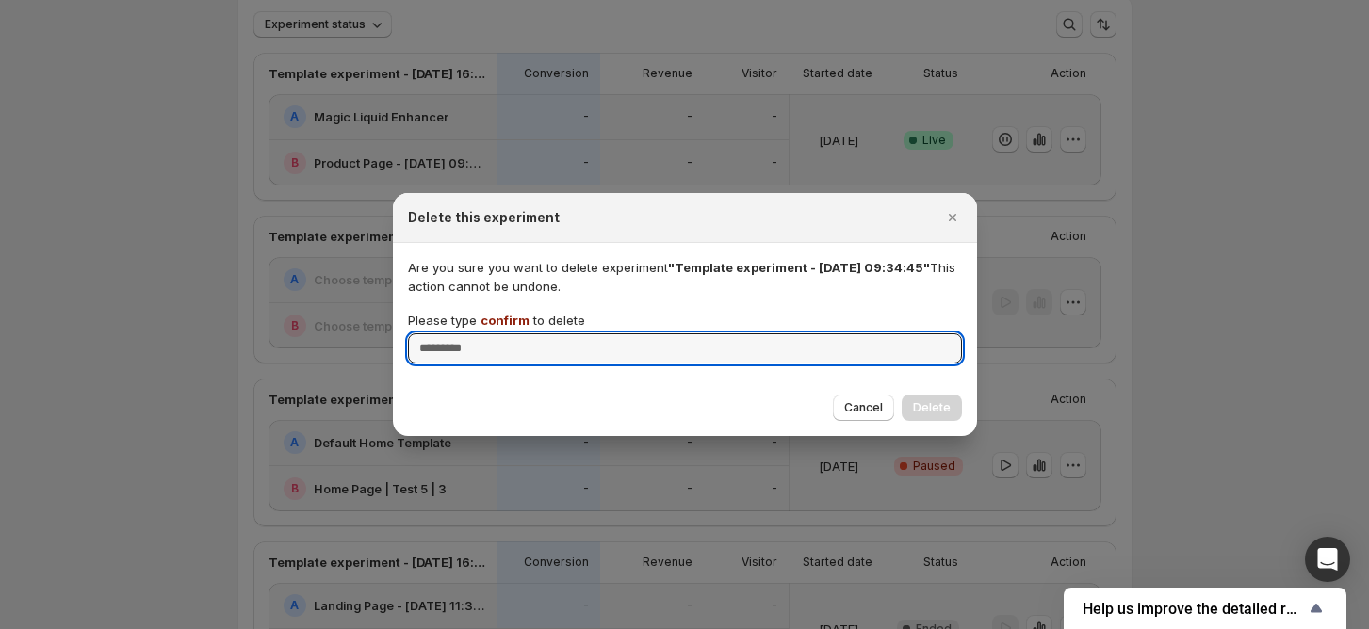
click at [490, 334] on input "Please type confirm to delete" at bounding box center [685, 349] width 554 height 30
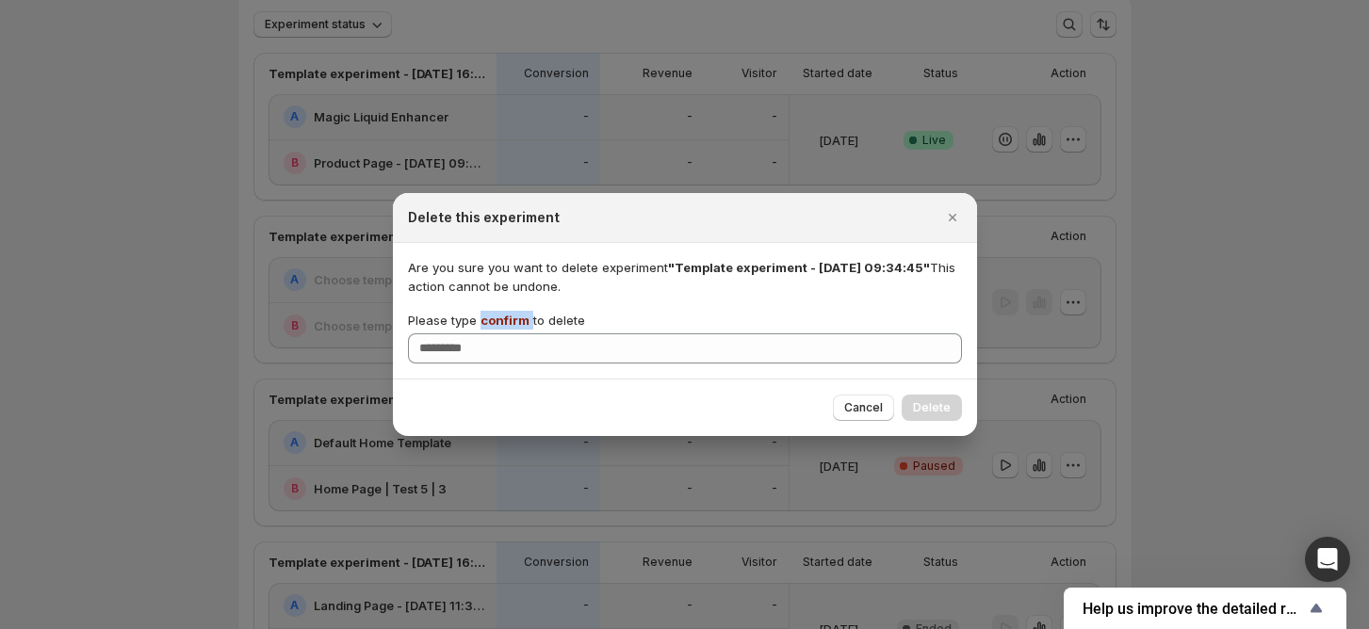
click at [490, 317] on span "confirm" at bounding box center [504, 320] width 49 height 15
click at [490, 334] on input "Please type confirm to delete" at bounding box center [685, 349] width 554 height 30
copy p "confirm"
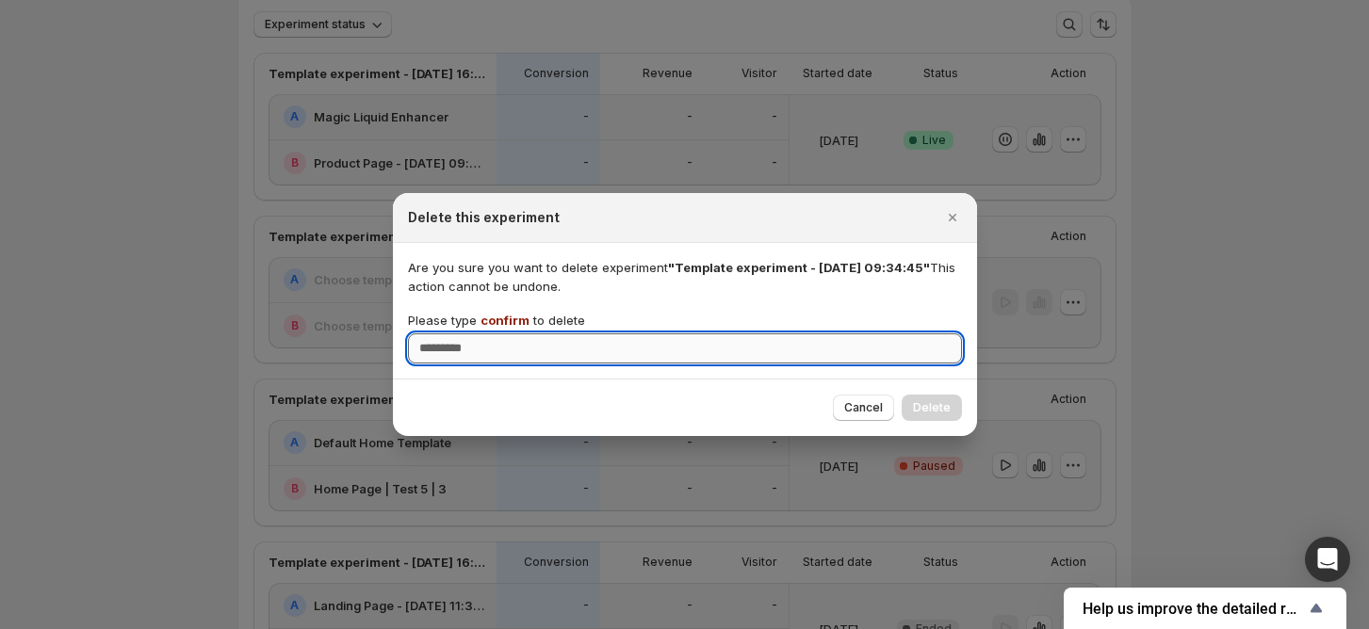
click at [498, 339] on input "Please type confirm to delete" at bounding box center [685, 349] width 554 height 30
paste input "*******"
type input "*******"
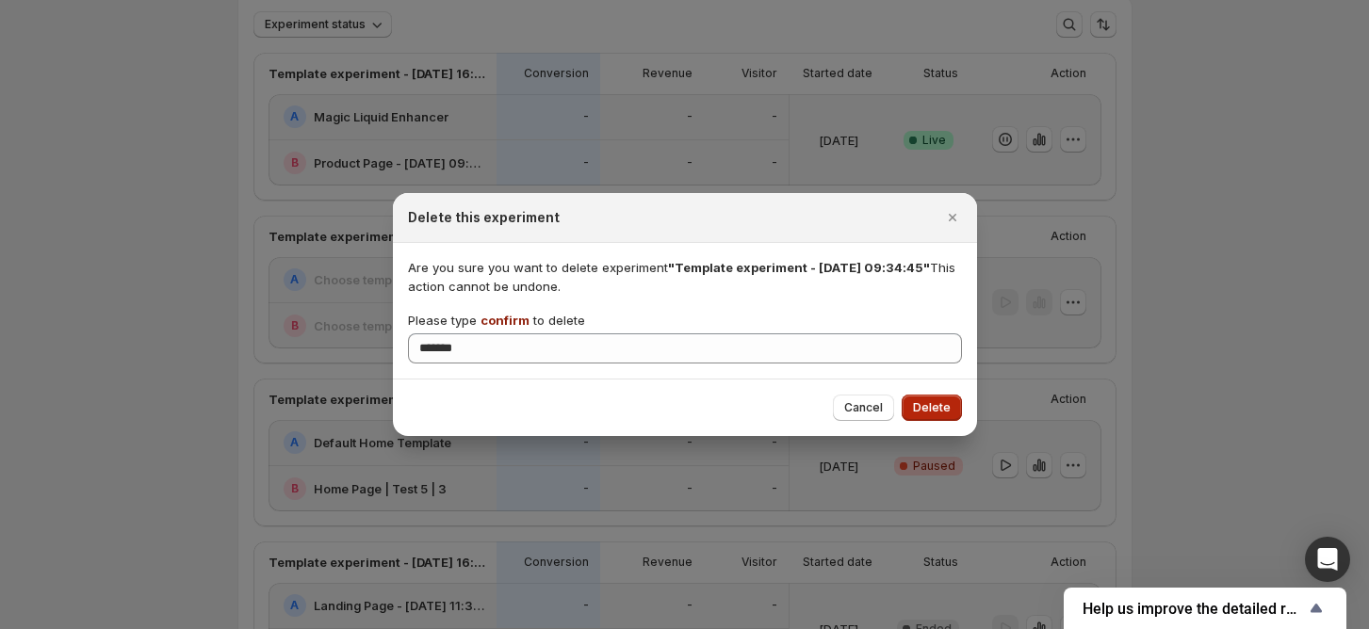
click at [934, 413] on span "Delete" at bounding box center [932, 407] width 38 height 15
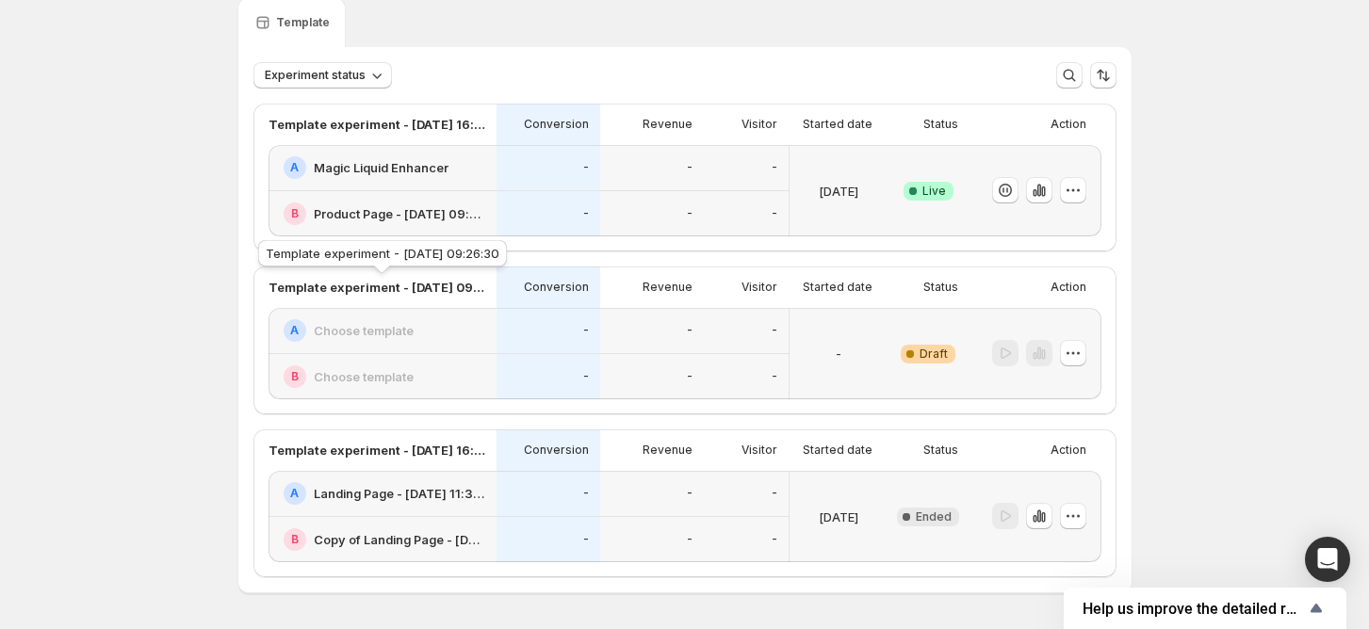
scroll to position [139, 0]
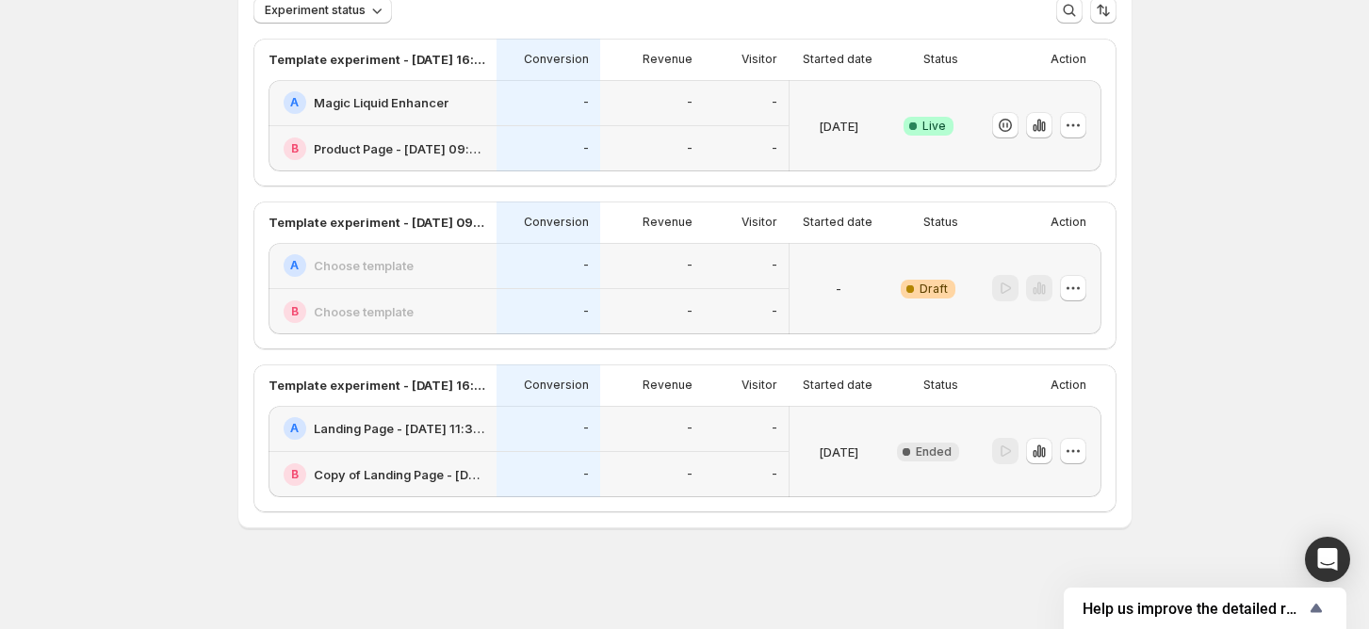
click at [399, 268] on h2 "Choose template" at bounding box center [364, 265] width 100 height 19
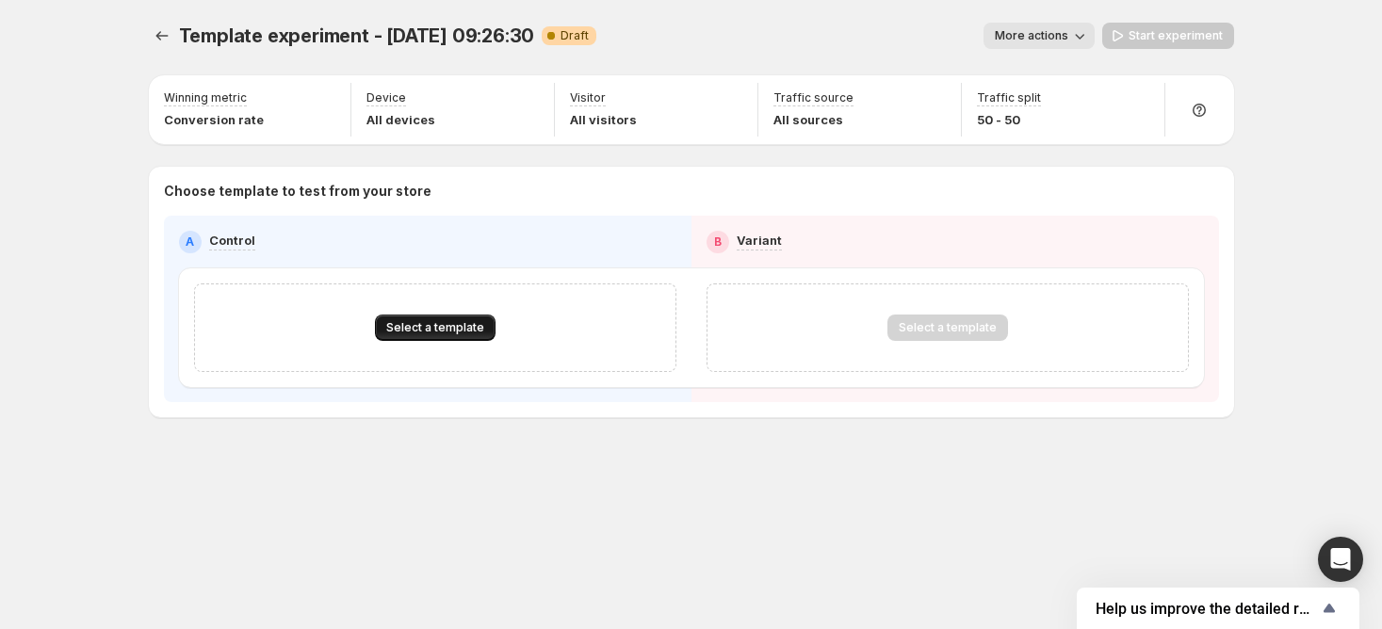
click at [409, 320] on span "Select a template" at bounding box center [435, 327] width 98 height 15
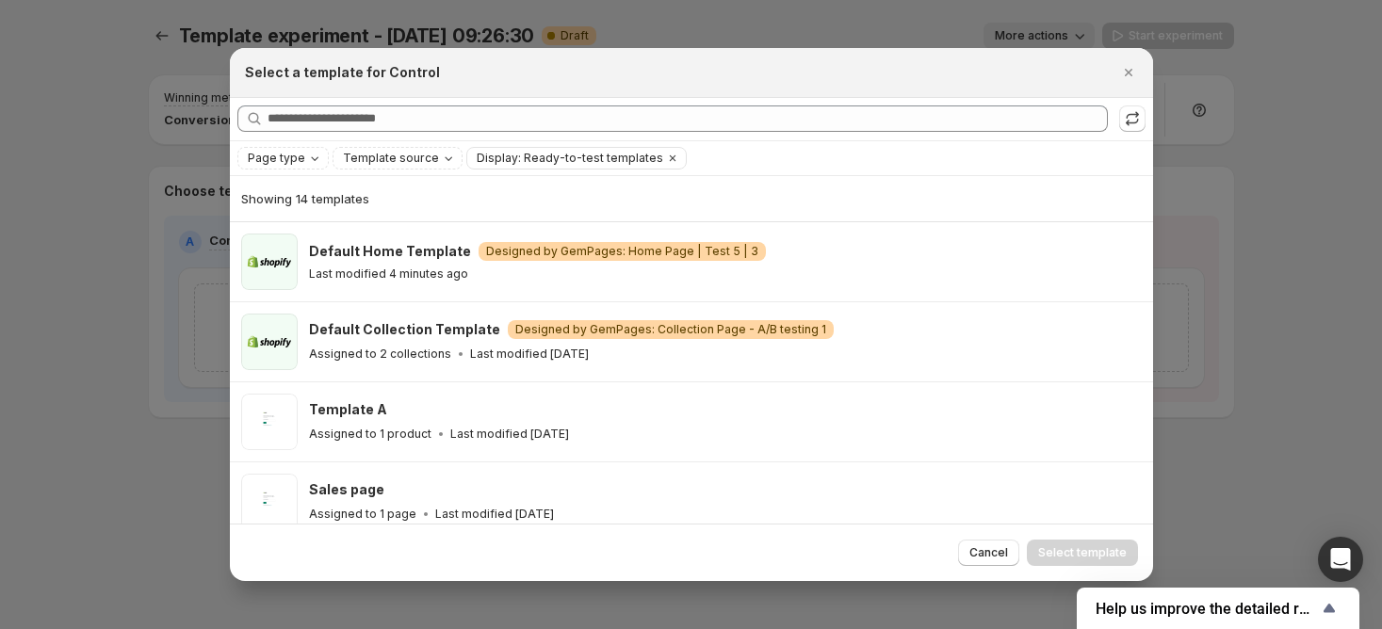
click at [127, 275] on div at bounding box center [691, 314] width 1382 height 629
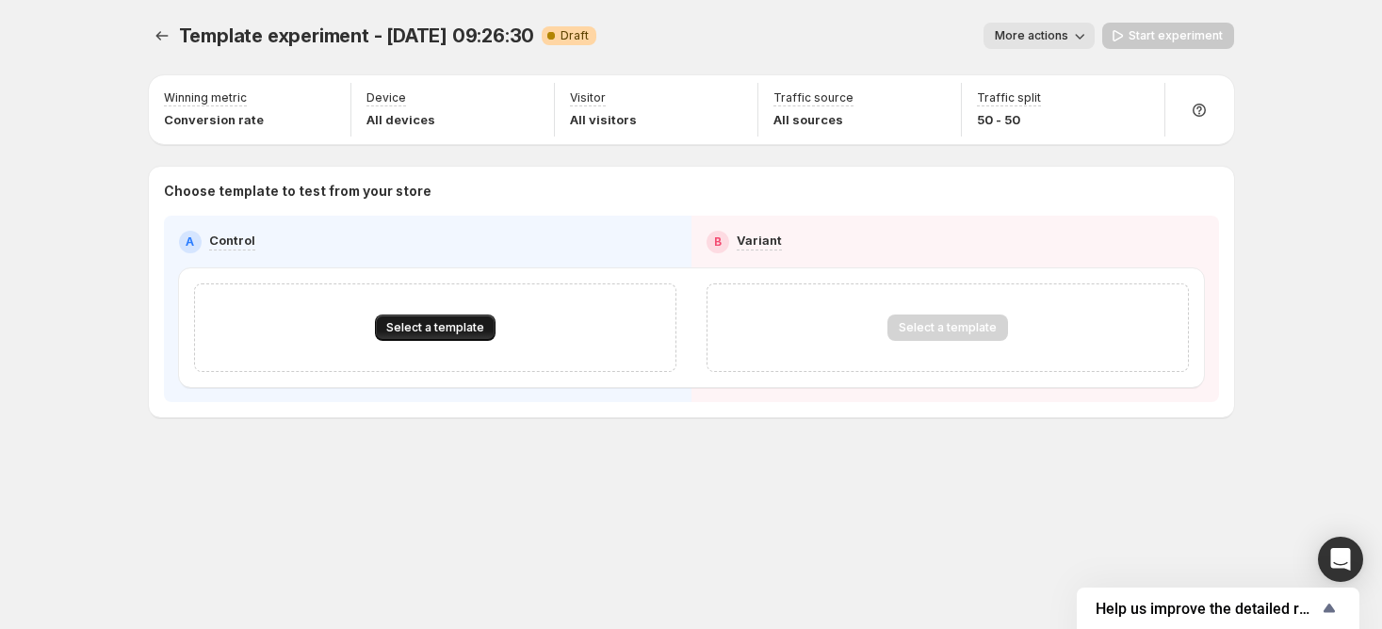
click at [405, 325] on span "Select a template" at bounding box center [435, 327] width 98 height 15
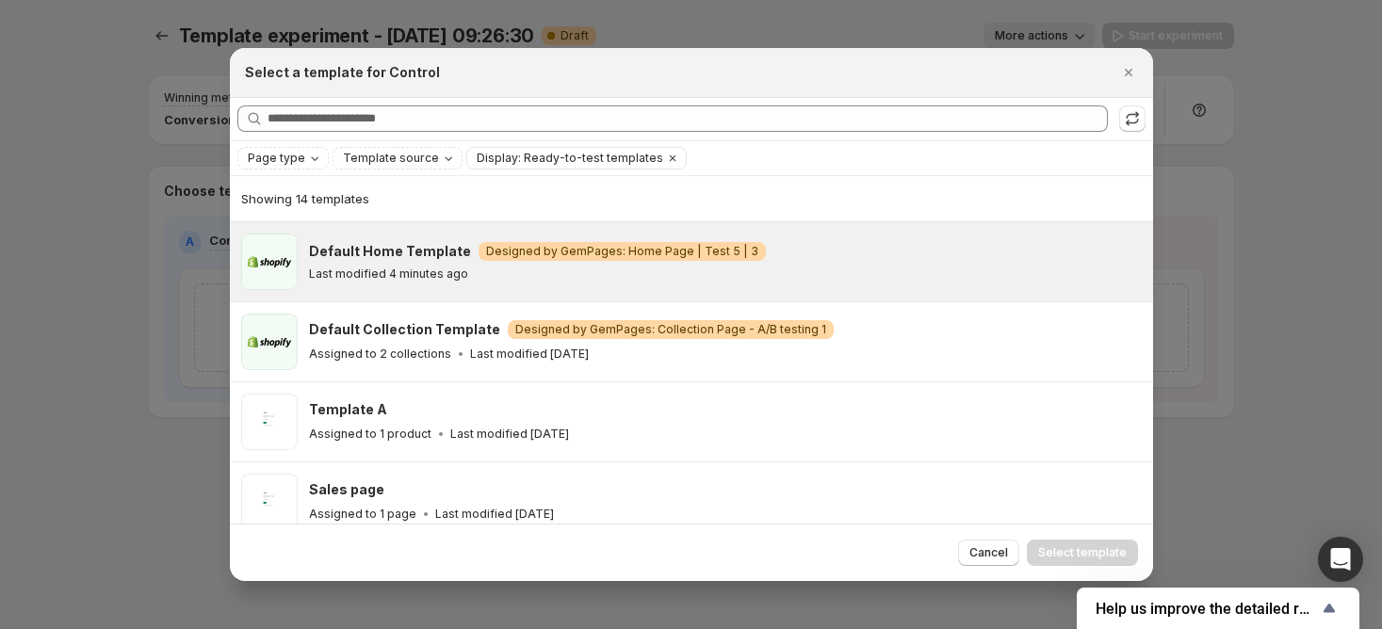
click at [564, 282] on div "Default Home Template Warning Designed by GemPages: Home Page | Test 5 | 3 Last…" at bounding box center [725, 262] width 833 height 57
drag, startPoint x: 1078, startPoint y: 560, endPoint x: 923, endPoint y: 560, distance: 154.5
click at [1078, 560] on span "Select template" at bounding box center [1082, 552] width 89 height 15
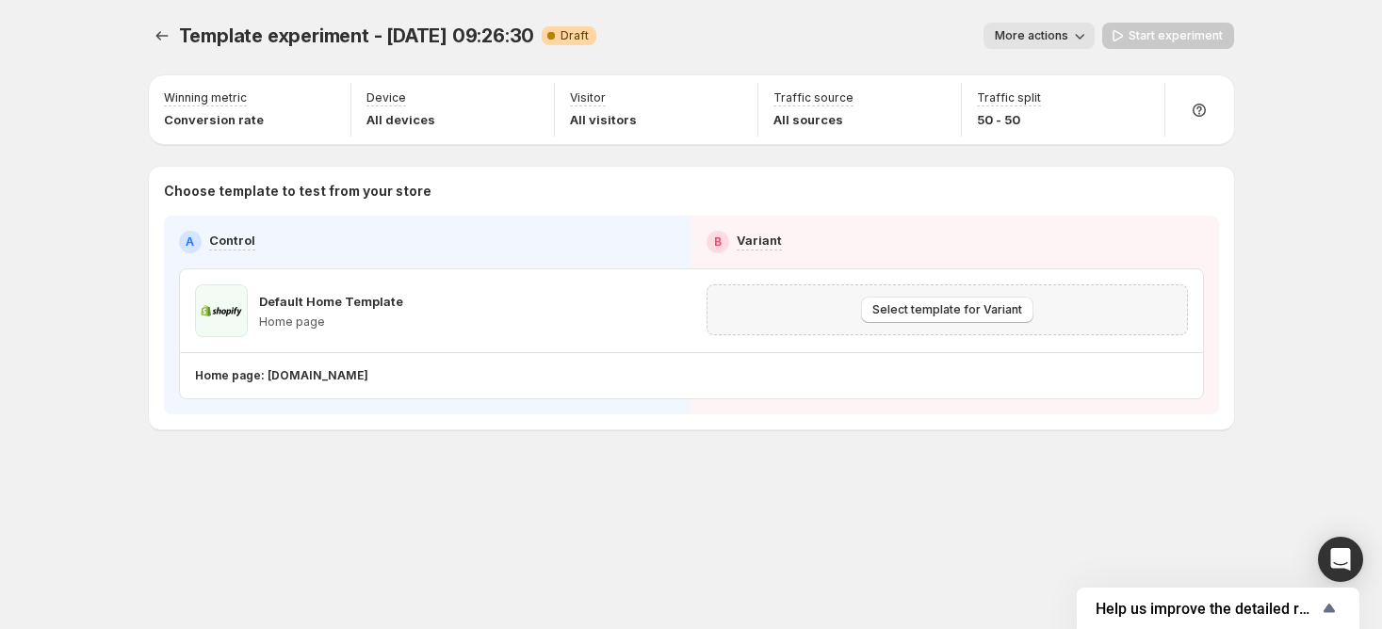
click at [926, 322] on div "Select template for Variant" at bounding box center [947, 310] width 481 height 51
click at [916, 320] on button "Select template for Variant" at bounding box center [947, 310] width 172 height 26
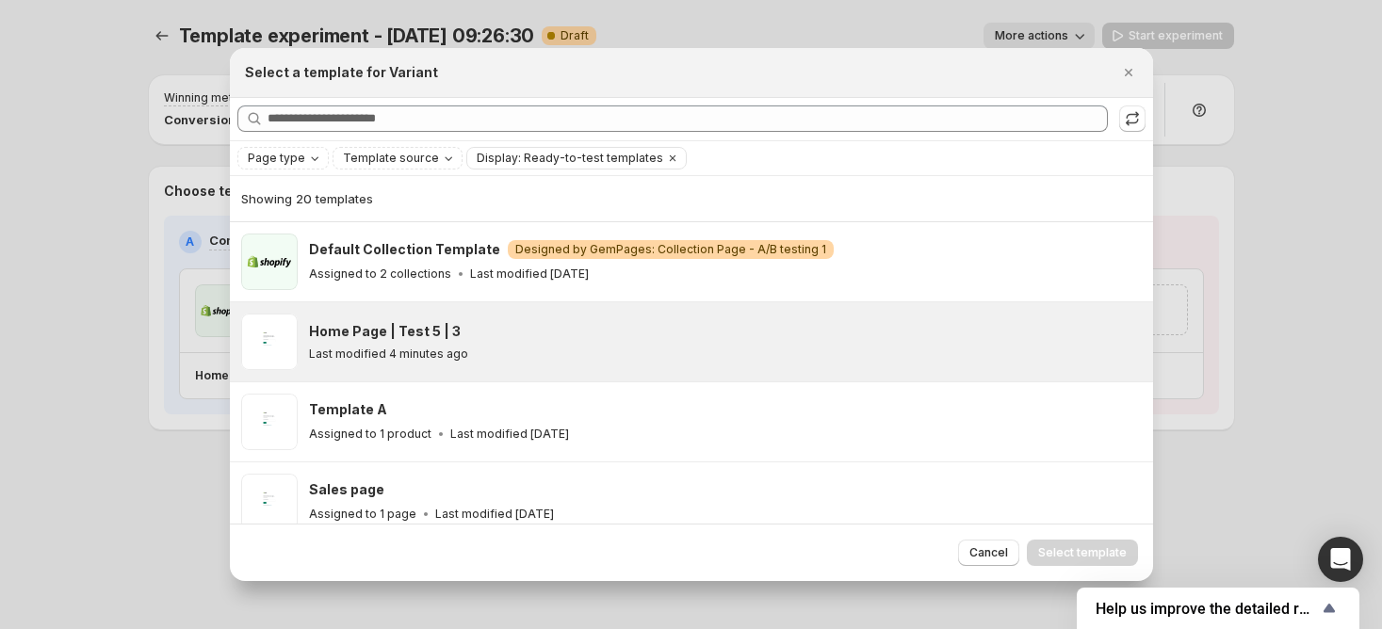
click at [380, 302] on div "Home Page | Test 5 | 3 Last modified 4 minutes ago" at bounding box center [691, 341] width 923 height 79
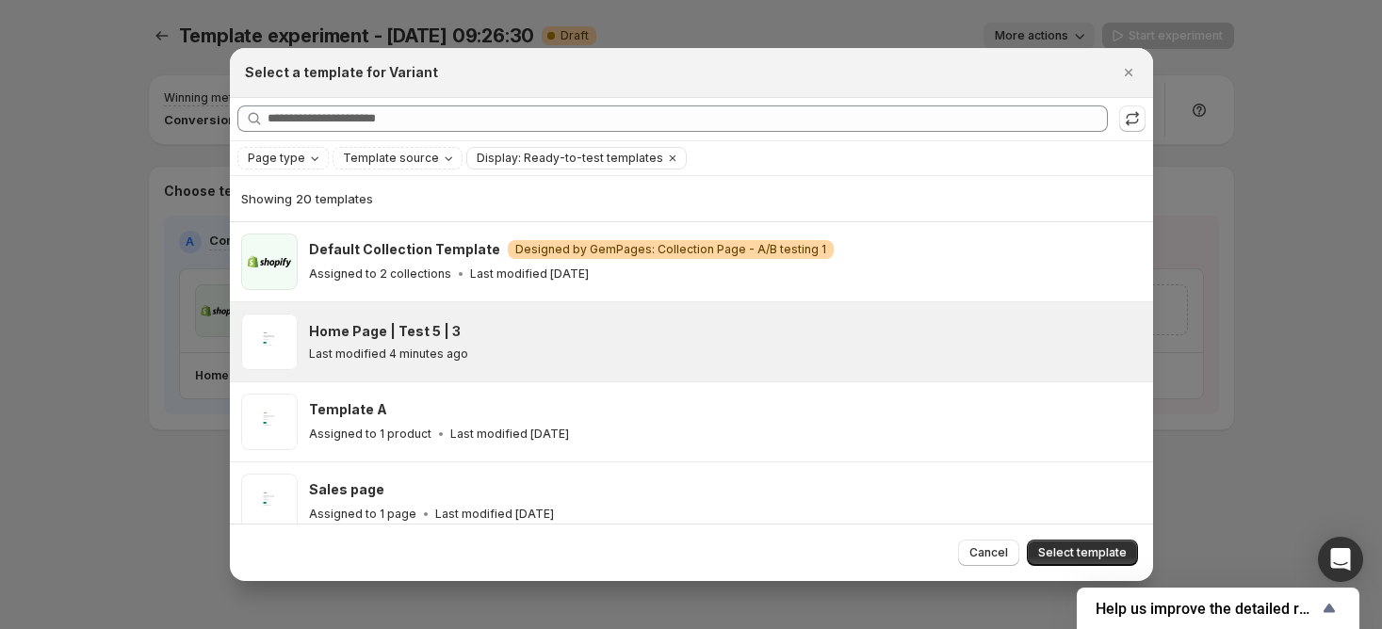
click at [1055, 547] on span "Select template" at bounding box center [1082, 552] width 89 height 15
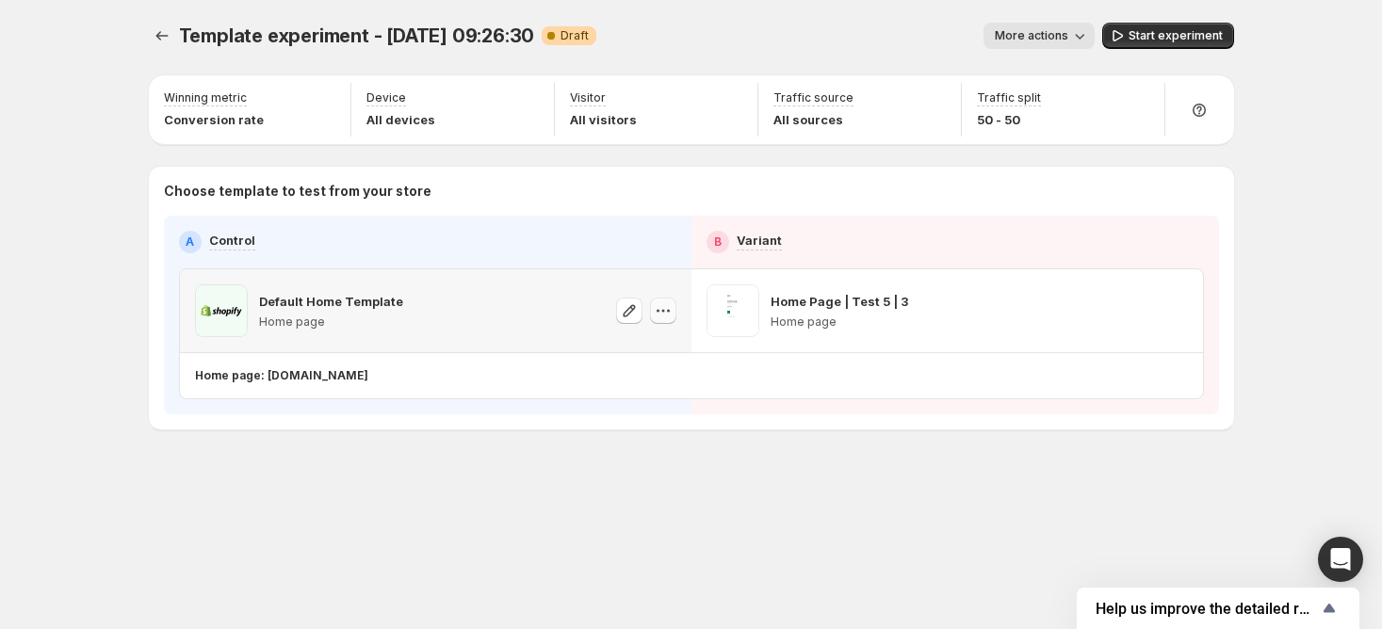
click at [651, 309] on button "button" at bounding box center [663, 311] width 26 height 26
click at [653, 337] on button "Change template" at bounding box center [665, 349] width 159 height 30
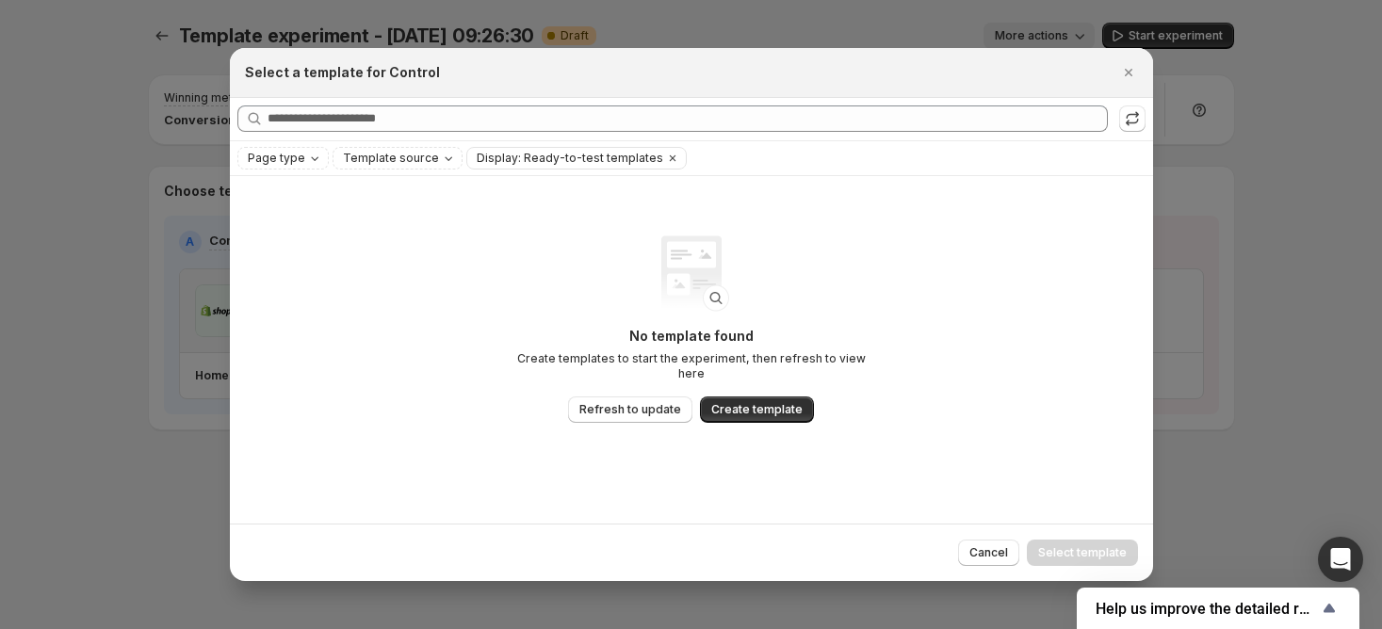
click at [81, 234] on div at bounding box center [691, 314] width 1382 height 629
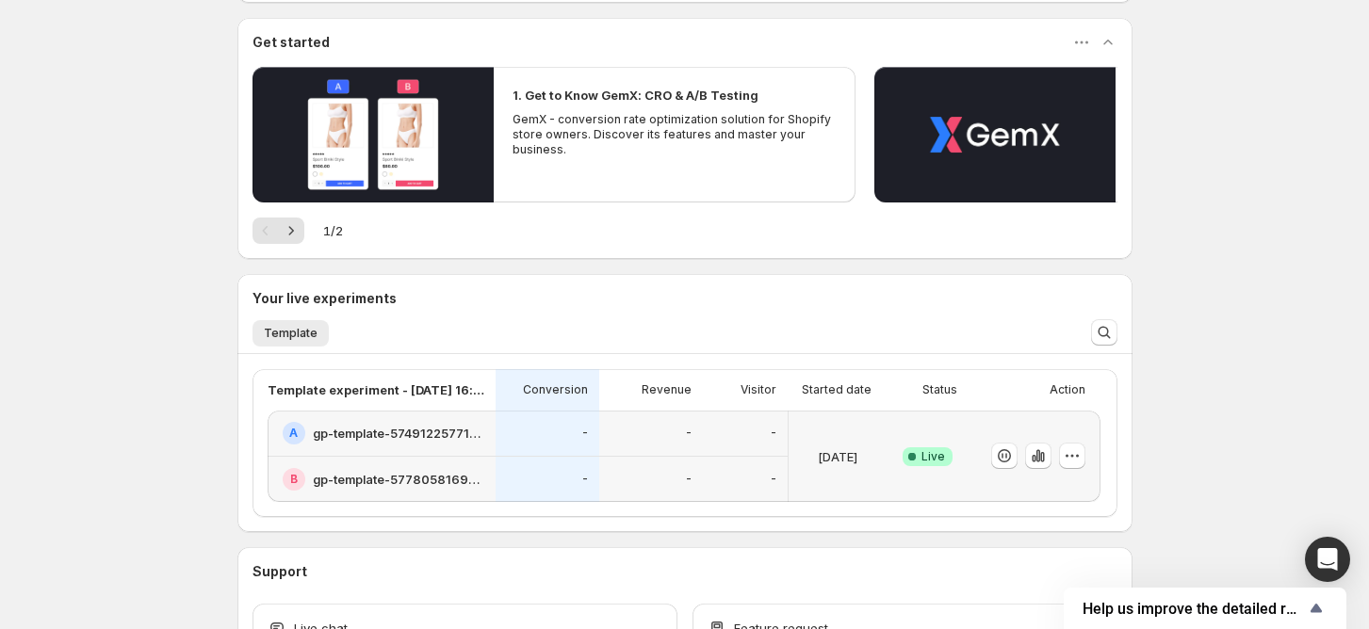
scroll to position [295, 0]
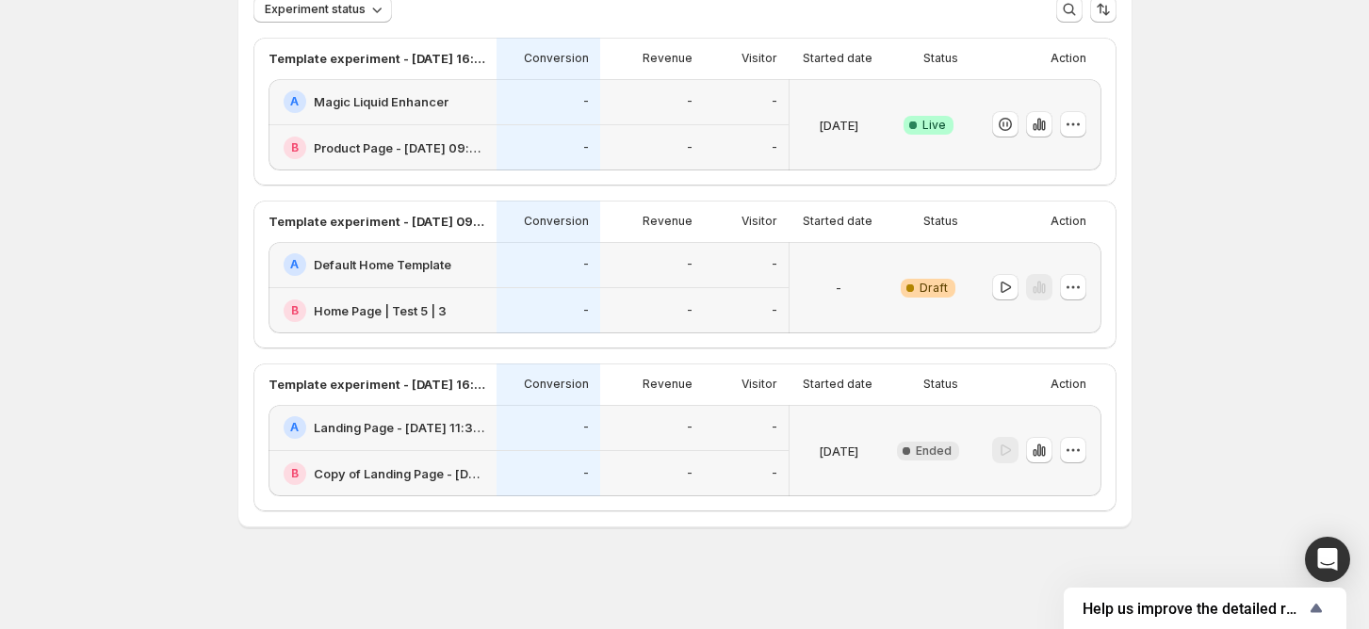
scroll to position [139, 0]
click at [583, 280] on div "-" at bounding box center [549, 266] width 104 height 46
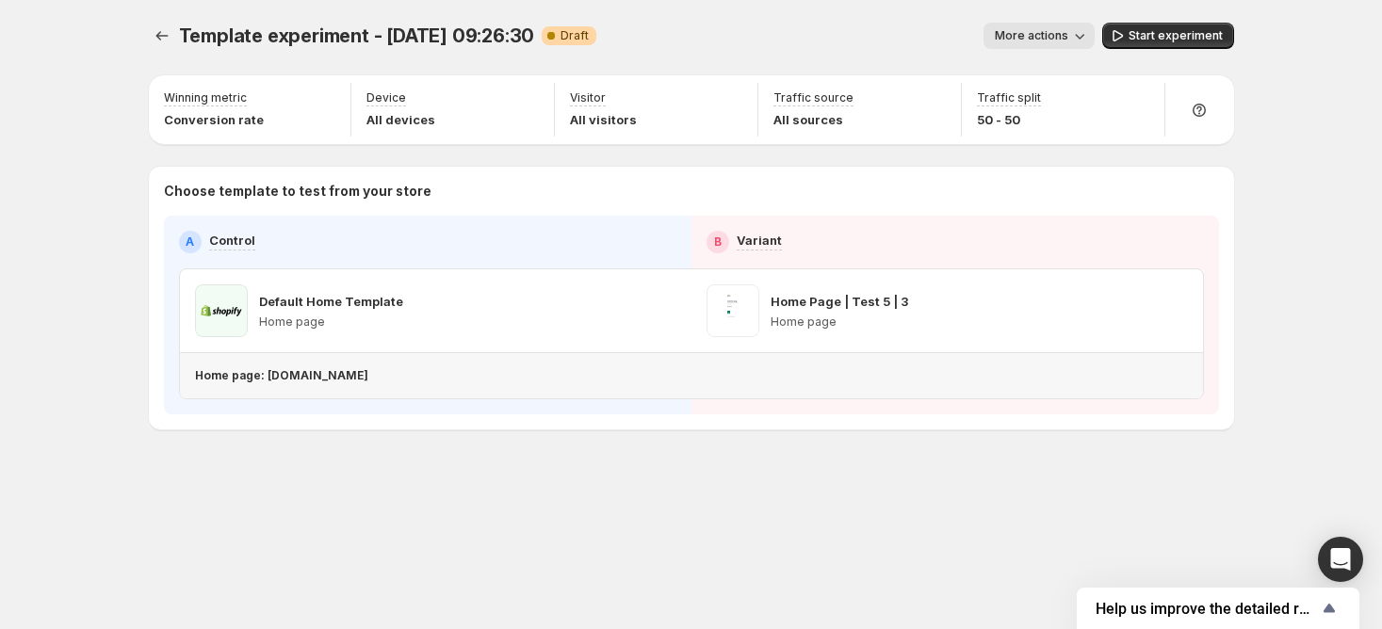
click at [368, 382] on p "Home page: [DOMAIN_NAME]" at bounding box center [281, 375] width 173 height 15
click at [1123, 41] on icon "button" at bounding box center [1117, 35] width 19 height 19
click at [368, 378] on p "Home page: [DOMAIN_NAME]" at bounding box center [281, 375] width 173 height 15
click at [368, 379] on p "Home page: [DOMAIN_NAME]" at bounding box center [281, 375] width 173 height 15
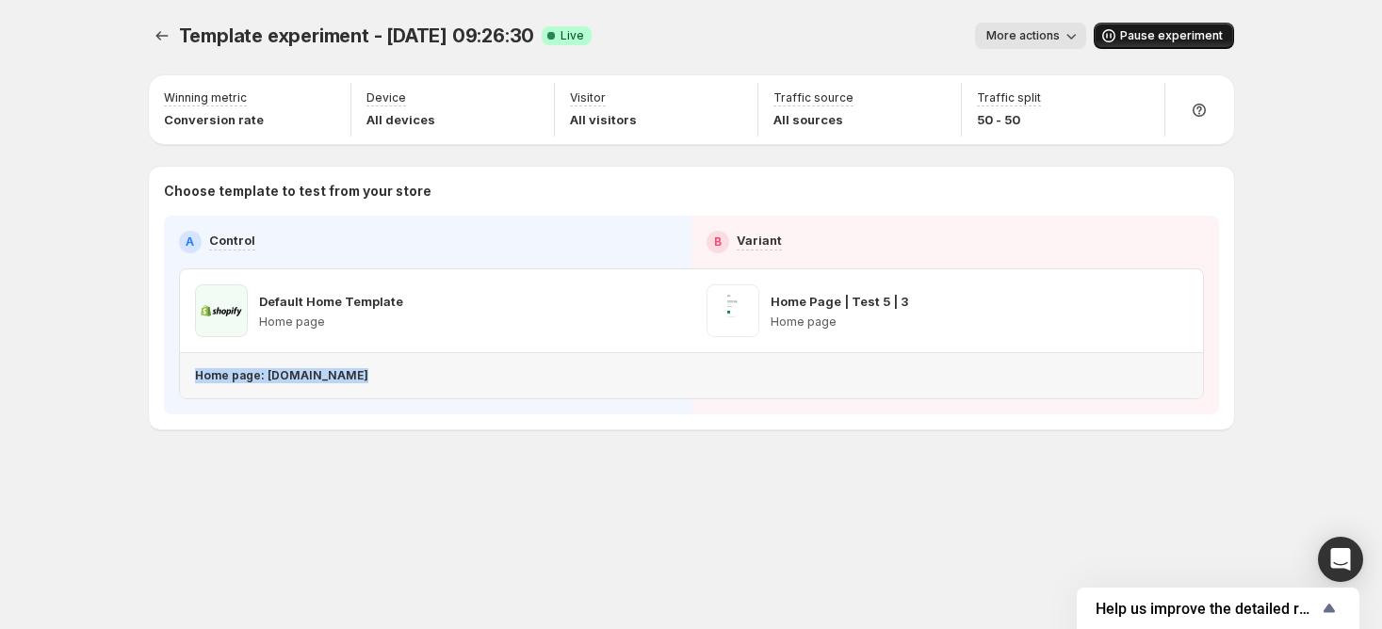
click at [368, 379] on p "Home page: [DOMAIN_NAME]" at bounding box center [281, 375] width 173 height 15
click at [501, 301] on div "Default Home Template Home page" at bounding box center [435, 311] width 481 height 53
click at [656, 304] on icon "button" at bounding box center [663, 310] width 19 height 19
drag, startPoint x: 610, startPoint y: 478, endPoint x: 622, endPoint y: 405, distance: 73.6
click at [609, 479] on div "Template experiment - [DATE] 09:26:30. This page is ready Template experiment -…" at bounding box center [691, 265] width 1131 height 531
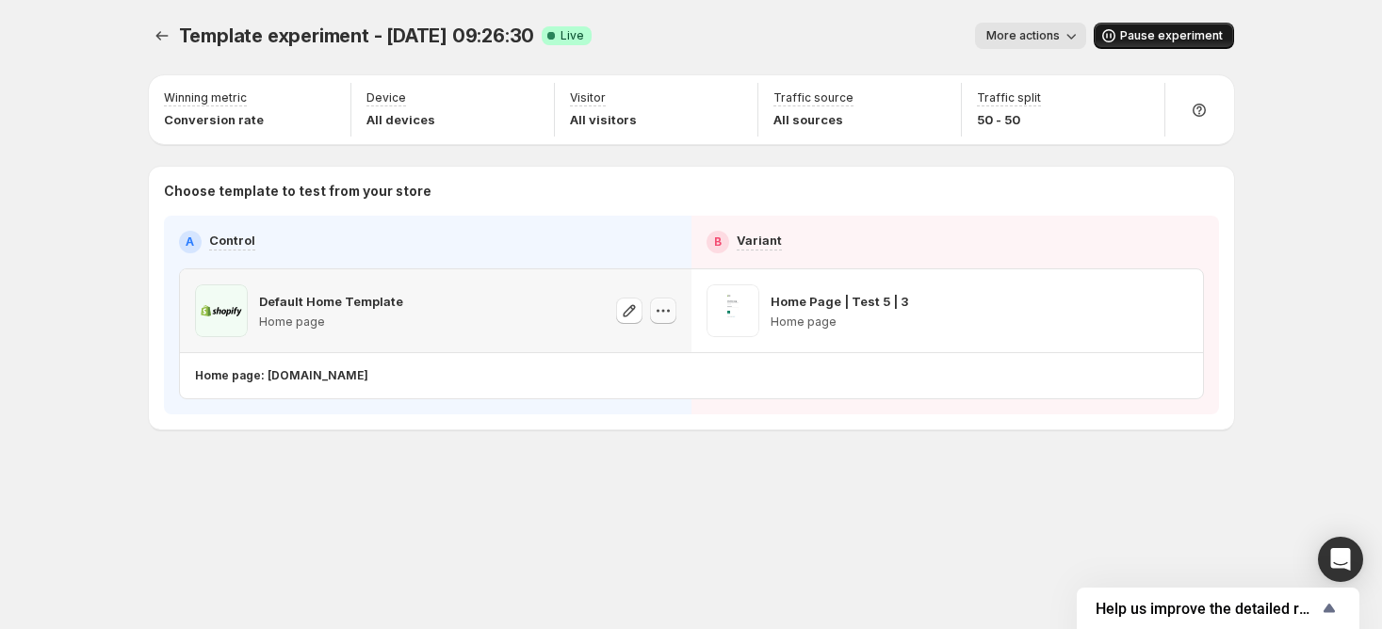
click at [670, 308] on icon "button" at bounding box center [663, 310] width 19 height 19
click at [607, 498] on div "Template experiment - [DATE] 09:26:30. This page is ready Template experiment -…" at bounding box center [691, 265] width 1131 height 531
drag, startPoint x: 264, startPoint y: 379, endPoint x: 499, endPoint y: 377, distance: 235.5
click at [499, 377] on div "Home page: [DOMAIN_NAME]" at bounding box center [687, 375] width 985 height 15
copy p "[DOMAIN_NAME]"
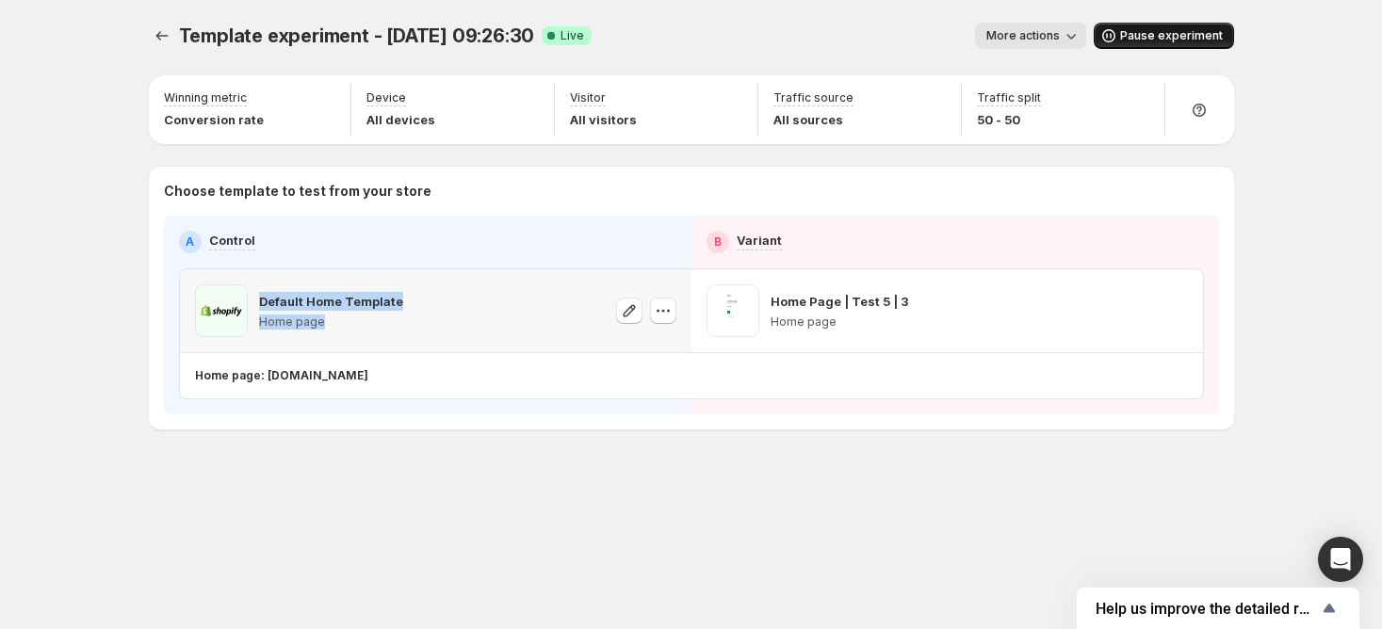
drag, startPoint x: 357, startPoint y: 314, endPoint x: 257, endPoint y: 305, distance: 100.2
click at [259, 305] on div "Default Home Template Home page" at bounding box center [331, 311] width 144 height 53
click at [256, 305] on div "Default Home Template Home page" at bounding box center [299, 311] width 208 height 53
click at [253, 302] on div "Default Home Template Home page" at bounding box center [299, 311] width 208 height 53
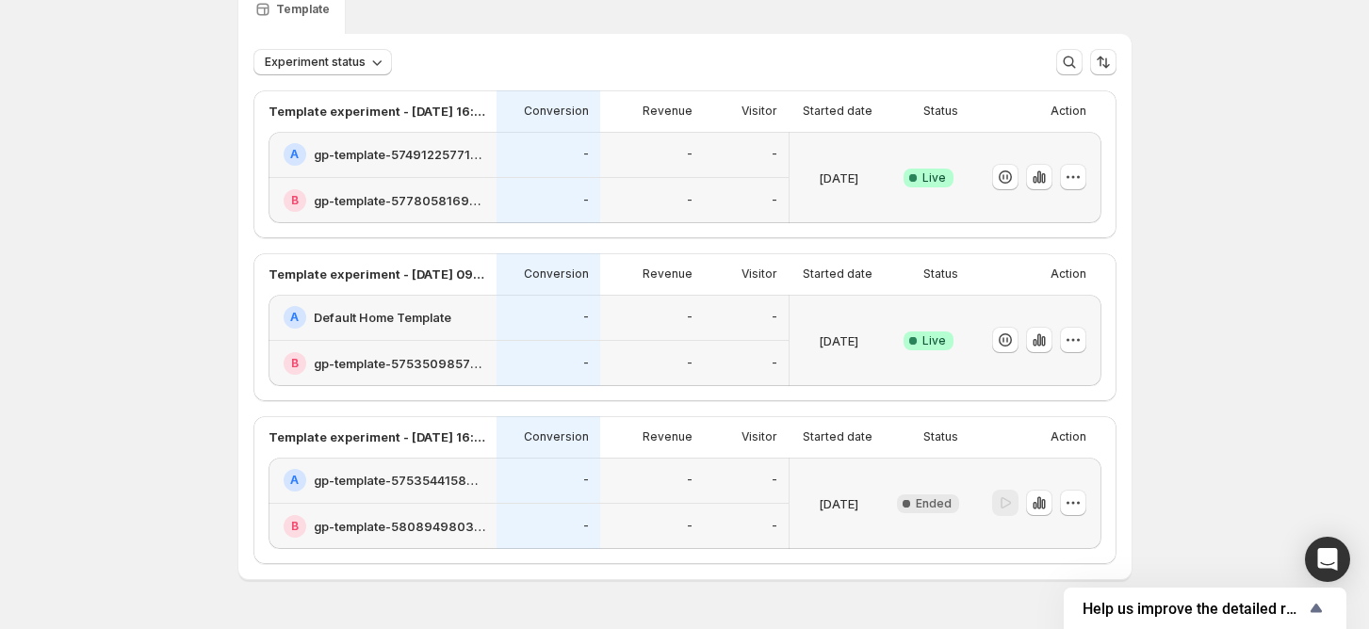
scroll to position [125, 0]
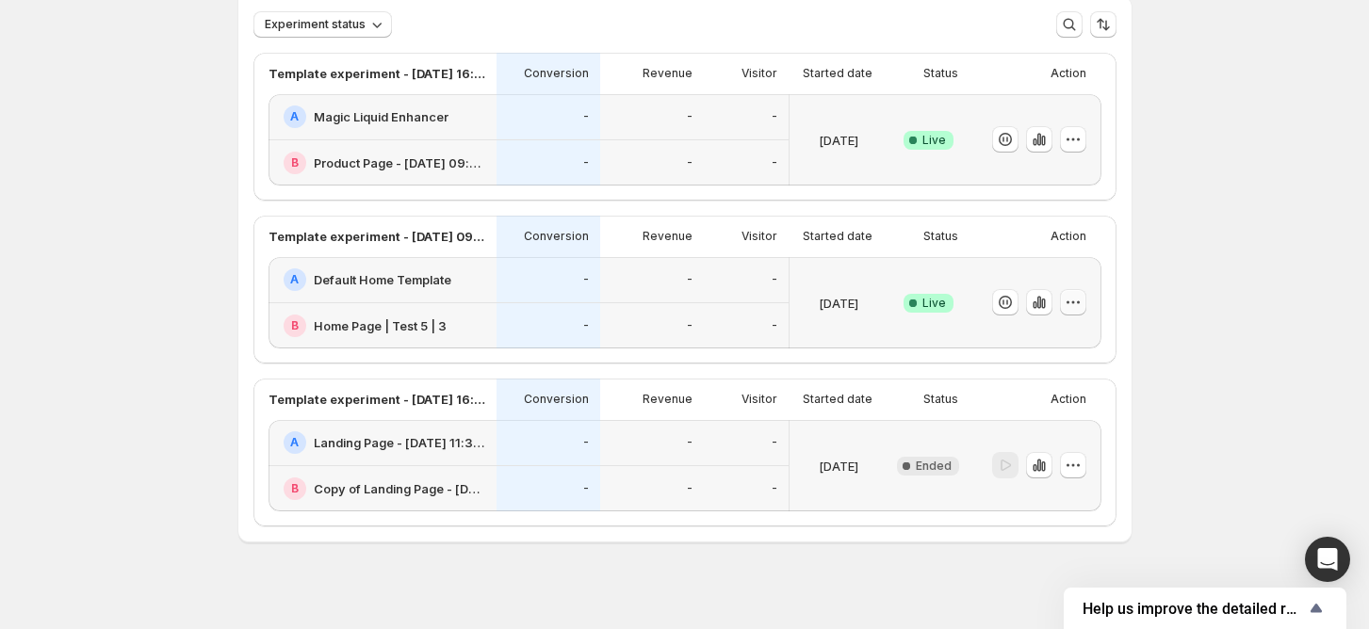
click at [1082, 302] on icon "button" at bounding box center [1073, 302] width 19 height 19
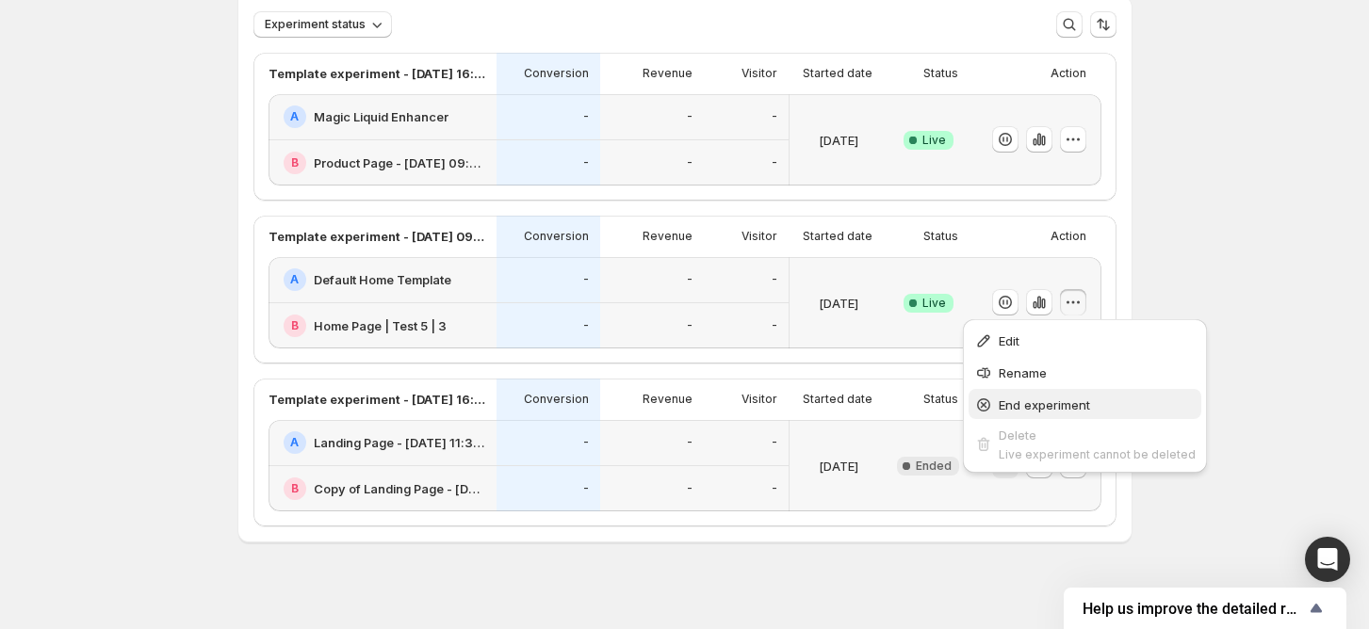
click at [1036, 404] on span "End experiment" at bounding box center [1044, 405] width 91 height 15
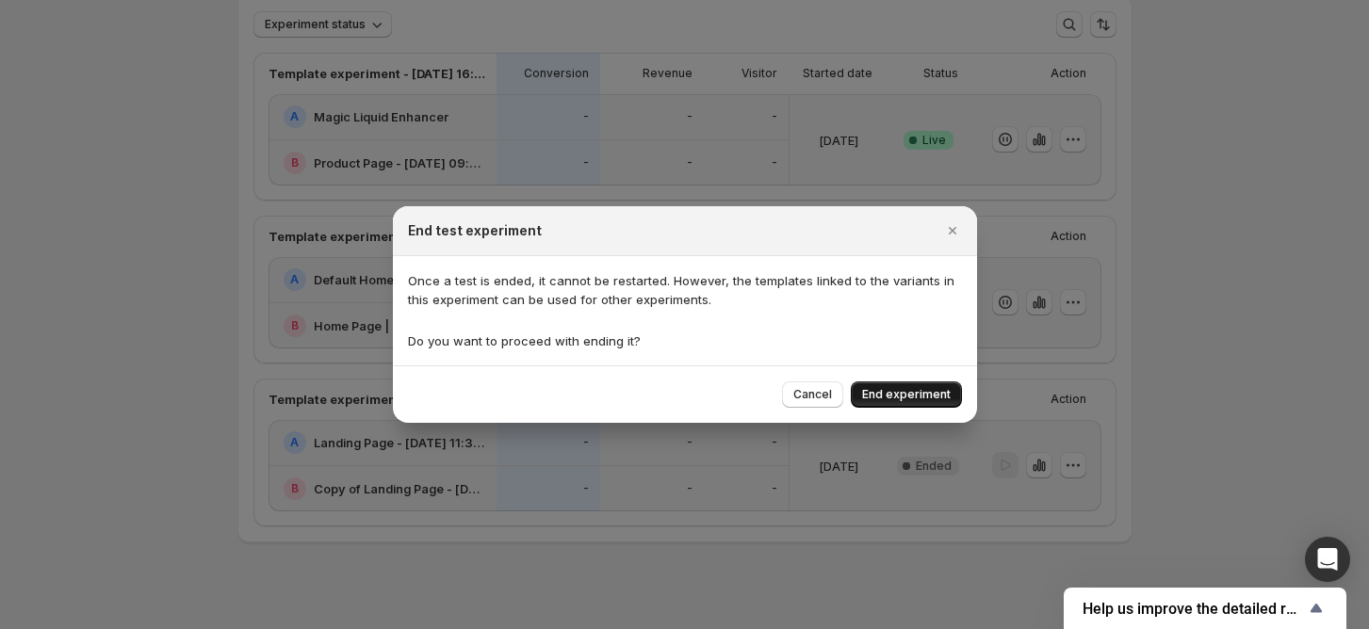
click at [898, 389] on span "End experiment" at bounding box center [906, 394] width 89 height 15
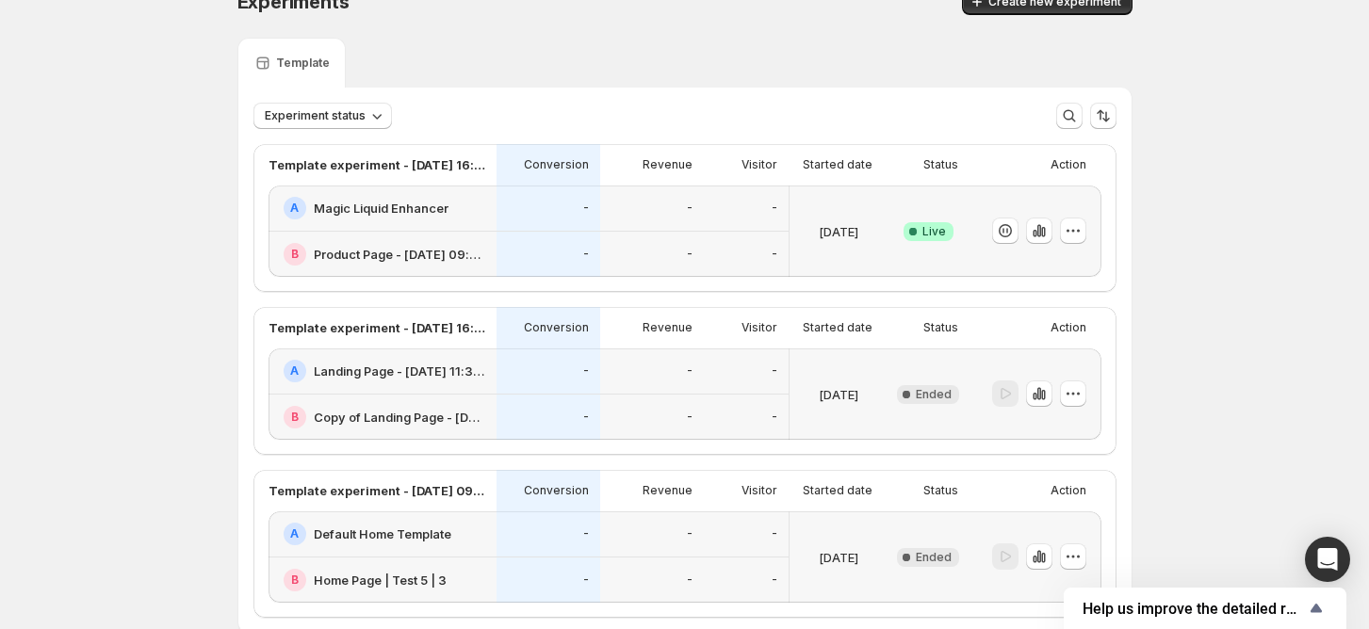
scroll to position [0, 0]
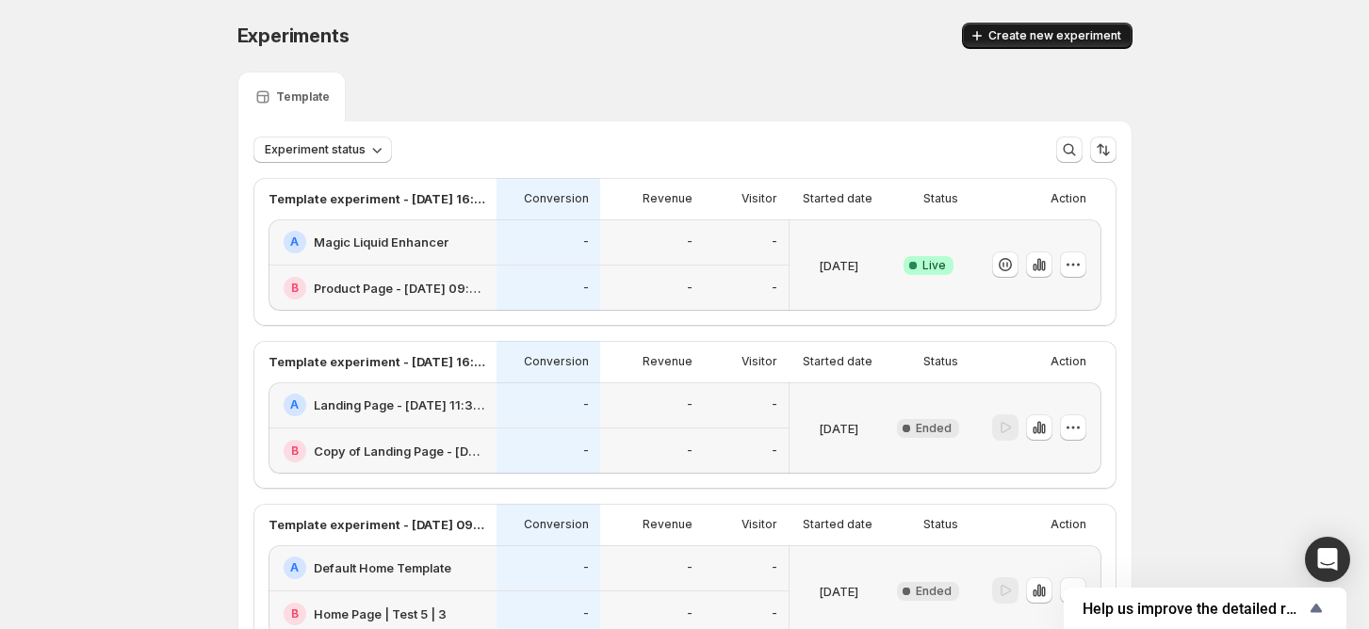
click at [1059, 38] on span "Create new experiment" at bounding box center [1054, 35] width 133 height 15
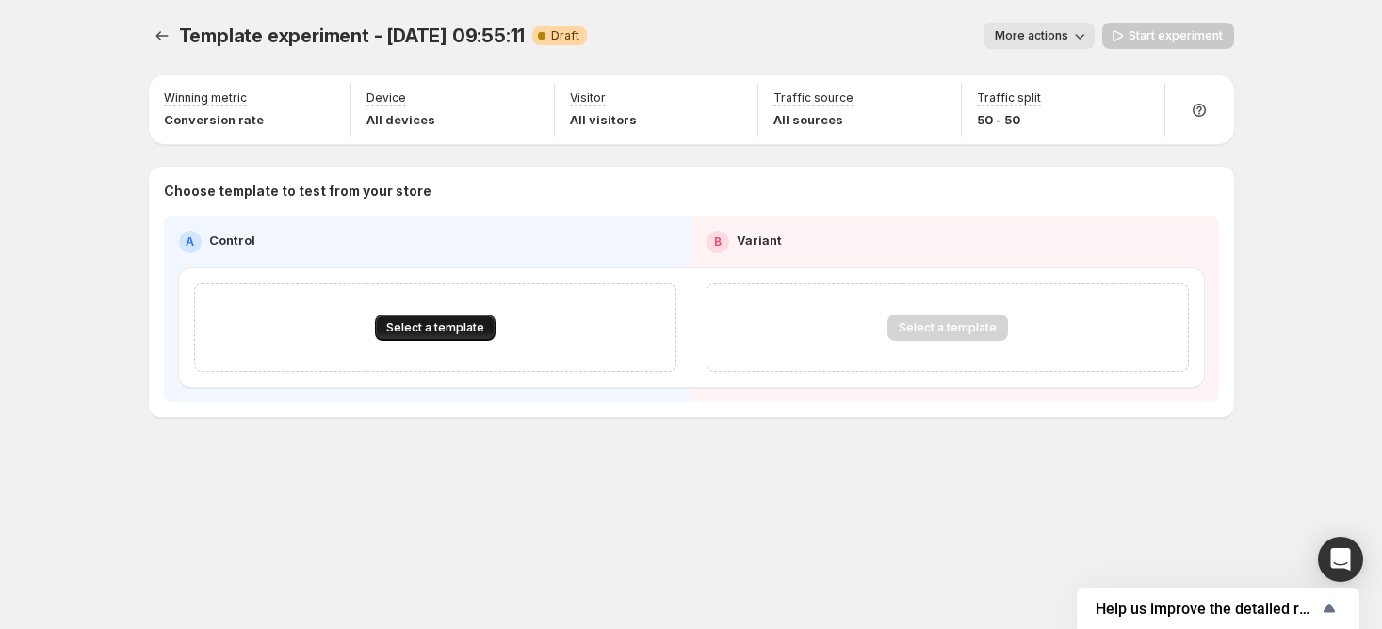
click at [424, 321] on span "Select a template" at bounding box center [435, 327] width 98 height 15
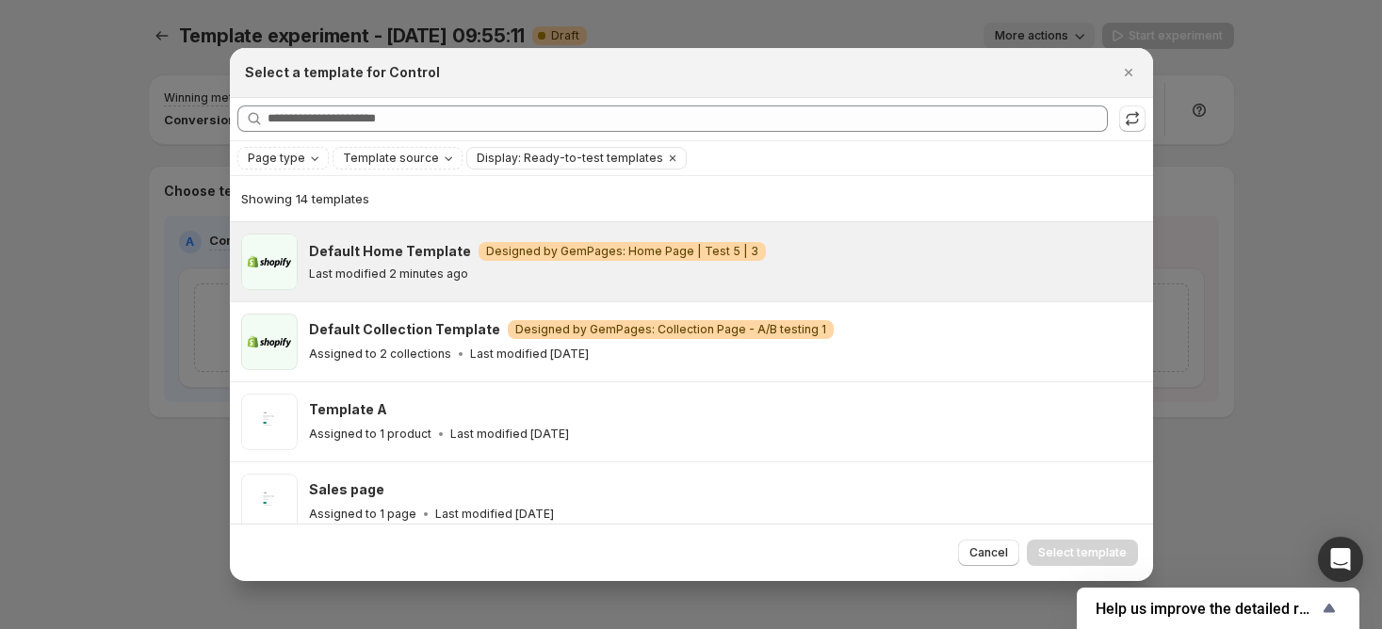
click at [415, 268] on p "Last modified 2 minutes ago" at bounding box center [388, 274] width 159 height 15
click at [1078, 546] on span "Select template" at bounding box center [1082, 552] width 89 height 15
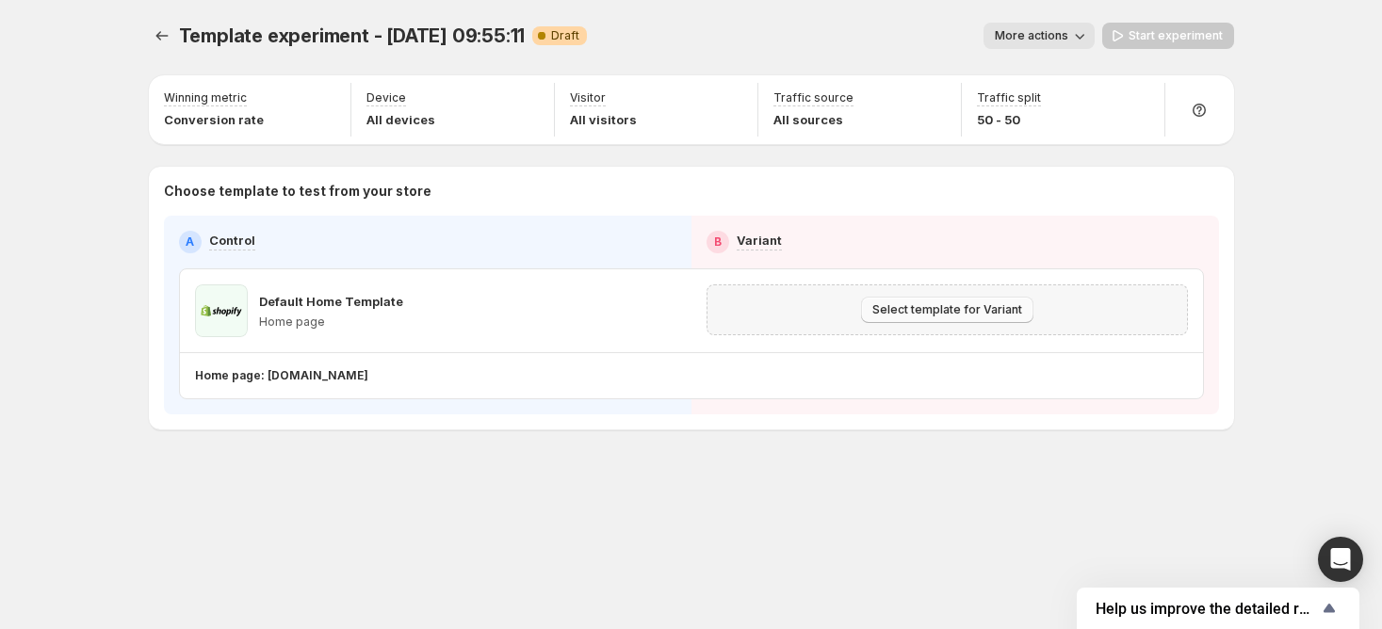
click at [942, 301] on button "Select template for Variant" at bounding box center [947, 310] width 172 height 26
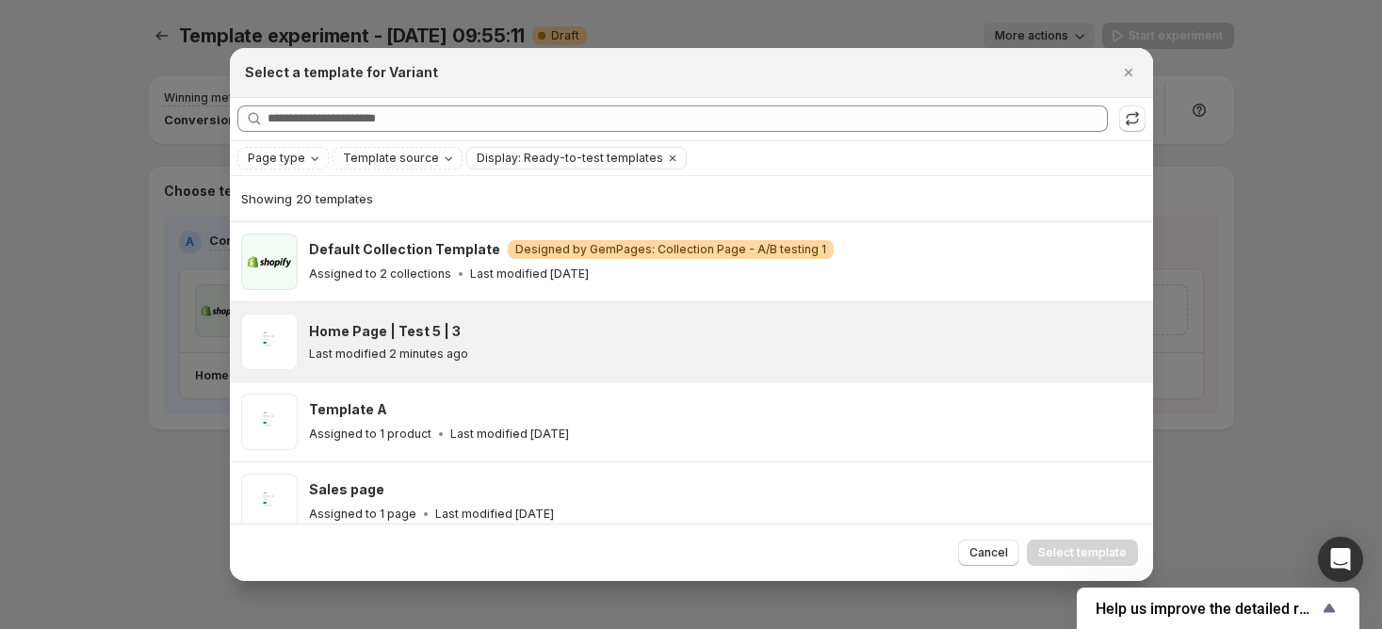
click at [698, 354] on div "Last modified 2 minutes ago" at bounding box center [722, 354] width 827 height 15
click at [1063, 541] on button "Select template" at bounding box center [1082, 553] width 111 height 26
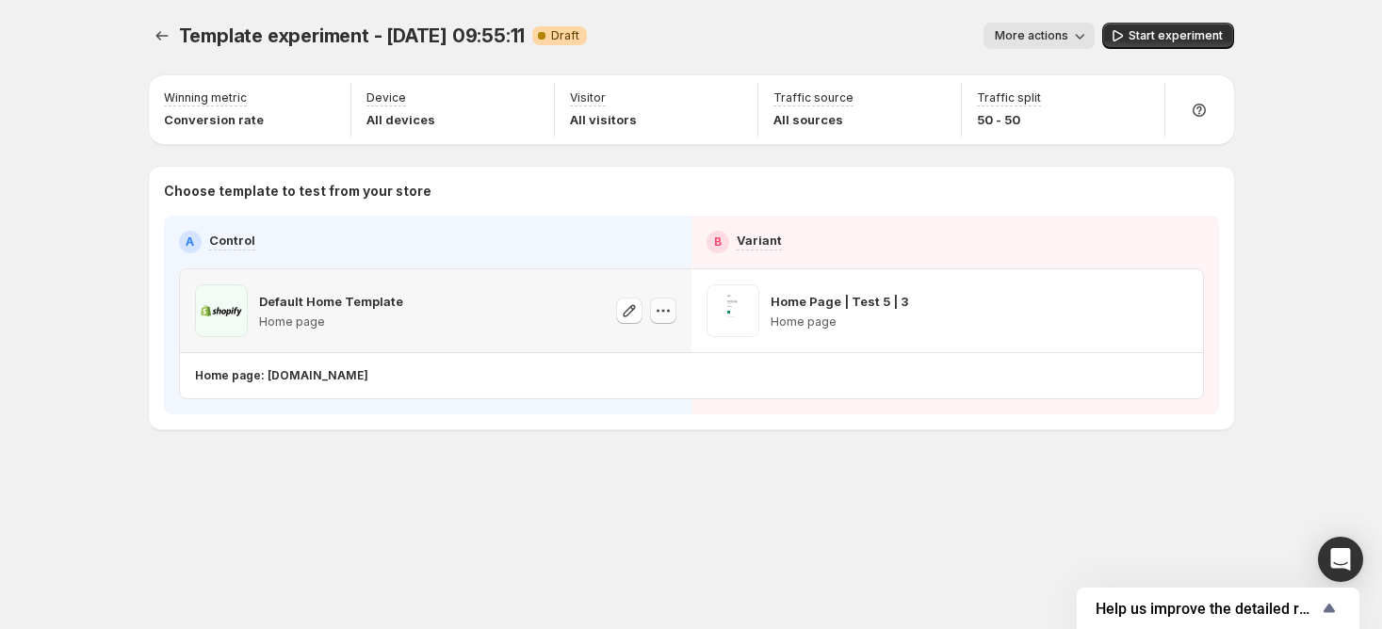
click at [659, 315] on icon "button" at bounding box center [663, 310] width 19 height 19
click at [653, 335] on button "Change template" at bounding box center [666, 349] width 163 height 30
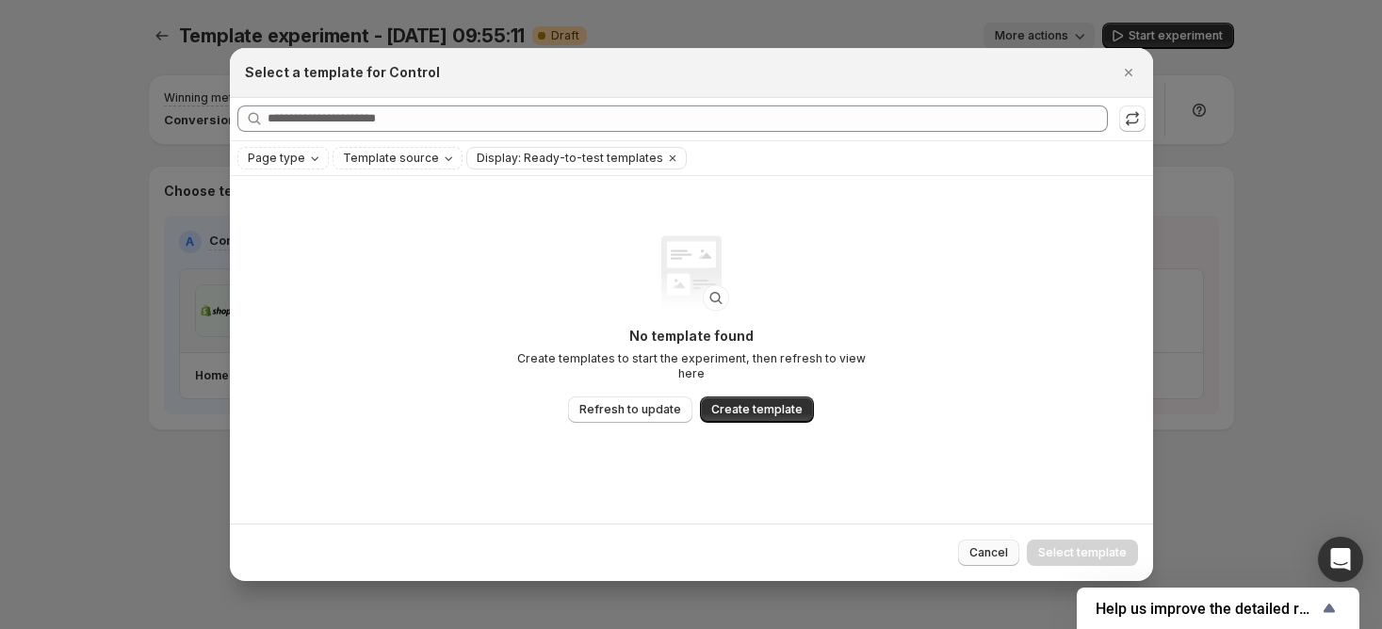
click at [1017, 554] on button "Cancel" at bounding box center [988, 553] width 61 height 26
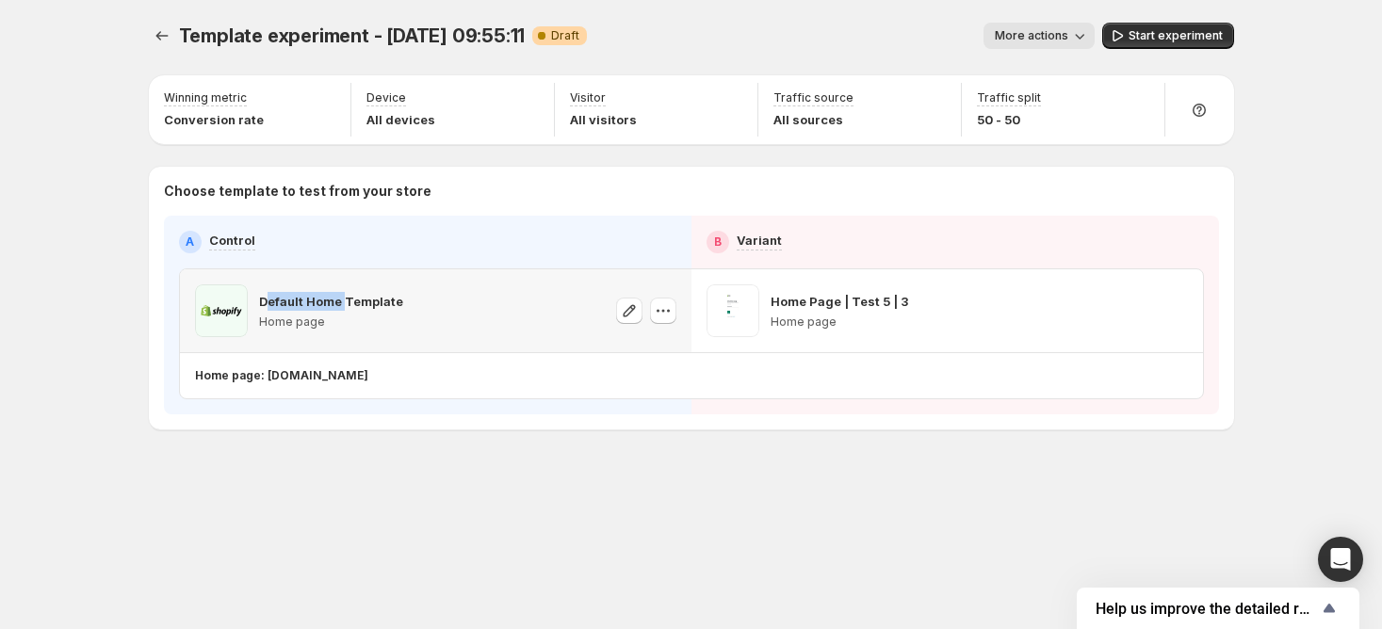
drag, startPoint x: 267, startPoint y: 307, endPoint x: 373, endPoint y: 305, distance: 106.5
click at [373, 305] on p "Default Home Template" at bounding box center [331, 301] width 144 height 19
click at [1146, 33] on span "Start experiment" at bounding box center [1176, 35] width 94 height 15
click at [627, 312] on icon "button" at bounding box center [629, 310] width 19 height 19
click at [1118, 34] on icon "button" at bounding box center [1108, 35] width 19 height 19
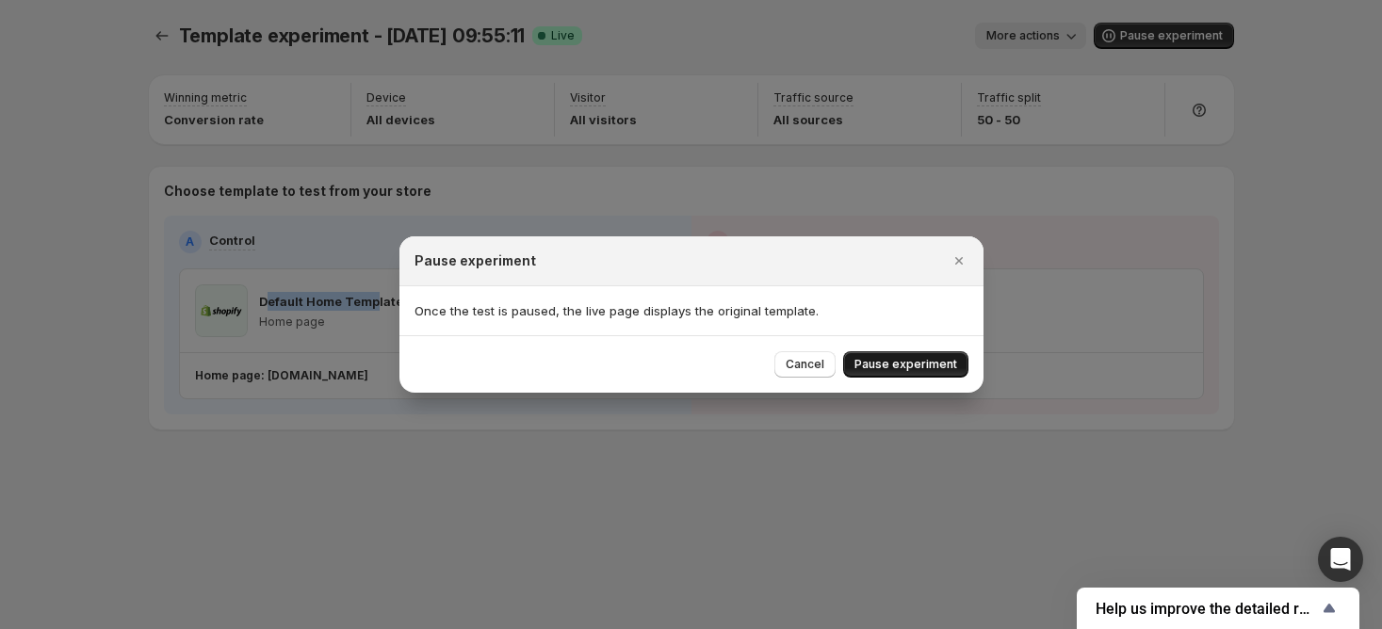
click at [945, 367] on span "Pause experiment" at bounding box center [906, 364] width 103 height 15
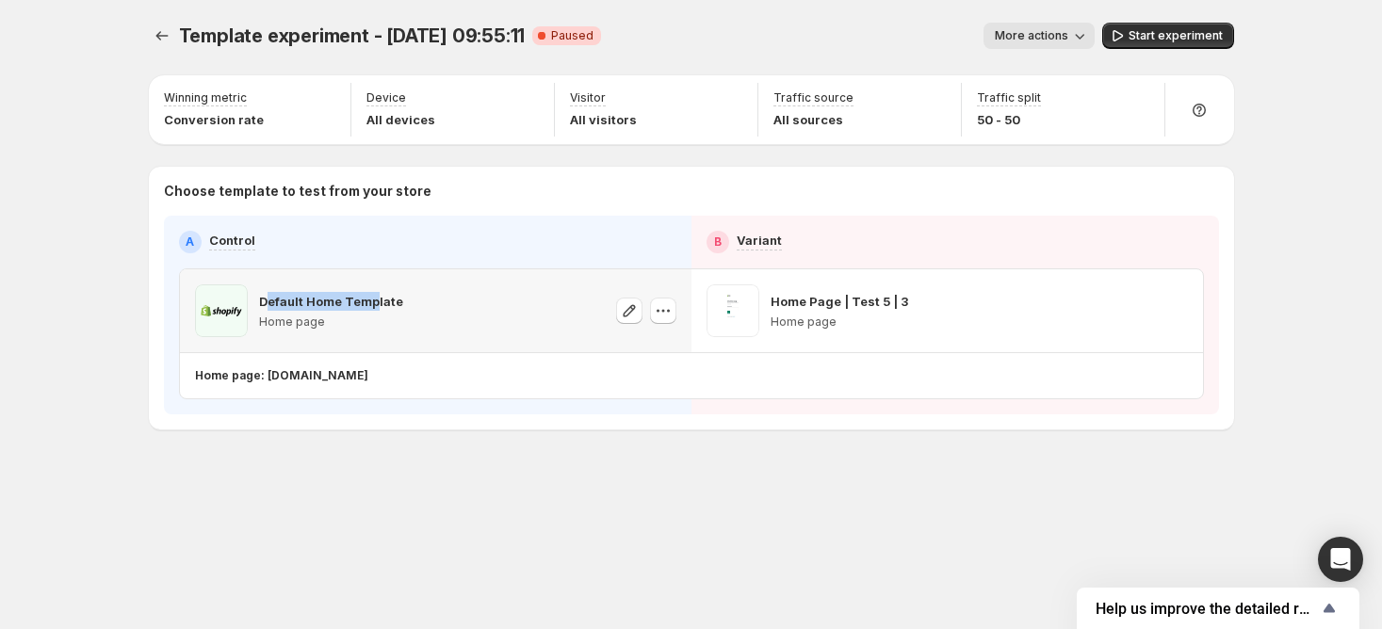
click at [264, 311] on div "Default Home Template Home page" at bounding box center [331, 311] width 144 height 53
drag, startPoint x: 254, startPoint y: 301, endPoint x: 398, endPoint y: 301, distance: 143.2
click at [398, 301] on div "Default Home Template Home page" at bounding box center [435, 311] width 481 height 53
drag, startPoint x: 424, startPoint y: 301, endPoint x: 410, endPoint y: 309, distance: 16.0
click at [426, 302] on div "Default Home Template Home page" at bounding box center [435, 311] width 481 height 53
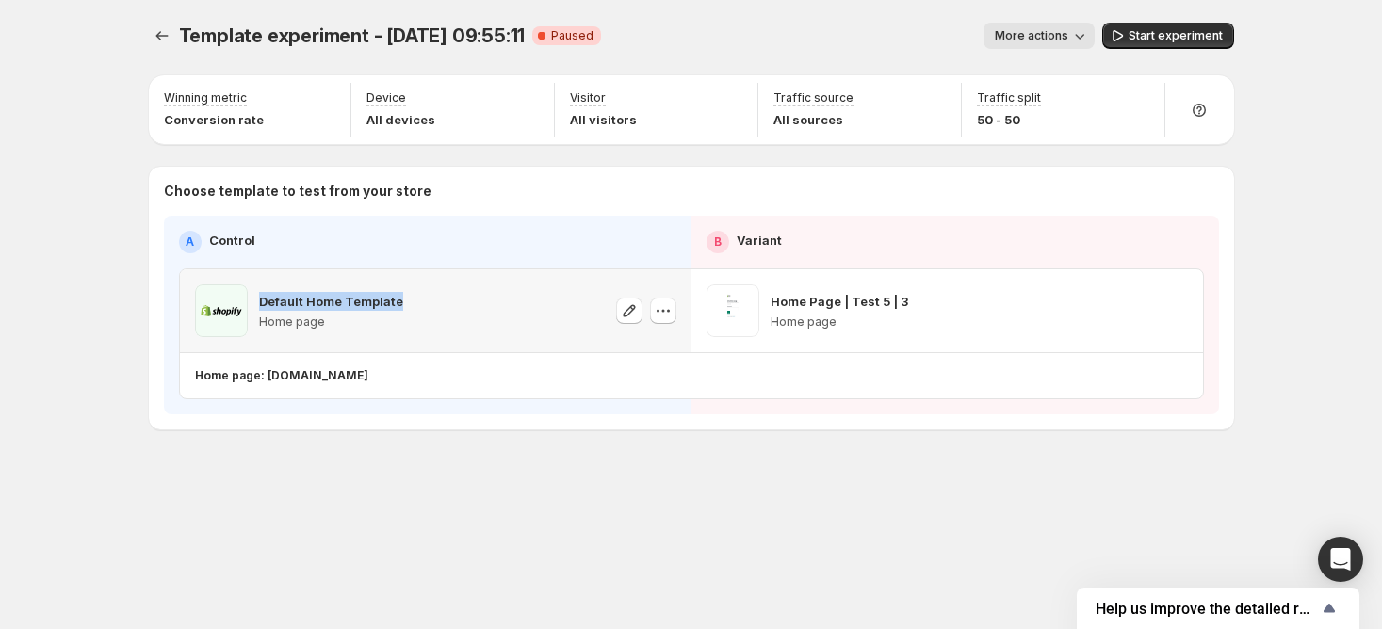
click at [353, 312] on div "Default Home Template Home page" at bounding box center [331, 311] width 144 height 53
click at [362, 299] on p "Default Home Template" at bounding box center [331, 301] width 144 height 19
click at [671, 308] on icon "button" at bounding box center [663, 310] width 19 height 19
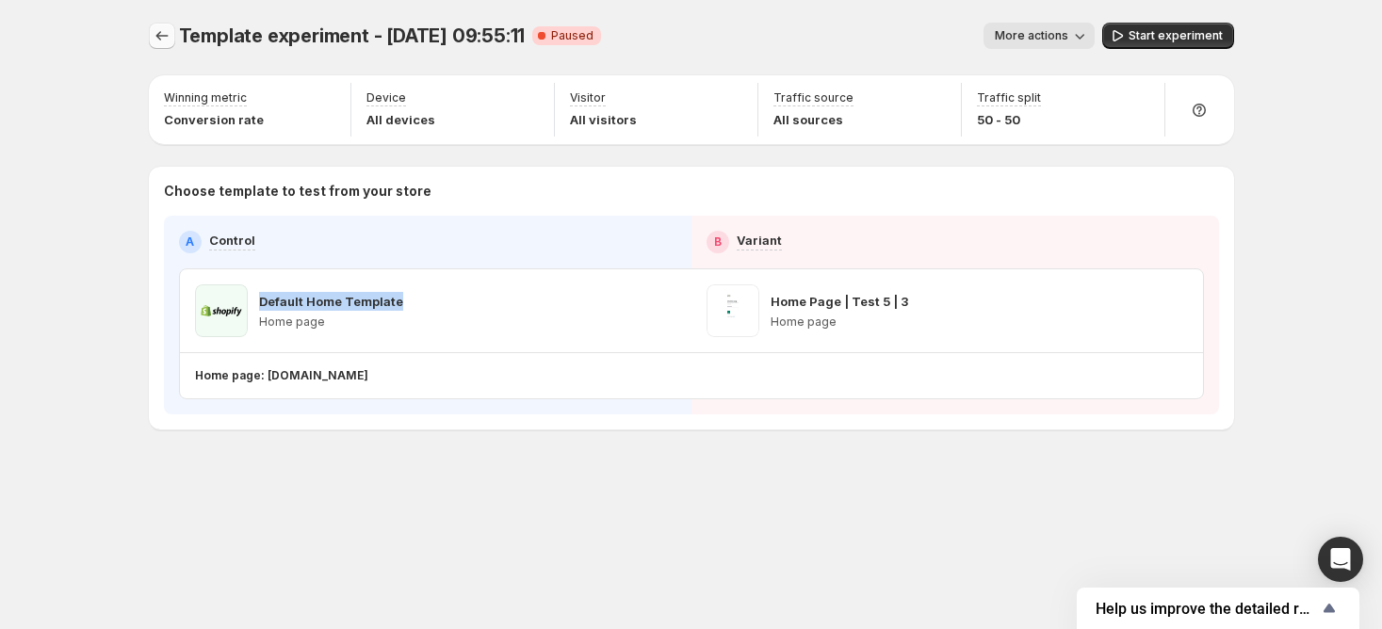
click at [159, 27] on icon "Experiments" at bounding box center [162, 35] width 19 height 19
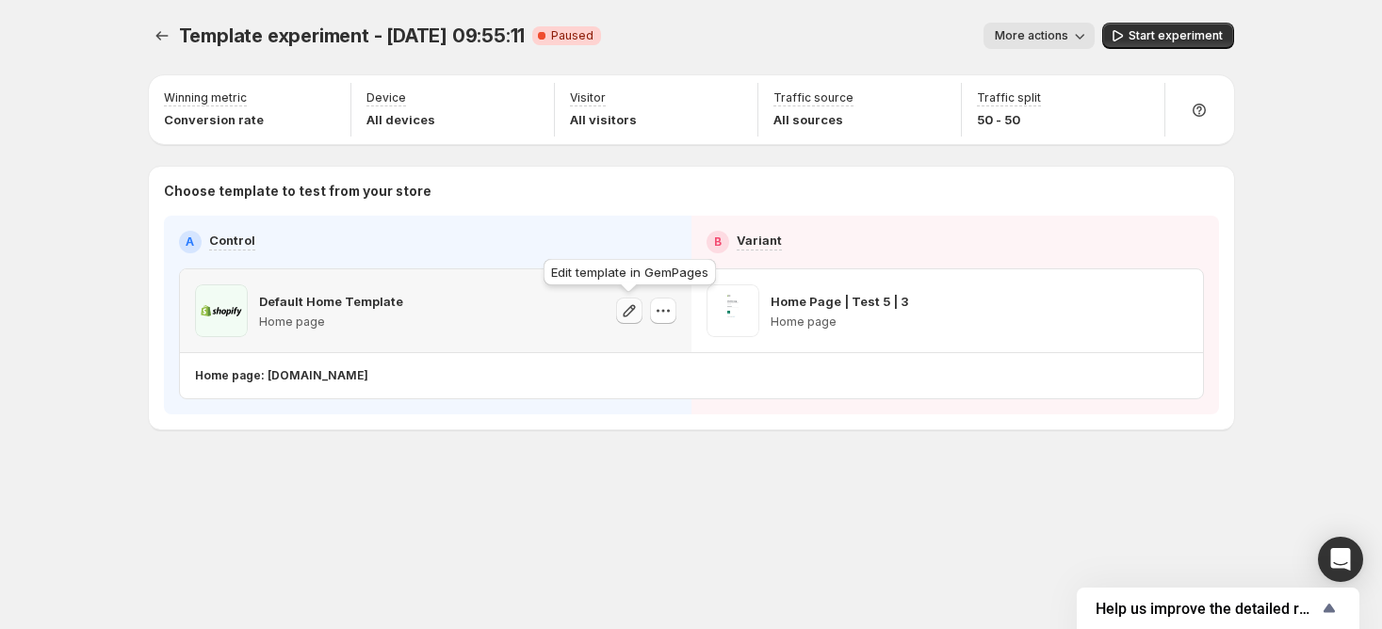
click at [622, 309] on icon "button" at bounding box center [629, 310] width 19 height 19
click at [153, 35] on icon "Experiments" at bounding box center [162, 35] width 19 height 19
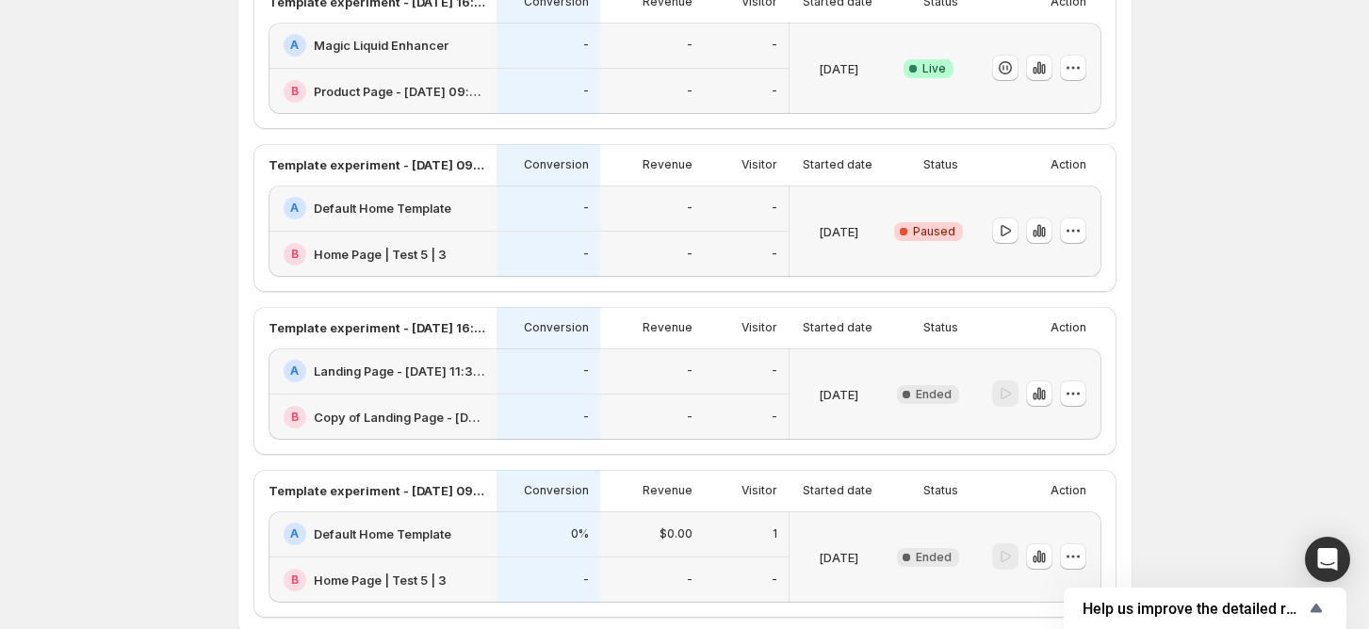
scroll to position [301, 0]
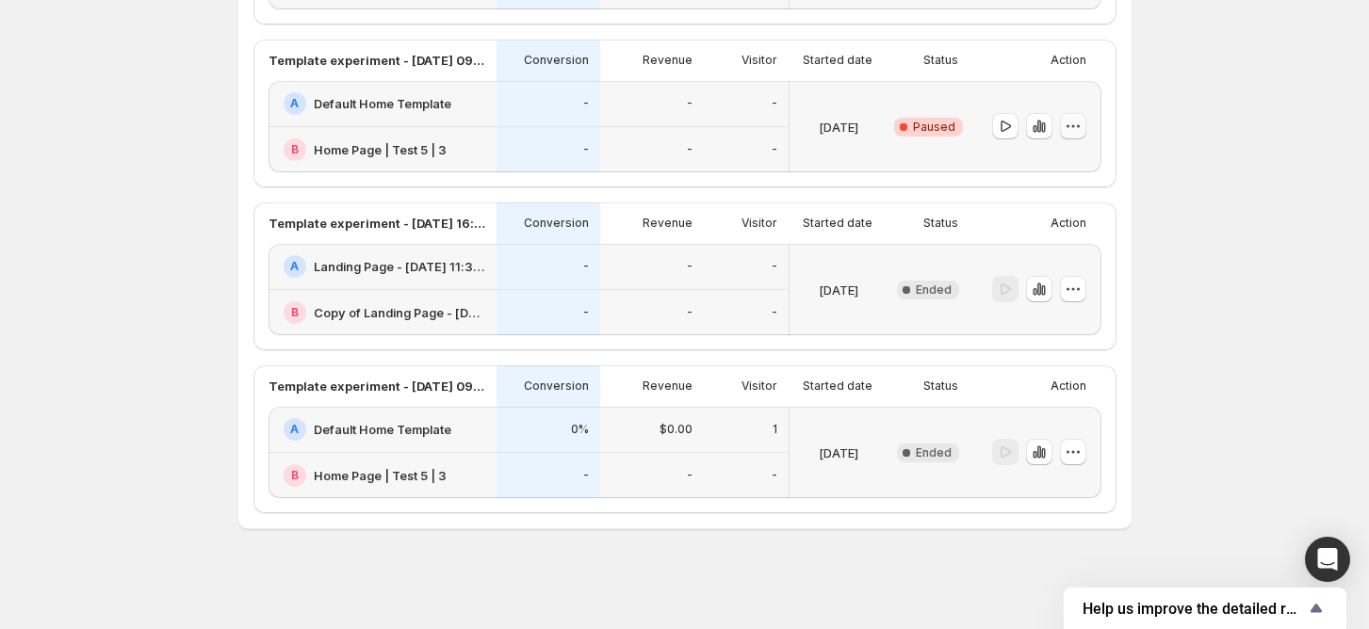
click at [1070, 124] on icon "button" at bounding box center [1073, 126] width 19 height 19
click at [1037, 264] on icon "button" at bounding box center [1030, 261] width 19 height 19
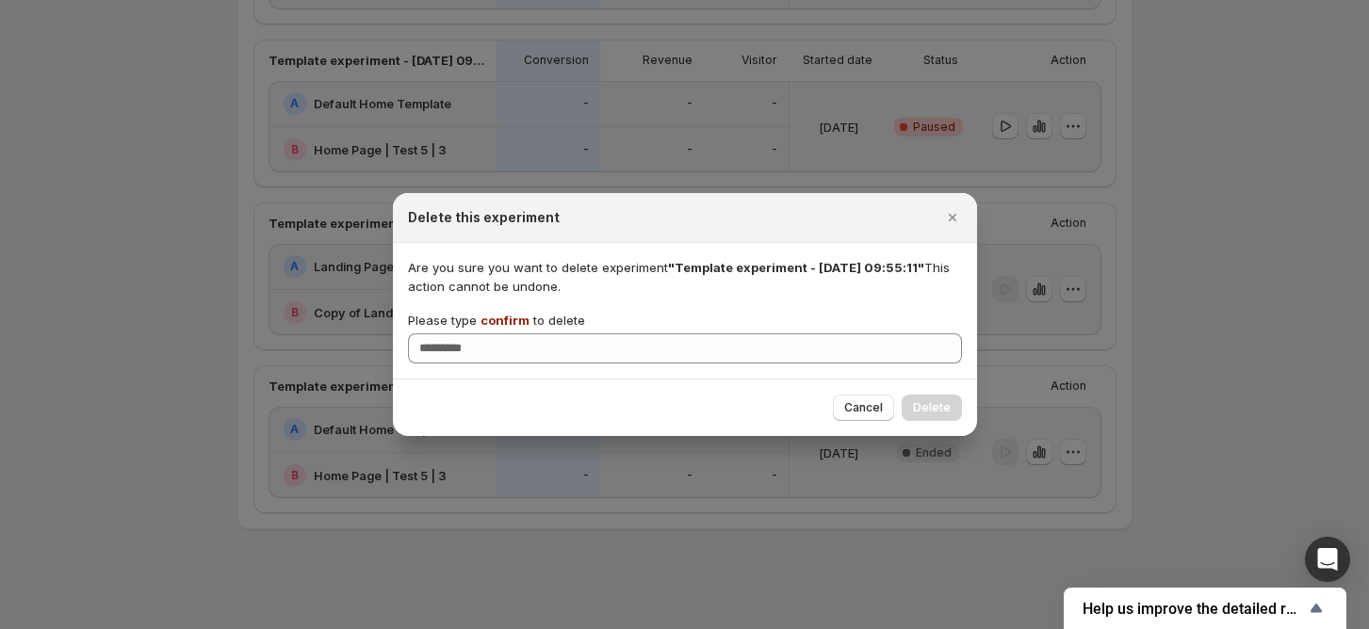
click at [501, 317] on span "confirm" at bounding box center [504, 320] width 49 height 15
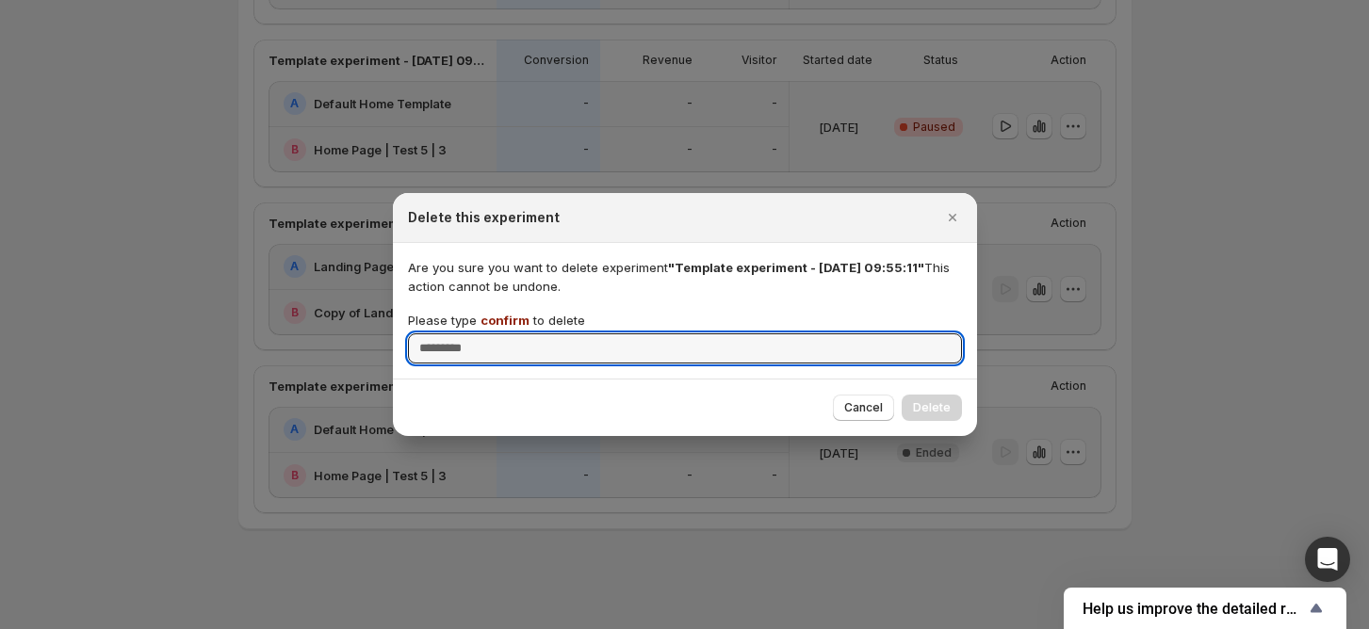
click at [501, 334] on input "Please type confirm to delete" at bounding box center [685, 349] width 554 height 30
click at [501, 317] on span "confirm" at bounding box center [504, 320] width 49 height 15
click at [501, 334] on input "Please type confirm to delete" at bounding box center [685, 349] width 554 height 30
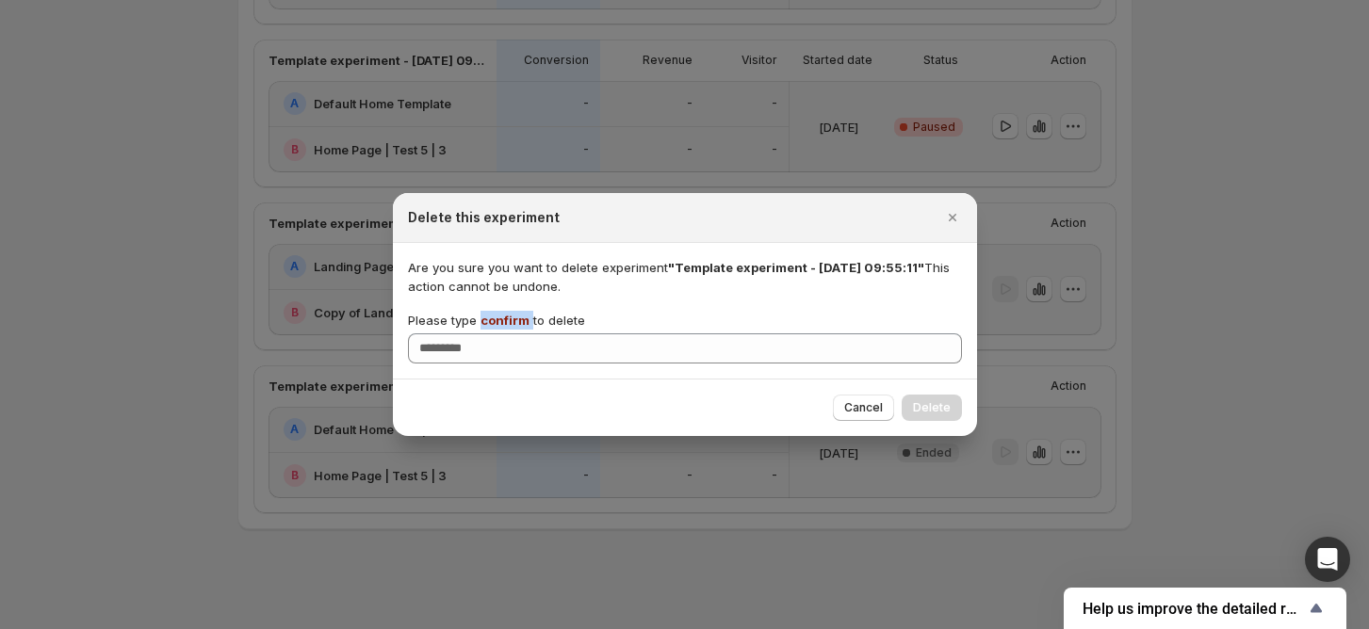
copy p "confirm"
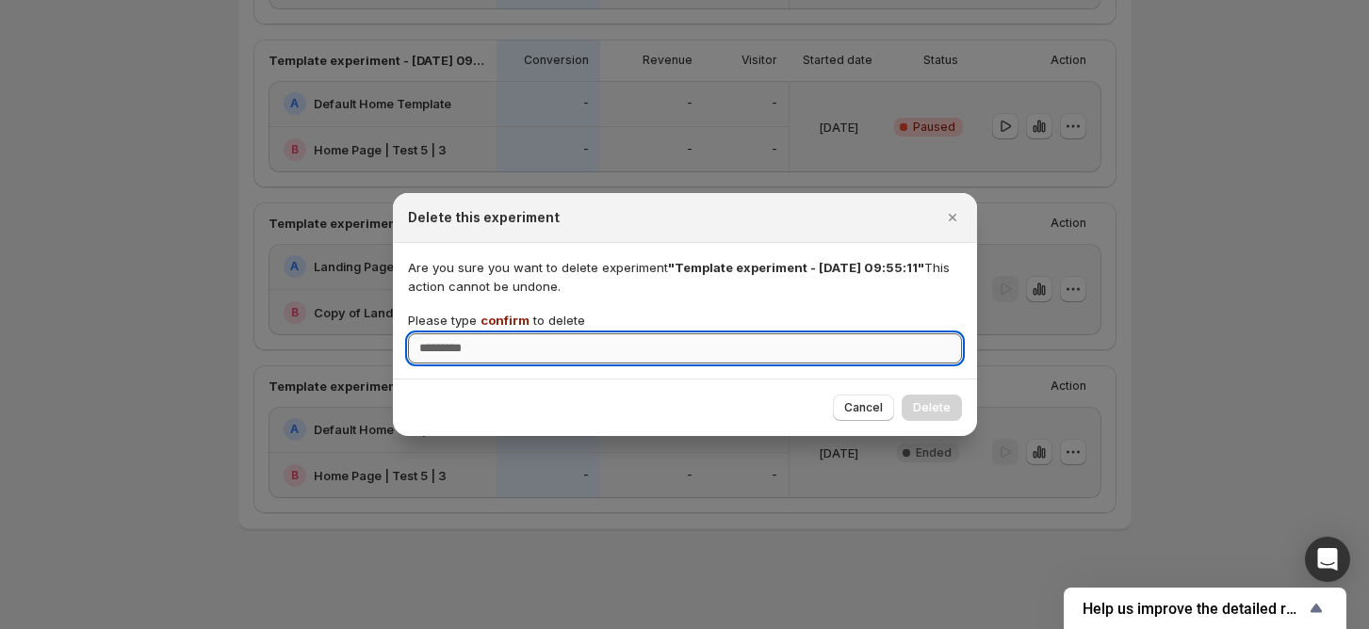
click at [539, 343] on input "Please type confirm to delete" at bounding box center [685, 349] width 554 height 30
paste input "*******"
type input "*******"
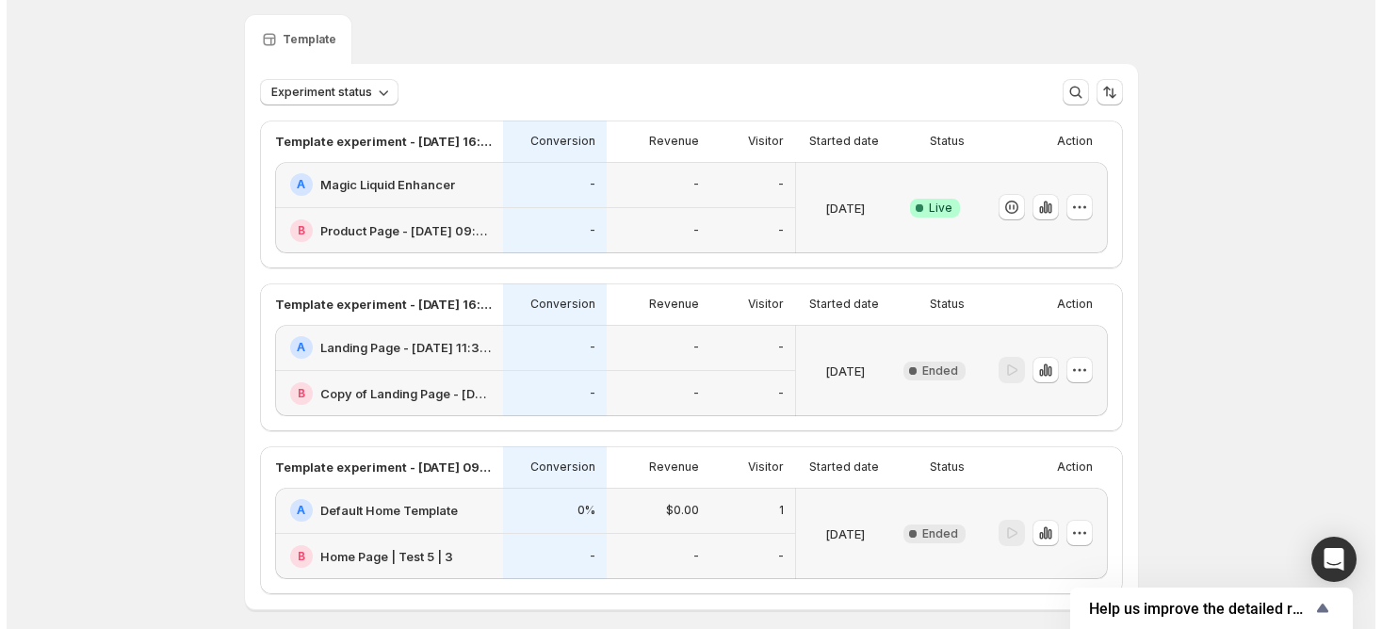
scroll to position [0, 0]
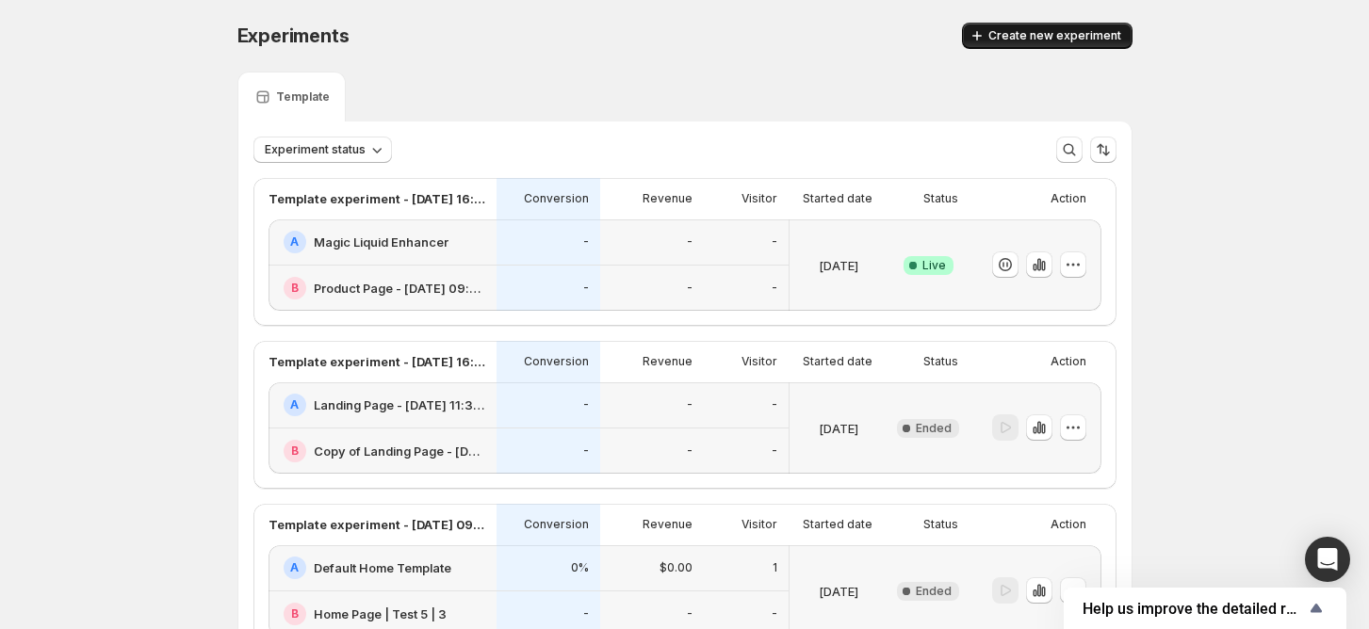
click at [1034, 34] on span "Create new experiment" at bounding box center [1054, 35] width 133 height 15
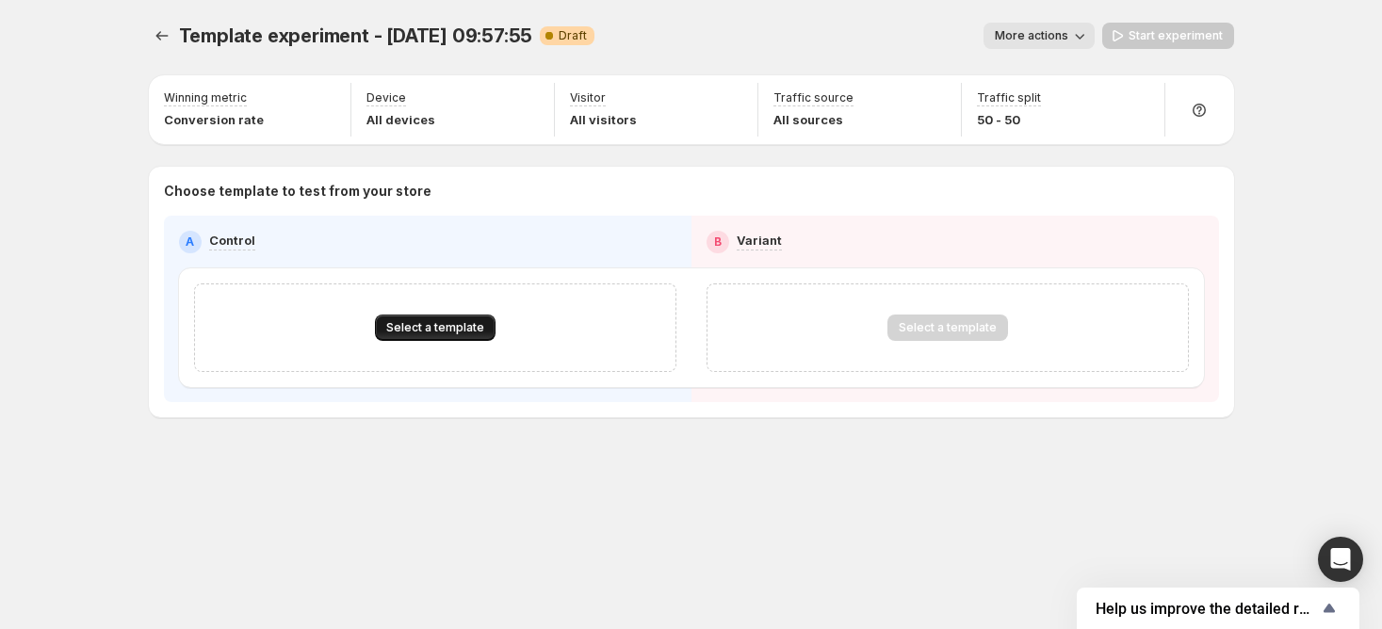
click at [475, 317] on button "Select a template" at bounding box center [435, 328] width 121 height 26
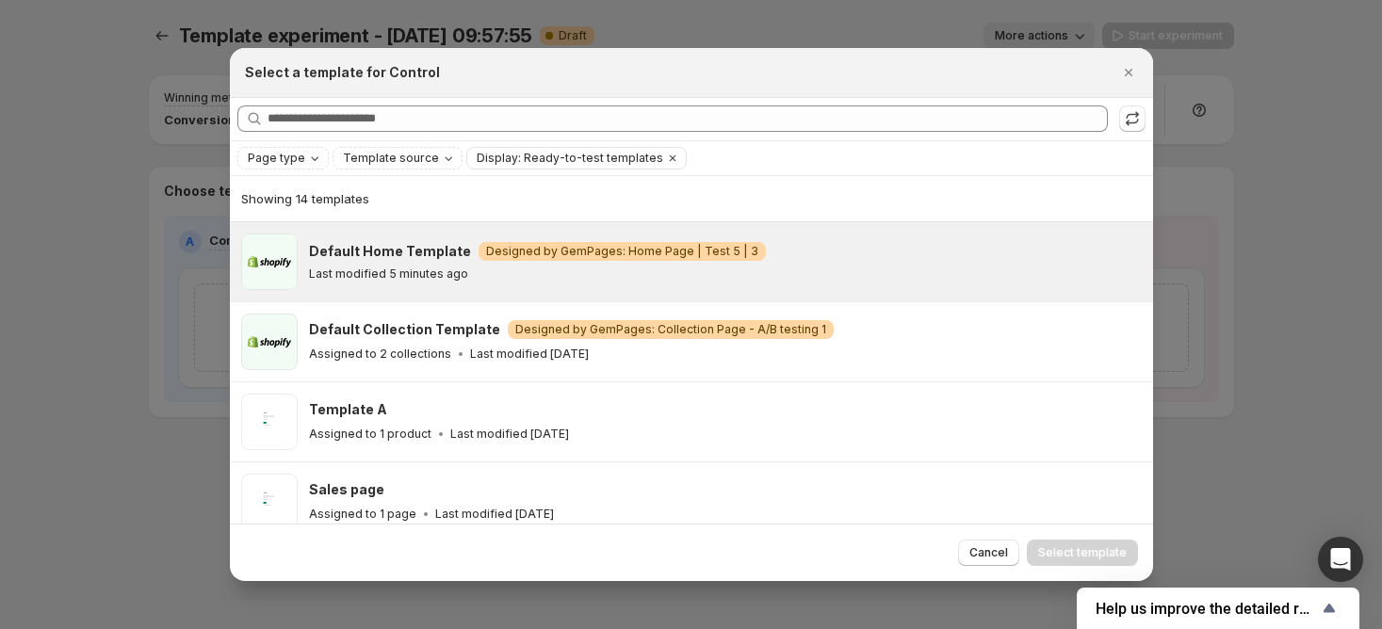
click at [392, 281] on p "Last modified 5 minutes ago" at bounding box center [388, 274] width 159 height 15
click at [1068, 547] on span "Select template" at bounding box center [1082, 552] width 89 height 15
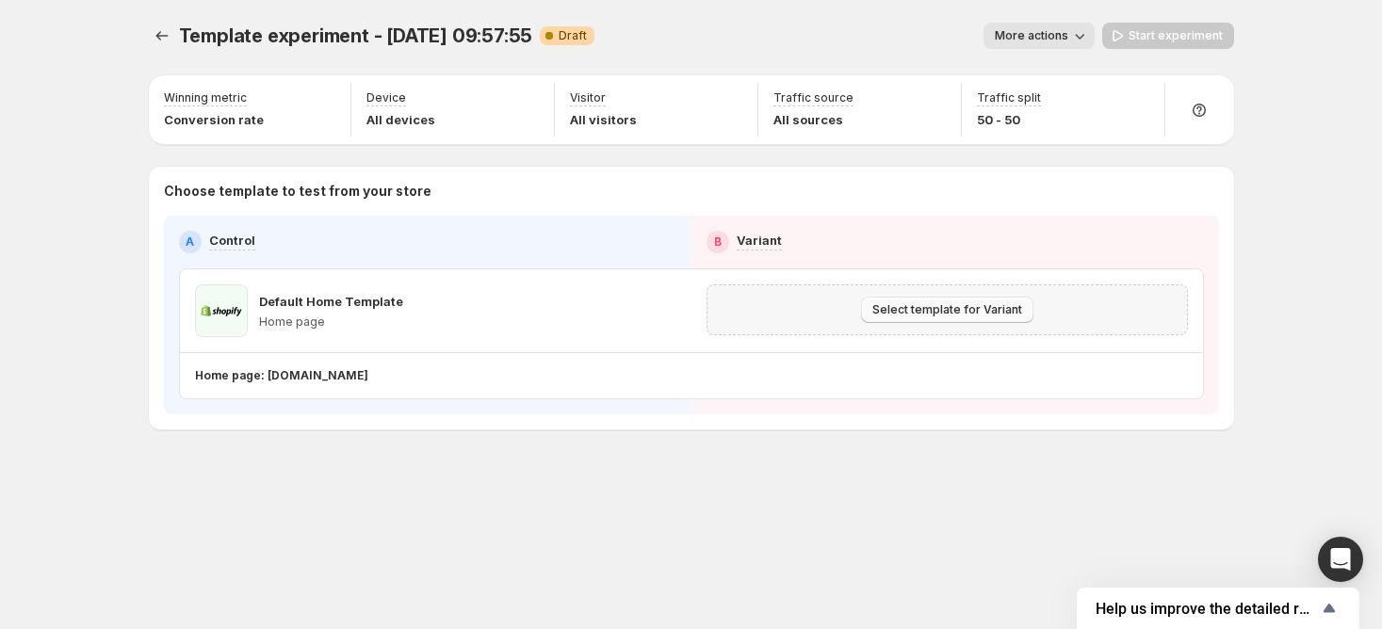
click at [930, 314] on span "Select template for Variant" at bounding box center [947, 309] width 150 height 15
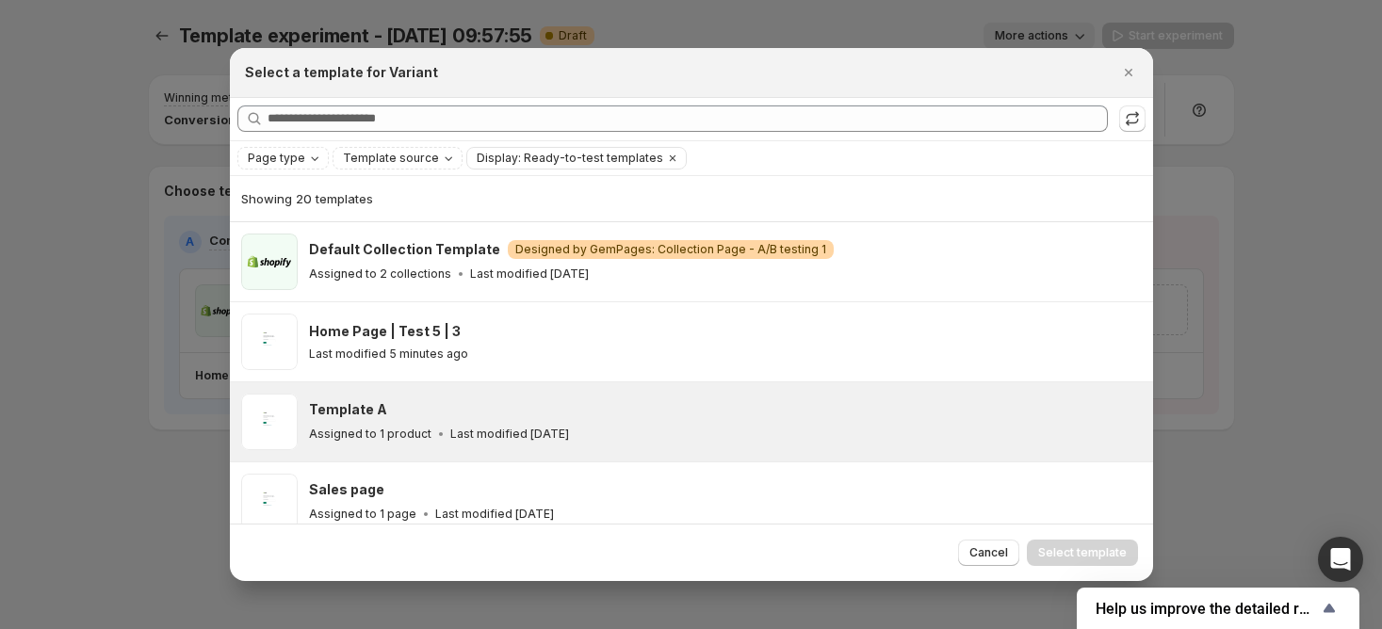
click at [874, 432] on div "Assigned to 1 product Last modified 12 days ago" at bounding box center [722, 434] width 827 height 19
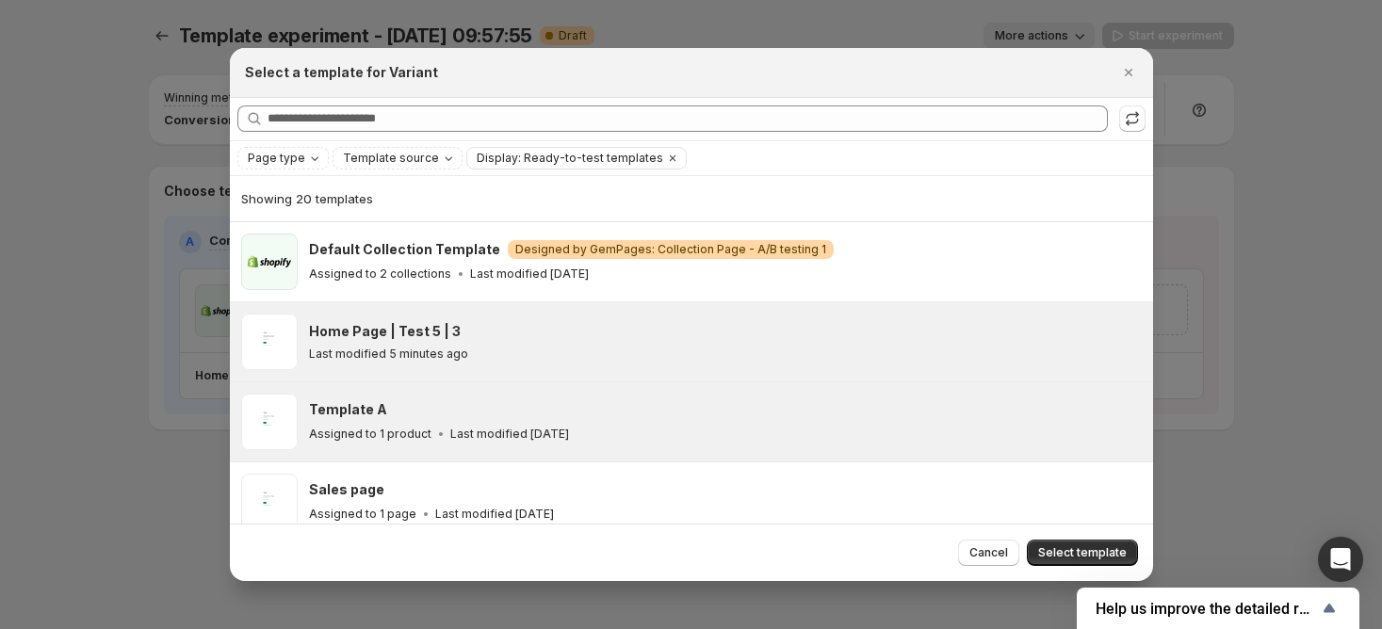
click at [804, 316] on div "Home Page | Test 5 | 3 Last modified 5 minutes ago" at bounding box center [725, 342] width 833 height 57
click at [684, 383] on div "Template A Assigned to 1 product Last modified 12 days ago" at bounding box center [691, 422] width 923 height 79
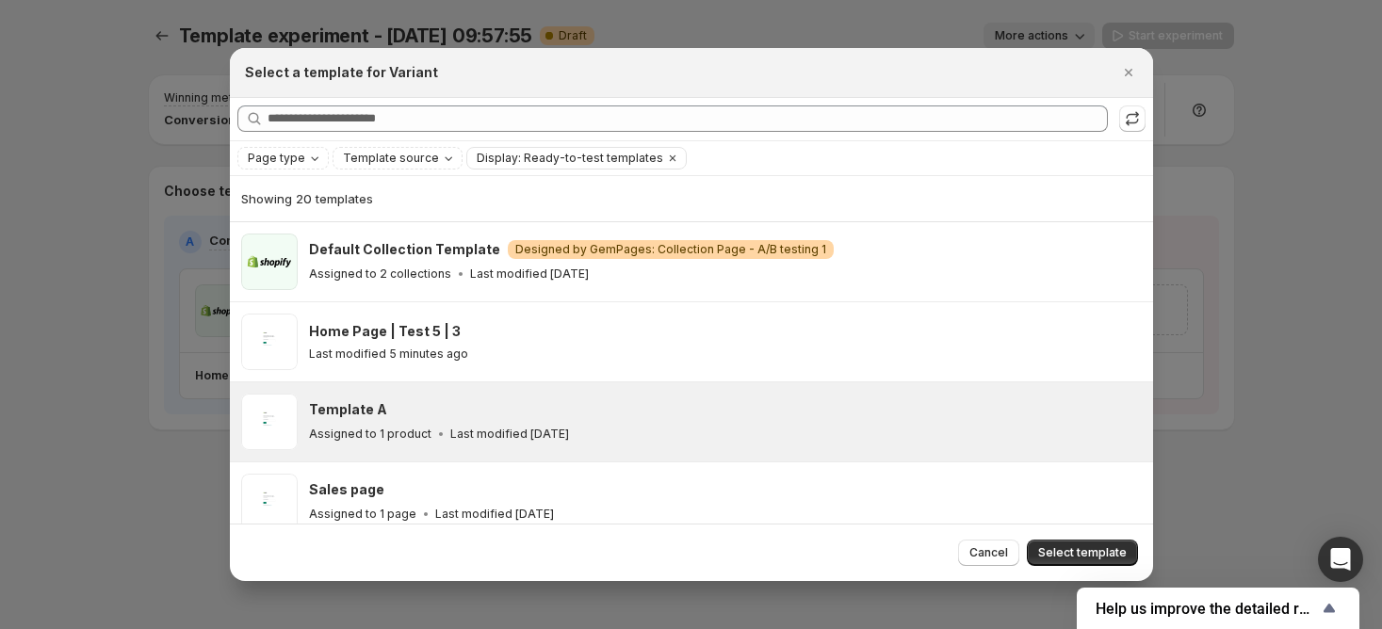
click at [1090, 549] on span "Select template" at bounding box center [1082, 552] width 89 height 15
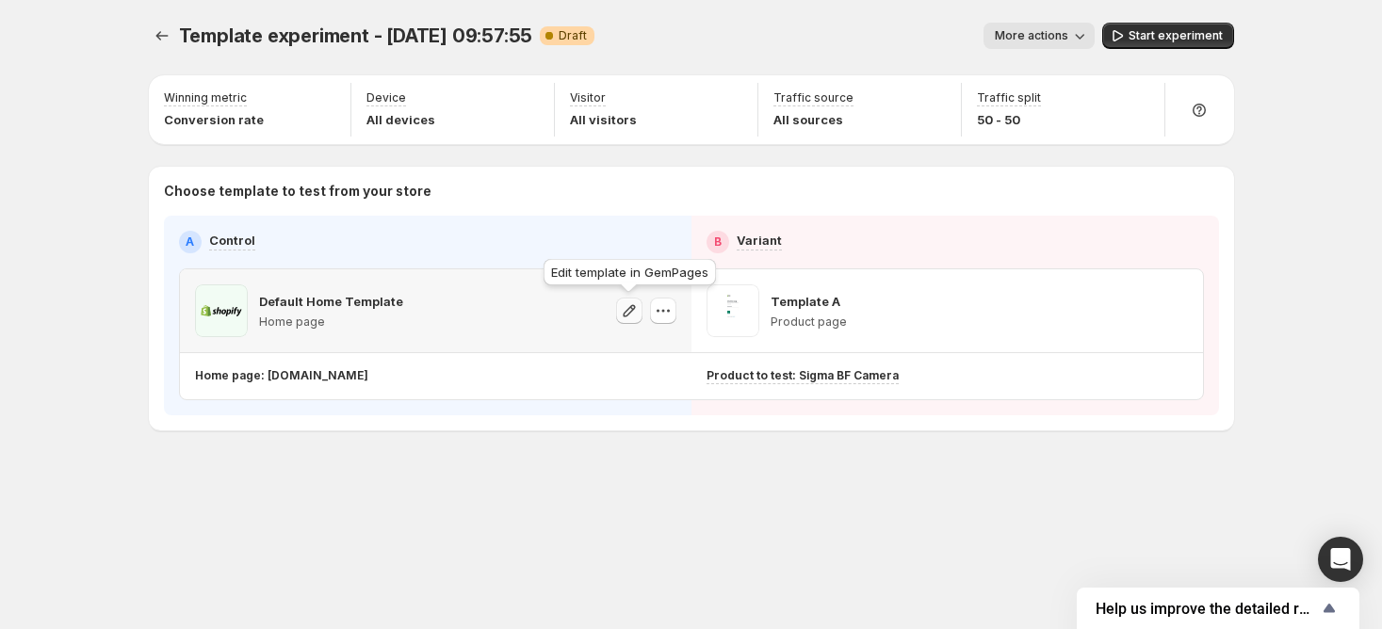
click at [629, 320] on button "button" at bounding box center [629, 311] width 26 height 26
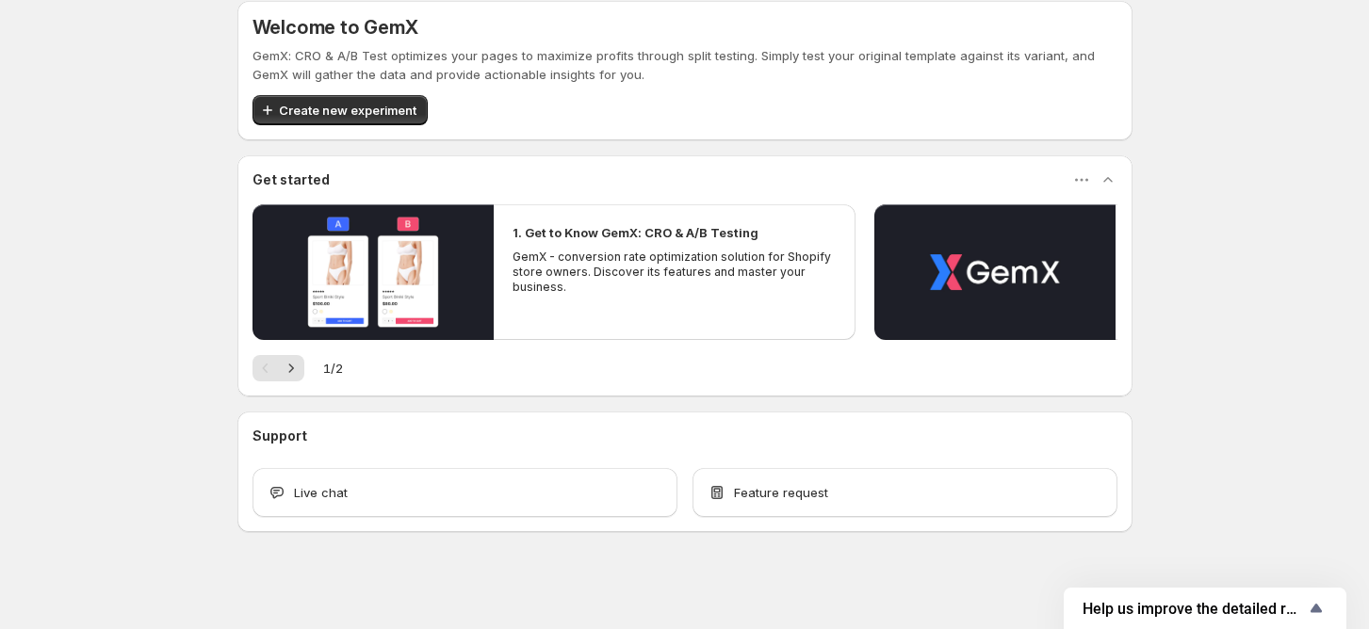
scroll to position [23, 0]
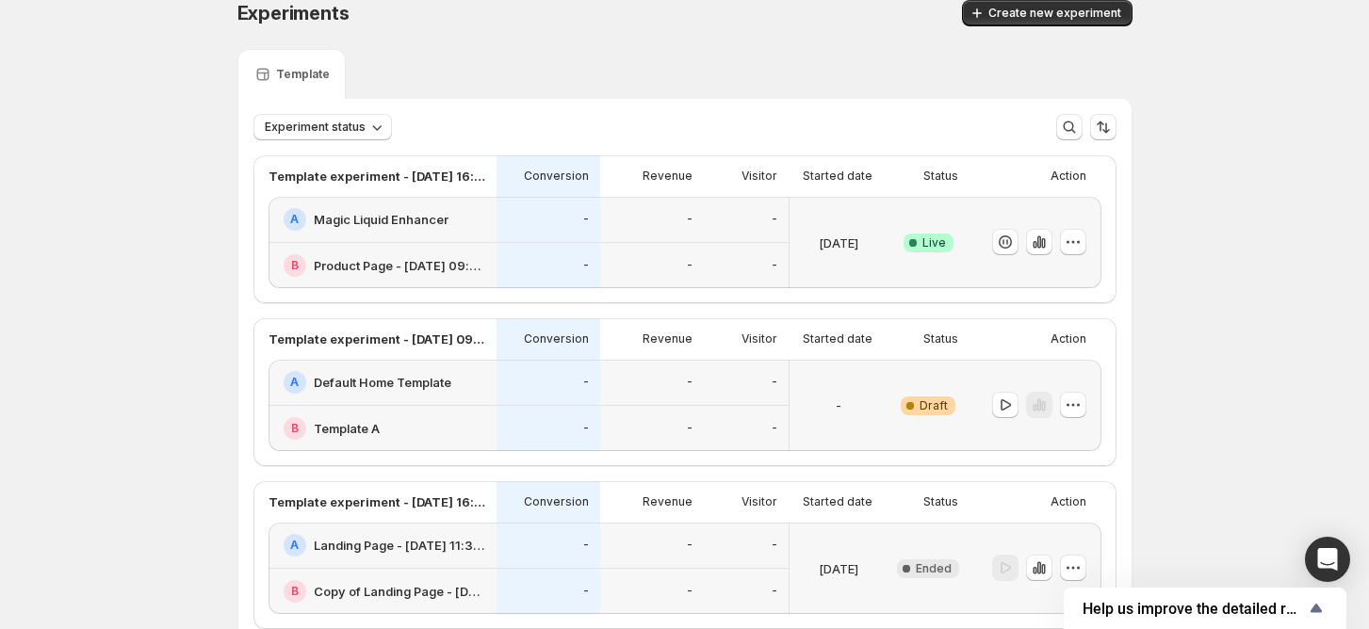
scroll to position [273, 0]
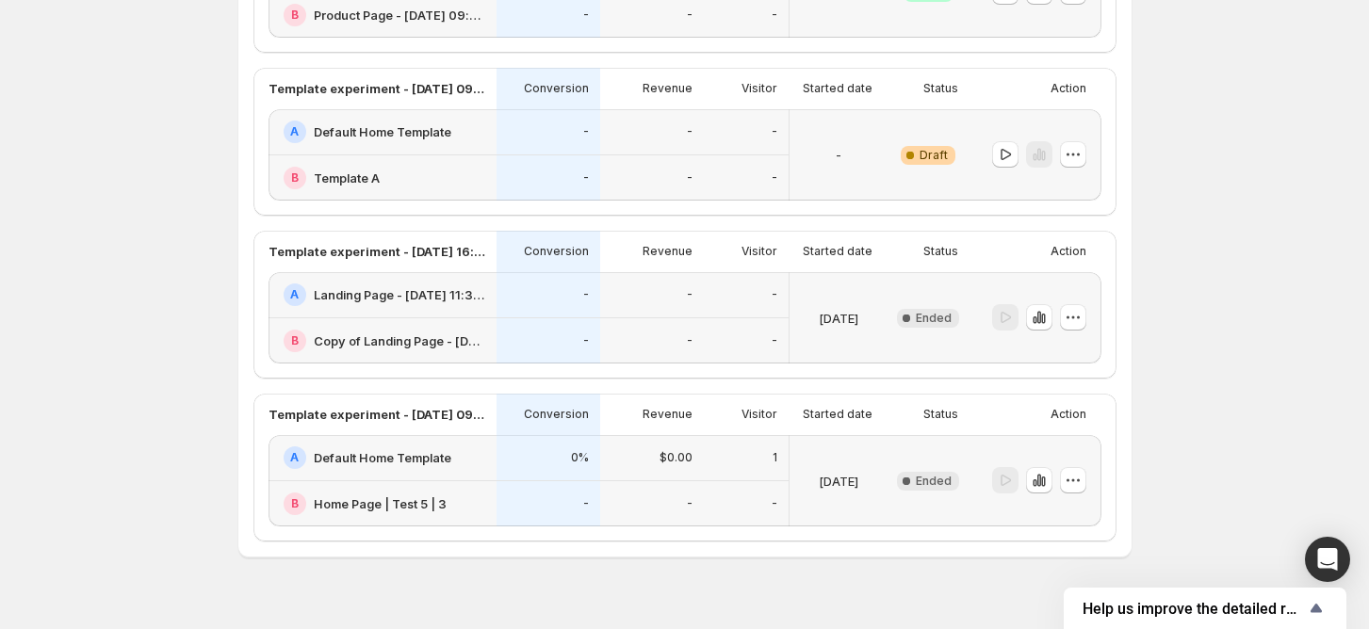
click at [404, 148] on div "A Default Home Template" at bounding box center [383, 132] width 228 height 46
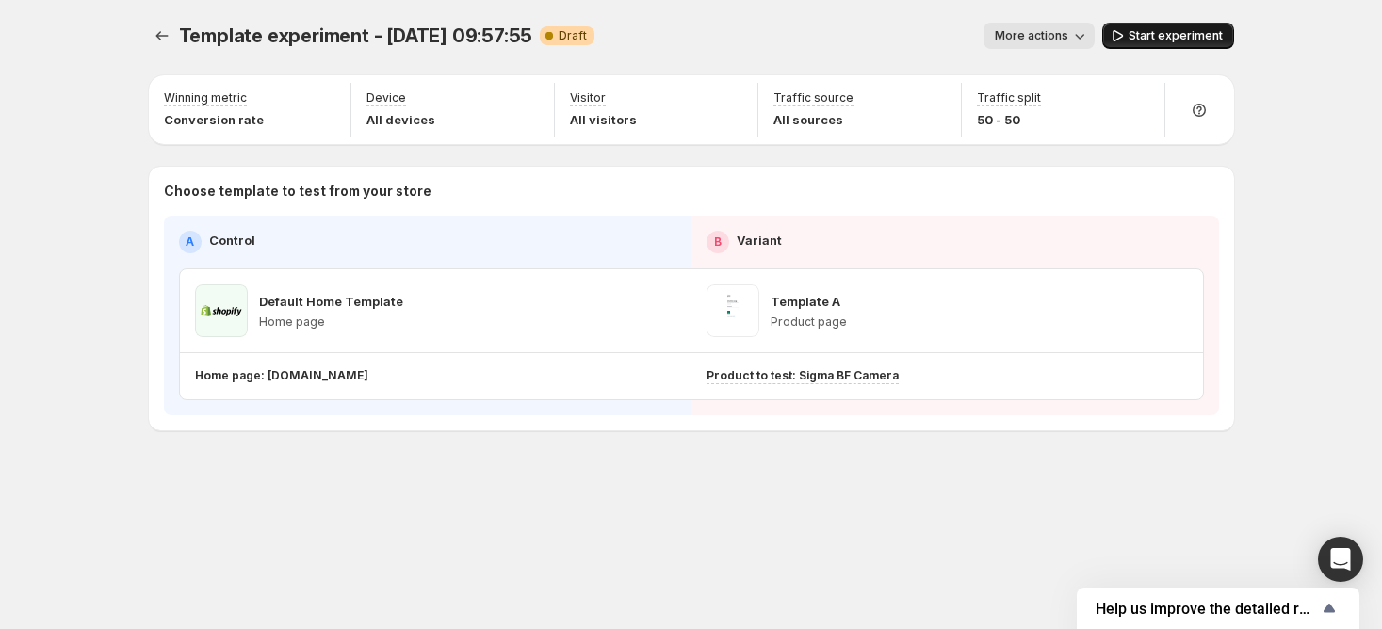
click at [1138, 34] on span "Start experiment" at bounding box center [1176, 35] width 94 height 15
click at [1172, 35] on span "Pause experiment" at bounding box center [1171, 35] width 103 height 15
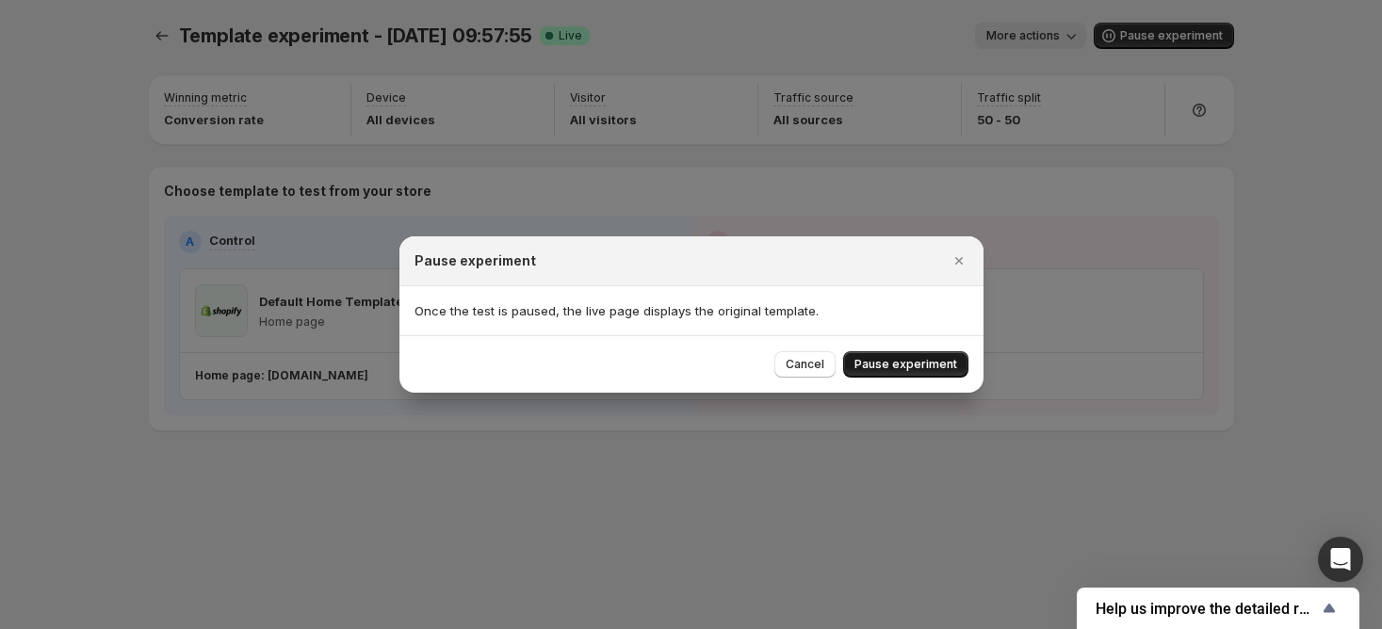
click at [883, 366] on span "Pause experiment" at bounding box center [906, 364] width 103 height 15
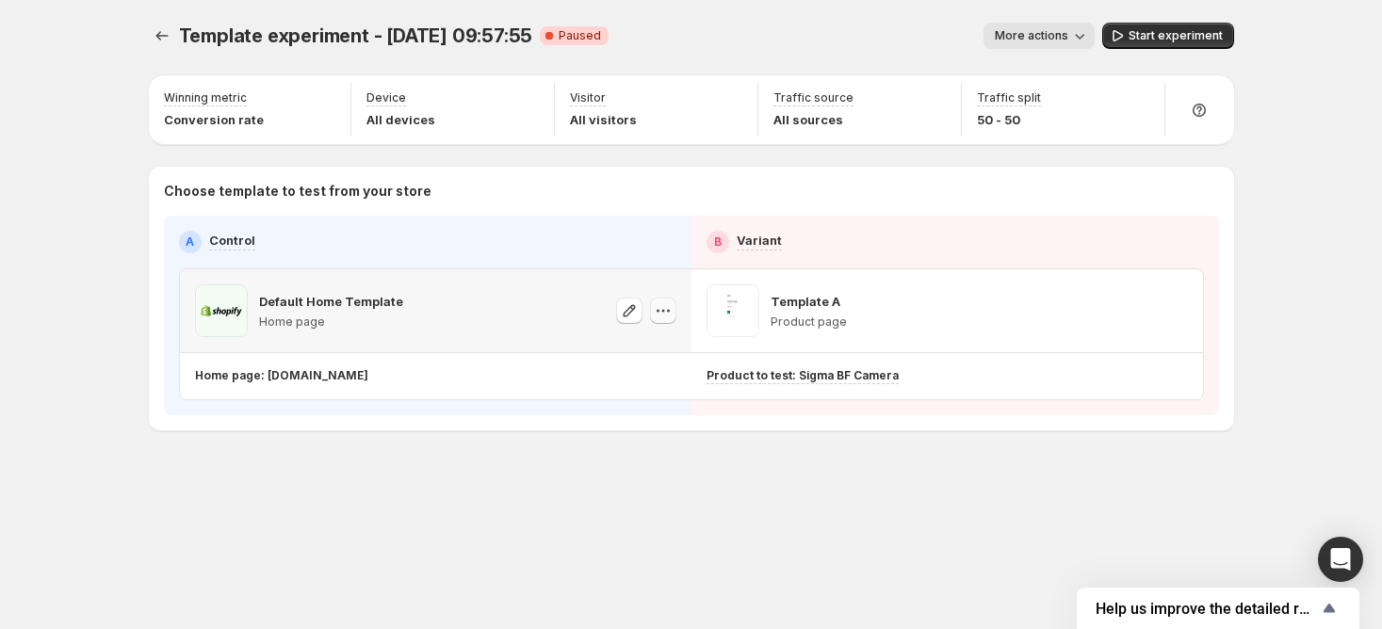
click at [658, 305] on icon "button" at bounding box center [663, 310] width 19 height 19
click at [656, 337] on button "Change template" at bounding box center [667, 349] width 166 height 30
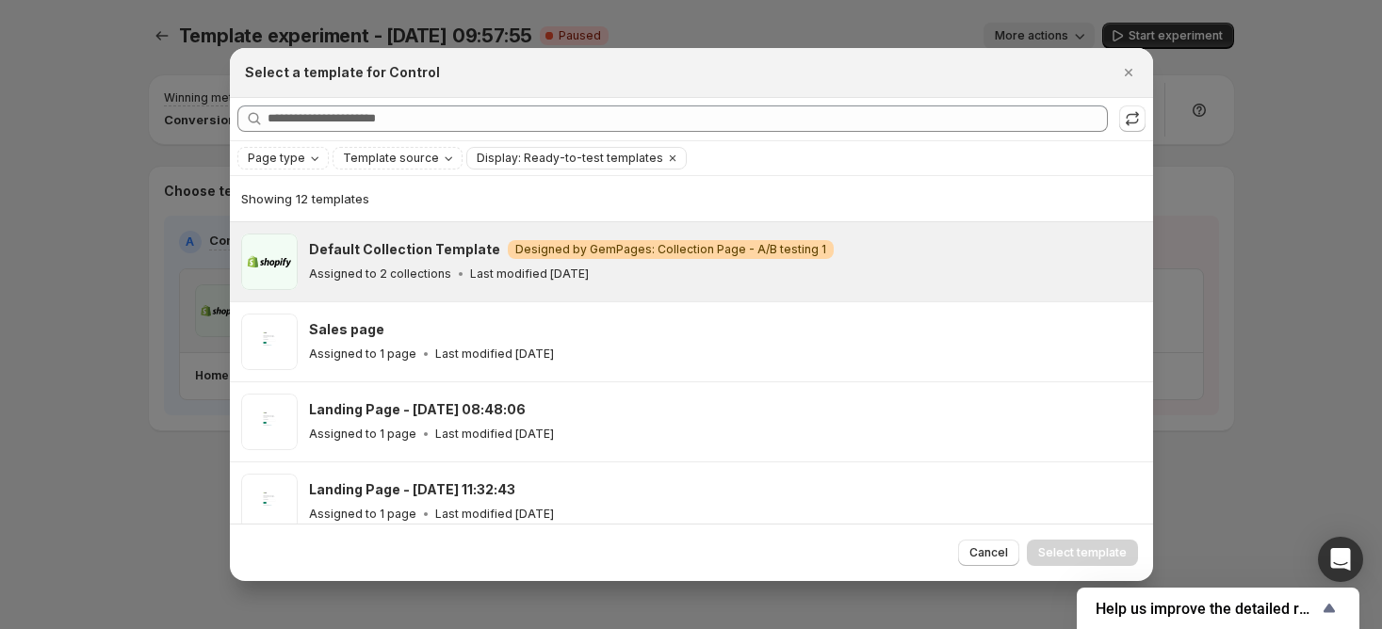
click at [657, 265] on div "Assigned to 2 collections Last modified [DATE]" at bounding box center [722, 274] width 827 height 19
click at [288, 164] on span "Page type" at bounding box center [276, 158] width 57 height 15
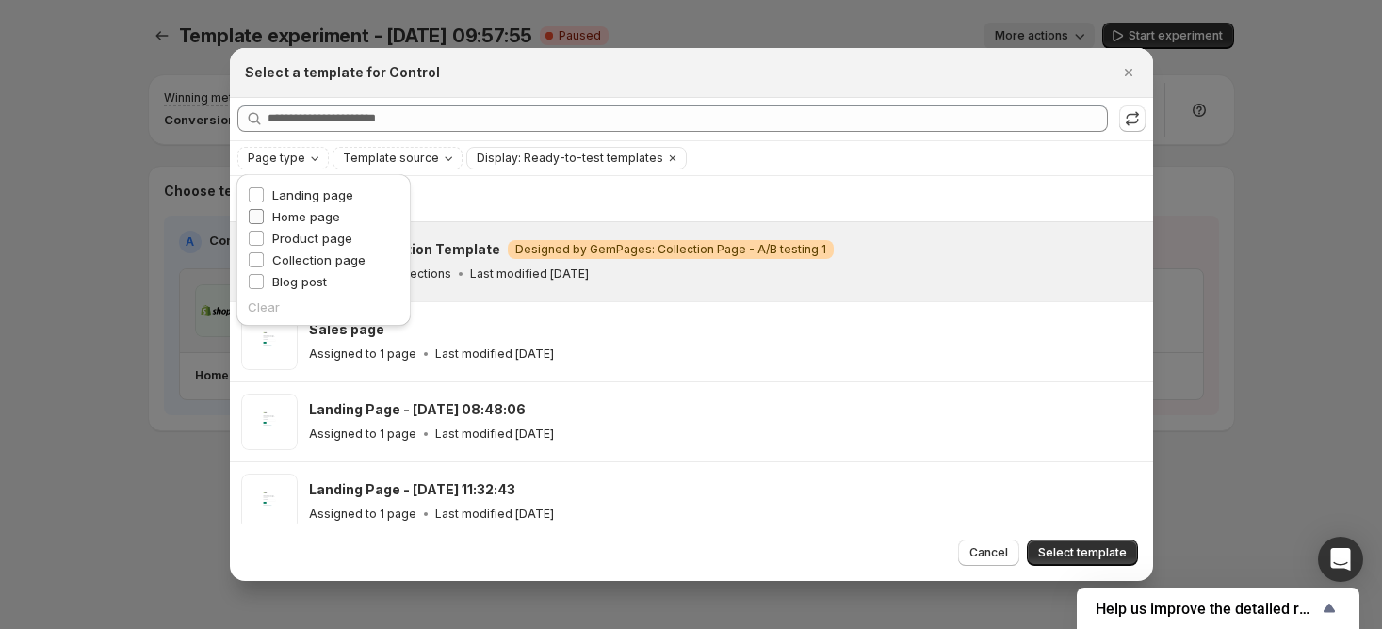
click at [303, 209] on span "Home page" at bounding box center [306, 216] width 68 height 15
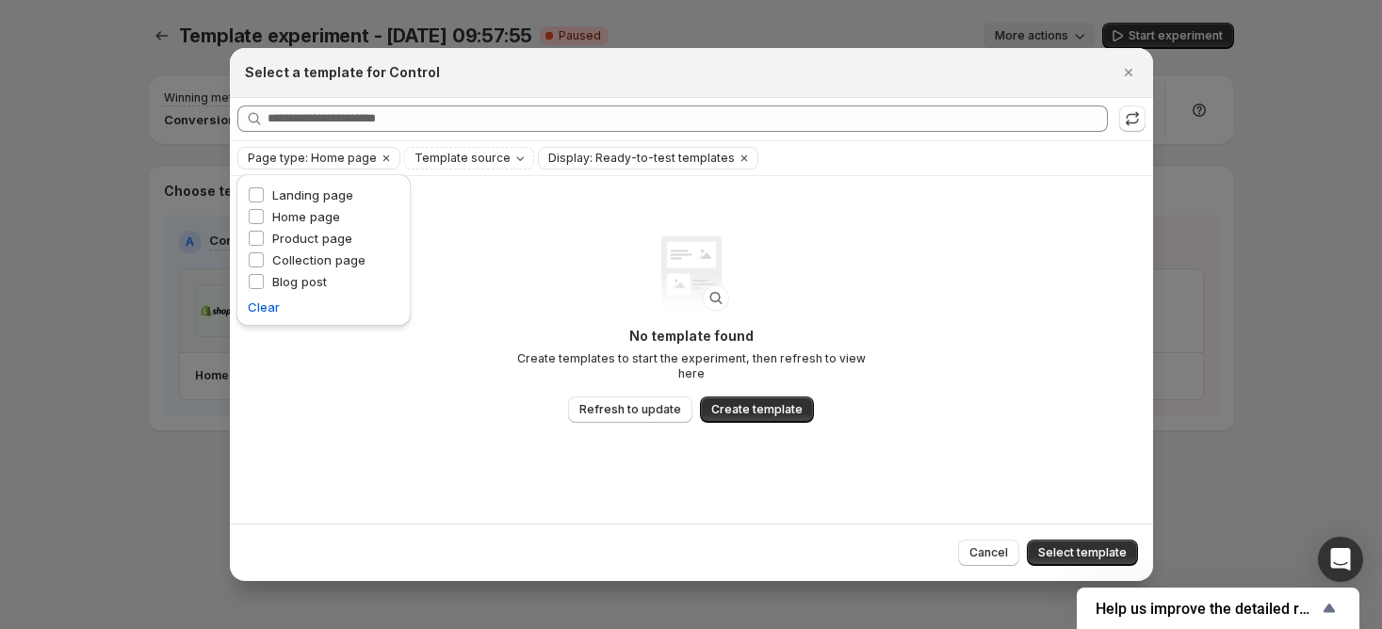
click at [562, 361] on p "Create templates to start the experiment, then refresh to view here" at bounding box center [691, 366] width 377 height 30
click at [1119, 78] on icon "Close" at bounding box center [1128, 72] width 19 height 19
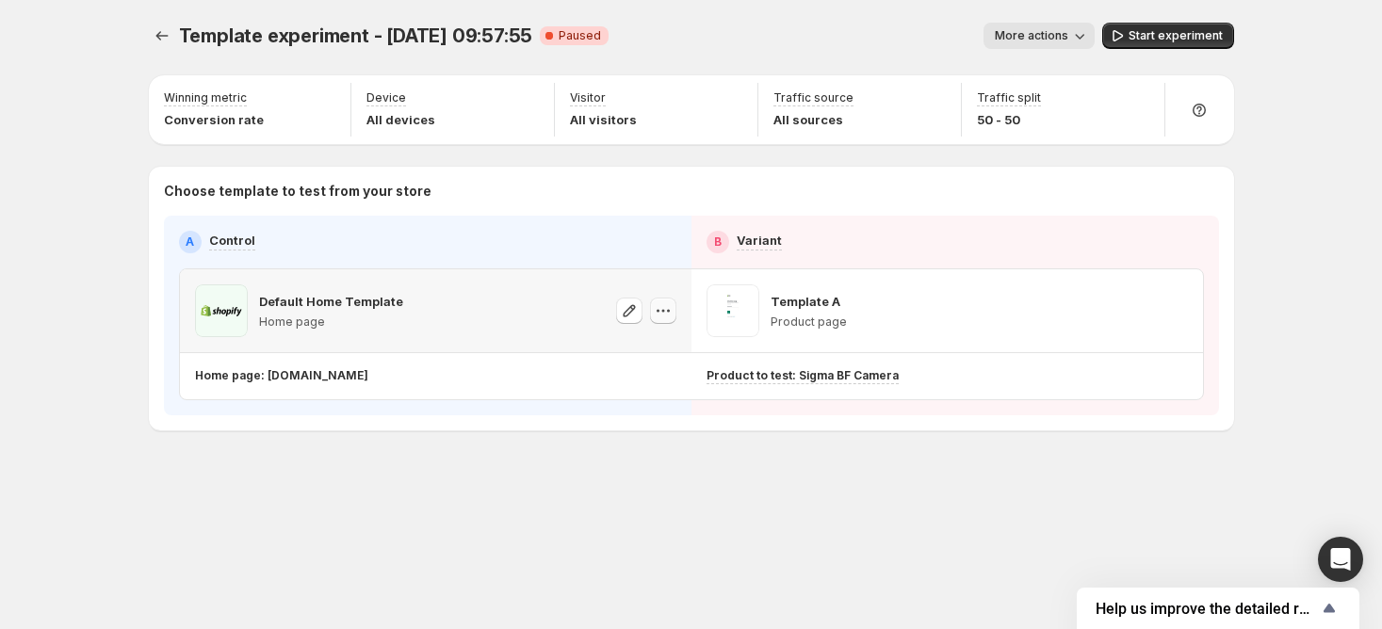
click at [660, 320] on button "button" at bounding box center [663, 311] width 26 height 26
click at [1180, 318] on icon "button" at bounding box center [1174, 310] width 19 height 19
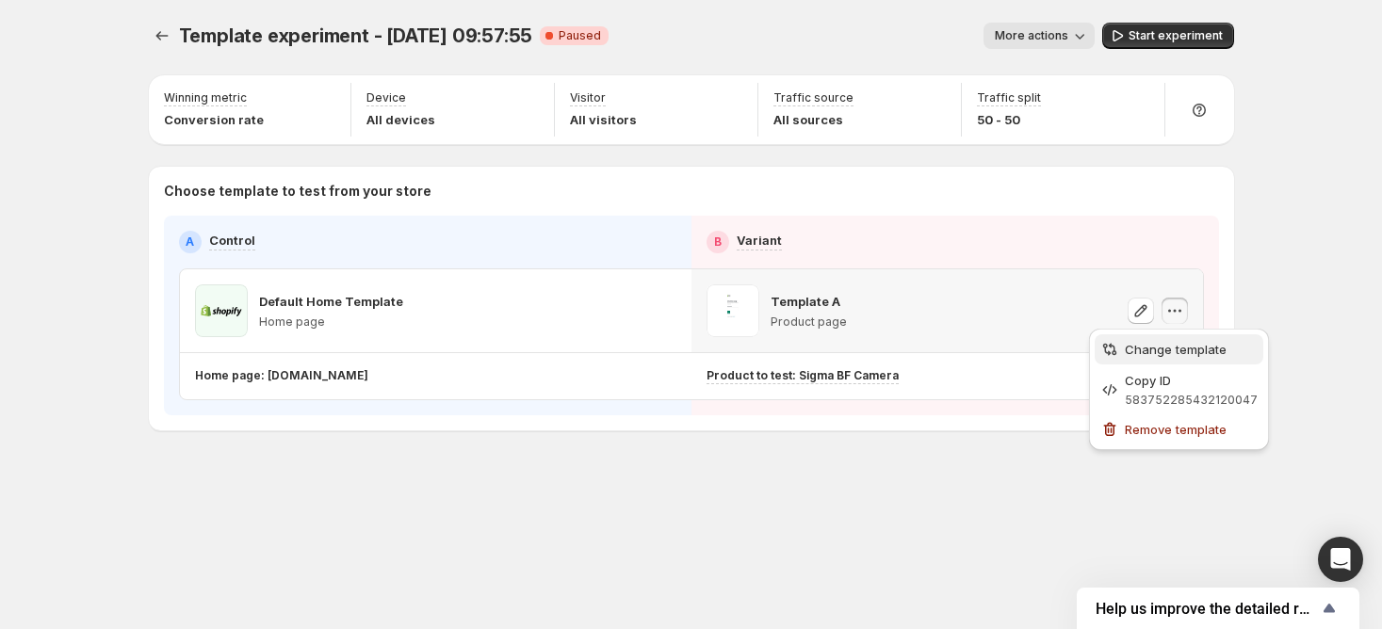
click at [1152, 349] on span "Change template" at bounding box center [1176, 349] width 102 height 15
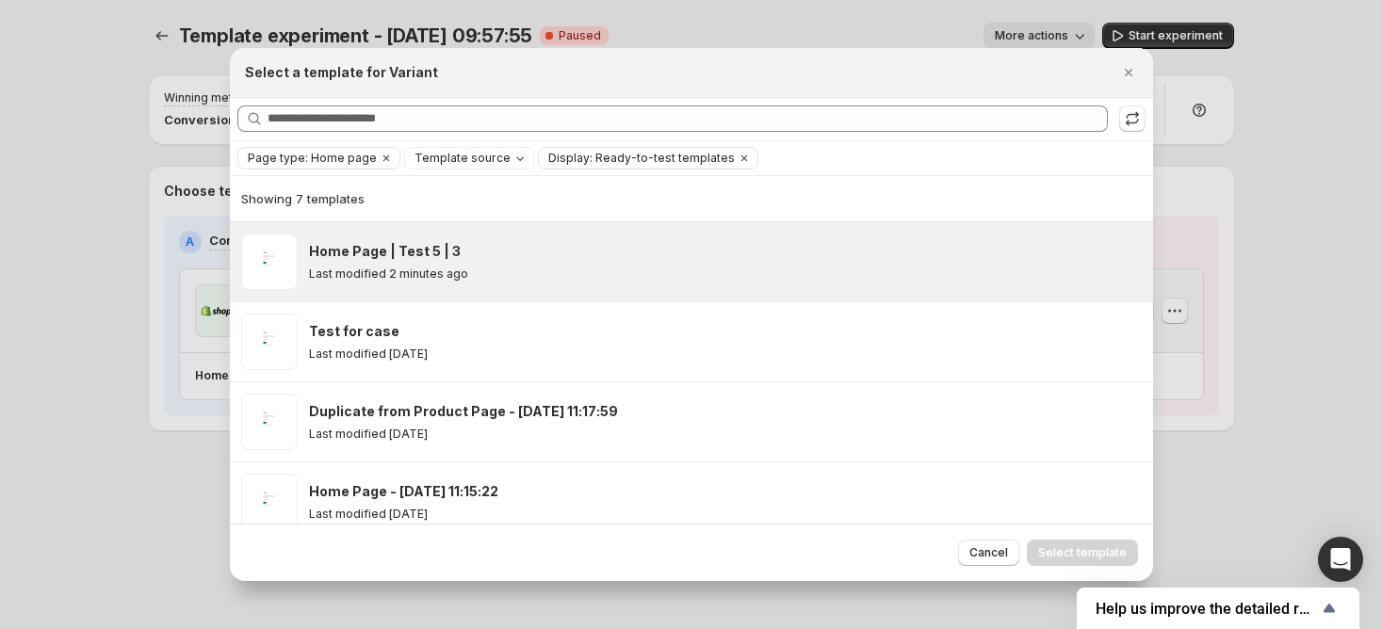
click at [731, 274] on div "Last modified 2 minutes ago" at bounding box center [722, 274] width 827 height 15
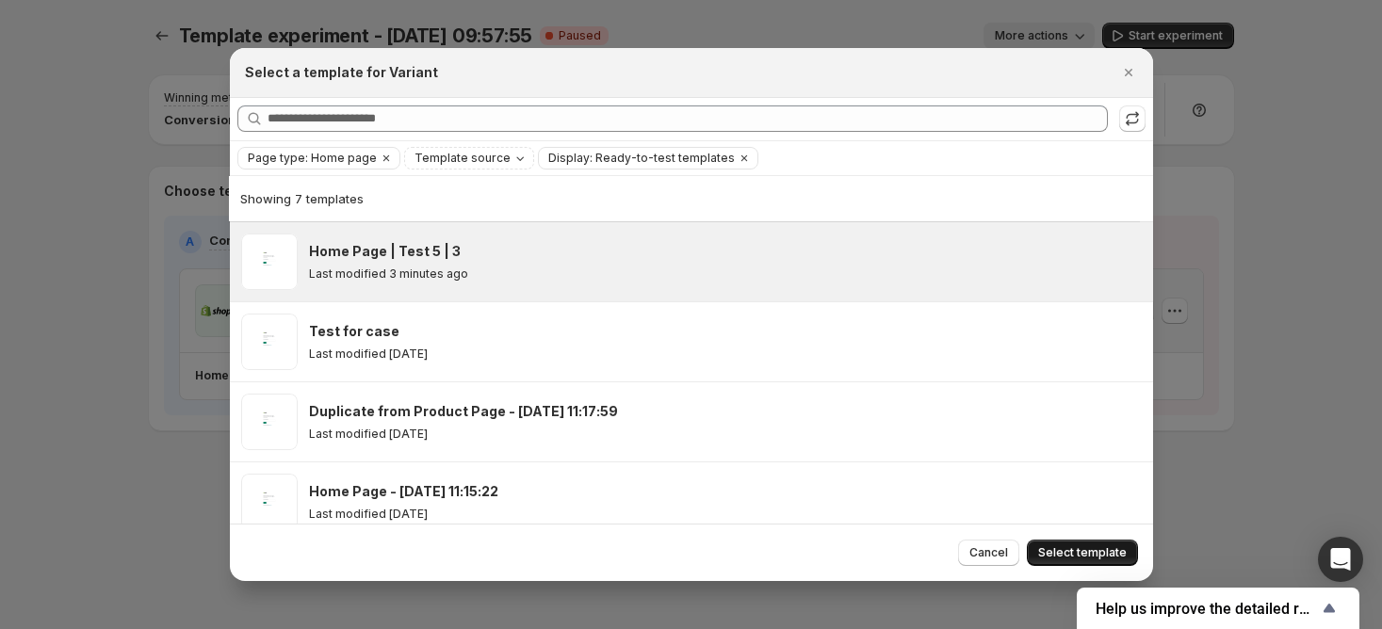
click at [1067, 556] on span "Select template" at bounding box center [1082, 552] width 89 height 15
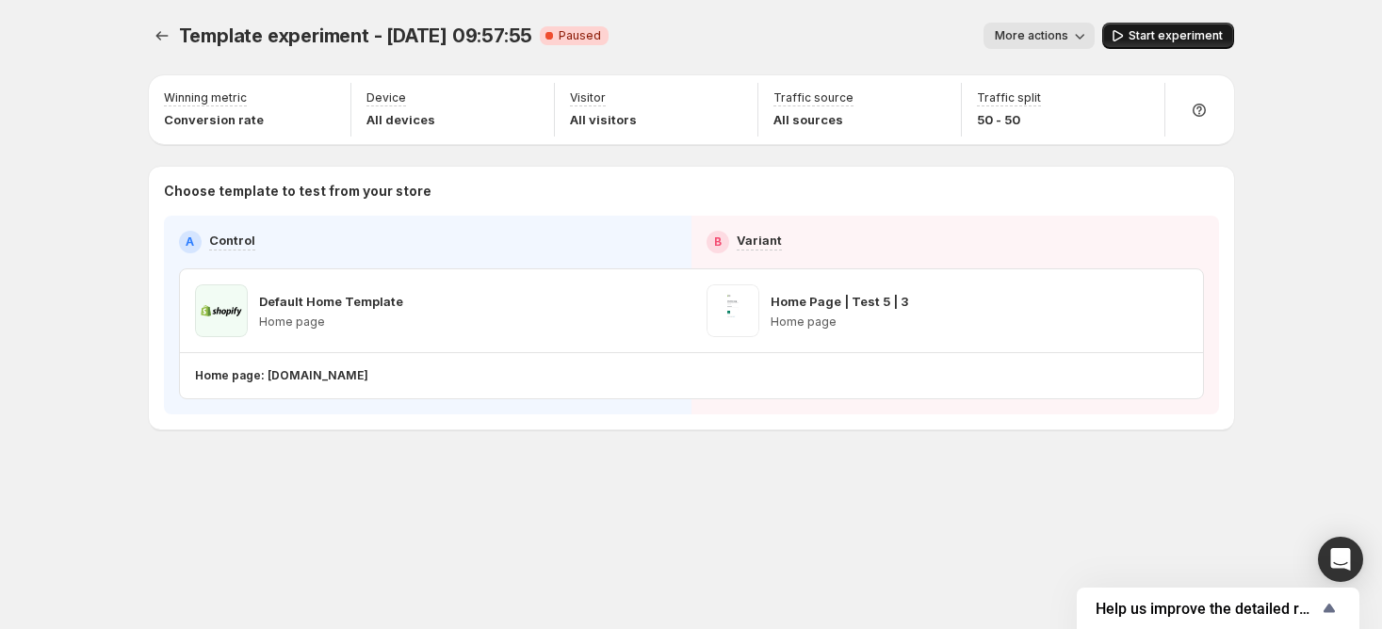
click at [1120, 39] on icon "button" at bounding box center [1117, 35] width 19 height 19
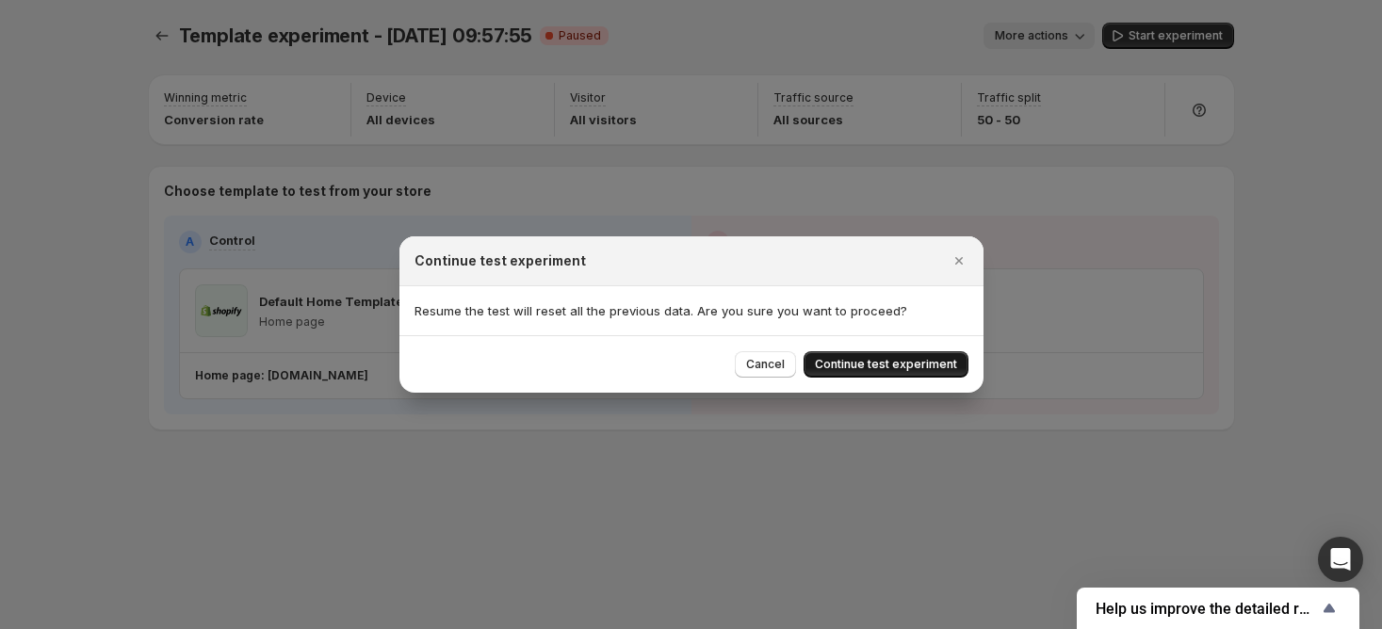
click at [837, 358] on span "Continue test experiment" at bounding box center [886, 364] width 142 height 15
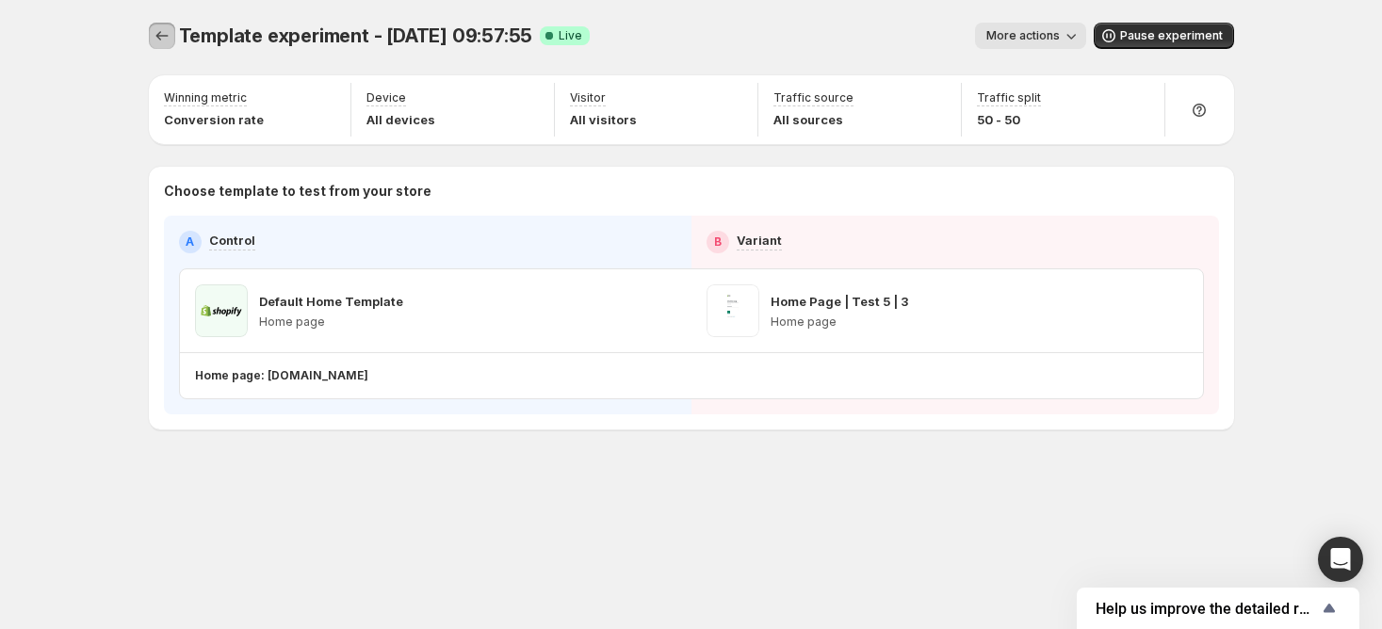
click at [154, 30] on icon "Experiments" at bounding box center [162, 35] width 19 height 19
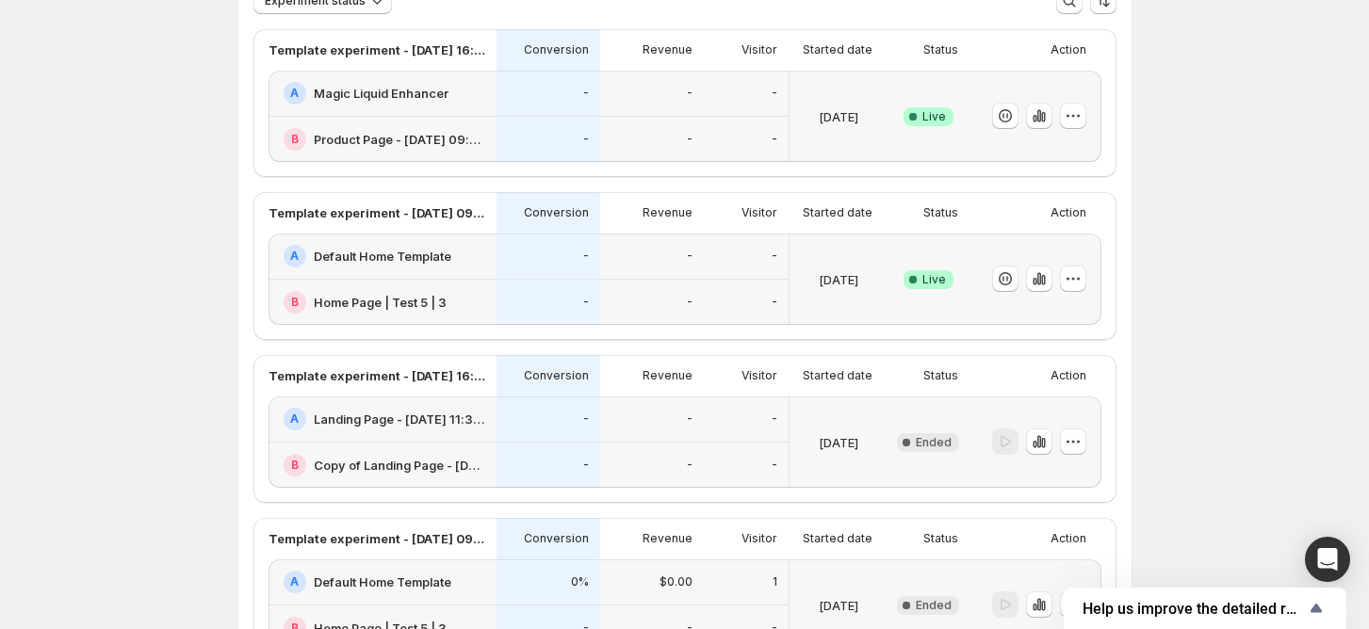
scroll to position [125, 0]
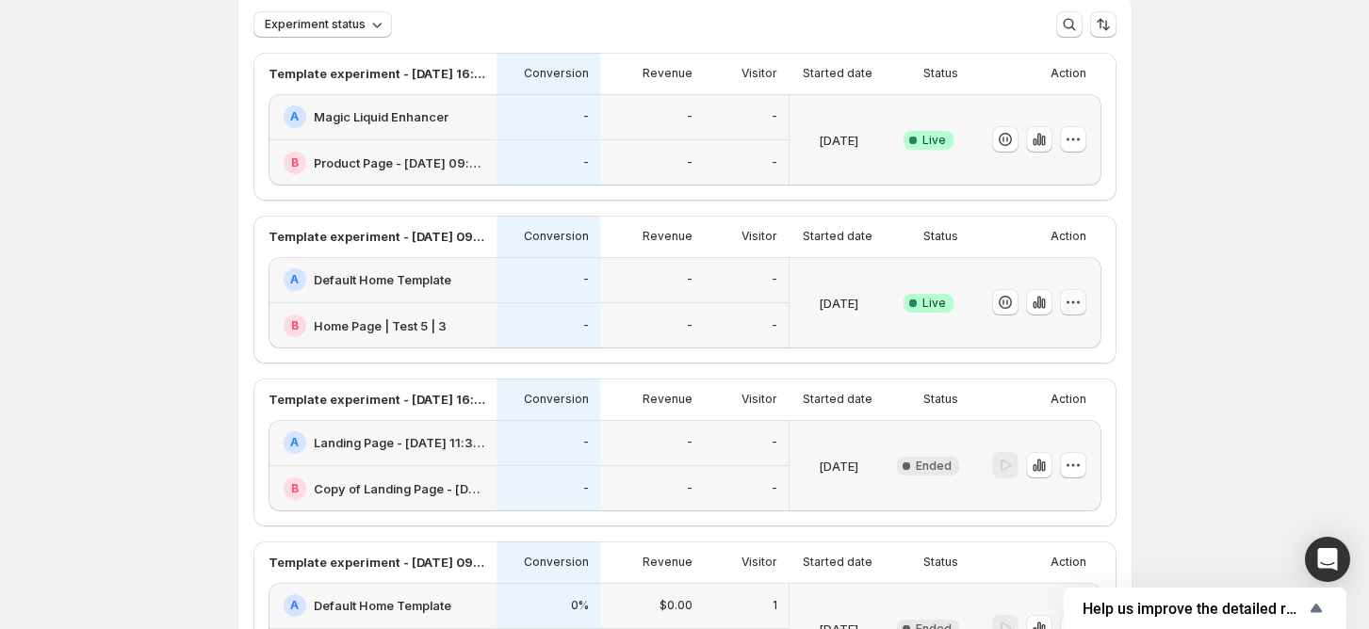
click at [1081, 305] on icon "button" at bounding box center [1073, 302] width 19 height 19
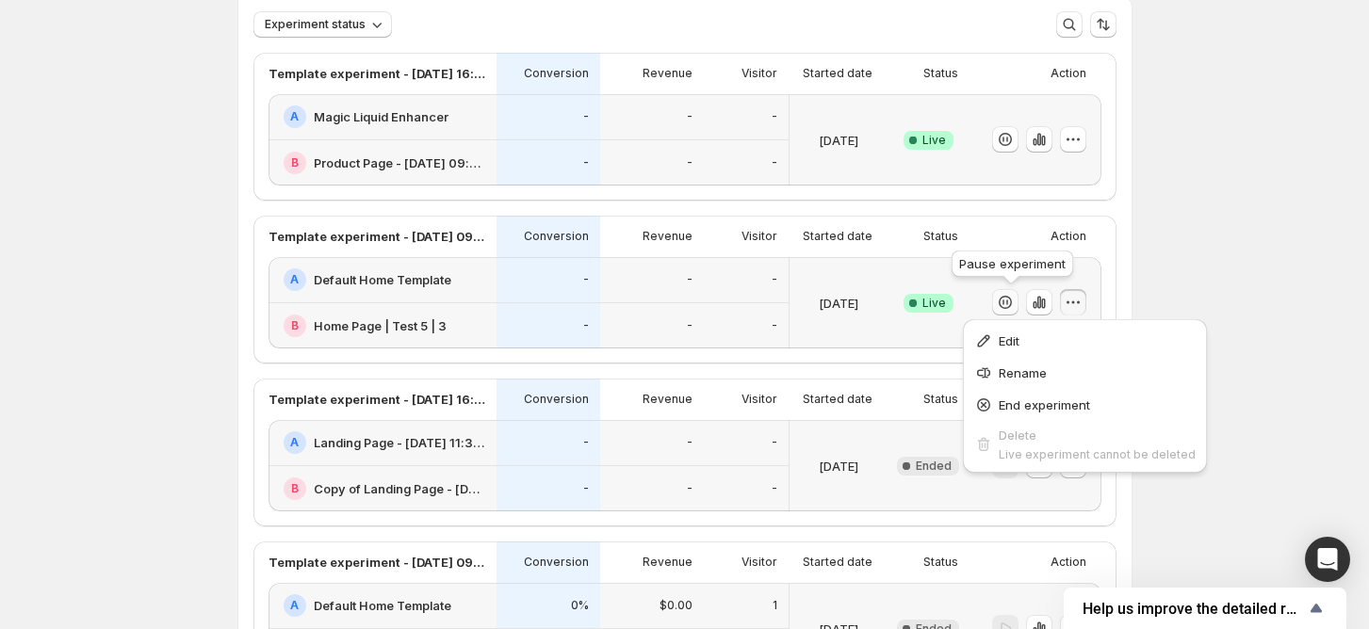
click at [1015, 307] on icon "button" at bounding box center [1005, 302] width 19 height 19
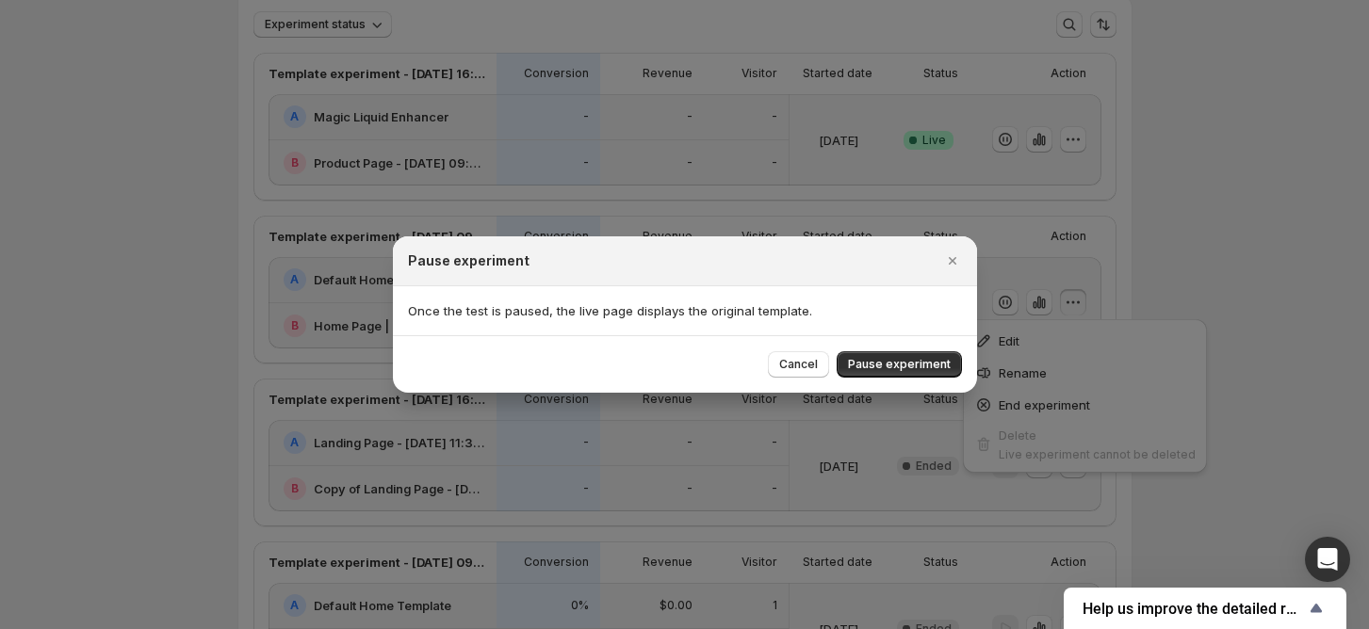
click at [932, 366] on span "Pause experiment" at bounding box center [899, 364] width 103 height 15
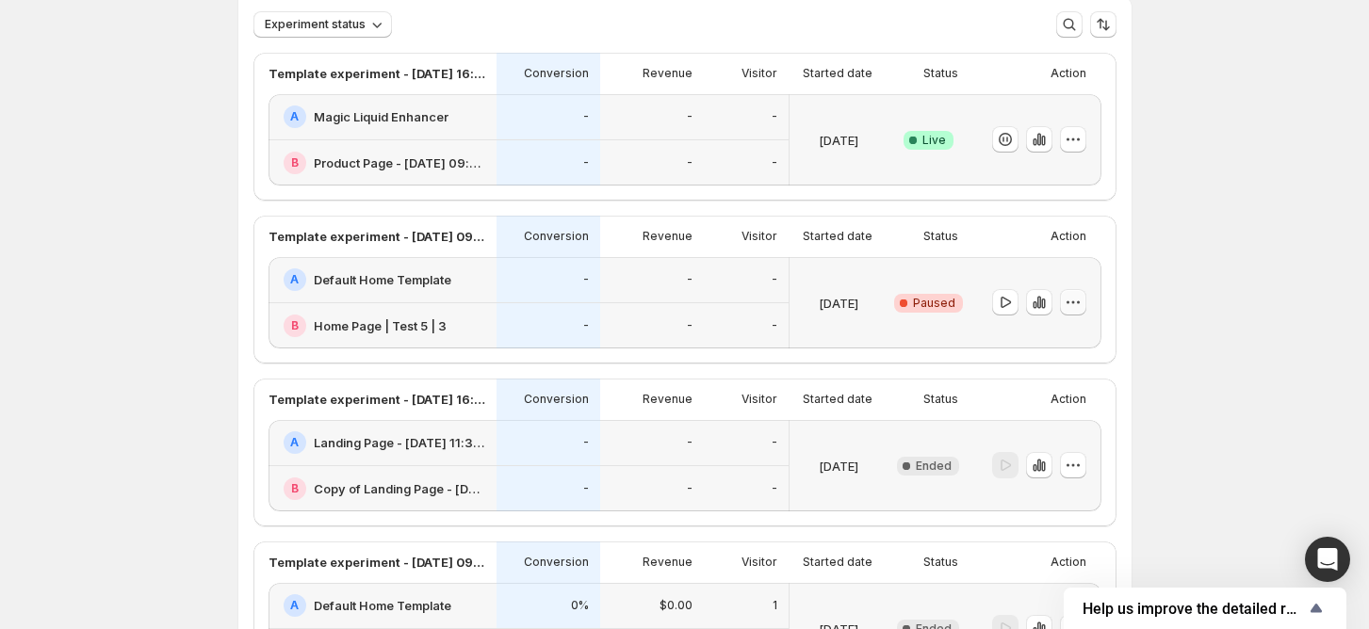
click at [1083, 303] on icon "button" at bounding box center [1073, 302] width 19 height 19
click at [1040, 419] on ul "Edit Rename End experiment Delete" at bounding box center [1079, 388] width 127 height 126
click at [1040, 424] on button "Delete" at bounding box center [1079, 436] width 127 height 30
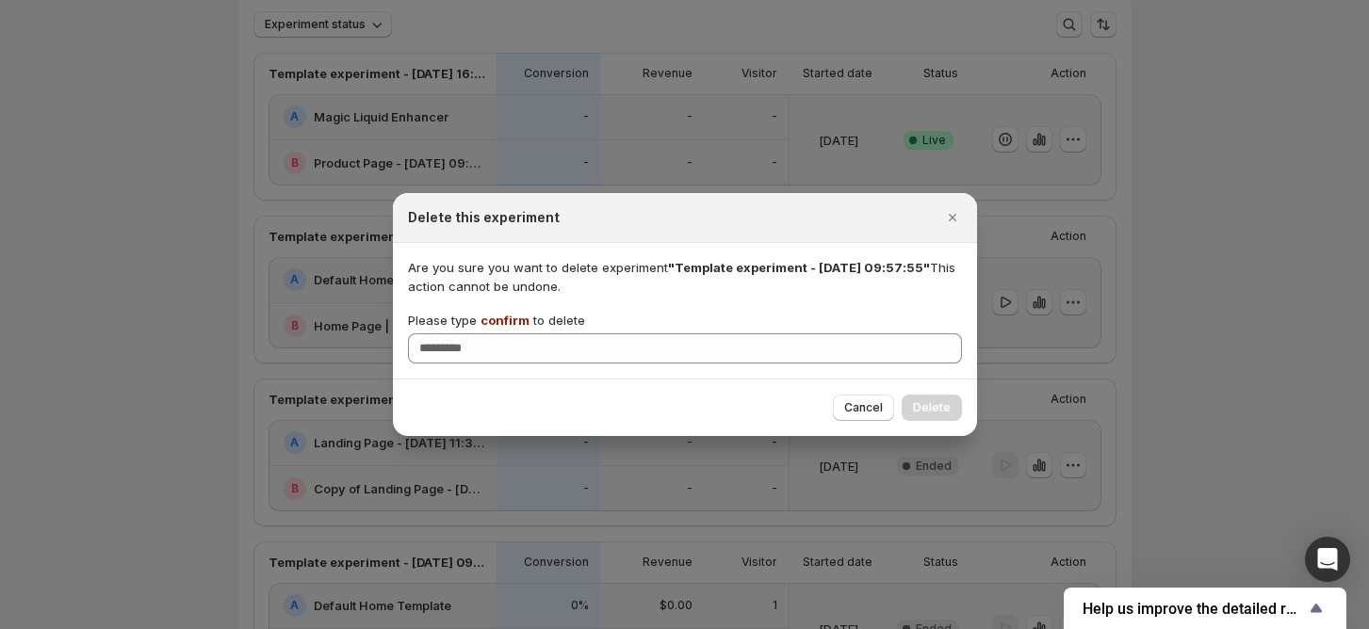
click at [497, 318] on span "confirm" at bounding box center [504, 320] width 49 height 15
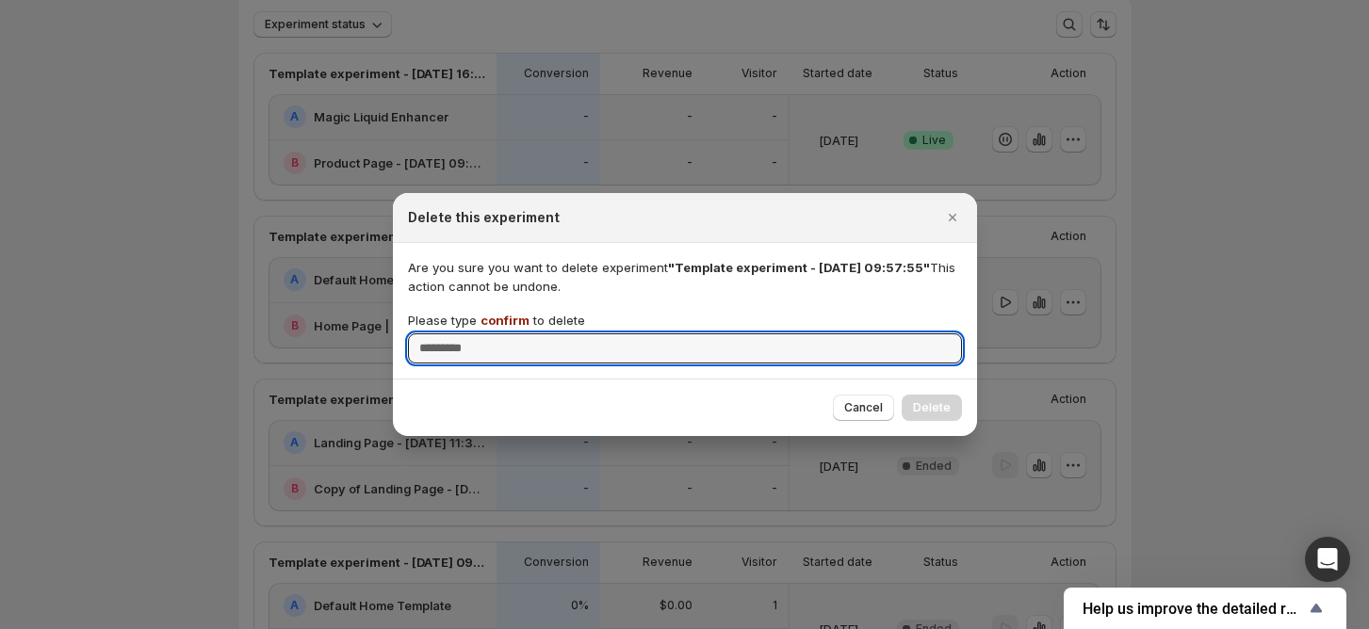
click at [497, 334] on input "Please type confirm to delete" at bounding box center [685, 349] width 554 height 30
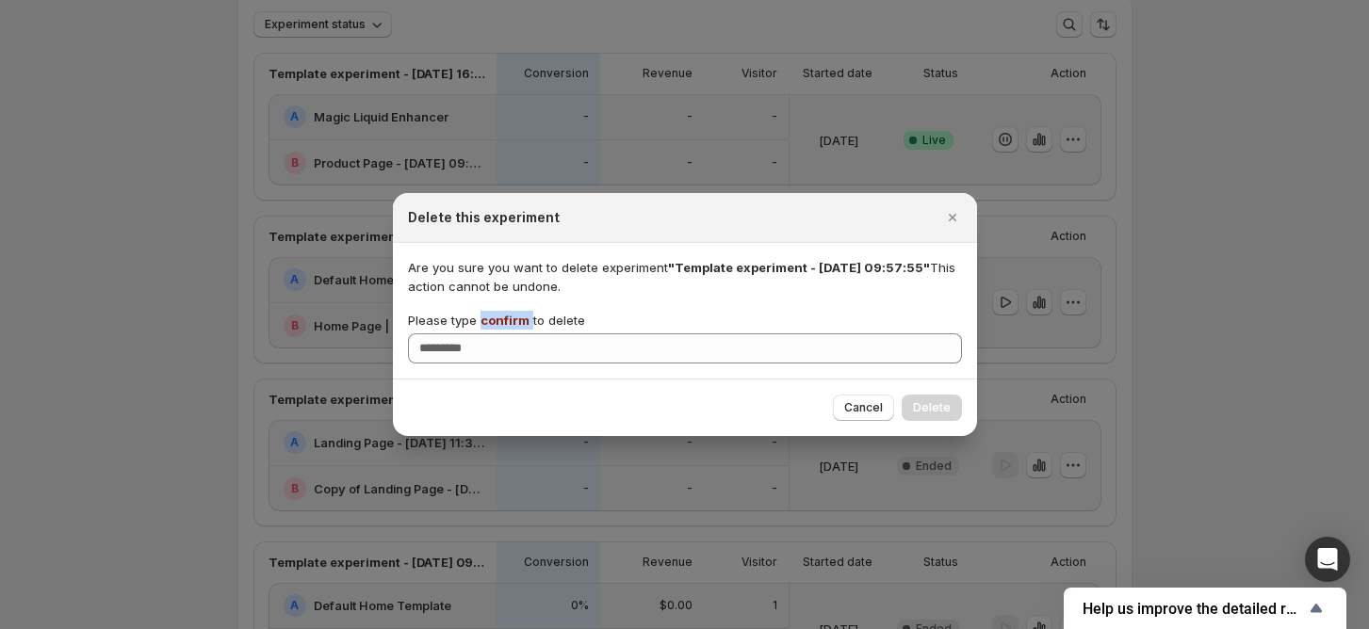
click at [497, 318] on span "confirm" at bounding box center [504, 320] width 49 height 15
click at [497, 334] on input "Please type confirm to delete" at bounding box center [685, 349] width 554 height 30
copy p "confirm"
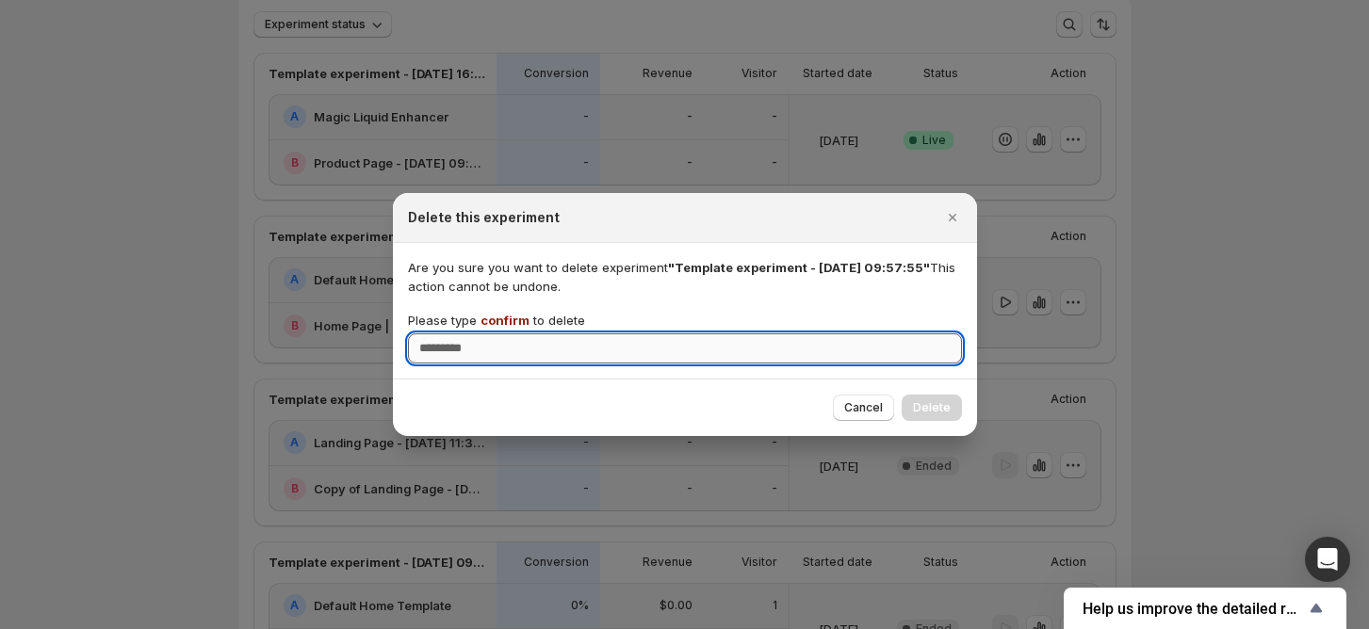
click at [503, 350] on input "Please type confirm to delete" at bounding box center [685, 349] width 554 height 30
paste input "*******"
type input "*******"
click at [933, 408] on span "Delete" at bounding box center [932, 407] width 38 height 15
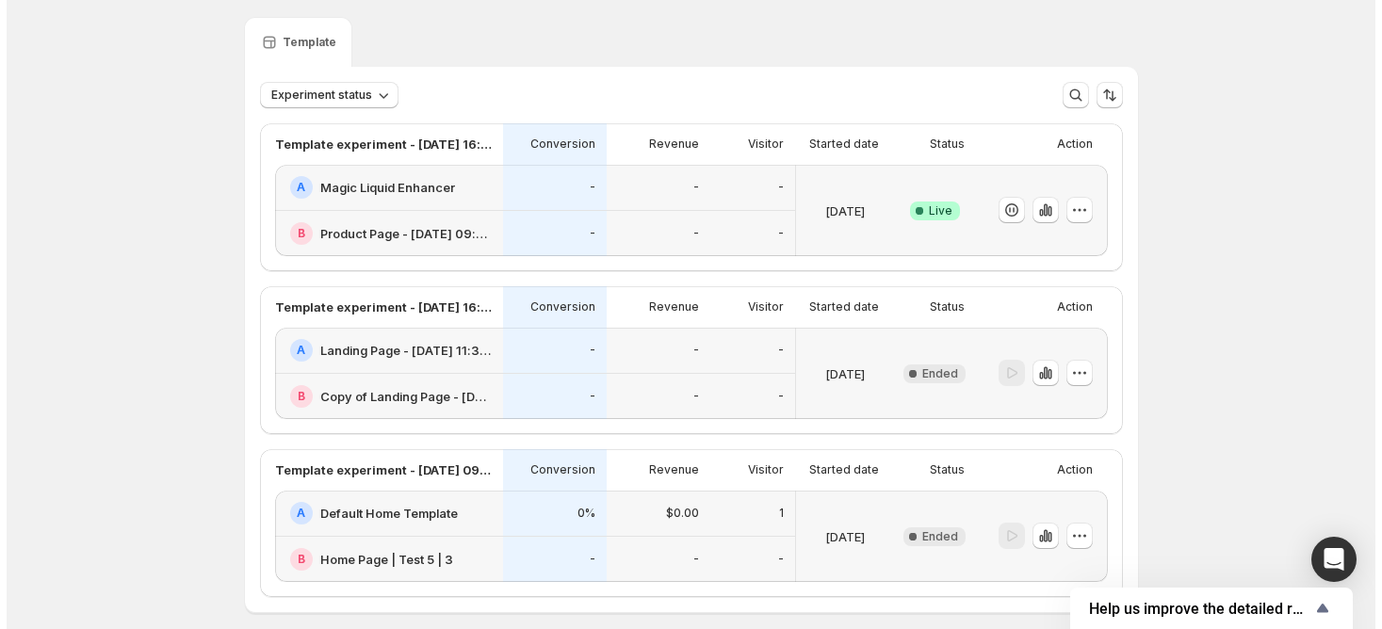
scroll to position [0, 0]
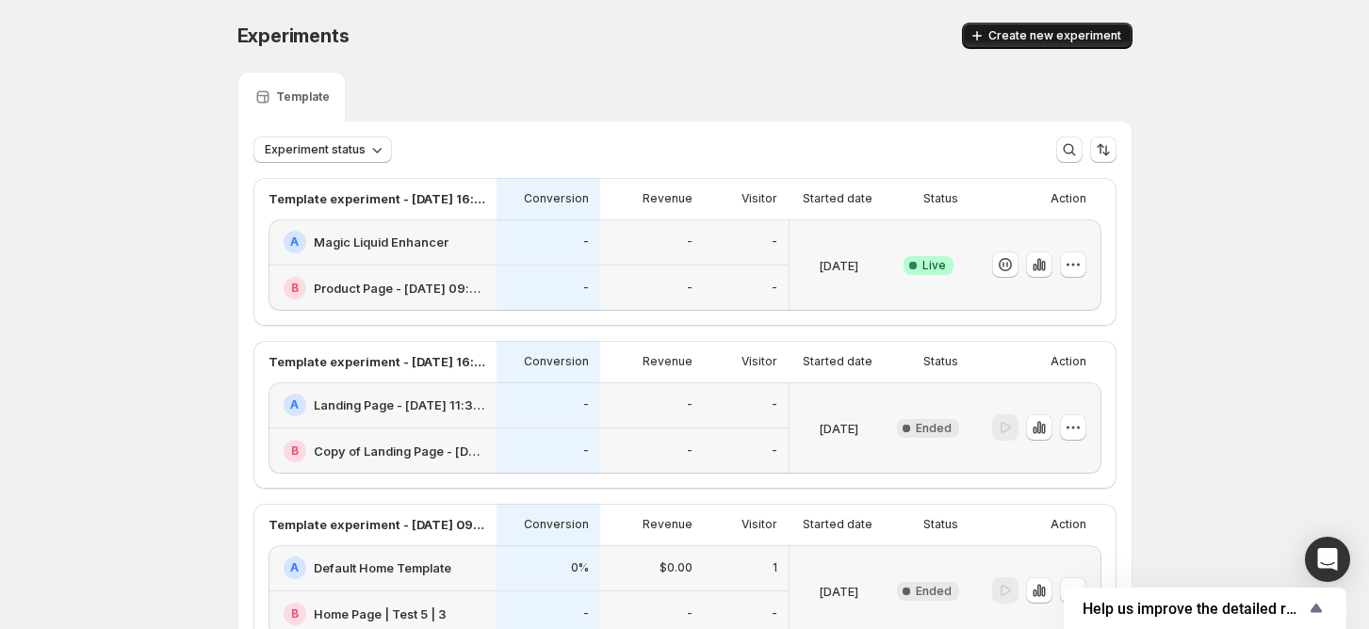
click at [1066, 30] on span "Create new experiment" at bounding box center [1054, 35] width 133 height 15
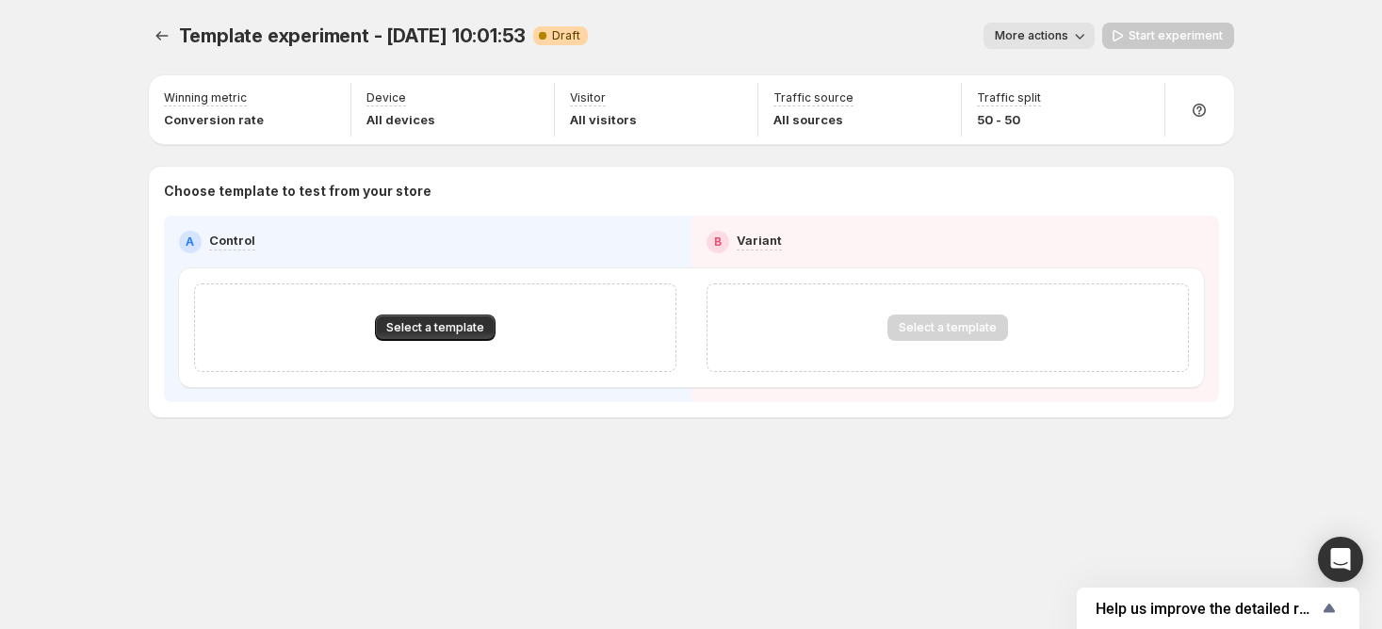
click at [381, 341] on div "Select a template" at bounding box center [435, 328] width 482 height 89
click at [411, 324] on span "Select a template" at bounding box center [435, 327] width 98 height 15
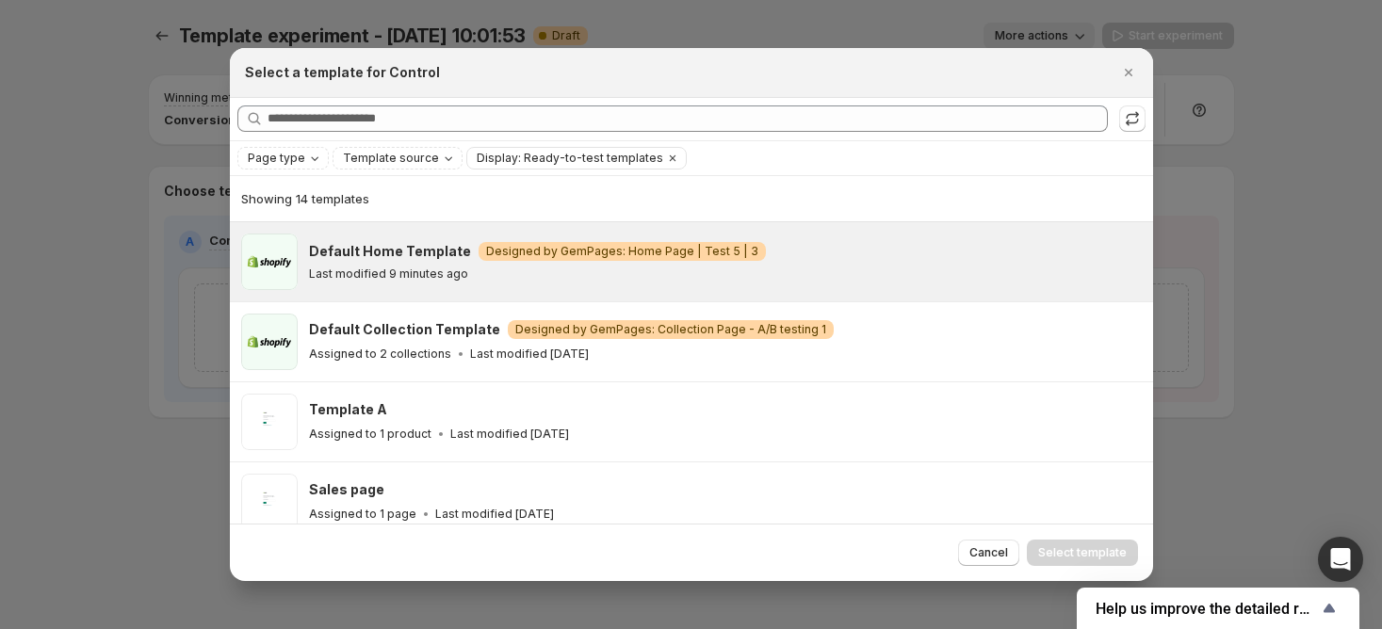
click at [415, 294] on div "Default Home Template Warning Designed by GemPages: Home Page | Test 5 | 3 Last…" at bounding box center [691, 261] width 923 height 79
click at [1055, 546] on span "Select template" at bounding box center [1082, 552] width 89 height 15
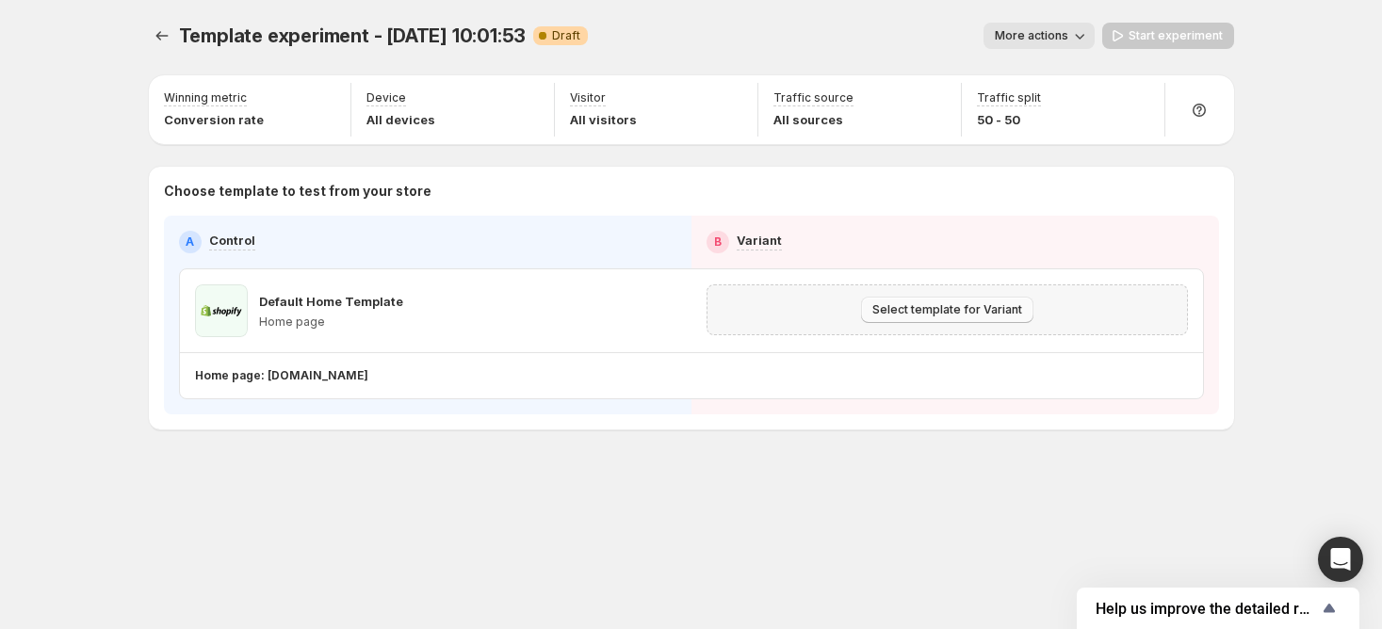
click at [940, 314] on span "Select template for Variant" at bounding box center [947, 309] width 150 height 15
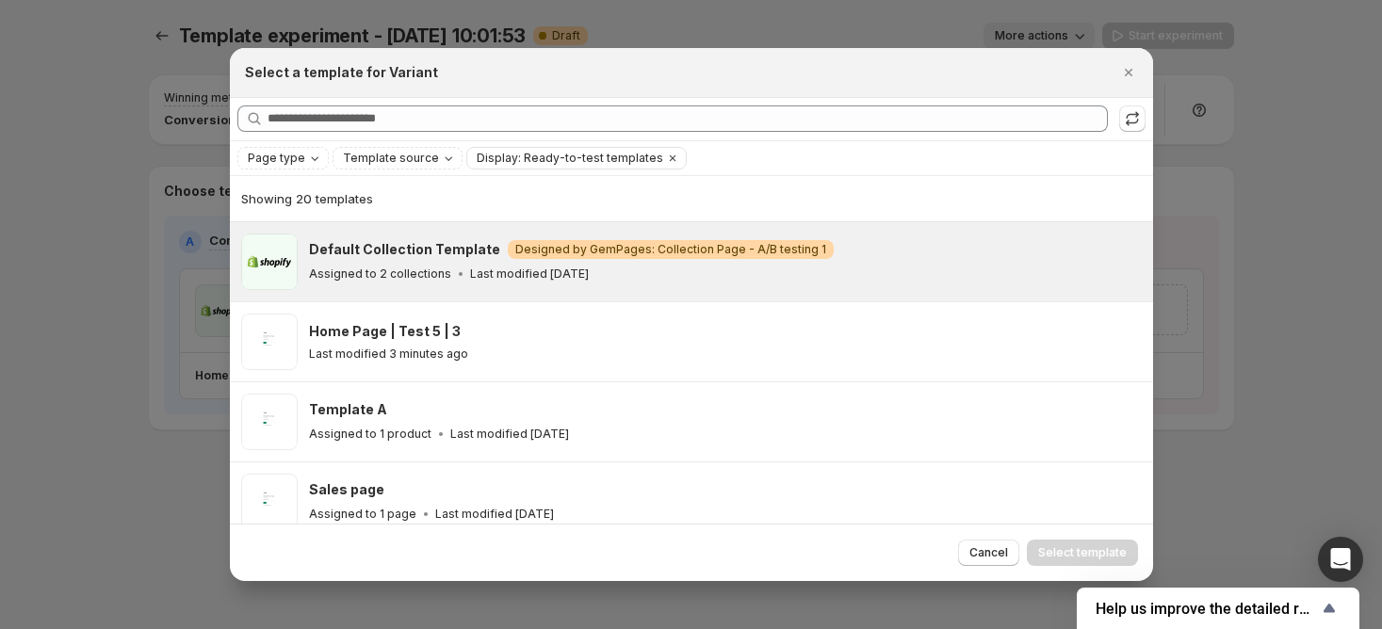
click at [866, 280] on div "Assigned to 2 collections Last modified [DATE]" at bounding box center [722, 274] width 827 height 19
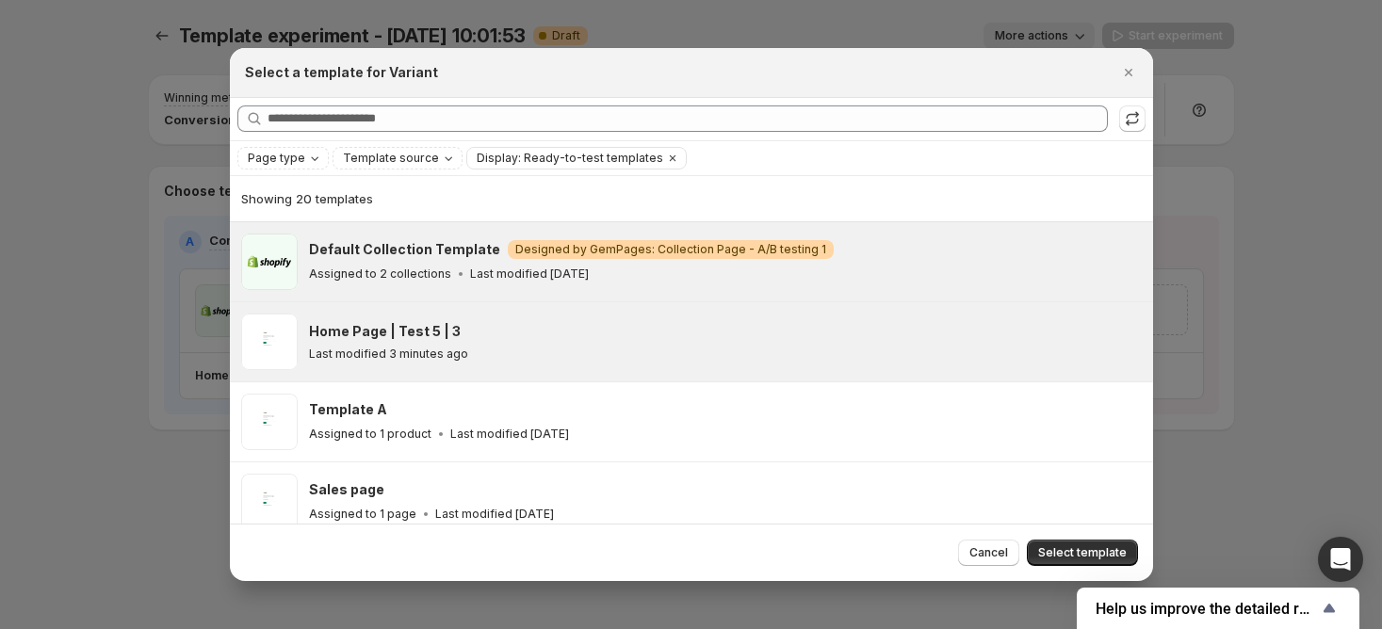
click at [855, 332] on div "Home Page | Test 5 | 3" at bounding box center [722, 331] width 827 height 19
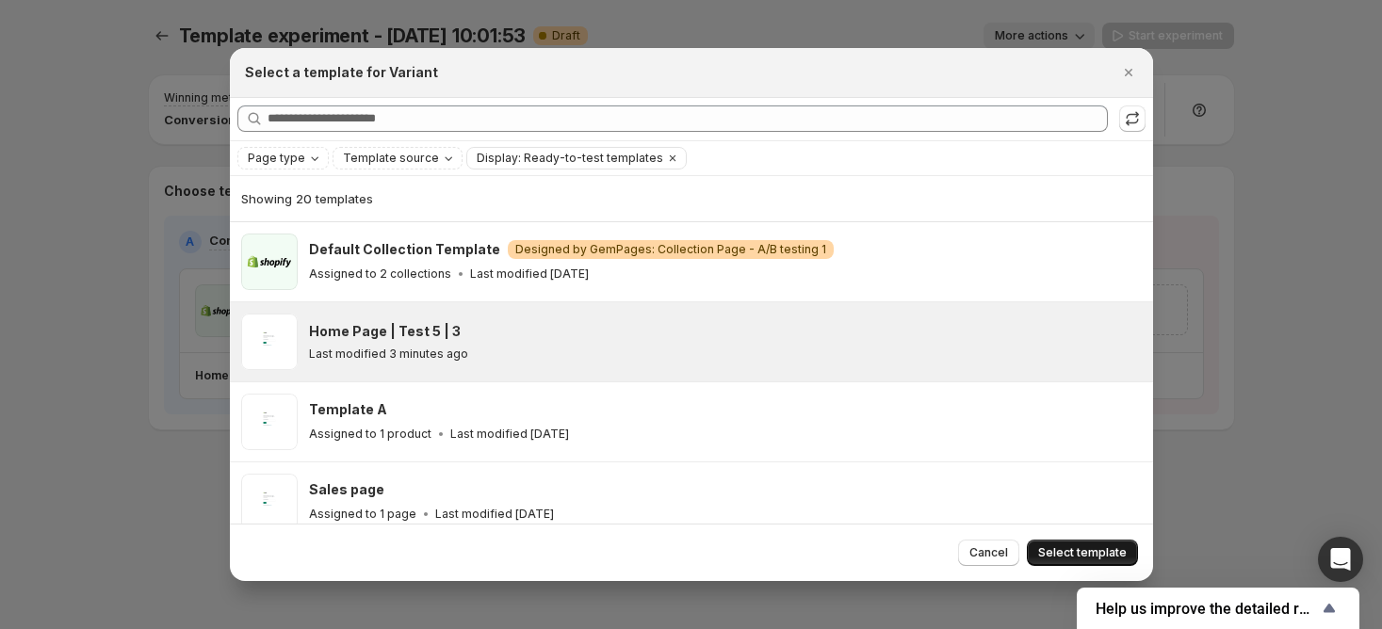
click at [1068, 552] on span "Select template" at bounding box center [1082, 552] width 89 height 15
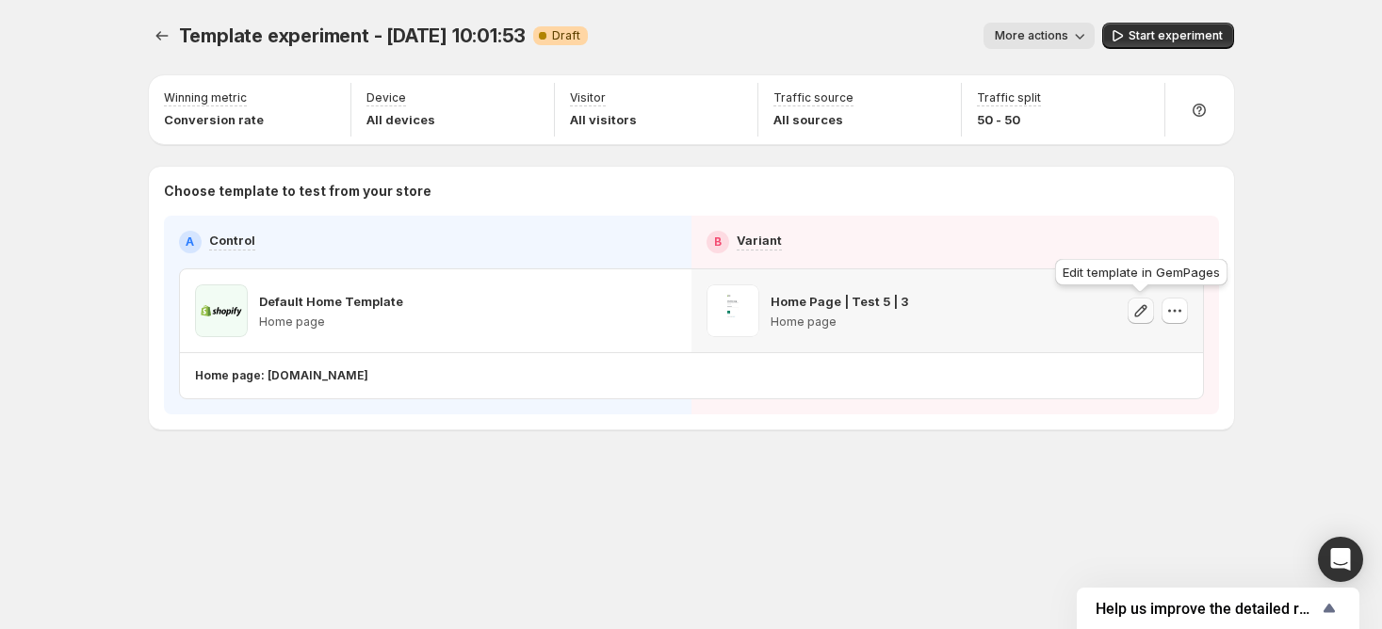
click at [1136, 308] on icon "button" at bounding box center [1140, 310] width 19 height 19
drag, startPoint x: 1175, startPoint y: 301, endPoint x: 1176, endPoint y: 311, distance: 9.5
click at [1176, 302] on icon "button" at bounding box center [1174, 310] width 19 height 19
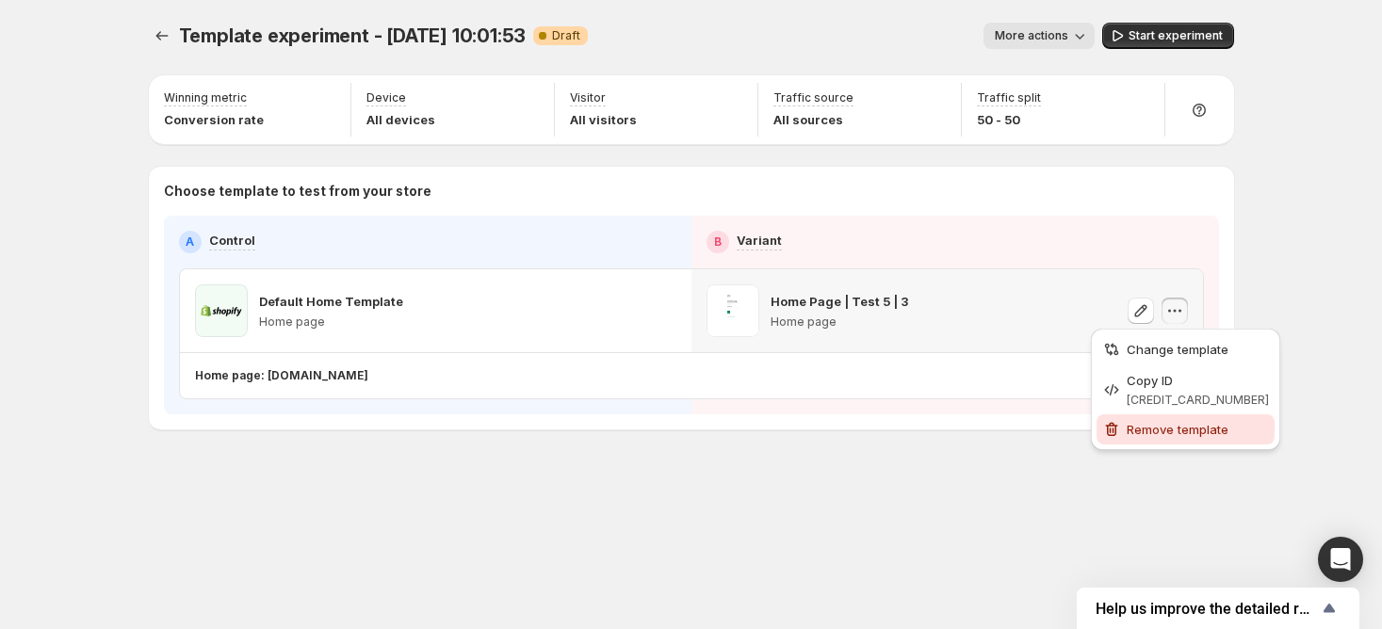
click at [1168, 415] on button "Remove template" at bounding box center [1186, 430] width 178 height 30
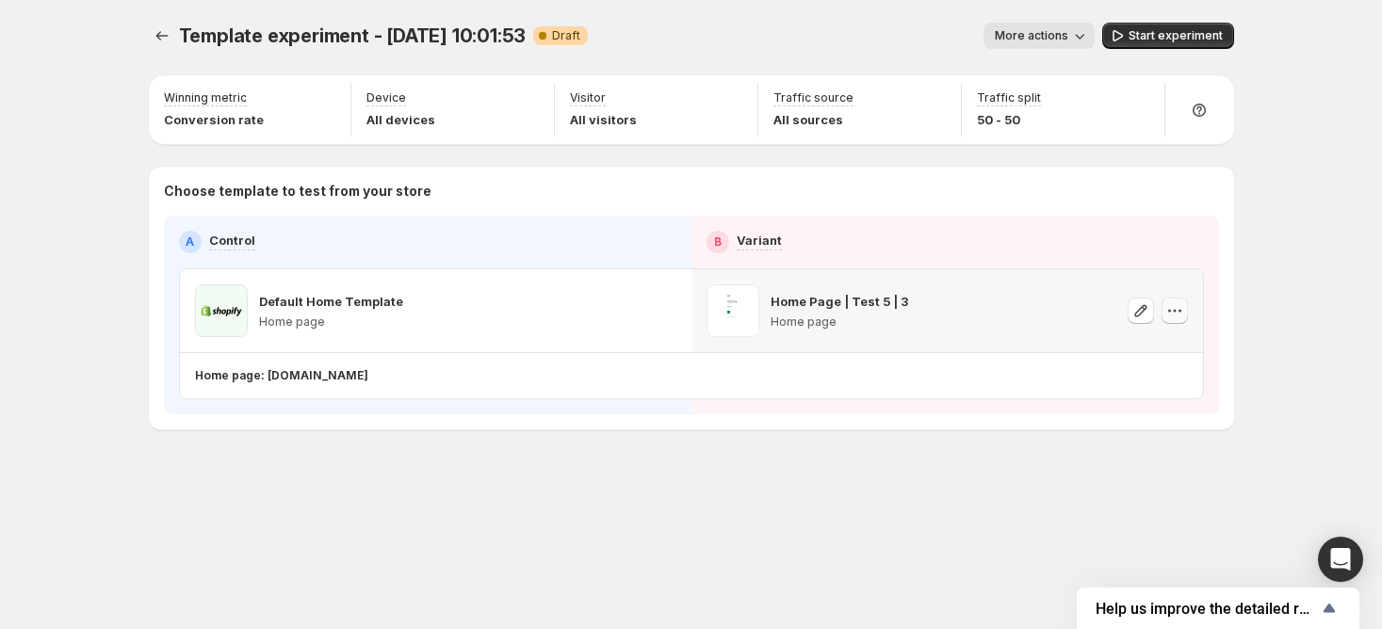
click at [1176, 314] on icon "button" at bounding box center [1174, 310] width 19 height 19
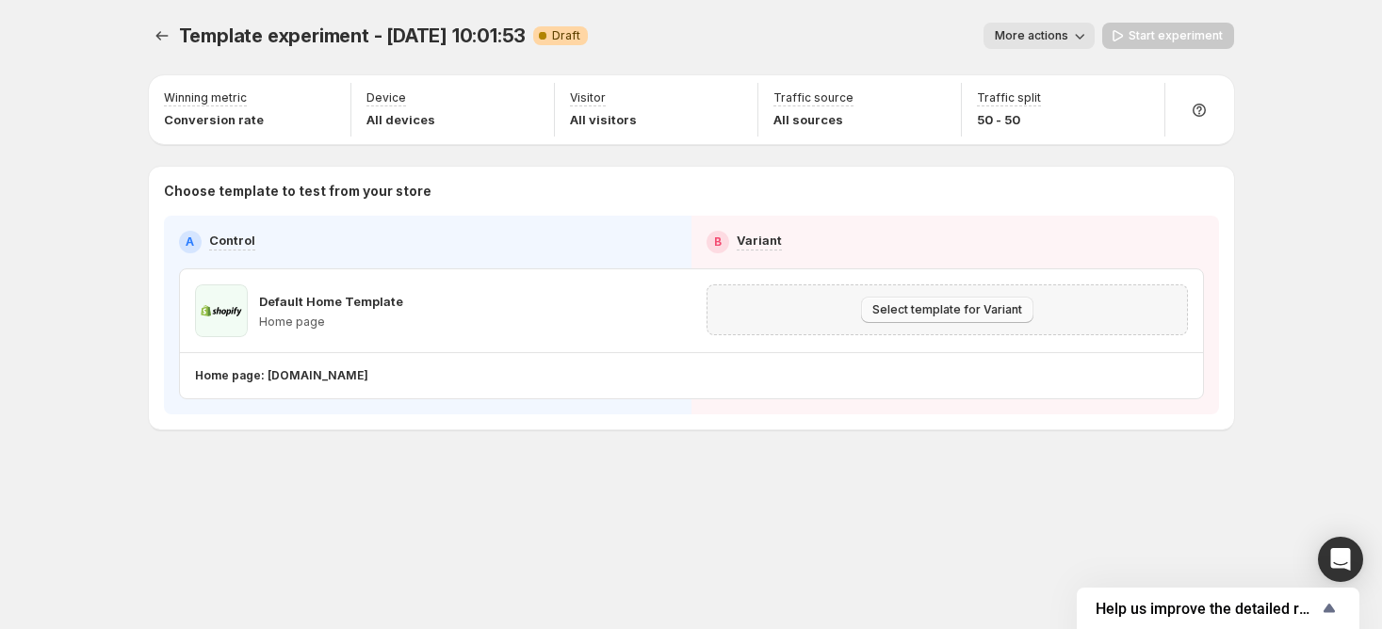
click at [934, 305] on span "Select template for Variant" at bounding box center [947, 309] width 150 height 15
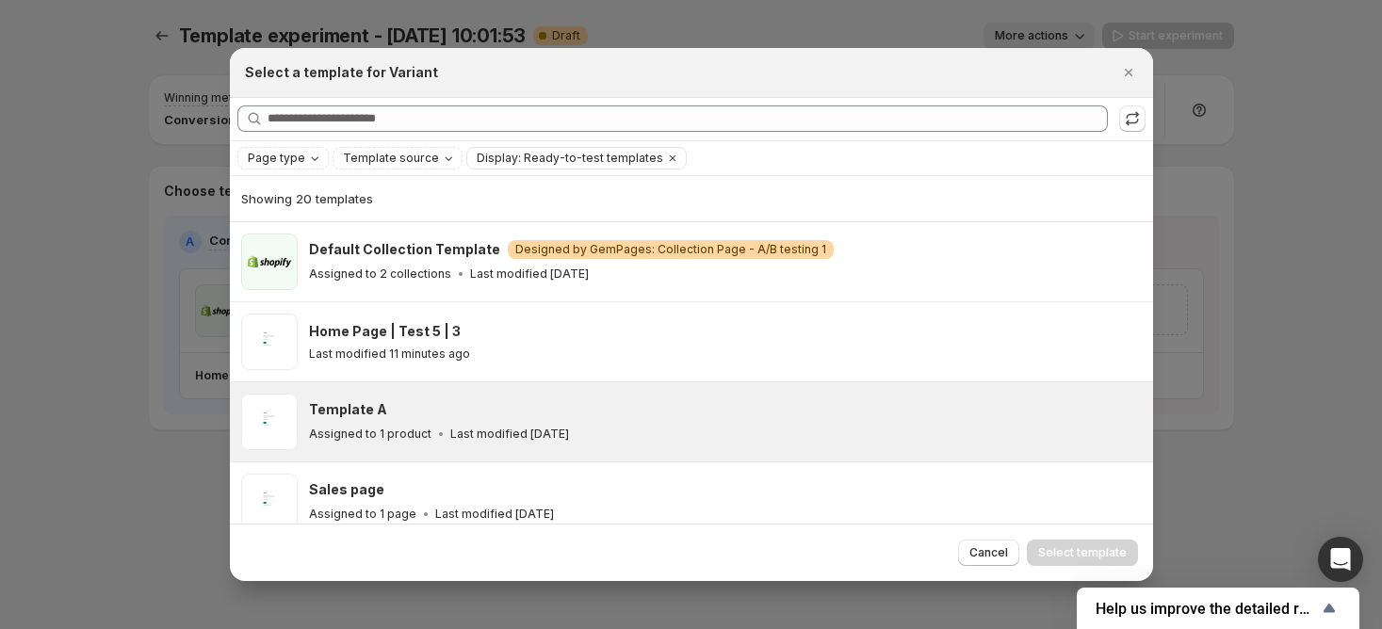
drag, startPoint x: 1003, startPoint y: 550, endPoint x: 997, endPoint y: 509, distance: 42.0
click at [1002, 552] on span "Cancel" at bounding box center [988, 552] width 39 height 15
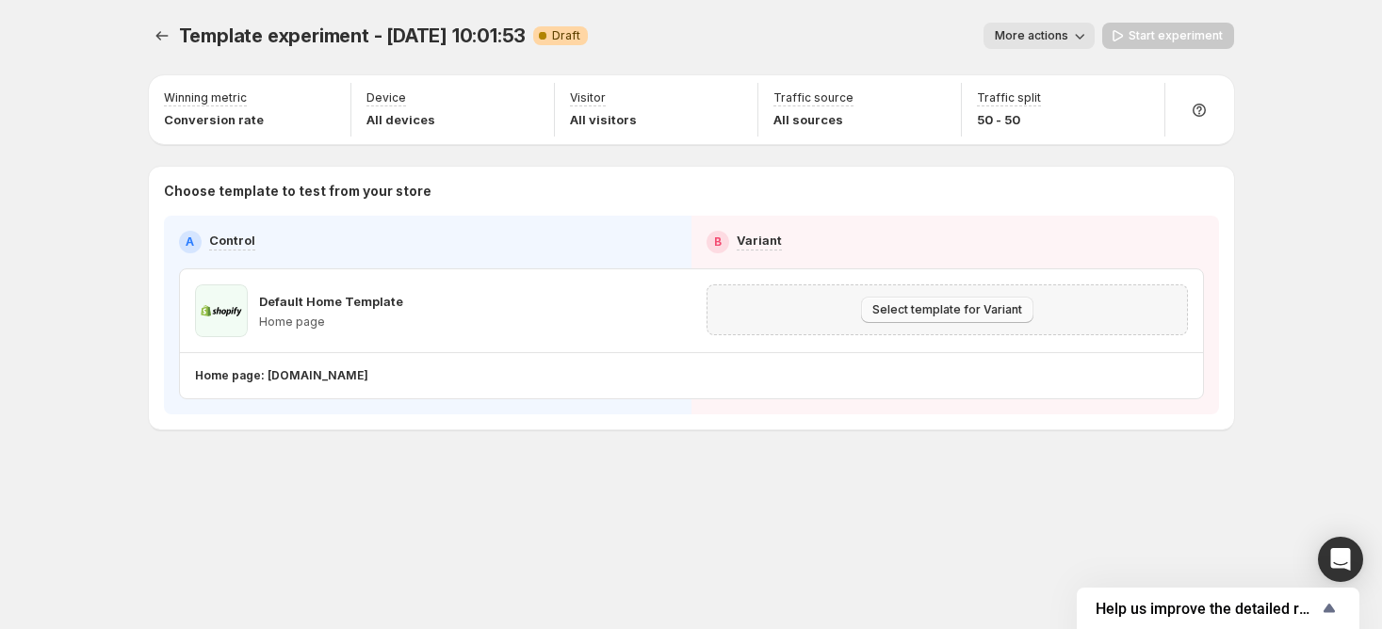
click at [987, 308] on span "Select template for Variant" at bounding box center [947, 309] width 150 height 15
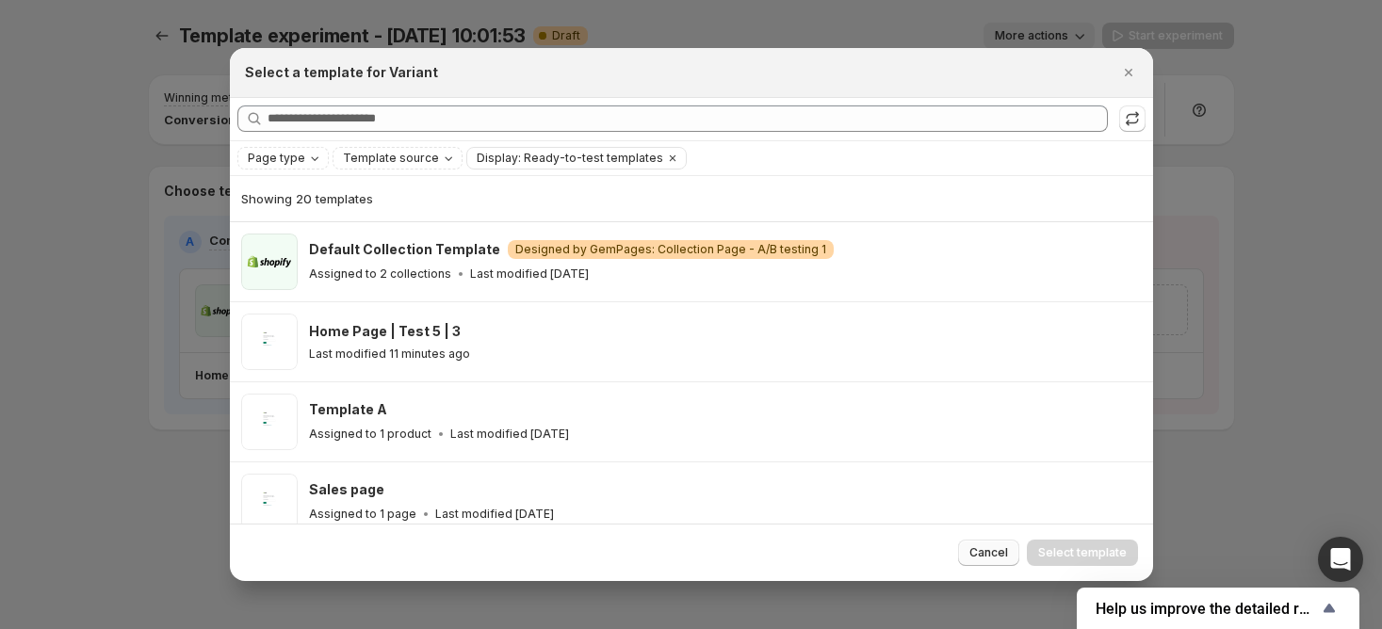
click at [999, 545] on button "Cancel" at bounding box center [988, 553] width 61 height 26
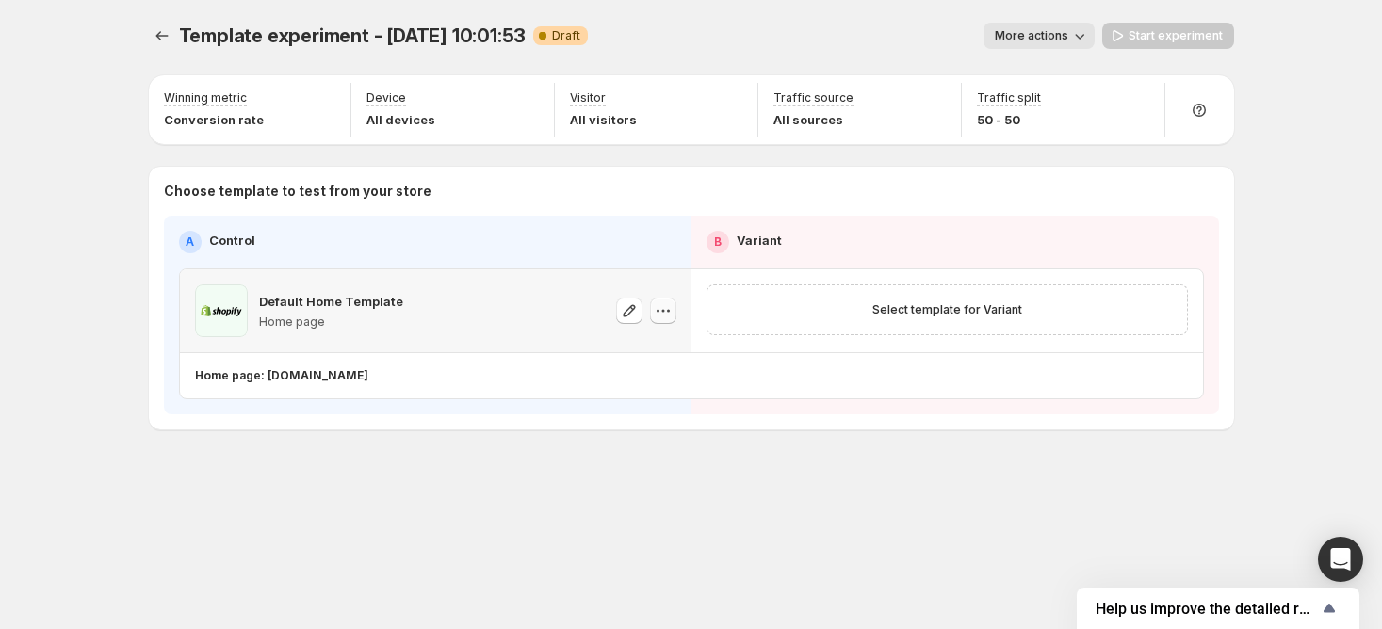
click at [658, 306] on icon "button" at bounding box center [663, 310] width 19 height 19
click at [670, 344] on span "Change template" at bounding box center [666, 349] width 102 height 15
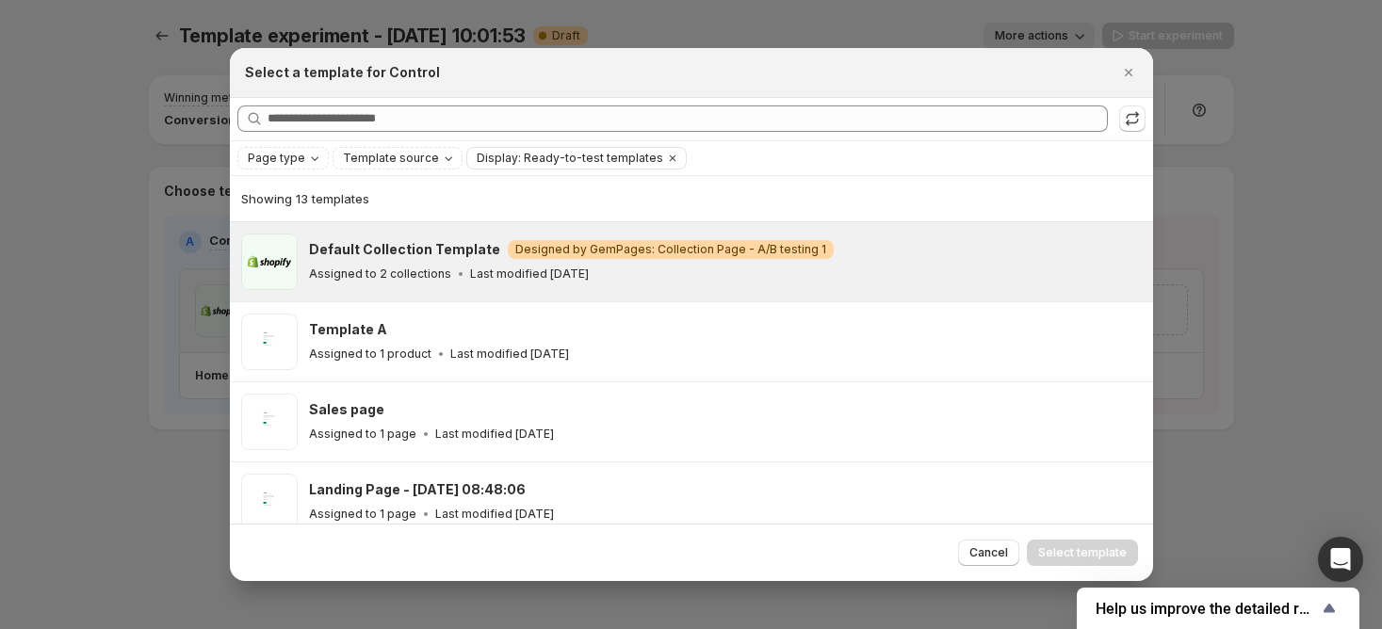
click at [889, 276] on div "Assigned to 2 collections Last modified [DATE]" at bounding box center [722, 274] width 827 height 19
click at [1067, 546] on span "Select template" at bounding box center [1082, 552] width 89 height 15
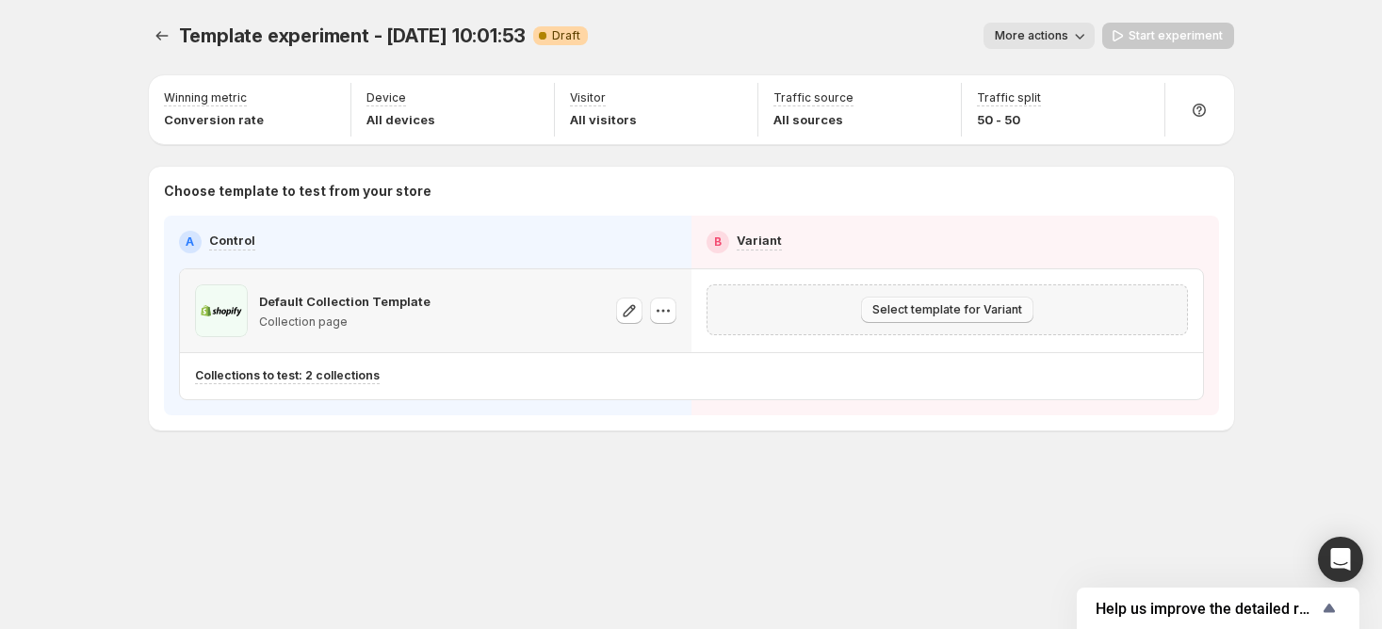
click at [994, 308] on span "Select template for Variant" at bounding box center [947, 309] width 150 height 15
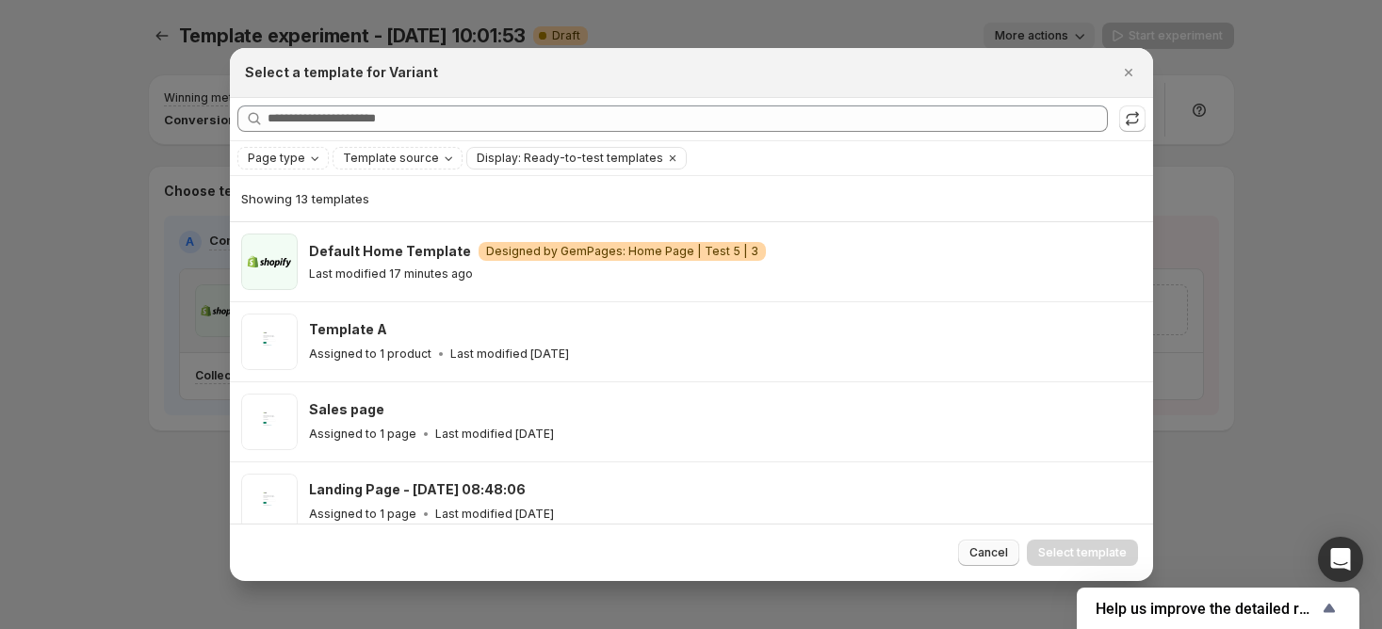
click at [980, 551] on span "Cancel" at bounding box center [988, 552] width 39 height 15
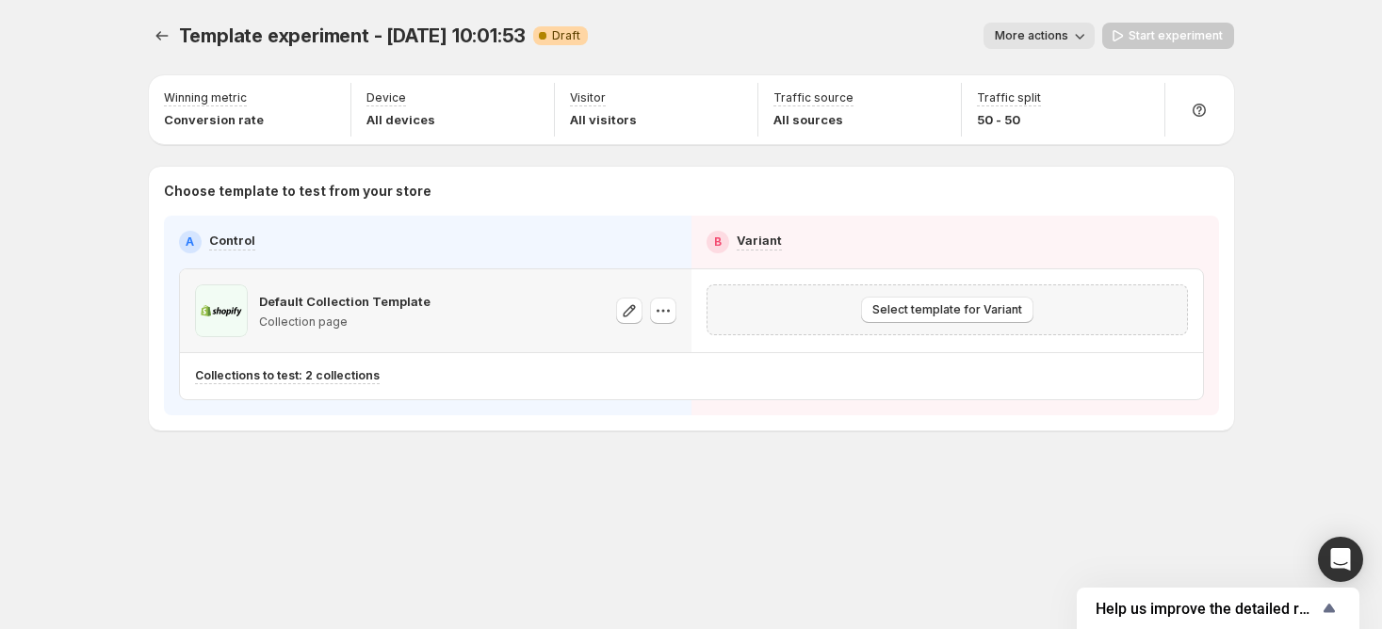
click at [984, 326] on div "Select template for Variant" at bounding box center [947, 310] width 481 height 51
click at [987, 320] on button "Select template for Variant" at bounding box center [947, 310] width 172 height 26
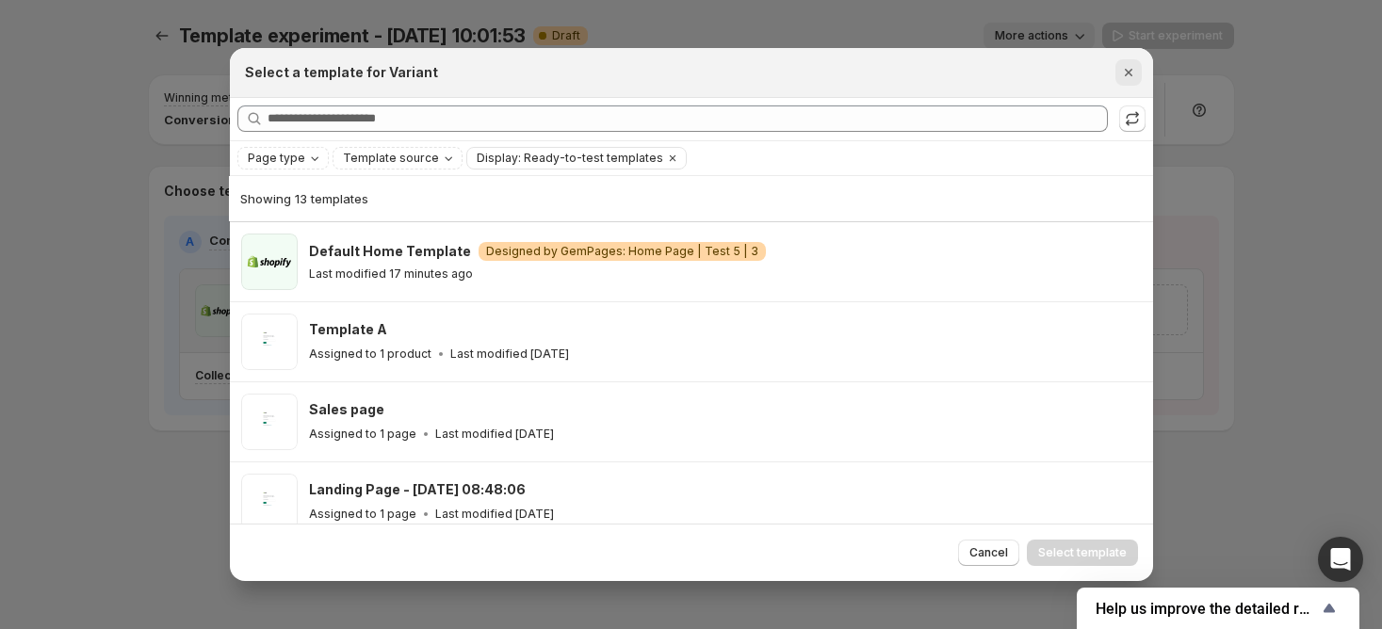
click at [1127, 68] on icon "Close" at bounding box center [1128, 72] width 19 height 19
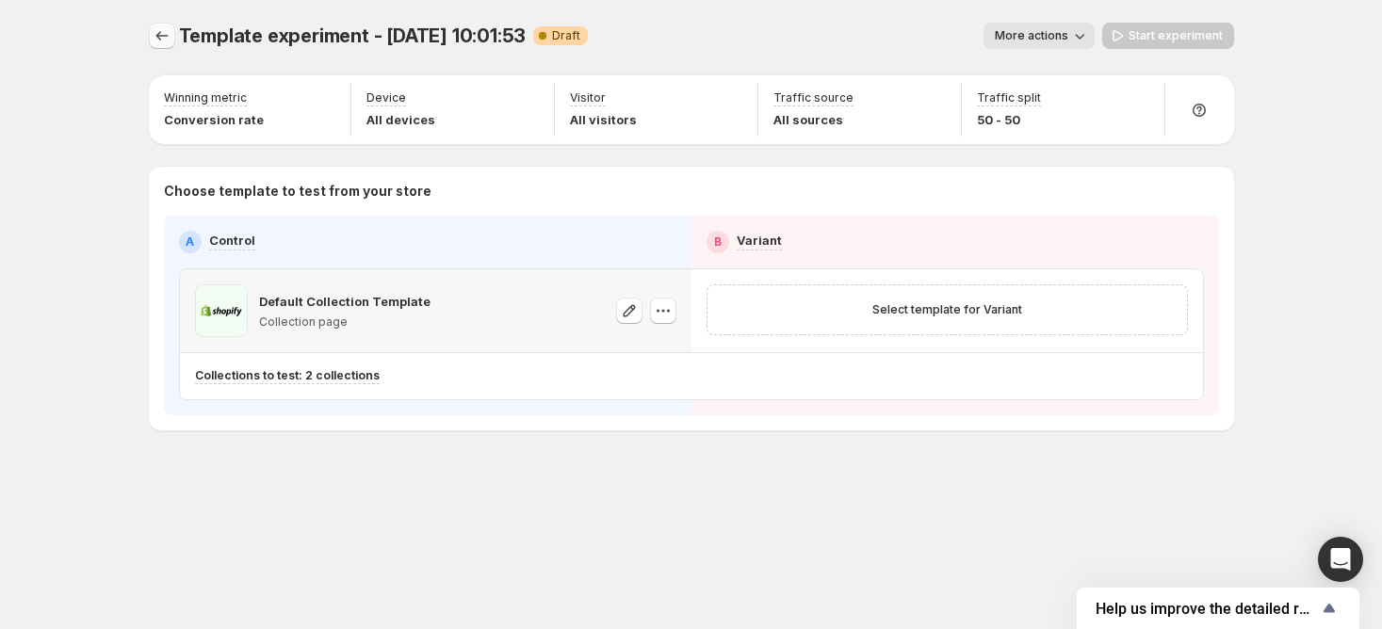
click at [160, 41] on icon "Experiments" at bounding box center [162, 35] width 19 height 19
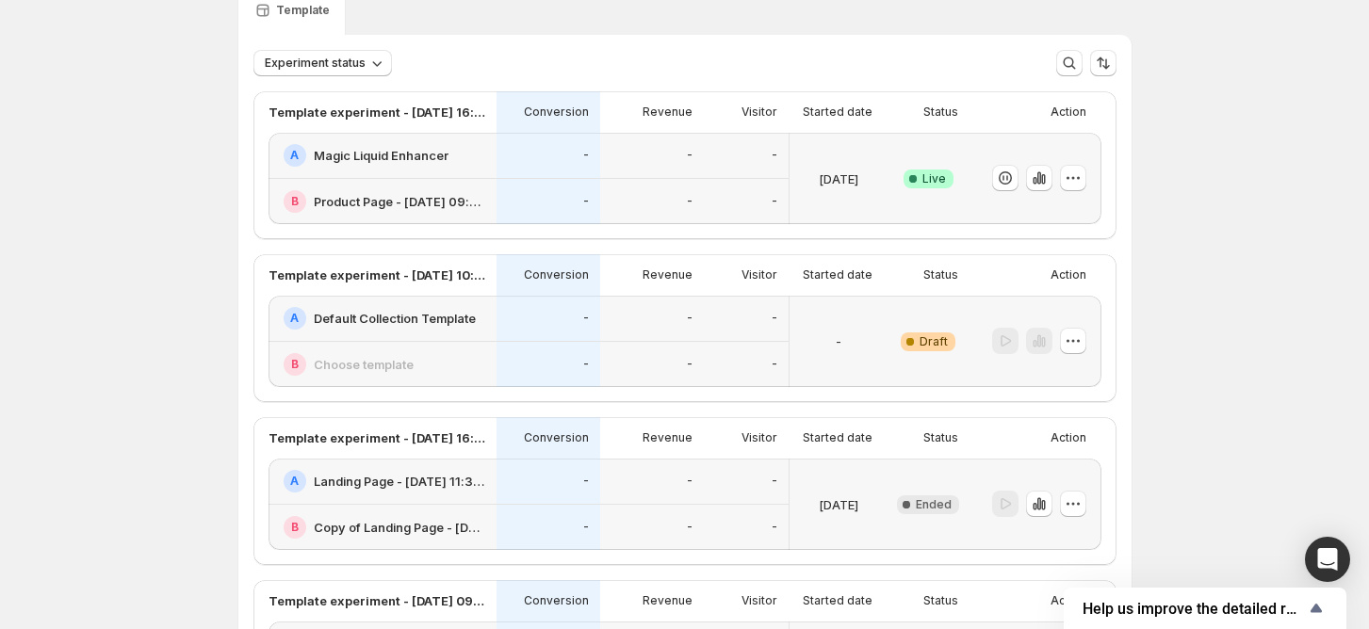
scroll to position [125, 0]
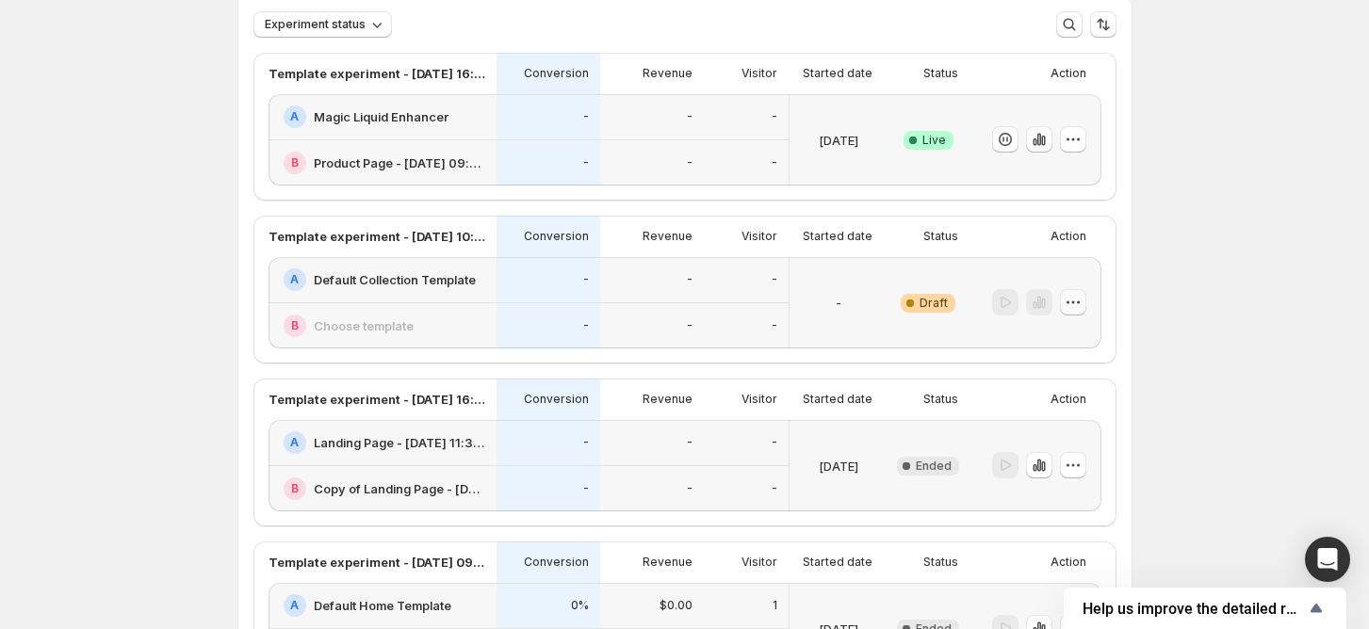
click at [1083, 299] on icon "button" at bounding box center [1073, 302] width 19 height 19
click at [1068, 441] on span "Delete" at bounding box center [1065, 437] width 38 height 15
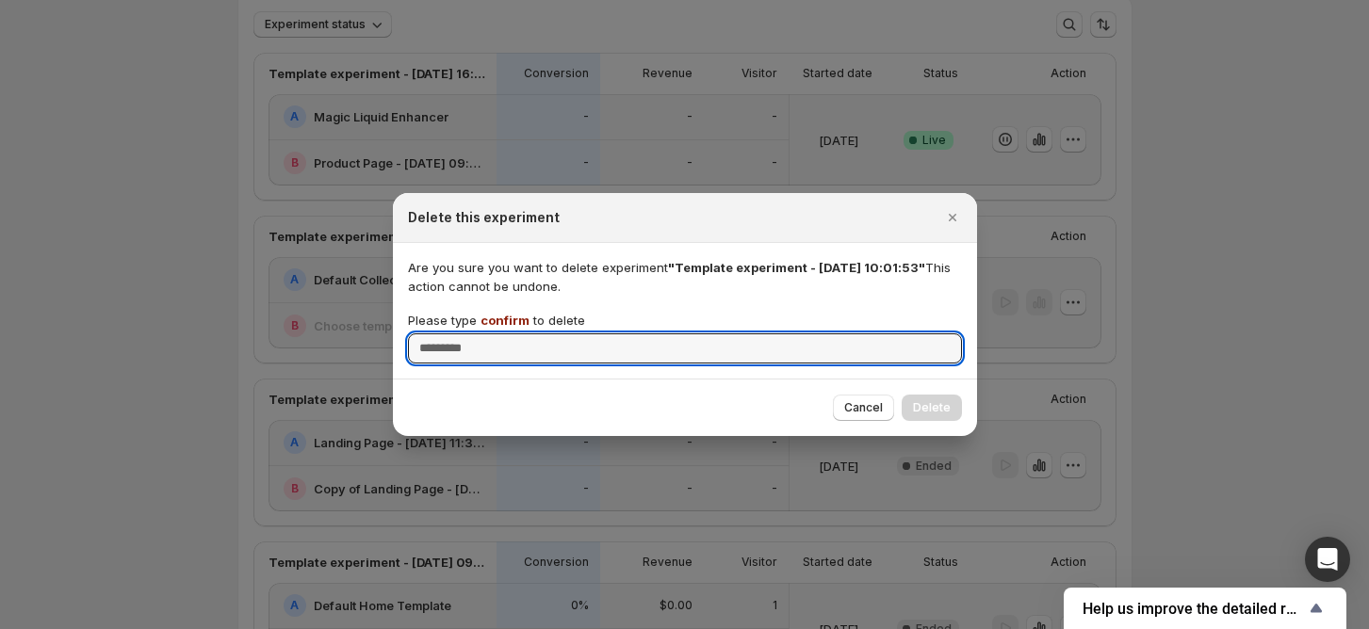
click at [517, 317] on span "confirm" at bounding box center [504, 320] width 49 height 15
click at [517, 334] on input "Please type confirm to delete" at bounding box center [685, 349] width 554 height 30
click at [517, 317] on span "confirm" at bounding box center [504, 320] width 49 height 15
click at [517, 334] on input "Please type confirm to delete" at bounding box center [685, 349] width 554 height 30
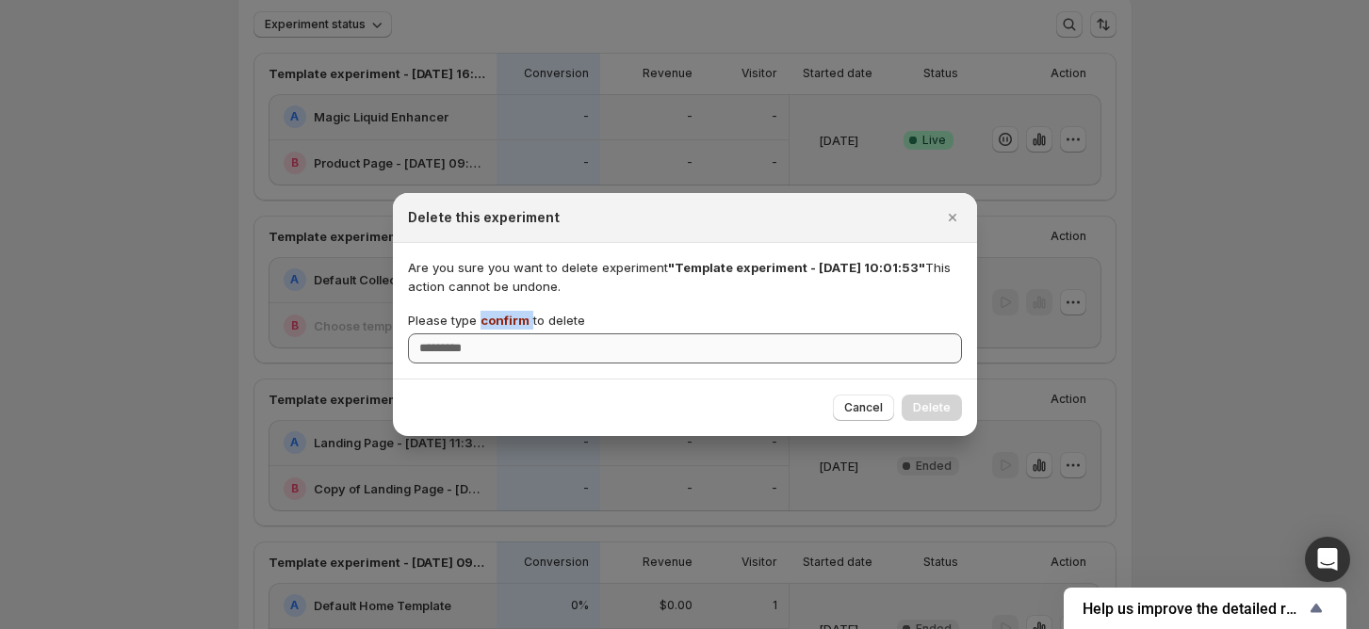
copy p "confirm"
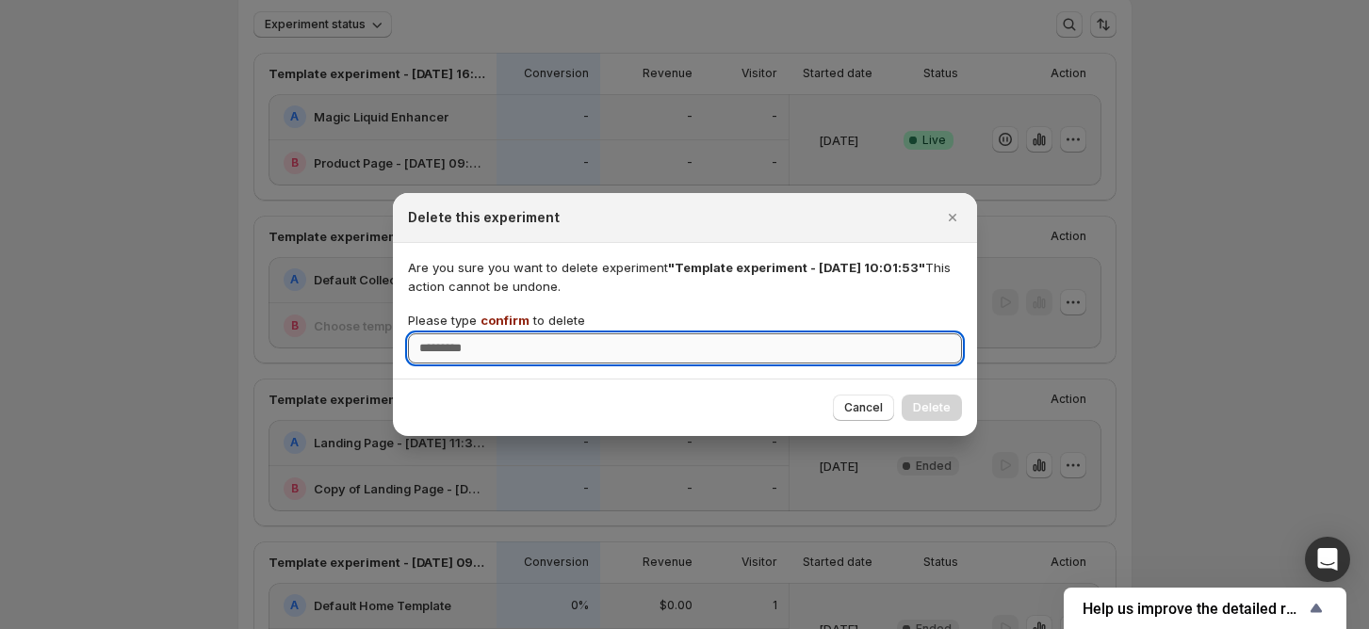
click at [514, 354] on input "Please type confirm to delete" at bounding box center [685, 349] width 554 height 30
paste input "*******"
type input "*******"
click at [925, 411] on span "Delete" at bounding box center [932, 407] width 38 height 15
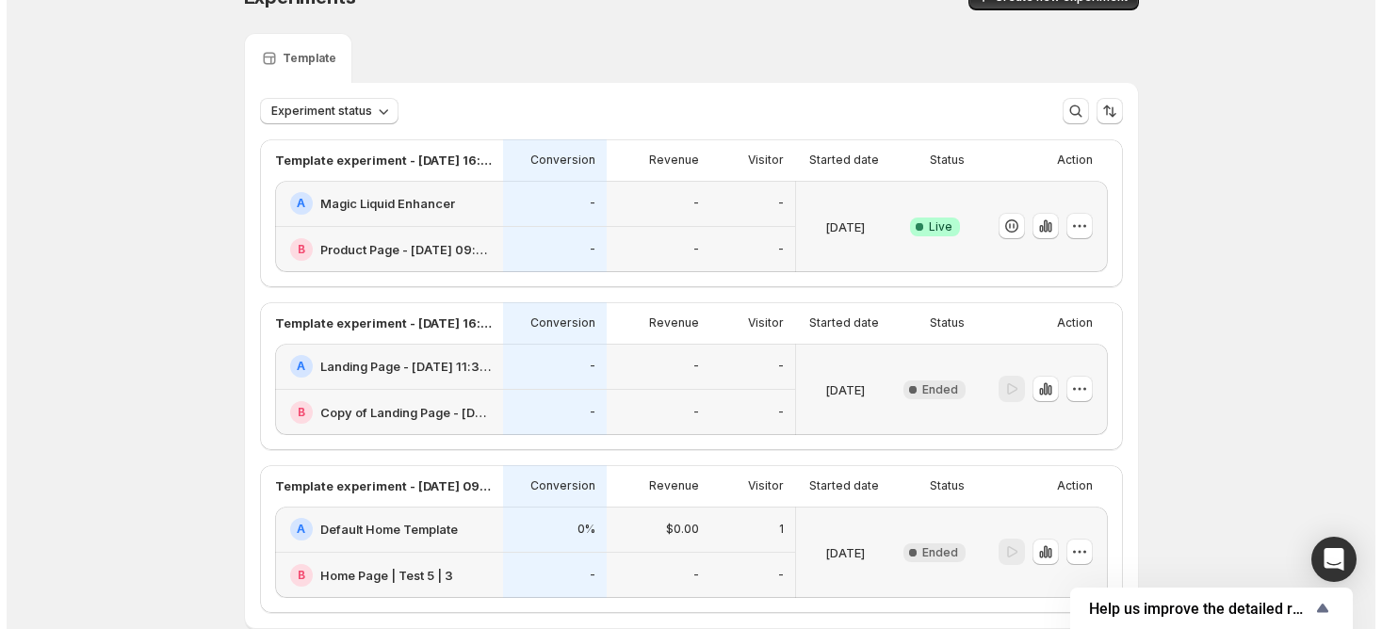
scroll to position [0, 0]
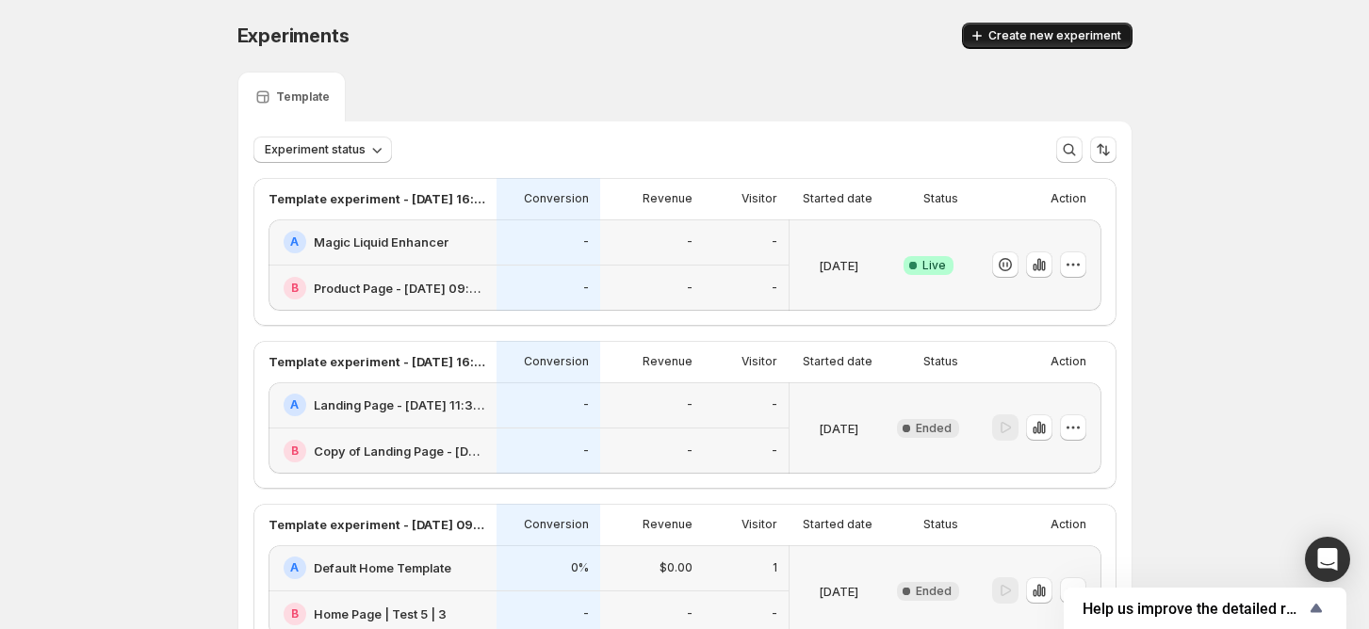
click at [1072, 28] on span "Create new experiment" at bounding box center [1054, 35] width 133 height 15
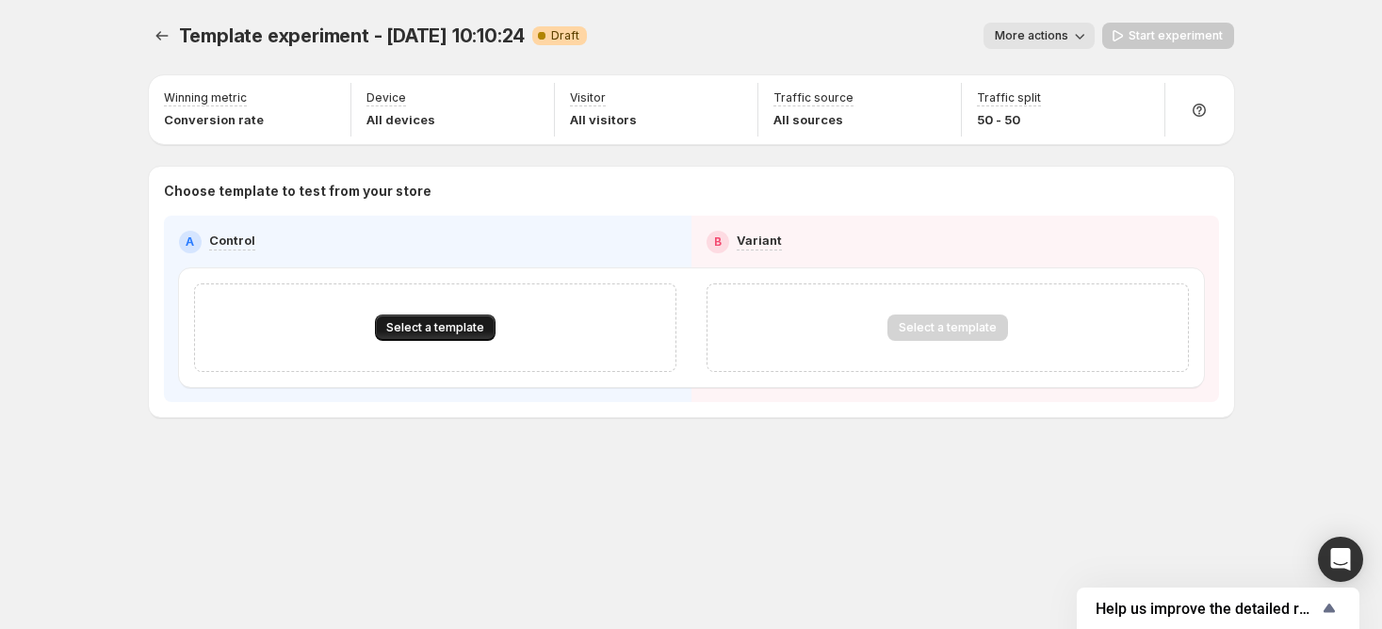
click at [479, 321] on span "Select a template" at bounding box center [435, 327] width 98 height 15
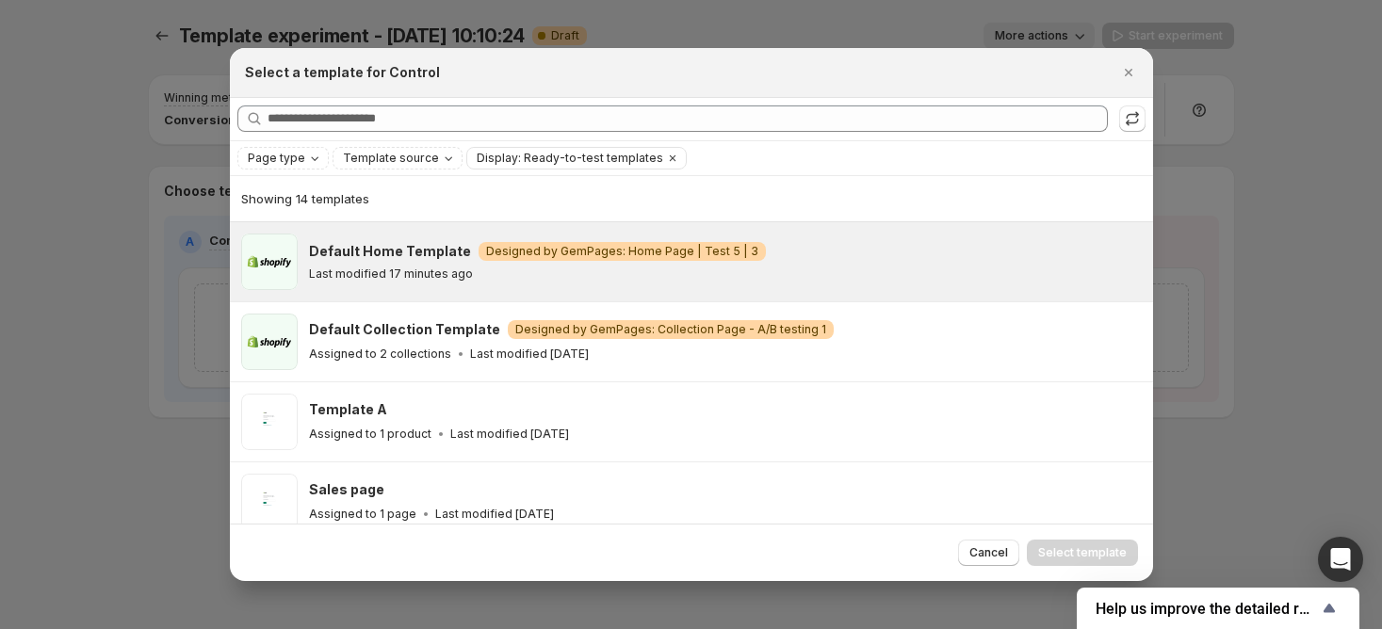
click at [390, 244] on h3 "Default Home Template" at bounding box center [390, 251] width 162 height 19
click at [1065, 564] on button "Select template" at bounding box center [1082, 553] width 111 height 26
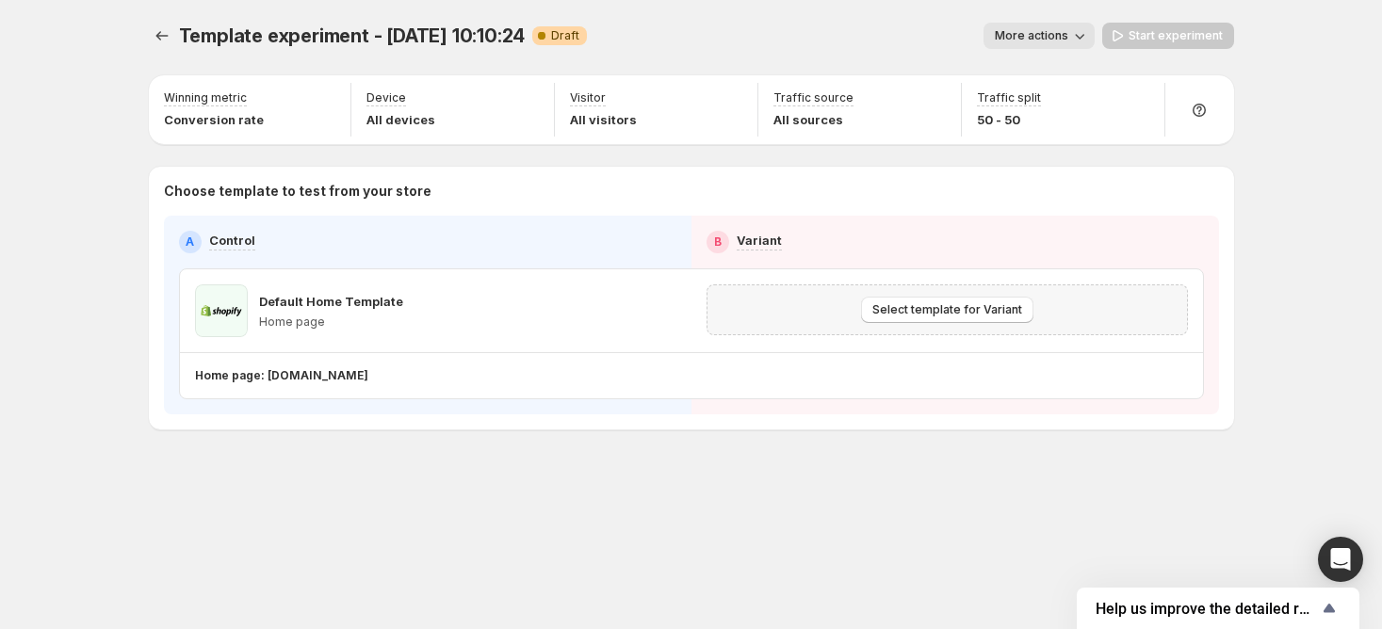
click at [939, 293] on div "Select template for Variant" at bounding box center [947, 310] width 481 height 51
click at [939, 305] on span "Select template for Variant" at bounding box center [947, 309] width 150 height 15
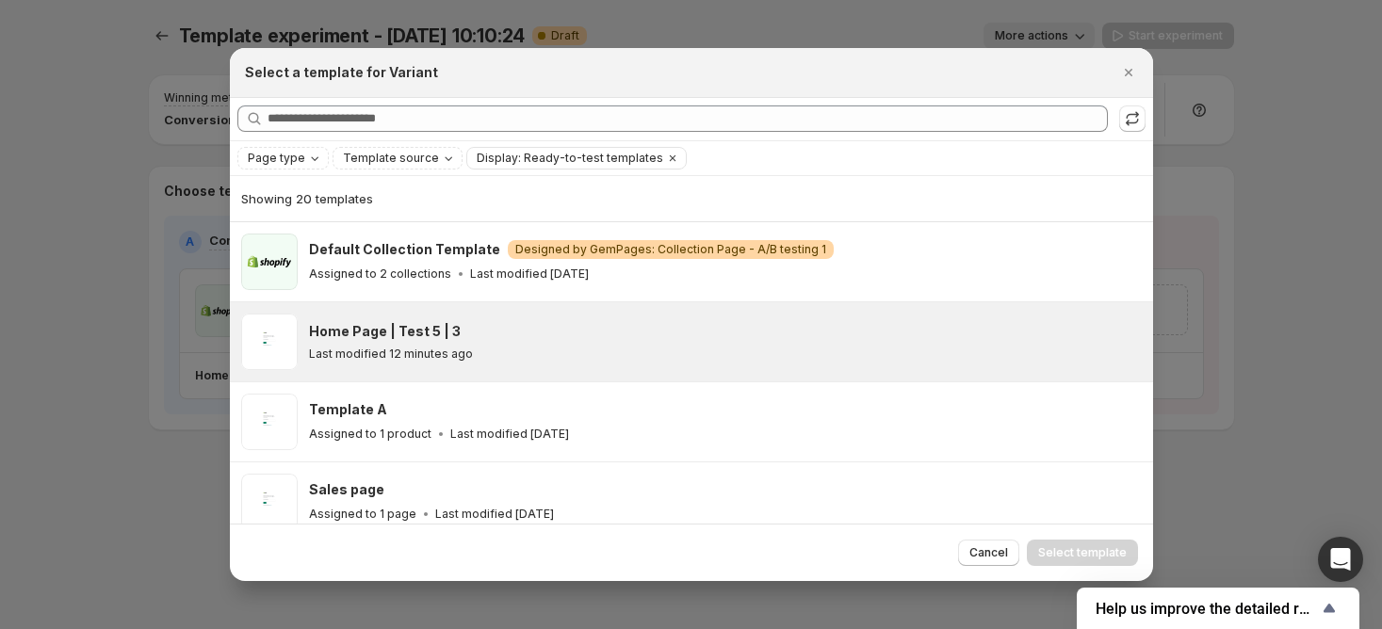
click at [717, 332] on div "Home Page | Test 5 | 3" at bounding box center [722, 331] width 827 height 19
click at [1119, 66] on icon "Close" at bounding box center [1128, 72] width 19 height 19
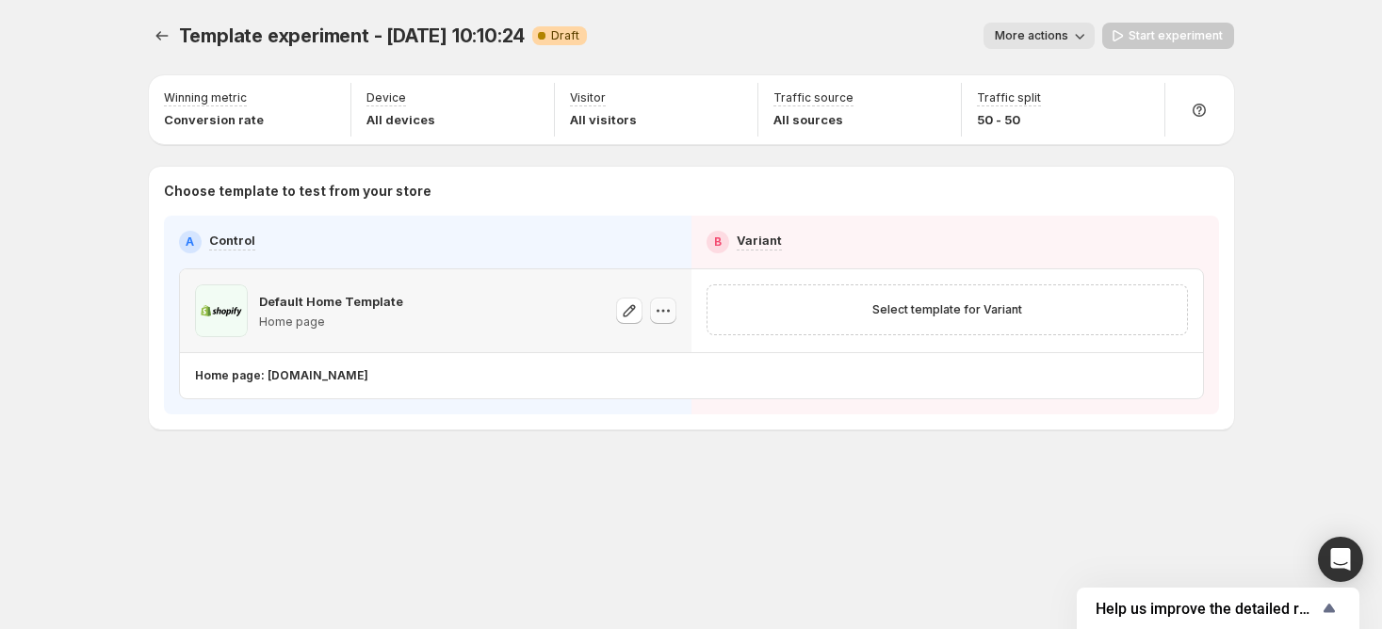
click at [661, 317] on icon "button" at bounding box center [663, 310] width 19 height 19
click at [663, 350] on span "Change template" at bounding box center [664, 349] width 102 height 15
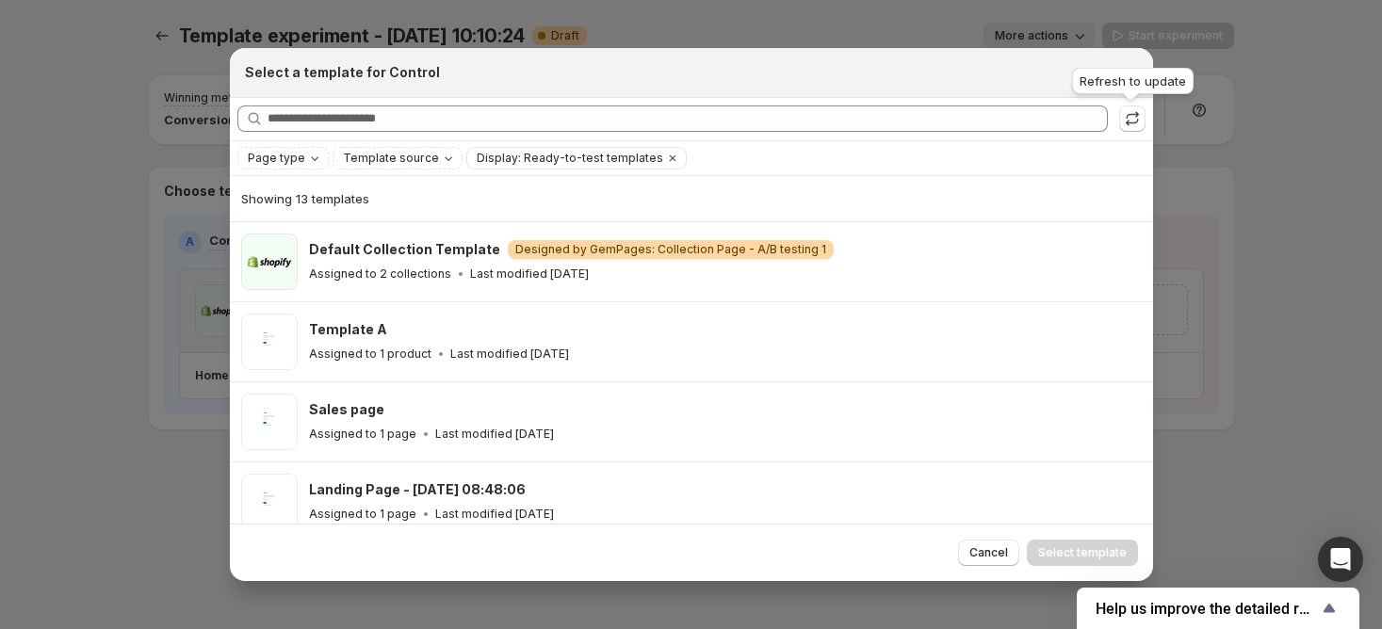
click at [1125, 69] on div "Refresh to update" at bounding box center [1132, 84] width 129 height 41
click at [957, 64] on div "Select a template for Control" at bounding box center [674, 72] width 859 height 19
click at [1131, 72] on icon "Close" at bounding box center [1128, 72] width 19 height 19
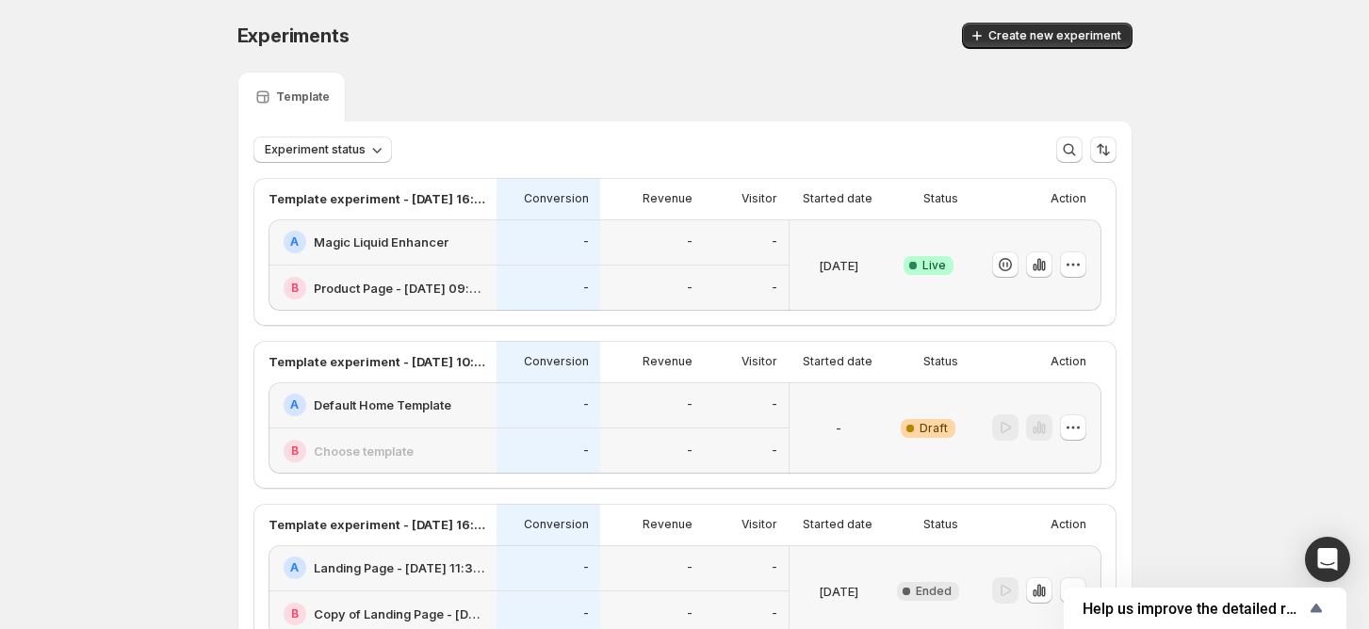
click at [1265, 361] on div "Experiments. This page is ready Experiments Create new experiment Template Expe…" at bounding box center [684, 466] width 1369 height 933
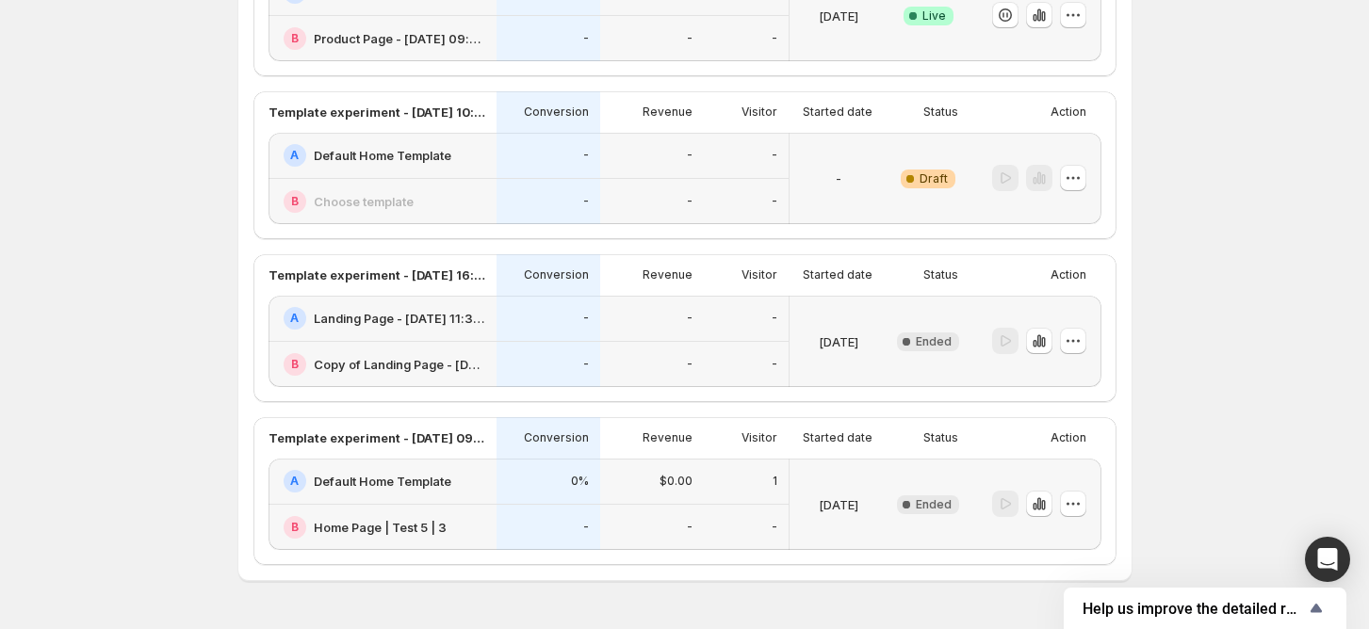
scroll to position [251, 0]
click at [1083, 170] on icon "button" at bounding box center [1073, 177] width 19 height 19
click at [1074, 298] on button "Delete" at bounding box center [1079, 311] width 127 height 30
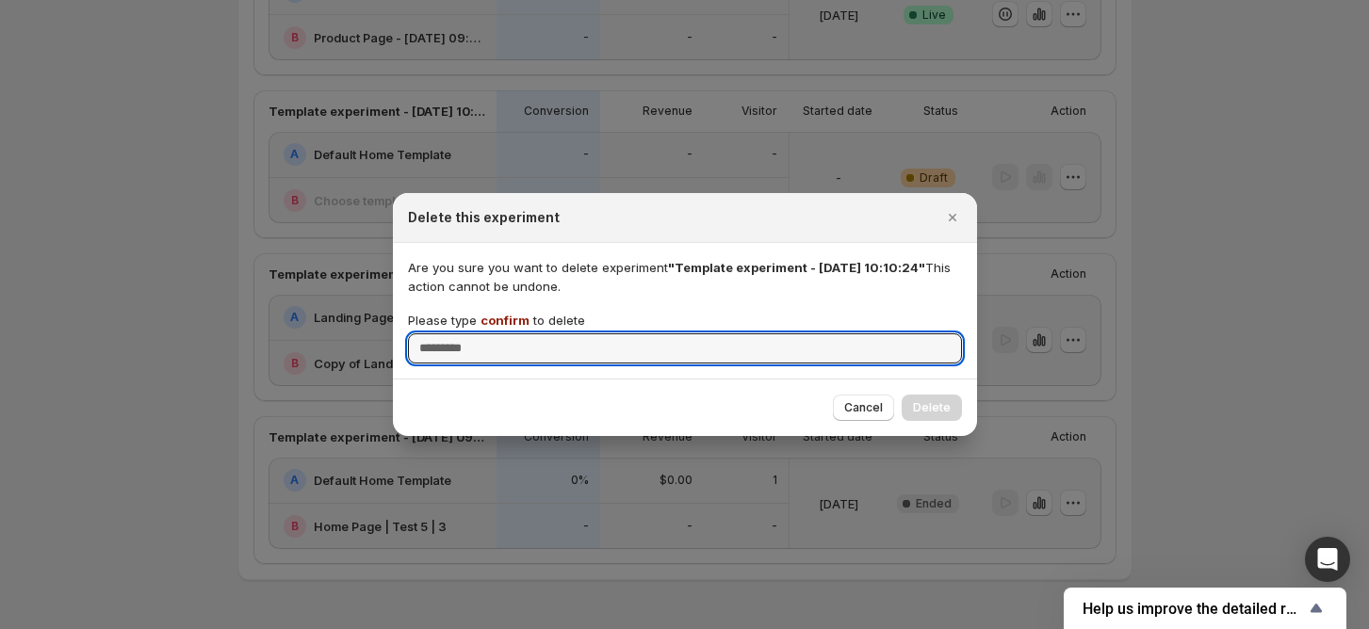
click at [513, 320] on span "confirm" at bounding box center [504, 320] width 49 height 15
click at [513, 334] on input "Please type confirm to delete" at bounding box center [685, 349] width 554 height 30
click at [513, 320] on span "confirm" at bounding box center [504, 320] width 49 height 15
click at [513, 334] on input "Please type confirm to delete" at bounding box center [685, 349] width 554 height 30
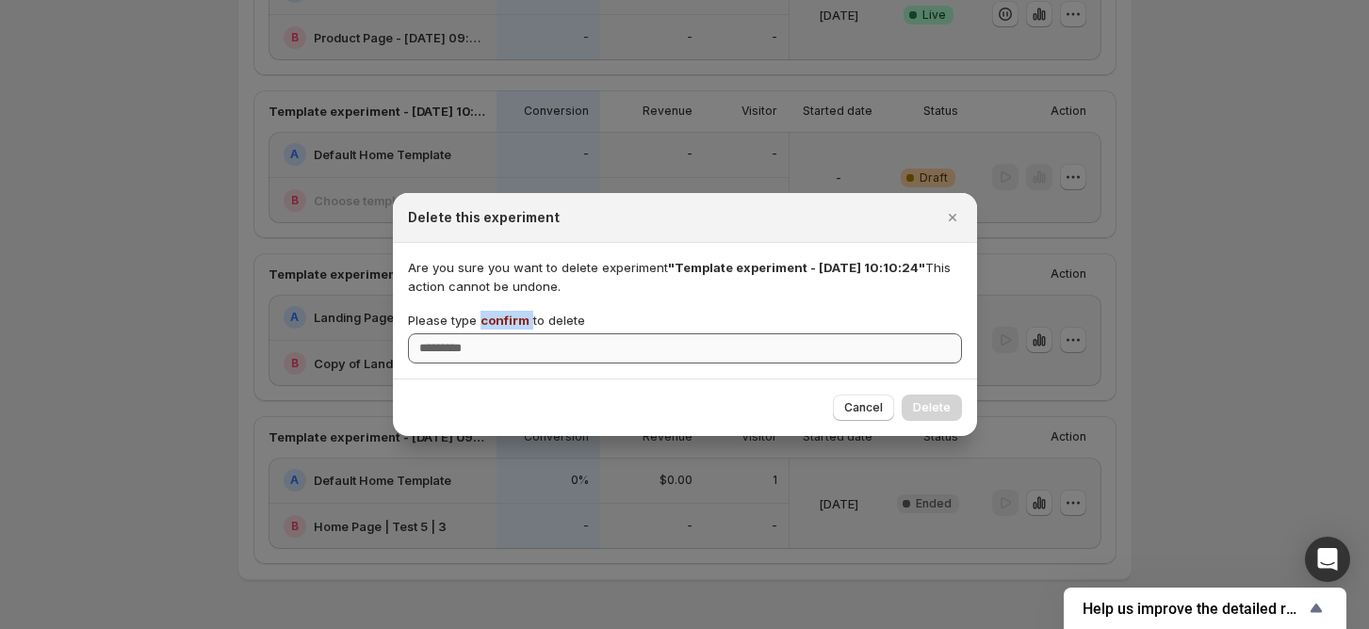
copy p "confirm"
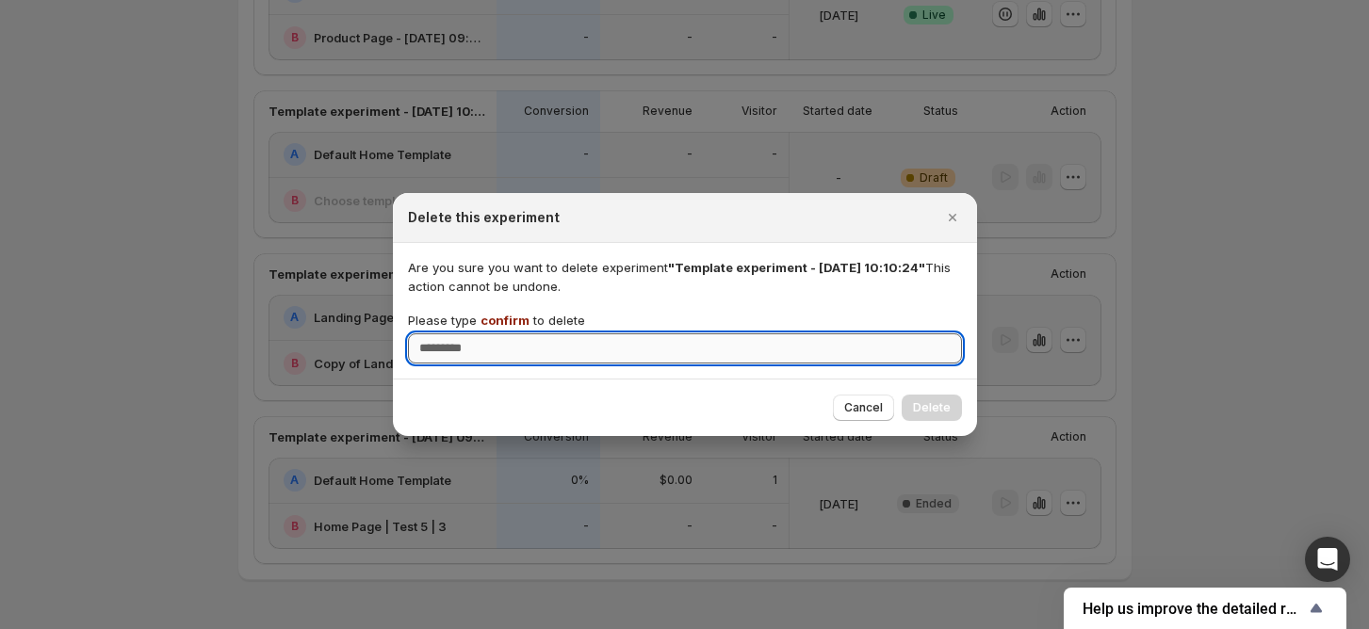
click at [520, 346] on input "Please type confirm to delete" at bounding box center [685, 349] width 554 height 30
paste input "*******"
type input "*******"
click at [945, 411] on span "Delete" at bounding box center [932, 407] width 38 height 15
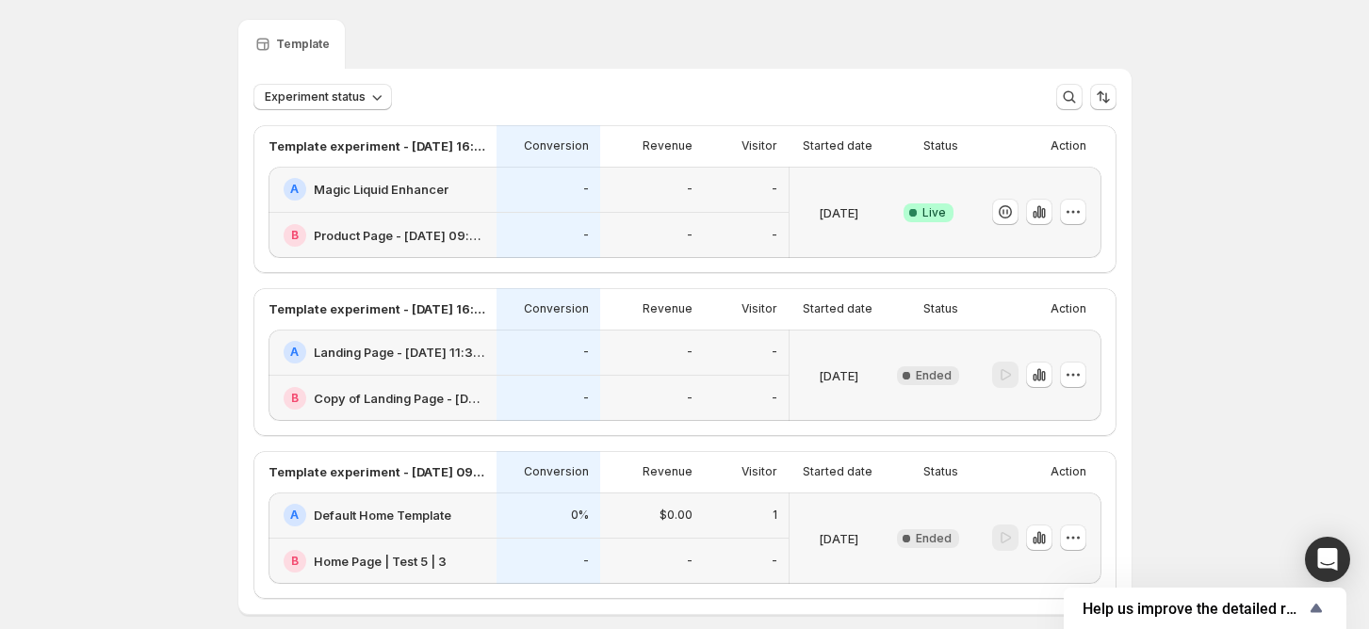
scroll to position [14, 0]
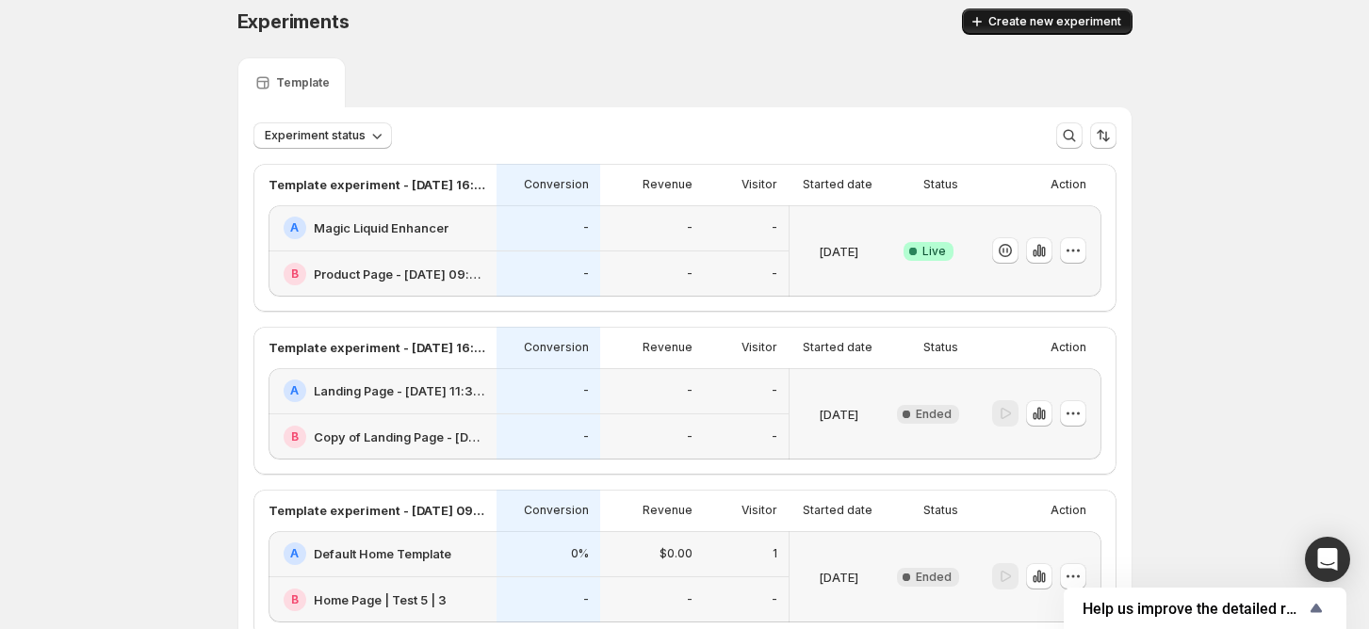
click at [1089, 8] on button "Create new experiment" at bounding box center [1047, 21] width 171 height 26
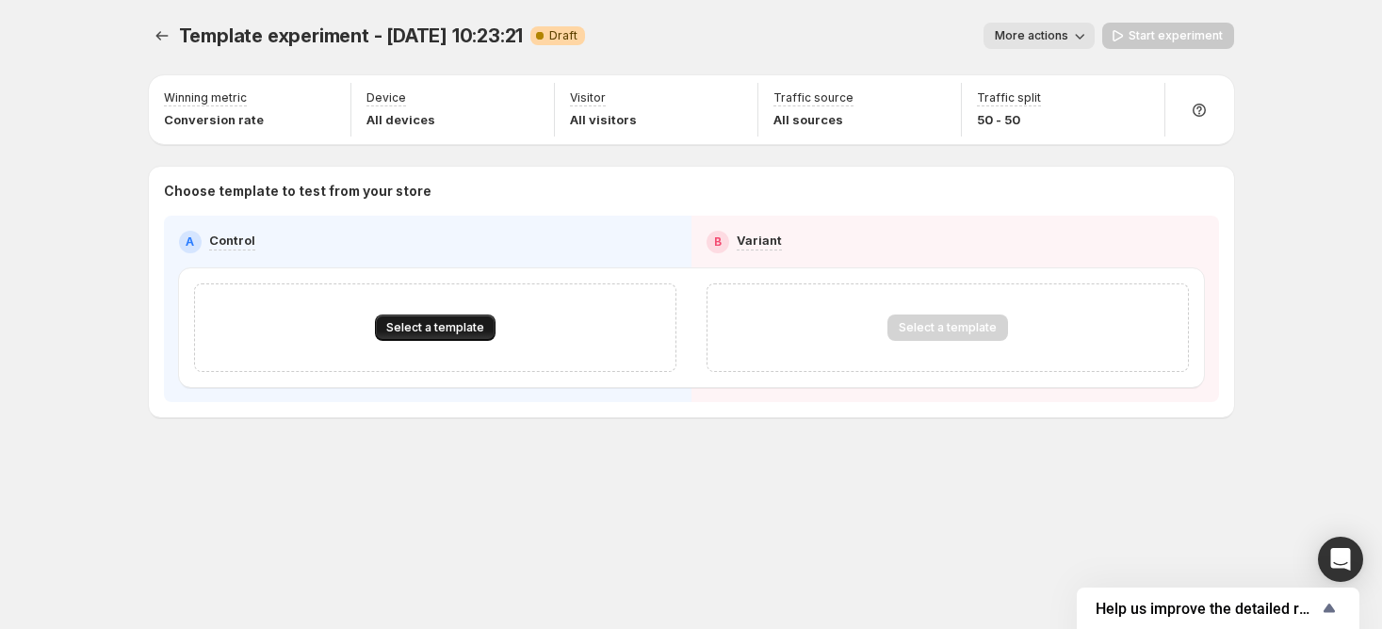
click at [377, 320] on button "Select a template" at bounding box center [435, 328] width 121 height 26
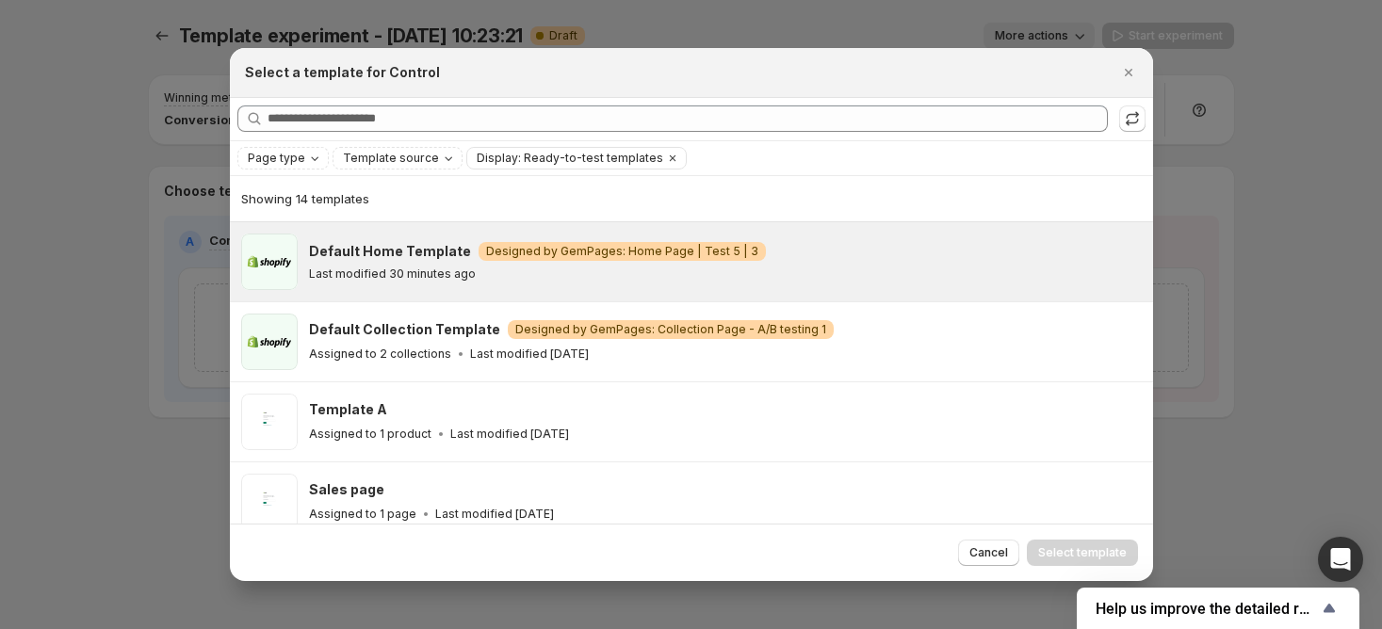
click at [482, 269] on div "Last modified 30 minutes ago" at bounding box center [722, 274] width 827 height 15
click at [1080, 545] on button "Select template" at bounding box center [1082, 553] width 111 height 26
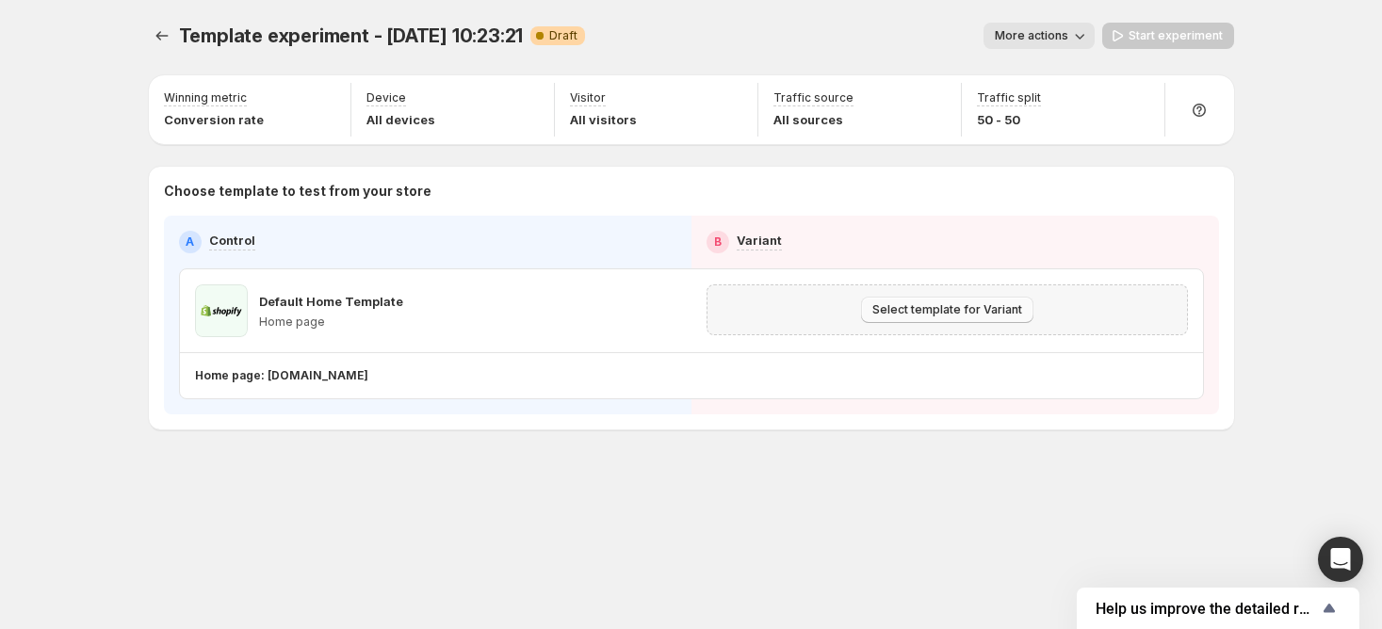
click at [886, 309] on span "Select template for Variant" at bounding box center [947, 309] width 150 height 15
click at [899, 306] on span "Select template for Variant" at bounding box center [947, 309] width 150 height 15
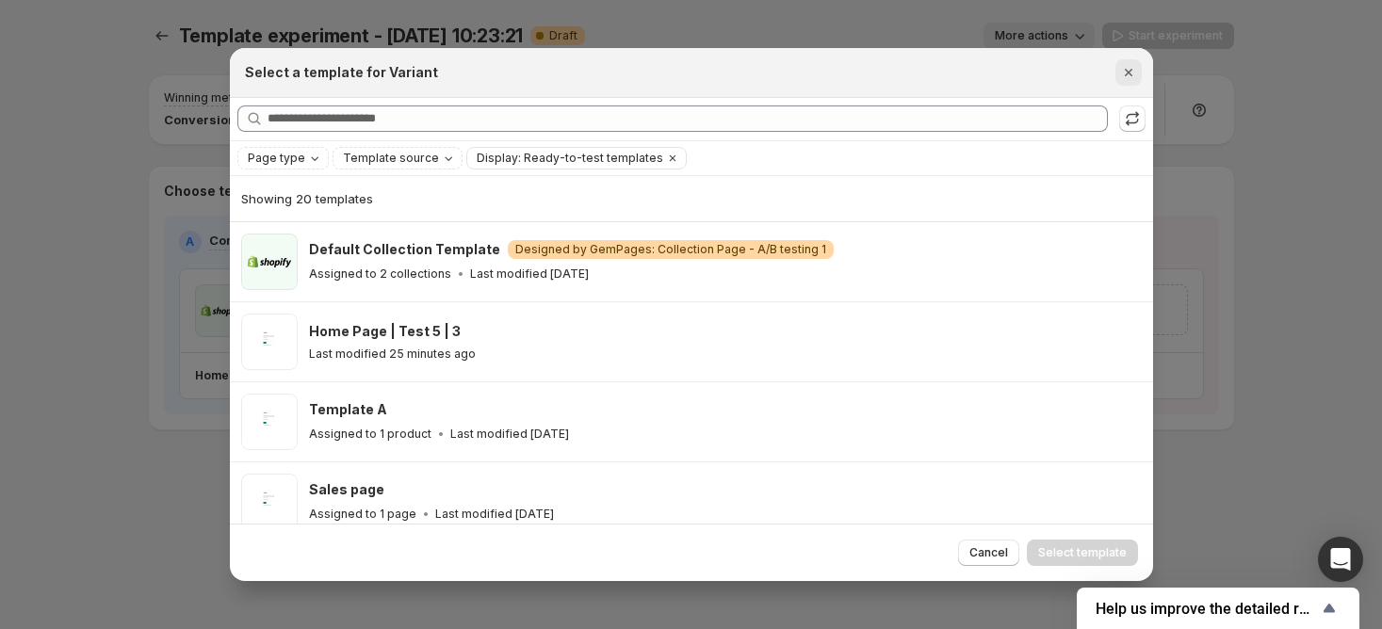
click at [1131, 72] on icon "Close" at bounding box center [1128, 72] width 19 height 19
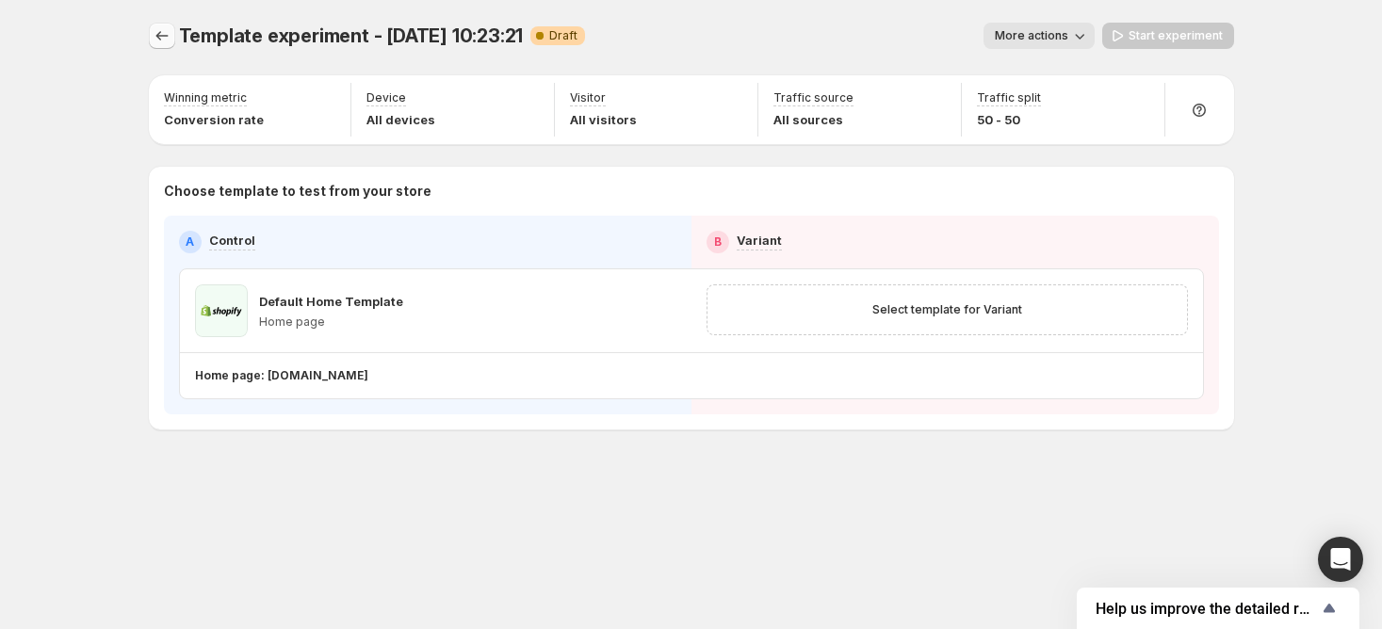
click at [158, 32] on icon "Experiments" at bounding box center [162, 35] width 19 height 19
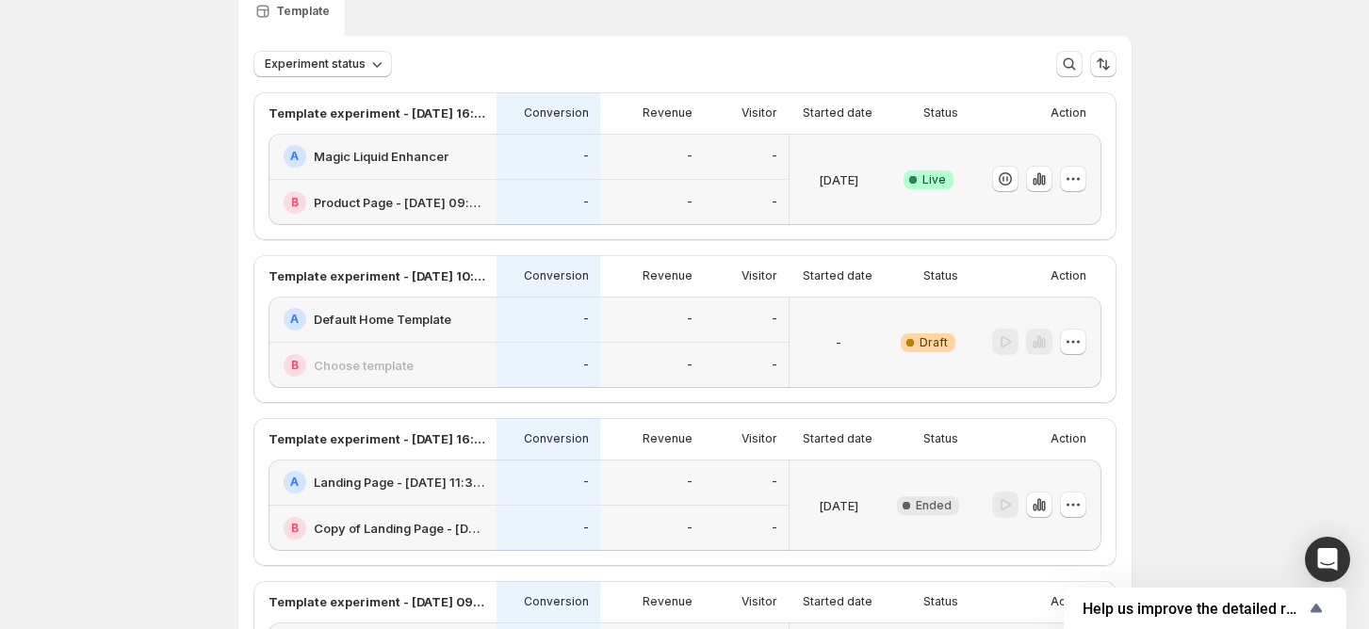
scroll to position [125, 0]
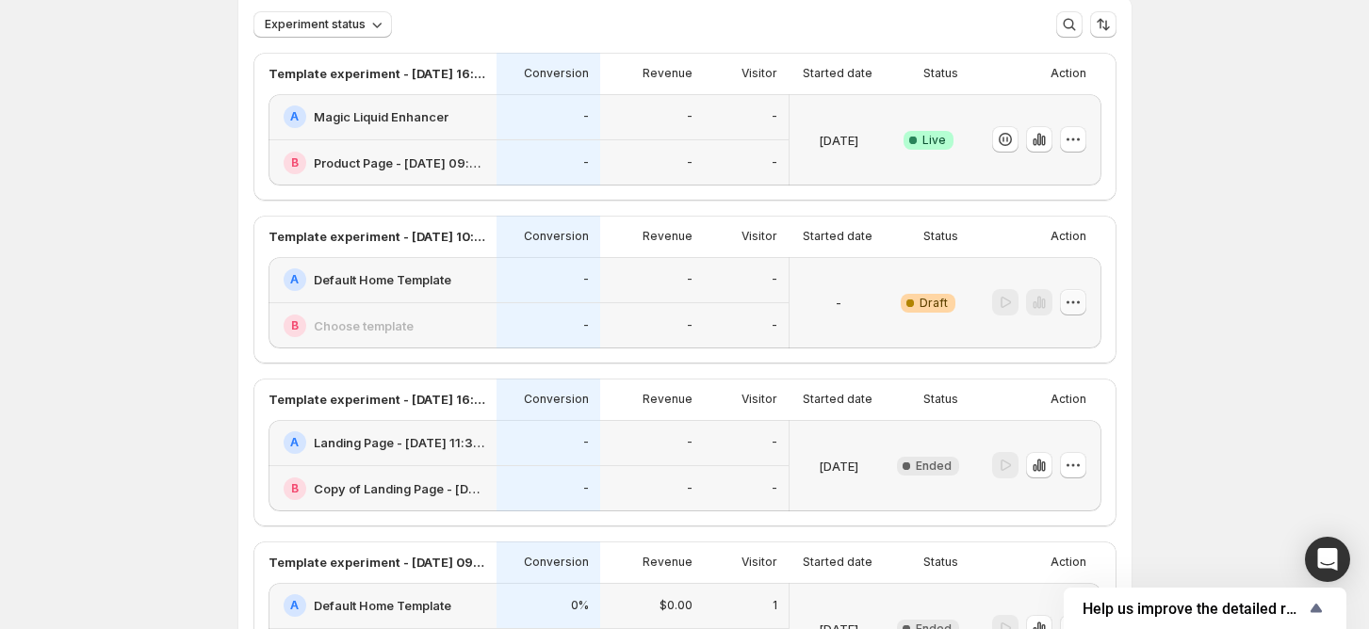
click at [1083, 308] on icon "button" at bounding box center [1073, 302] width 19 height 19
click at [1061, 437] on span "Delete" at bounding box center [1065, 437] width 38 height 15
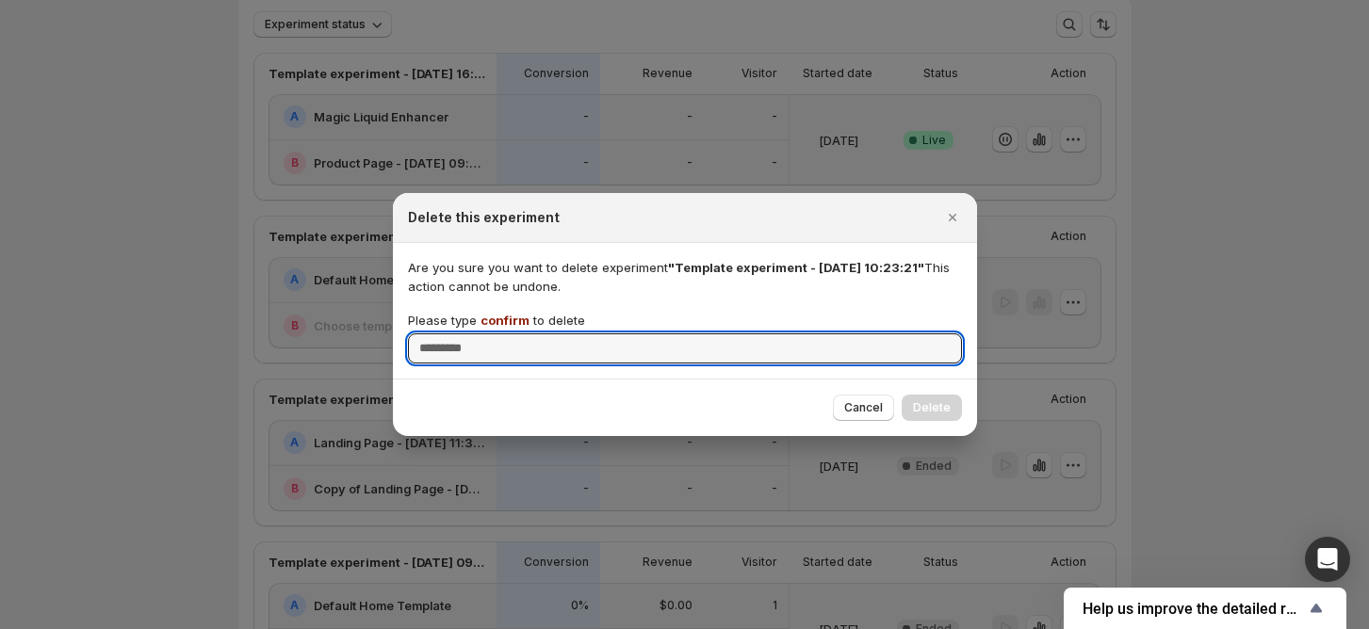
click at [507, 328] on span "confirm" at bounding box center [504, 320] width 49 height 15
click at [507, 334] on input "Please type confirm to delete" at bounding box center [685, 349] width 554 height 30
click at [505, 326] on span "confirm" at bounding box center [504, 320] width 49 height 15
click at [505, 334] on input "Please type confirm to delete" at bounding box center [685, 349] width 554 height 30
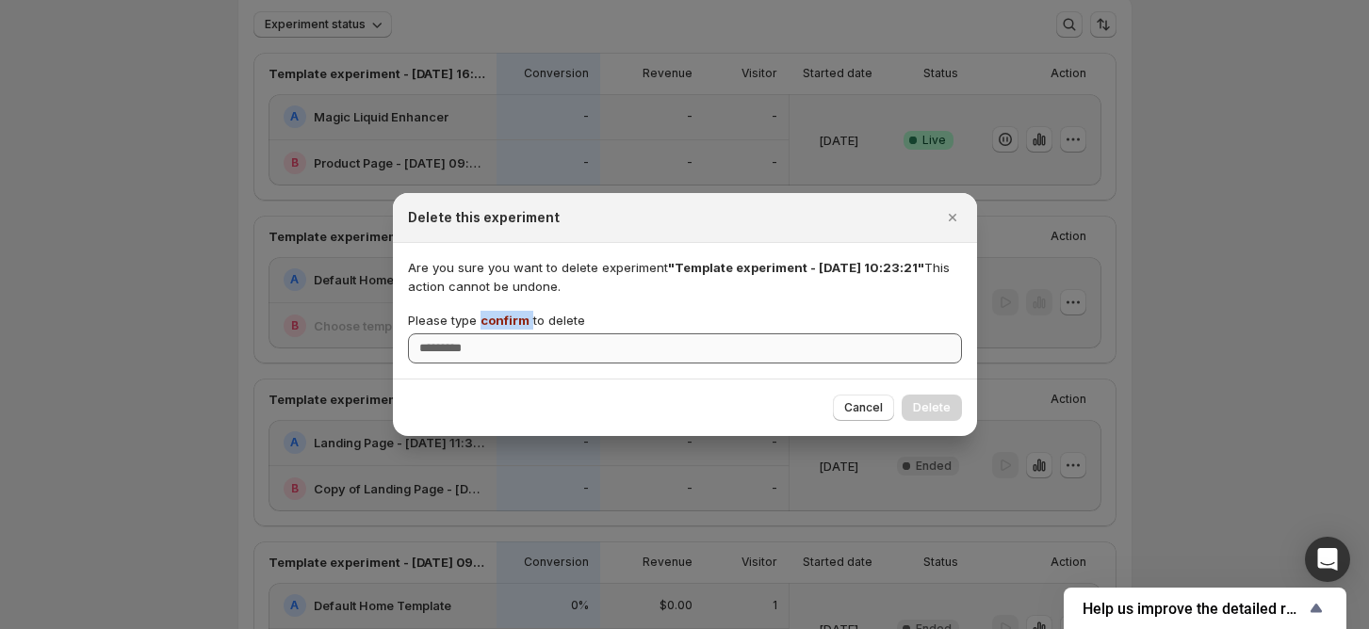
copy p "confirm"
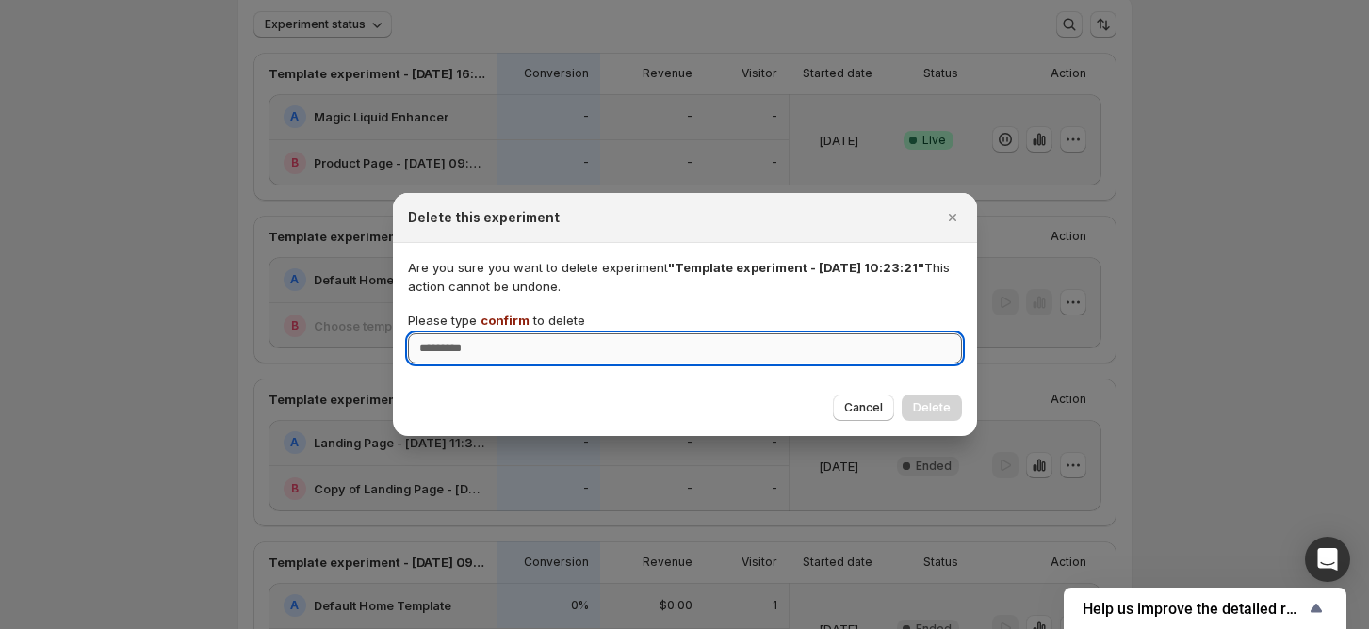
click at [514, 362] on input "Please type confirm to delete" at bounding box center [685, 349] width 554 height 30
paste input "*******"
type input "*******"
click at [935, 402] on span "Delete" at bounding box center [932, 407] width 38 height 15
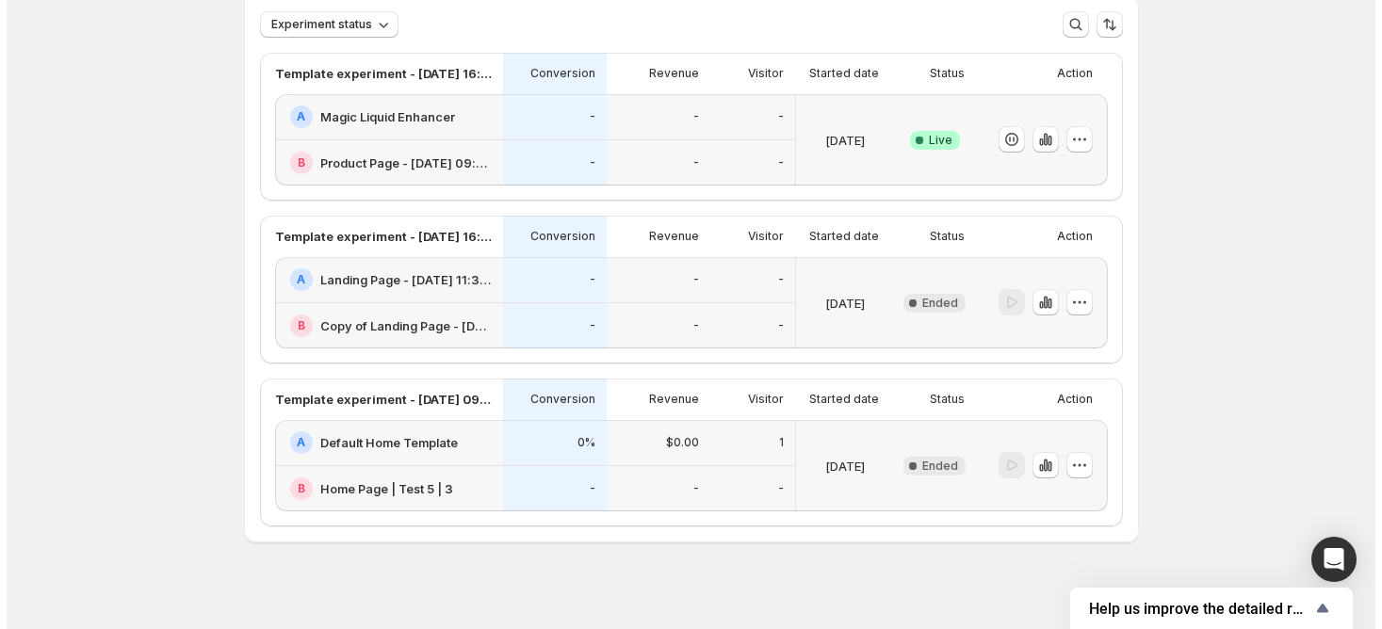
scroll to position [0, 0]
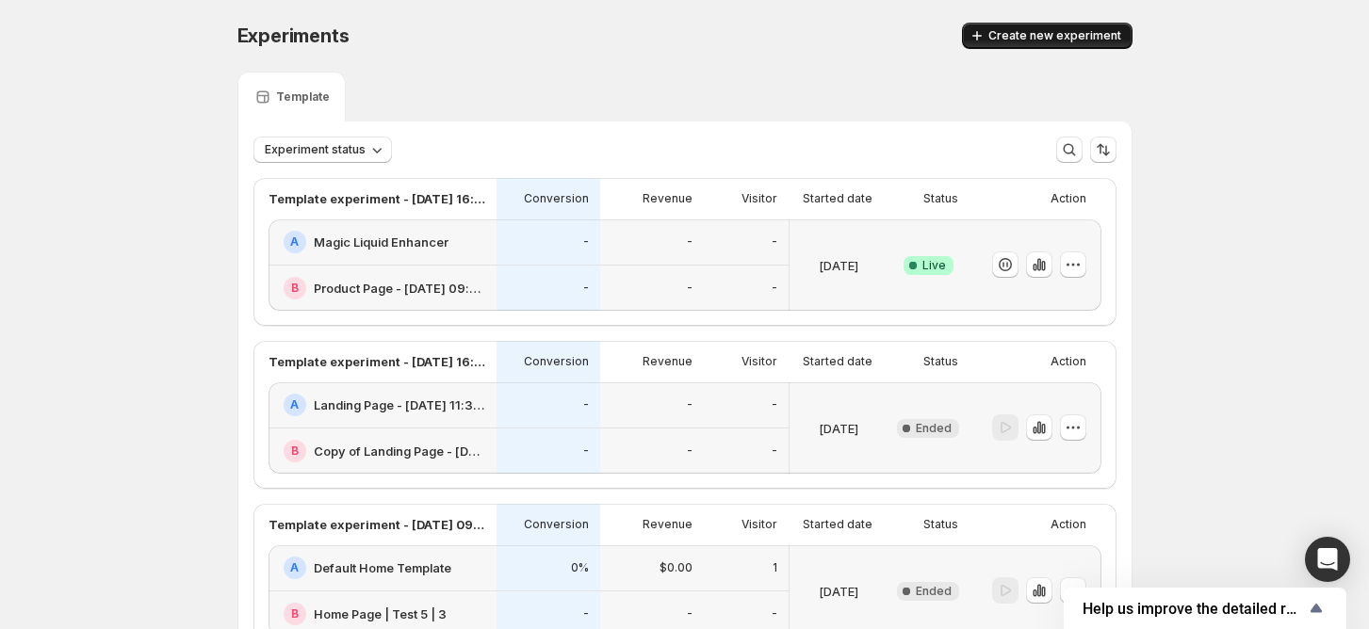
click at [1103, 44] on button "Create new experiment" at bounding box center [1047, 36] width 171 height 26
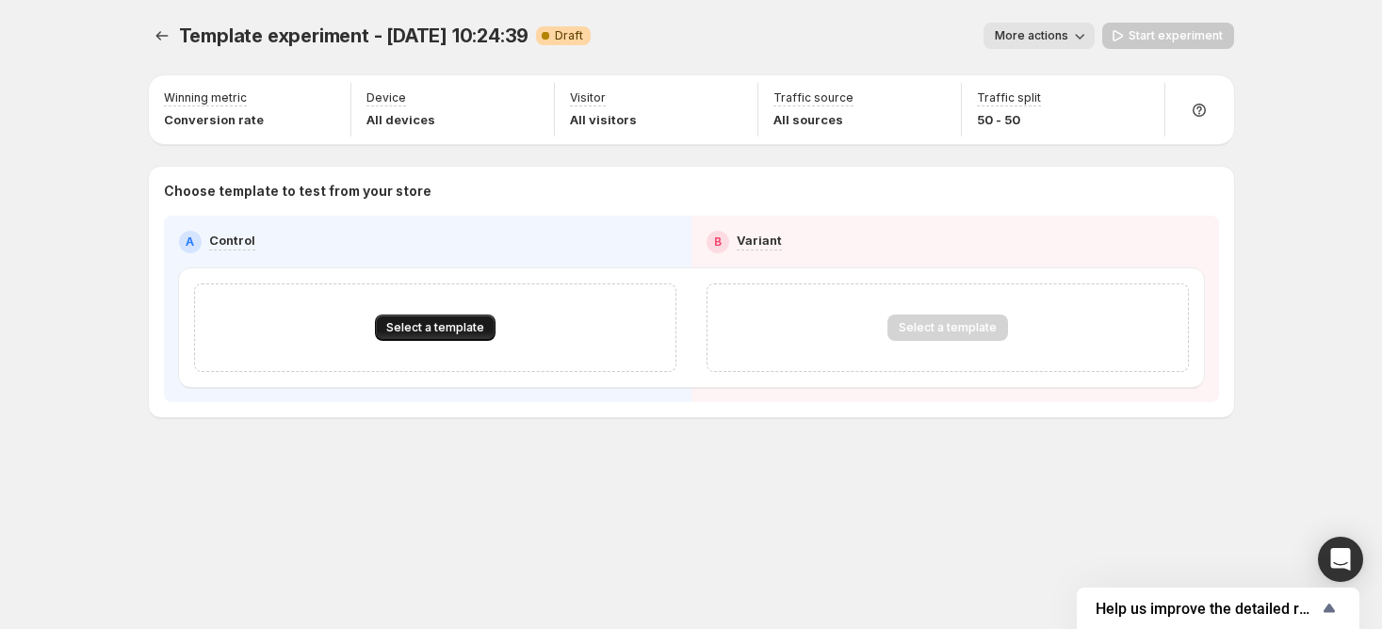
click at [379, 338] on button "Select a template" at bounding box center [435, 328] width 121 height 26
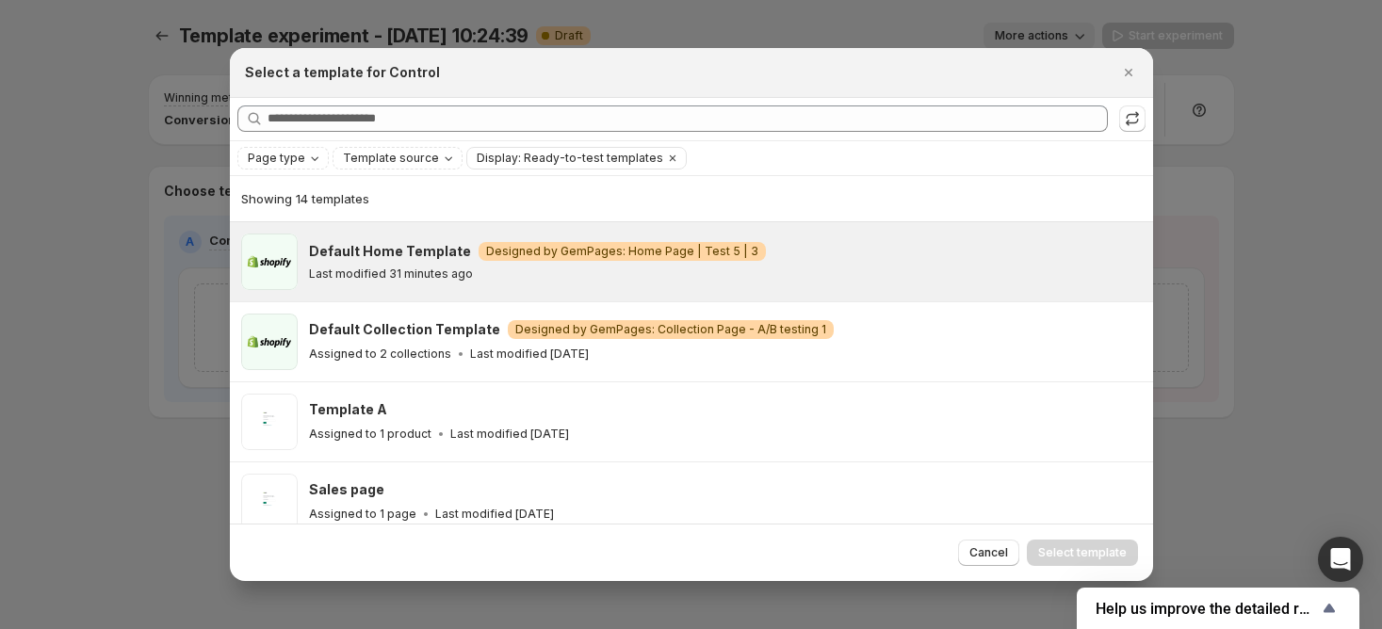
click at [430, 275] on p "Last modified 31 minutes ago" at bounding box center [391, 274] width 164 height 15
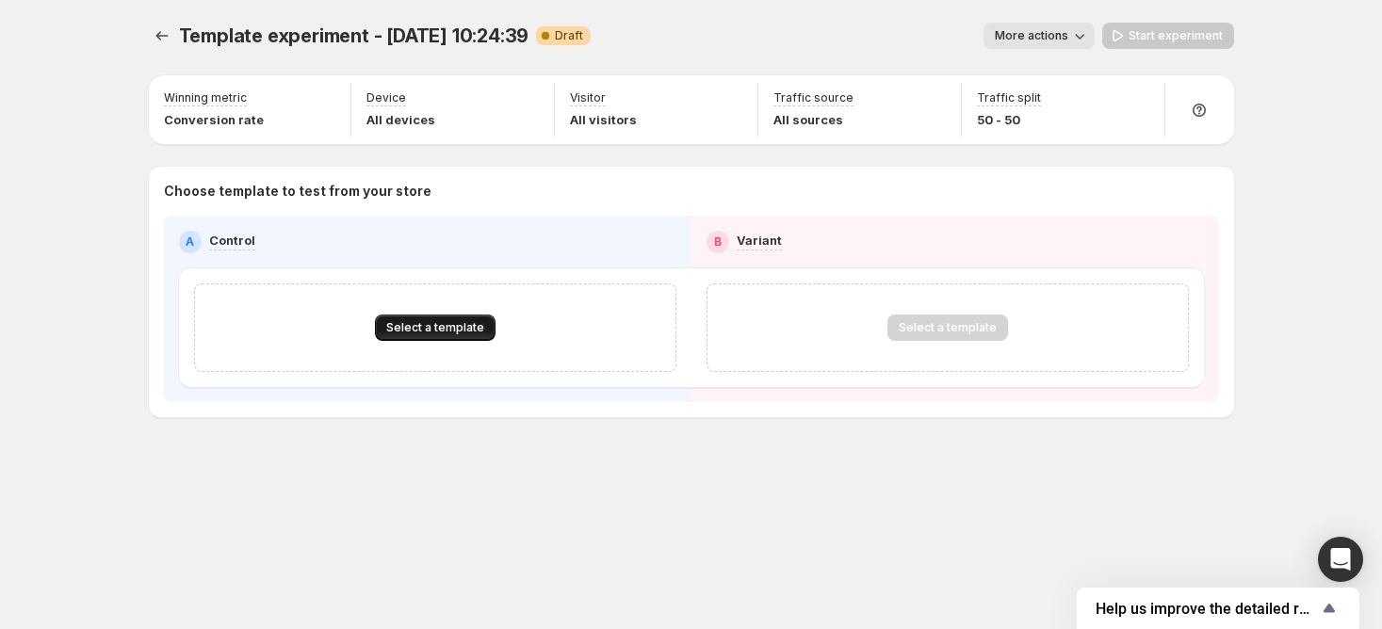
click at [449, 328] on span "Select a template" at bounding box center [435, 327] width 98 height 15
